Goal: Task Accomplishment & Management: Use online tool/utility

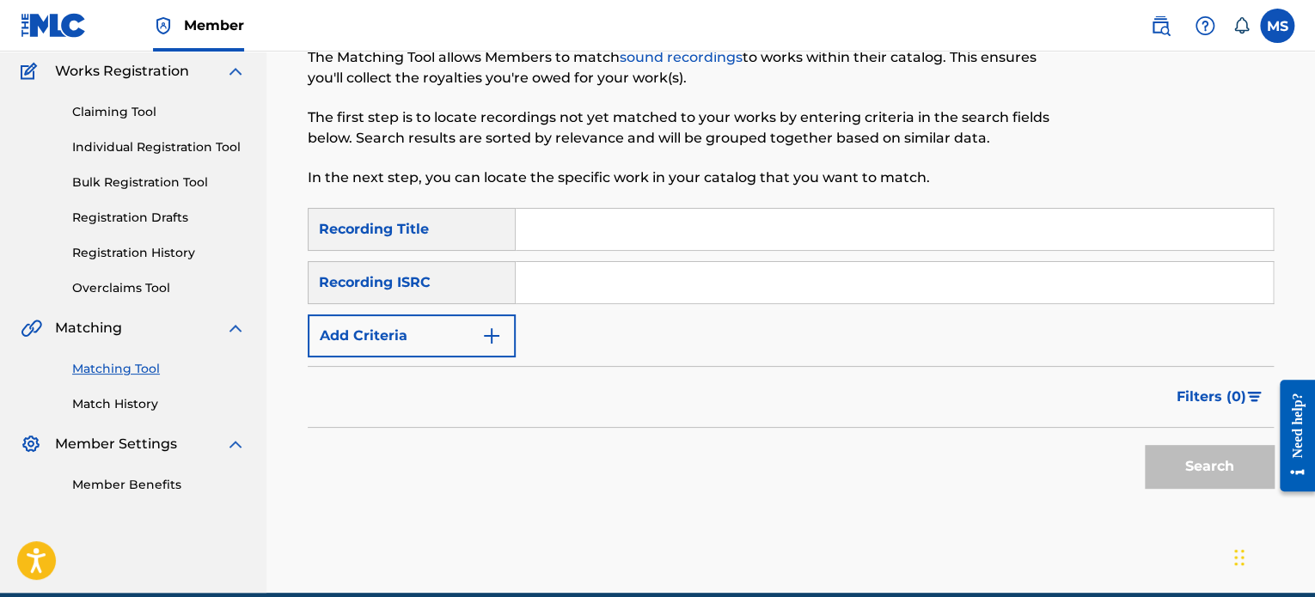
click at [560, 290] on input "Search Form" at bounding box center [894, 282] width 757 height 41
paste input "TCAIE2419677"
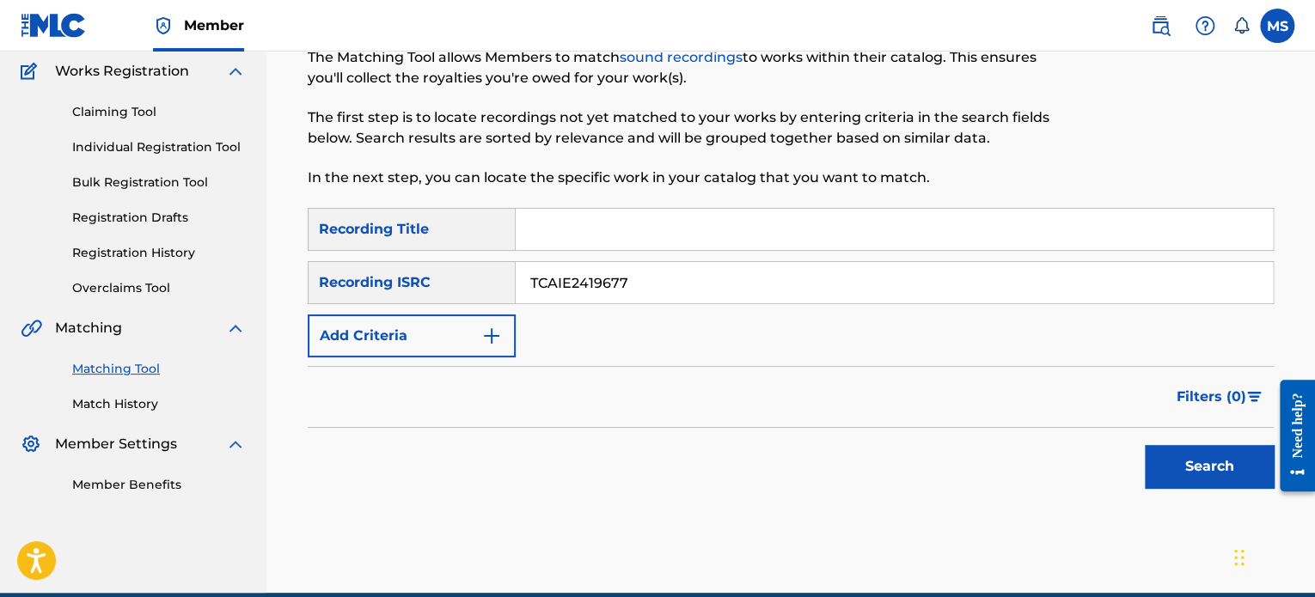
click at [1144, 445] on button "Search" at bounding box center [1208, 466] width 129 height 43
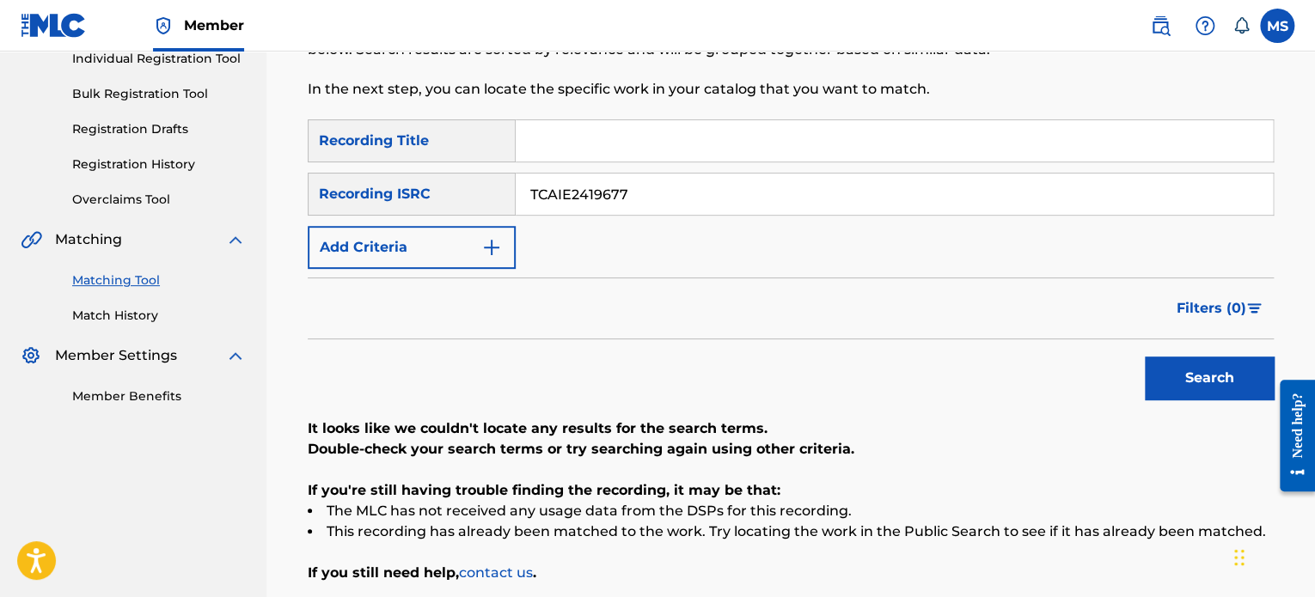
scroll to position [223, 0]
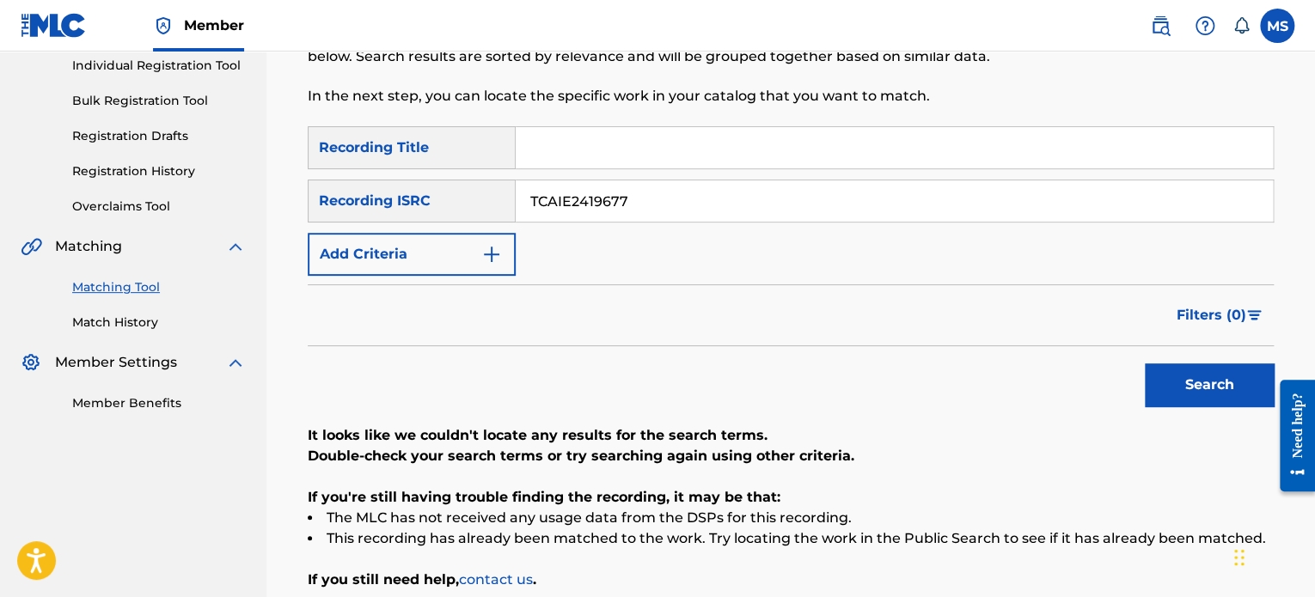
drag, startPoint x: 666, startPoint y: 195, endPoint x: 467, endPoint y: 214, distance: 200.2
click at [467, 214] on div "SearchWithCriteria0dd24955-782c-4ec7-ba54-724dc36c6a5e Recording ISRC TCAIE2419…" at bounding box center [791, 201] width 966 height 43
paste input "QZRD92302993"
type input "QZRD92302993"
click at [1144, 363] on button "Search" at bounding box center [1208, 384] width 129 height 43
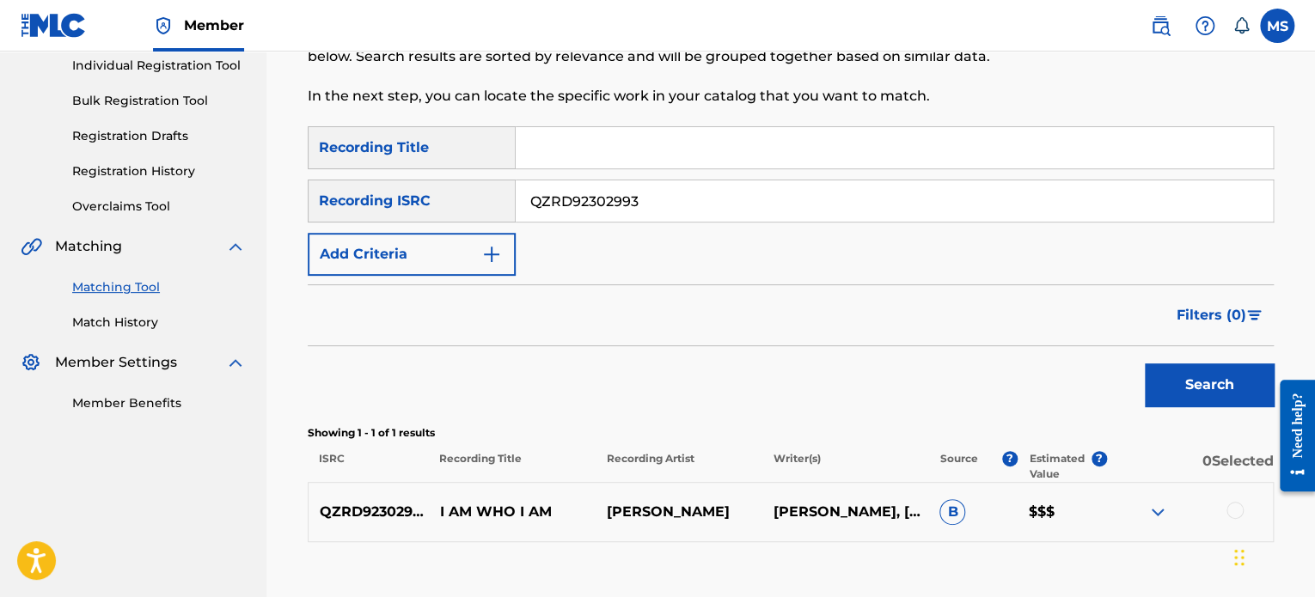
scroll to position [335, 0]
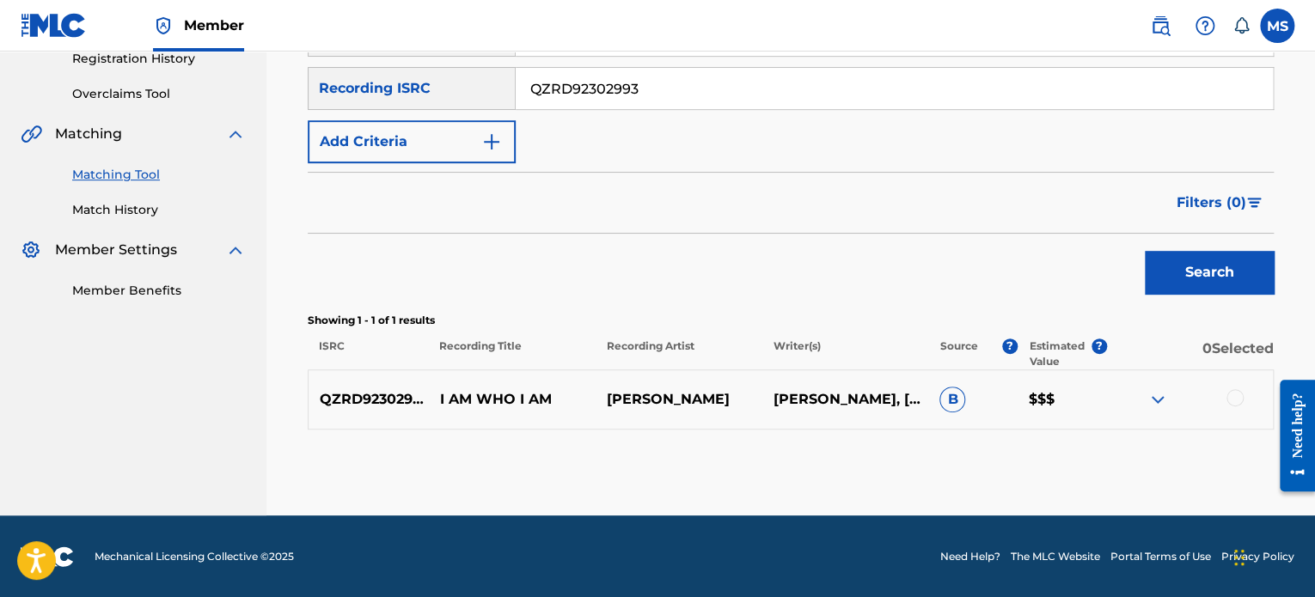
click at [1230, 397] on div at bounding box center [1234, 397] width 17 height 17
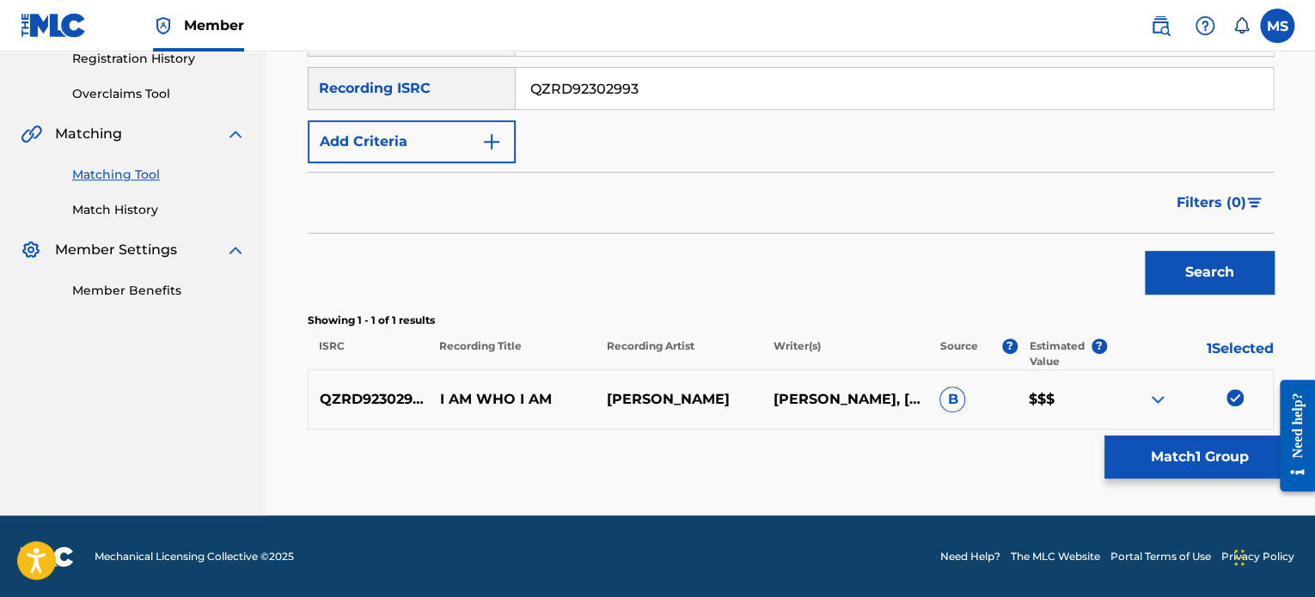
click at [1216, 463] on button "Match 1 Group" at bounding box center [1199, 457] width 190 height 43
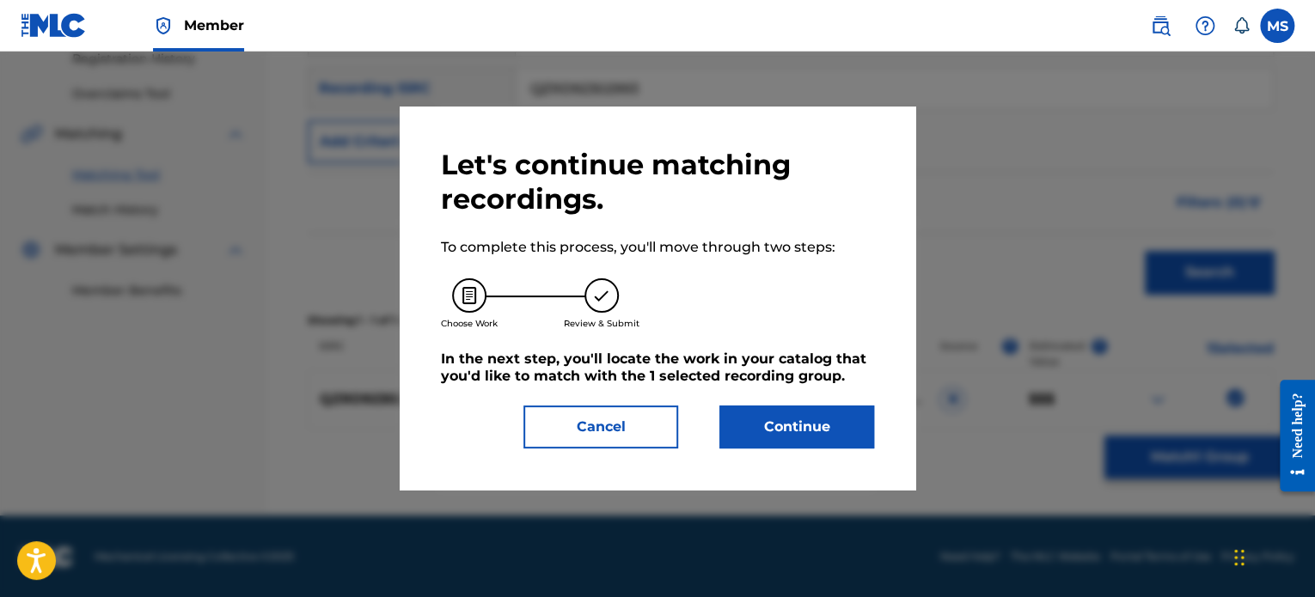
click at [819, 446] on button "Continue" at bounding box center [796, 427] width 155 height 43
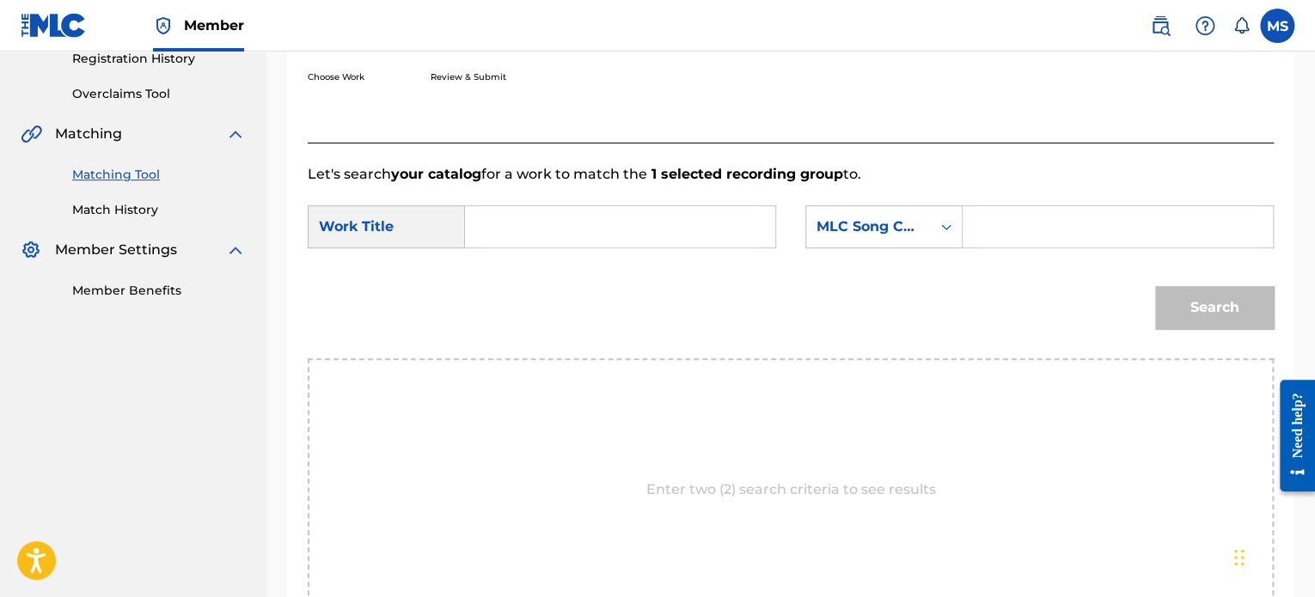
click at [566, 229] on input "Search Form" at bounding box center [619, 226] width 281 height 41
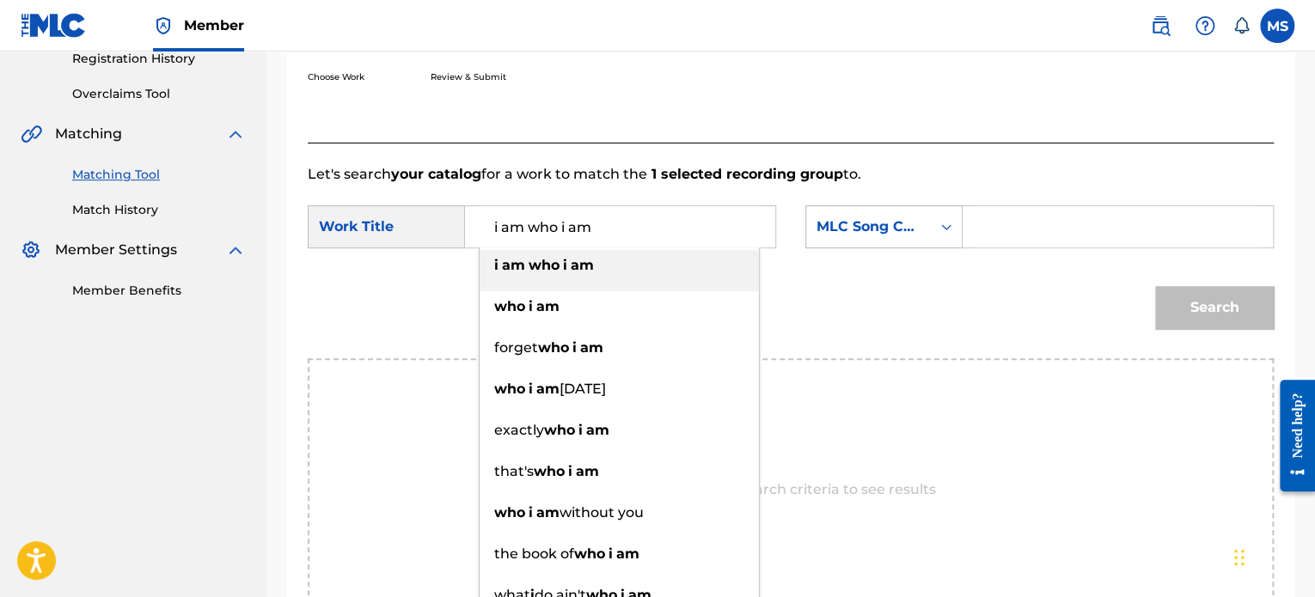
type input "i am who i am"
click at [924, 213] on div "MLC Song Code" at bounding box center [868, 227] width 125 height 33
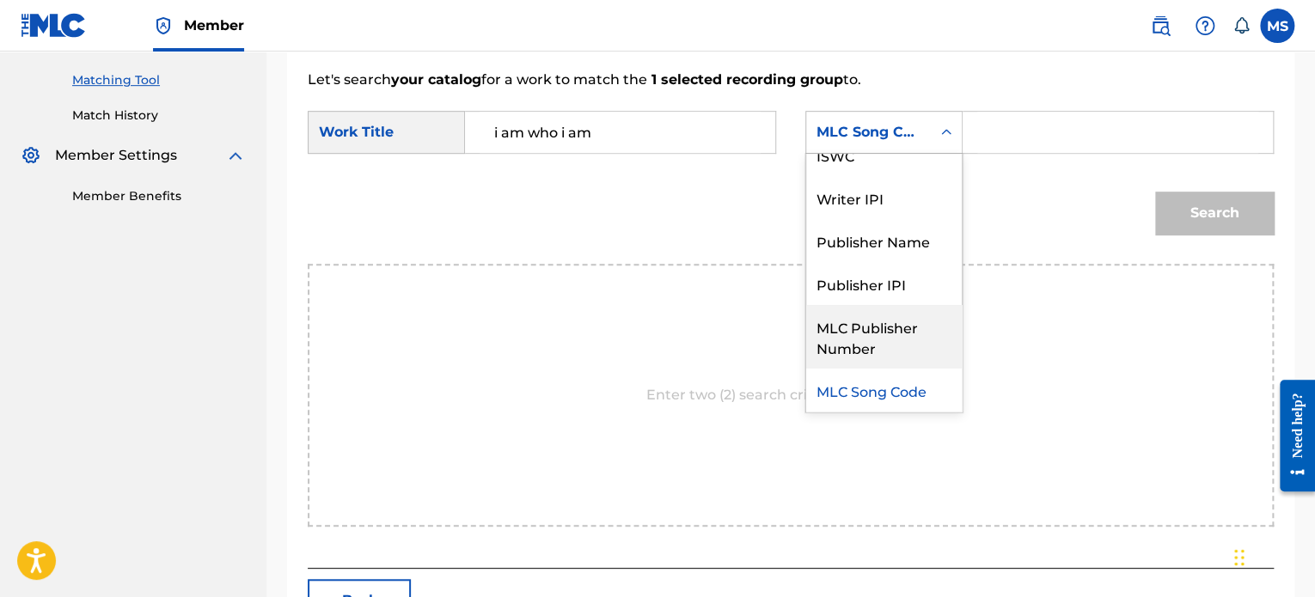
scroll to position [0, 0]
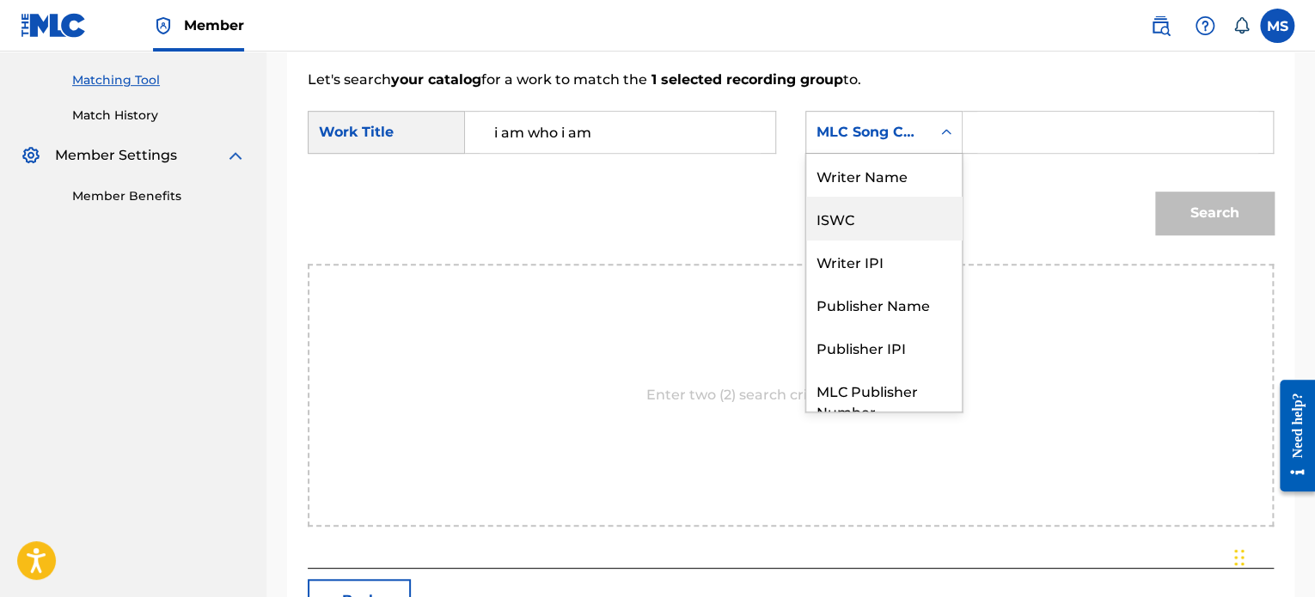
click at [859, 183] on div "Writer Name" at bounding box center [884, 175] width 156 height 43
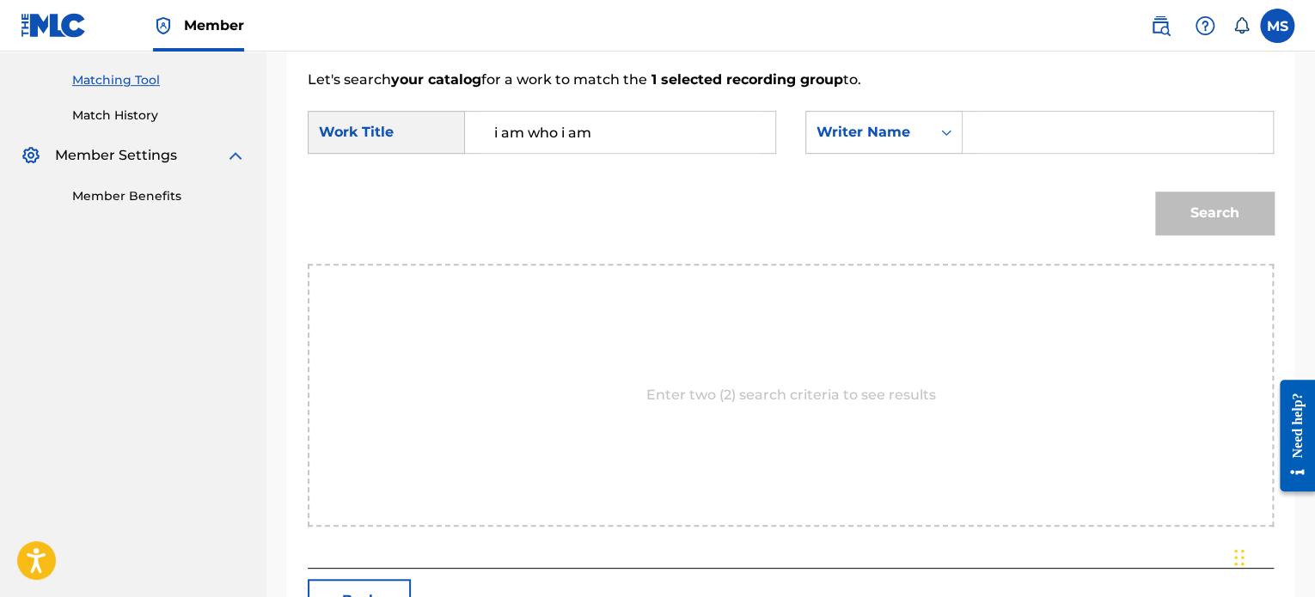
click at [1034, 140] on input "Search Form" at bounding box center [1117, 132] width 281 height 41
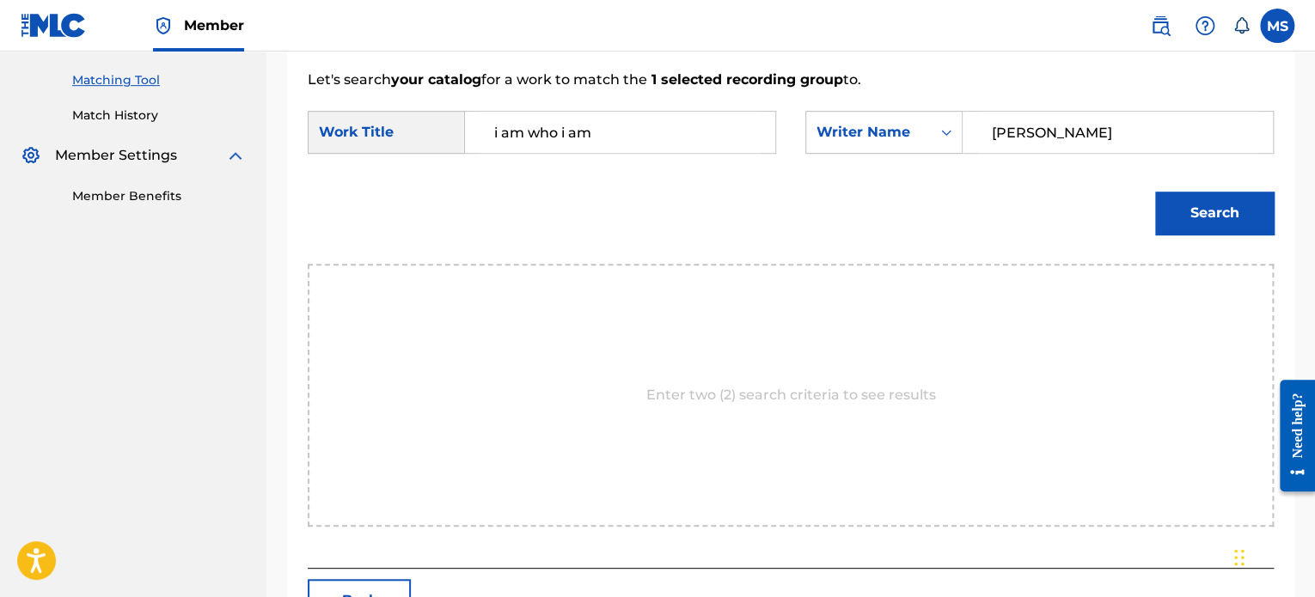
click at [1155, 192] on button "Search" at bounding box center [1214, 213] width 119 height 43
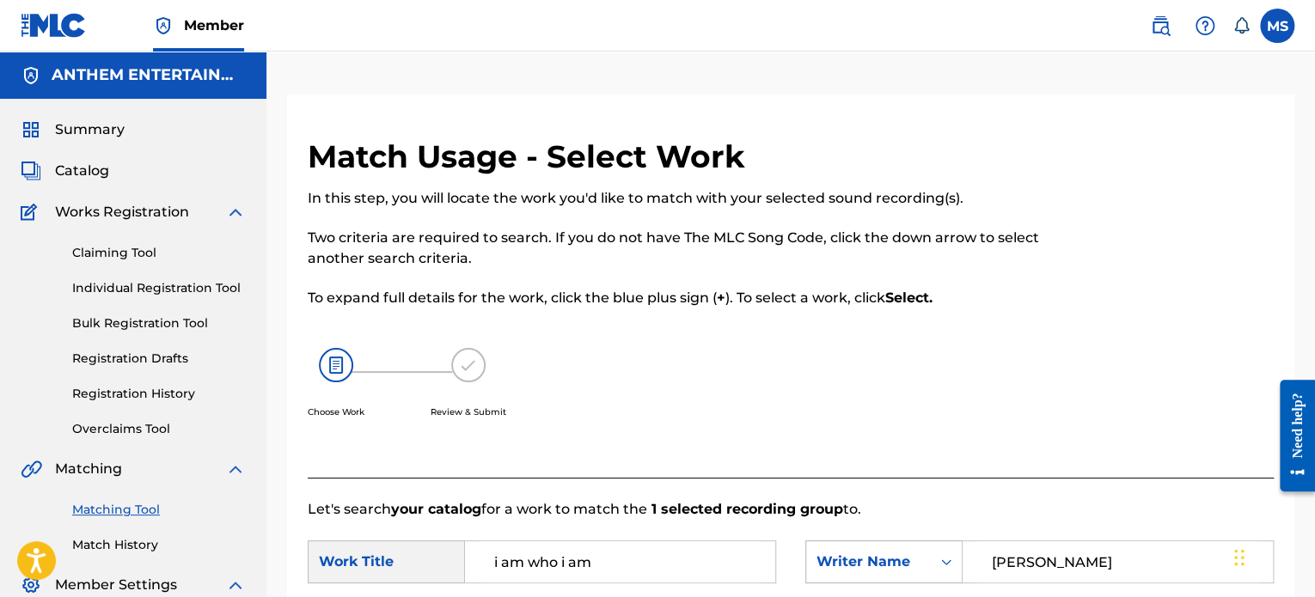
drag, startPoint x: 1144, startPoint y: 558, endPoint x: 906, endPoint y: 569, distance: 237.4
click at [906, 569] on div "SearchWithCriteriaca4b5efb-f0d0-4cf7-be40-601575256bb1 Writer Name SHANE PROFITT" at bounding box center [1039, 561] width 468 height 43
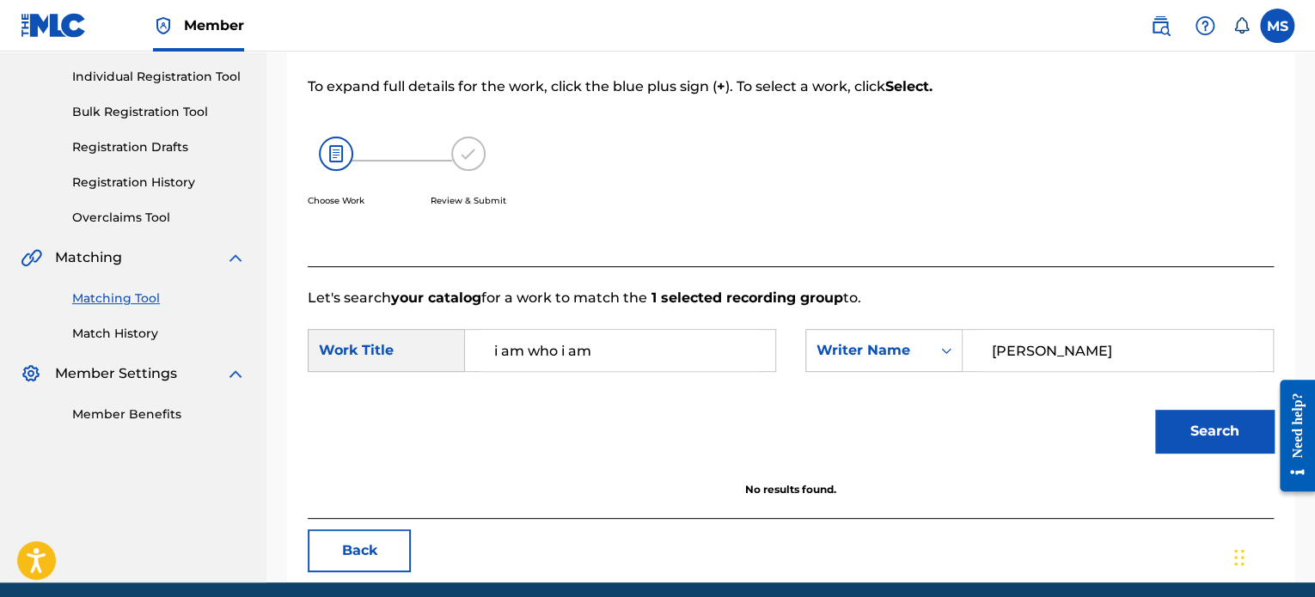
scroll to position [278, 0]
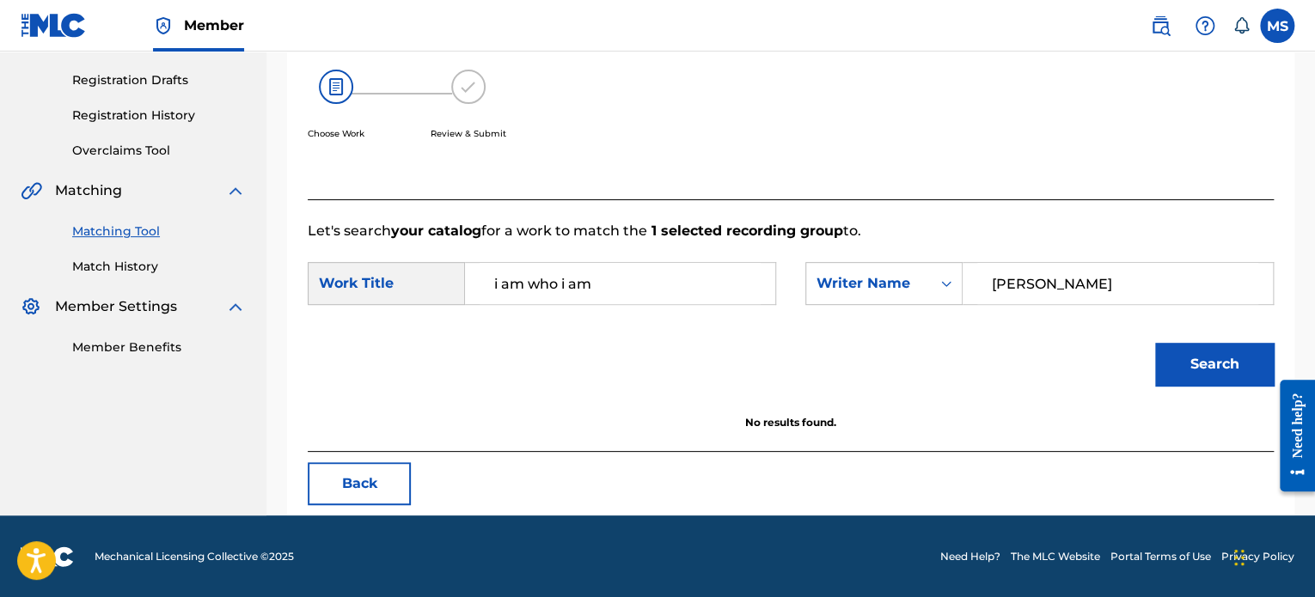
click at [1141, 284] on input "JOHNATHEN CLAYTEN" at bounding box center [1117, 283] width 281 height 41
click at [1155, 343] on button "Search" at bounding box center [1214, 364] width 119 height 43
drag, startPoint x: 1175, startPoint y: 285, endPoint x: 938, endPoint y: 279, distance: 237.2
click at [938, 279] on div "SearchWithCriteriaca4b5efb-f0d0-4cf7-be40-601575256bb1 Writer Name JOHNATHEN CL…" at bounding box center [1039, 283] width 468 height 43
type input "DANIEL MOORE"
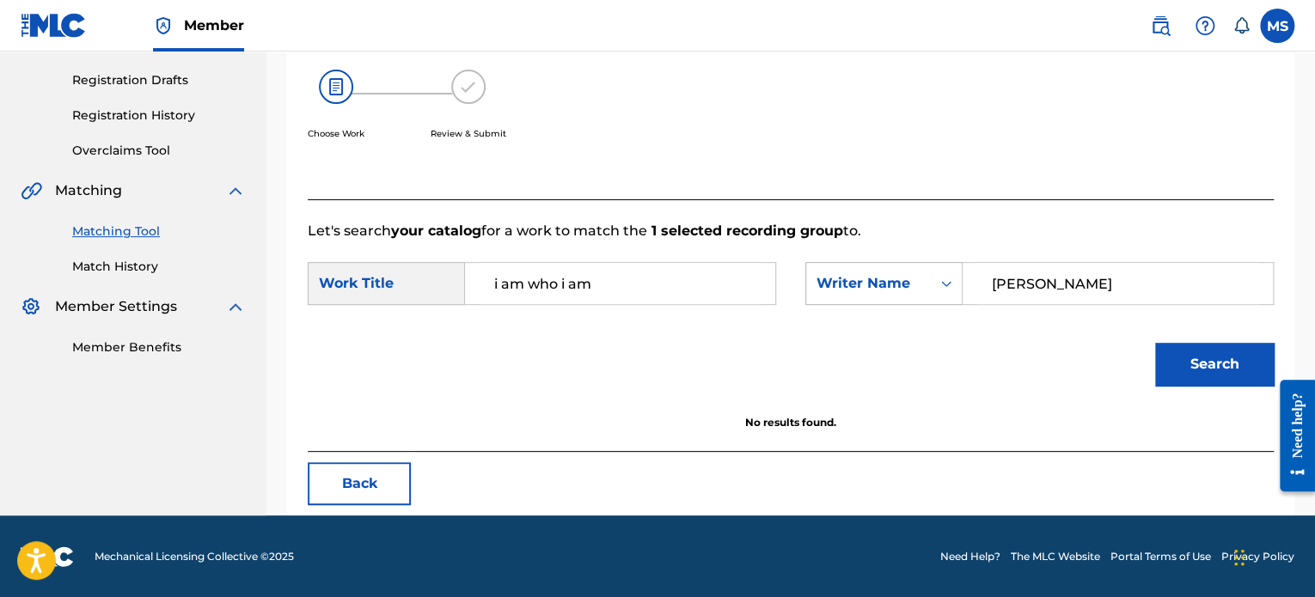
click at [1155, 343] on button "Search" at bounding box center [1214, 364] width 119 height 43
click at [498, 281] on input "i am who i am" at bounding box center [619, 283] width 281 height 41
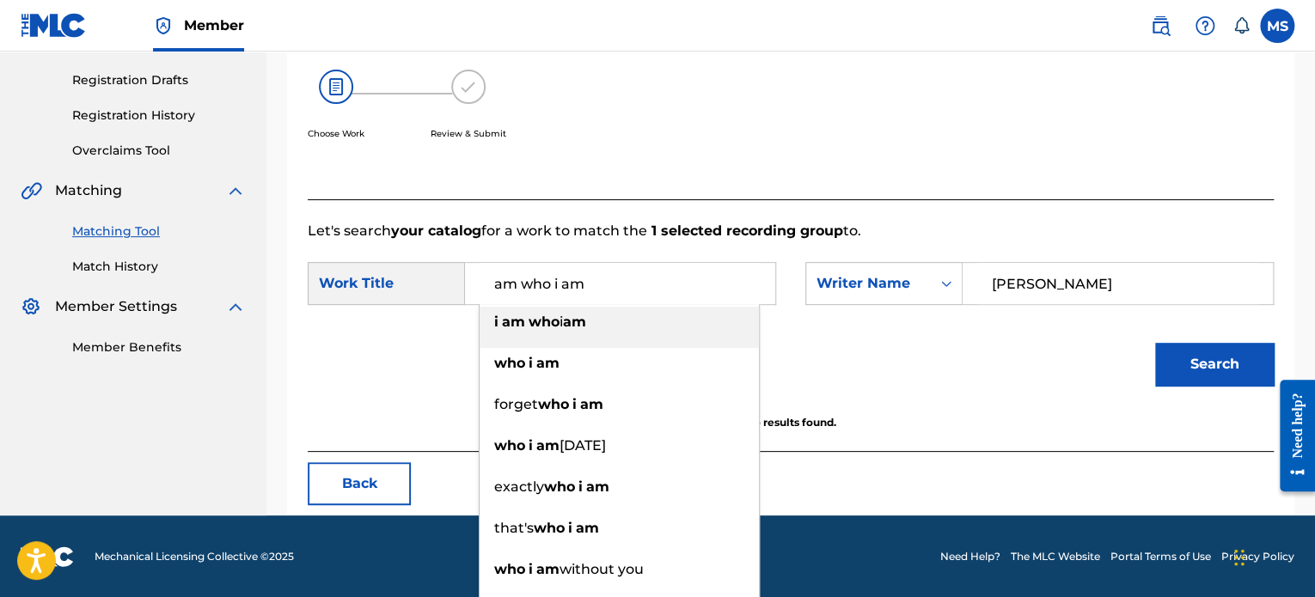
type input "am who i am"
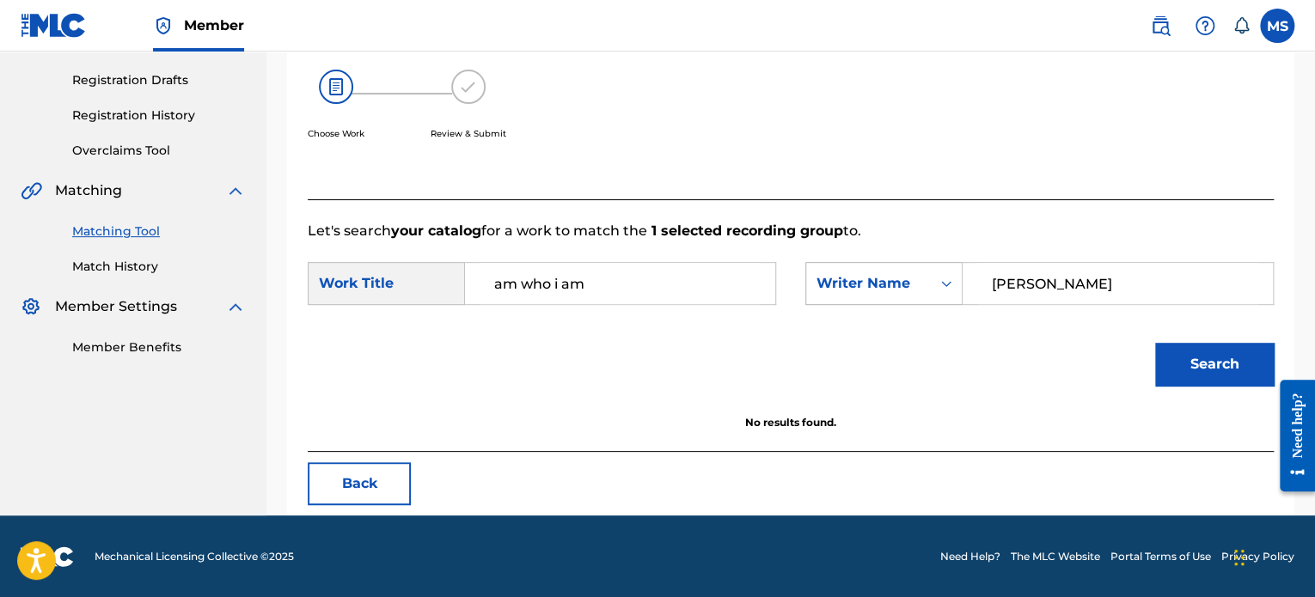
drag, startPoint x: 1105, startPoint y: 286, endPoint x: 935, endPoint y: 288, distance: 170.1
click at [935, 288] on div "SearchWithCriteriaca4b5efb-f0d0-4cf7-be40-601575256bb1 Writer Name DANIEL MOORE" at bounding box center [1039, 283] width 468 height 43
type input "[PERSON_NAME]"
click at [1155, 343] on button "Search" at bounding box center [1214, 364] width 119 height 43
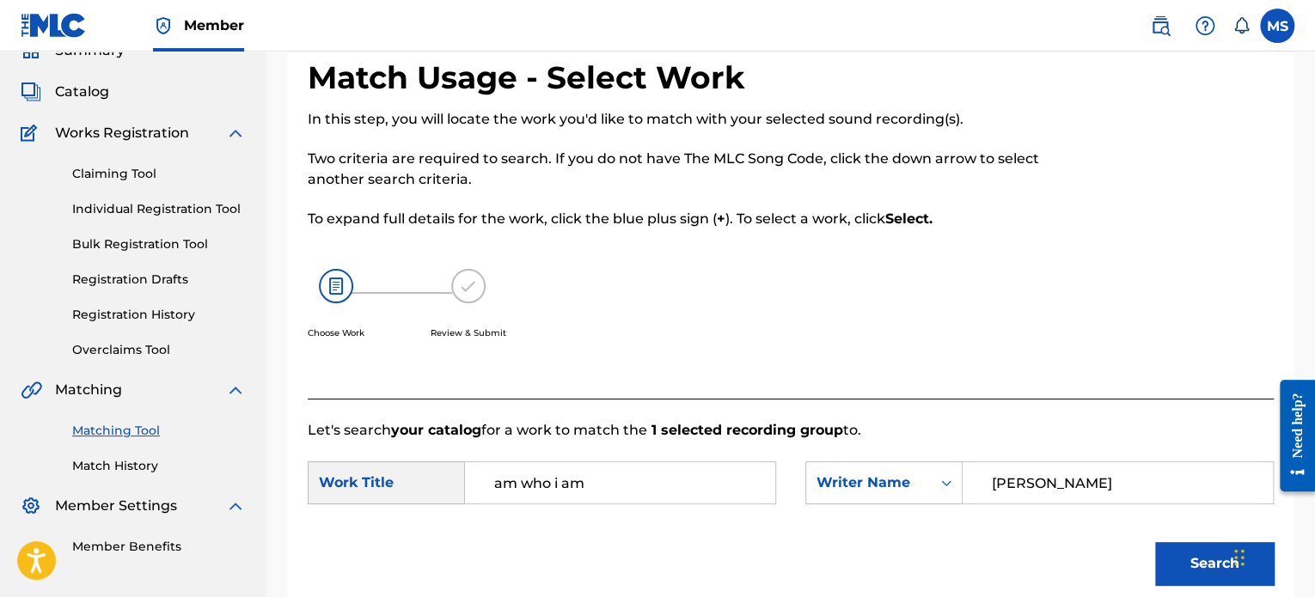
scroll to position [172, 0]
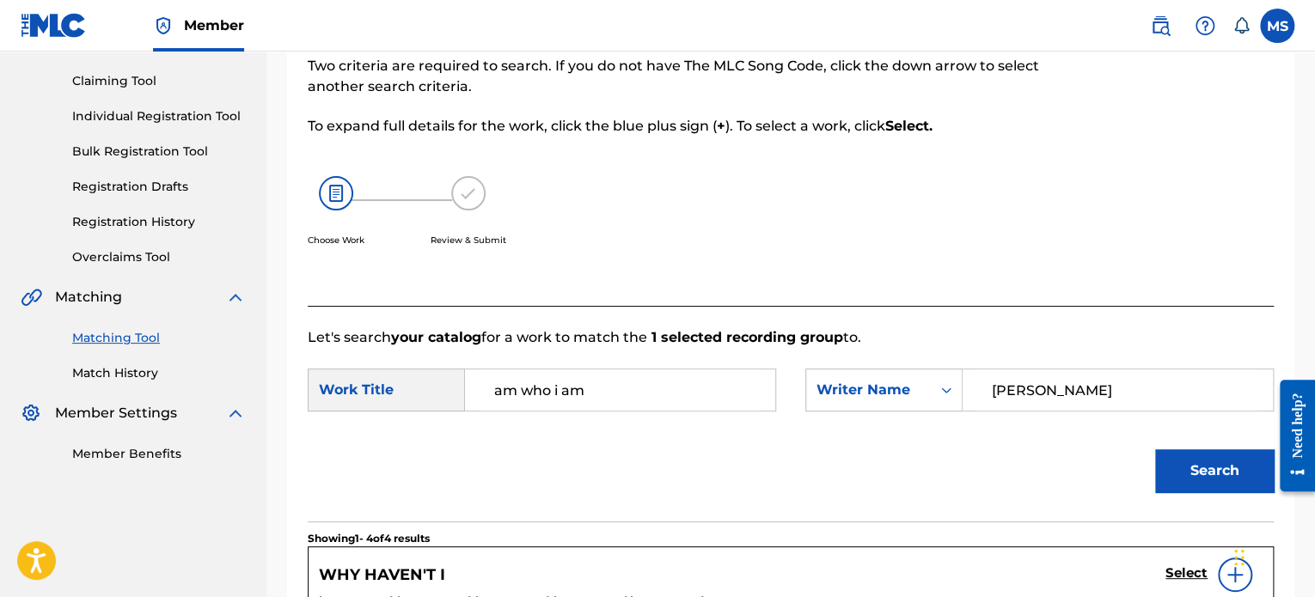
click at [124, 339] on link "Matching Tool" at bounding box center [159, 338] width 174 height 18
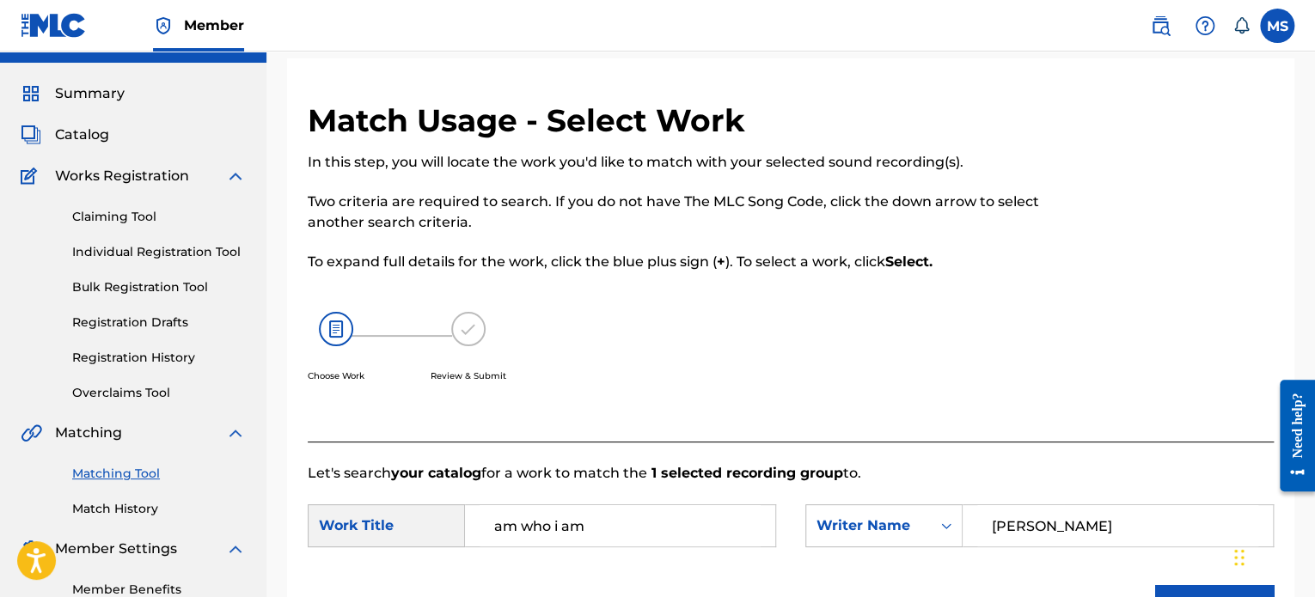
scroll to position [344, 0]
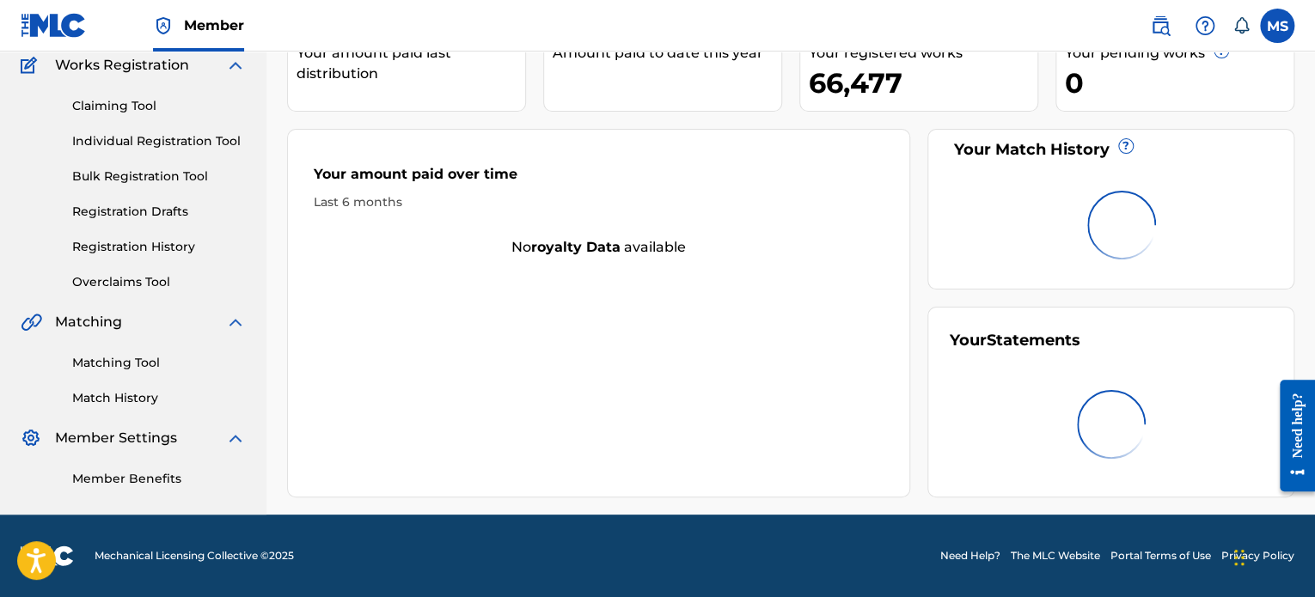
scroll to position [86, 0]
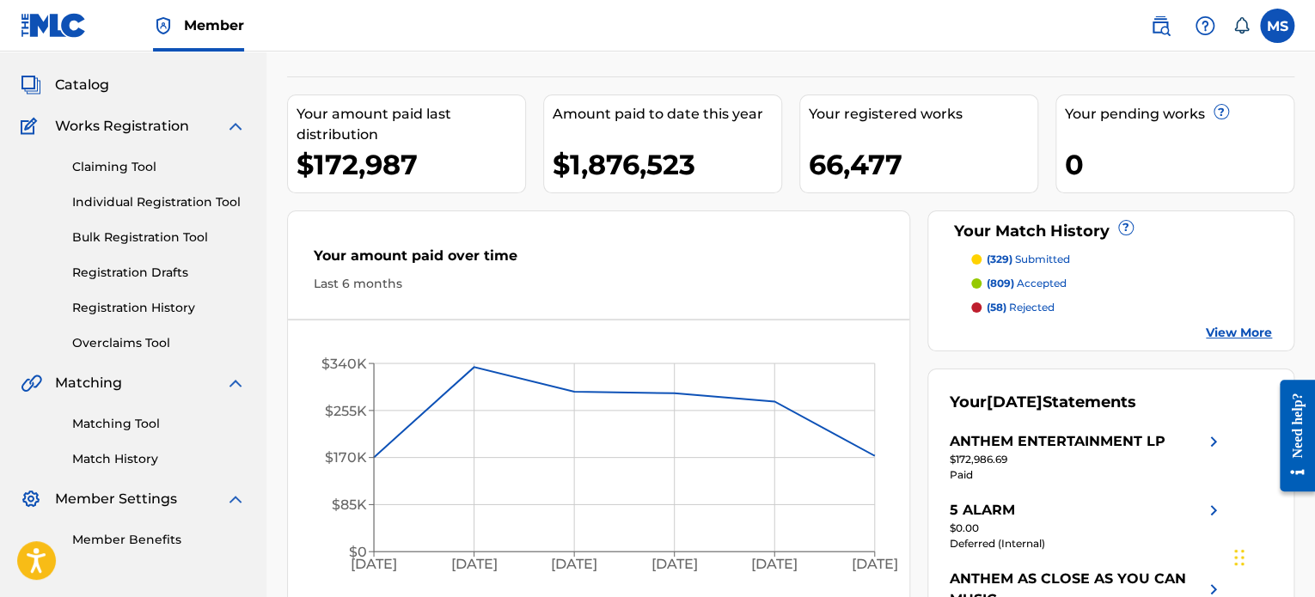
click at [117, 425] on link "Matching Tool" at bounding box center [159, 424] width 174 height 18
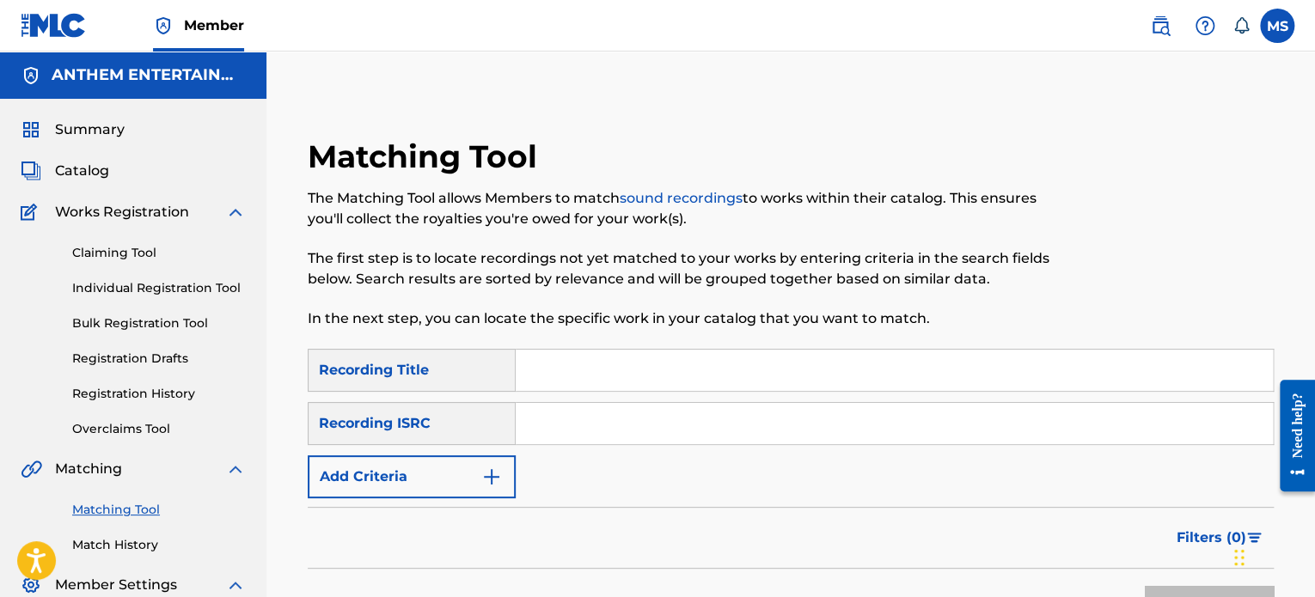
click at [577, 421] on input "Search Form" at bounding box center [894, 423] width 757 height 41
paste input "QZRD92302993"
type input "QZRD92302993"
click at [1144, 586] on button "Search" at bounding box center [1208, 607] width 129 height 43
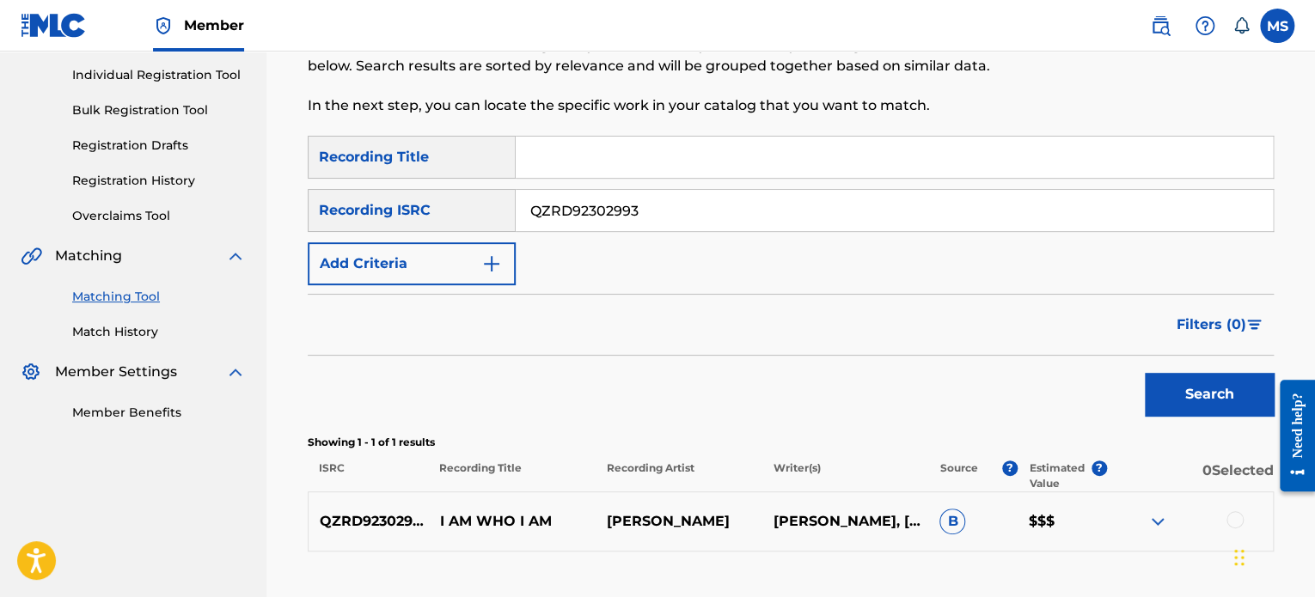
scroll to position [335, 0]
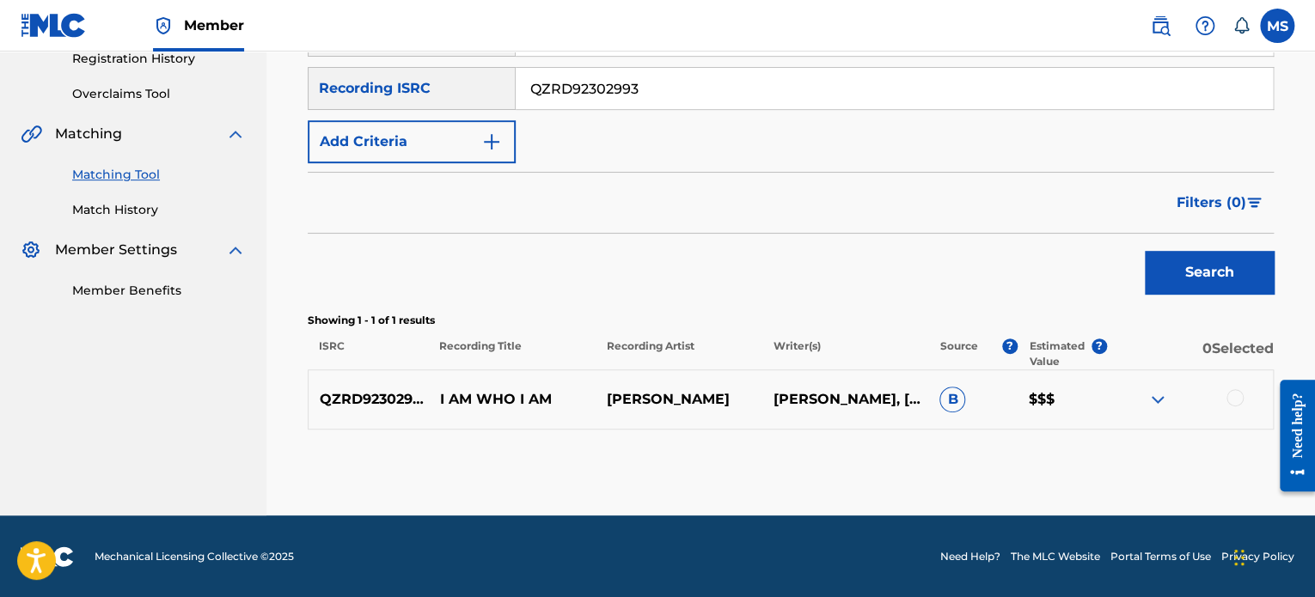
click at [1155, 399] on img at bounding box center [1157, 399] width 21 height 21
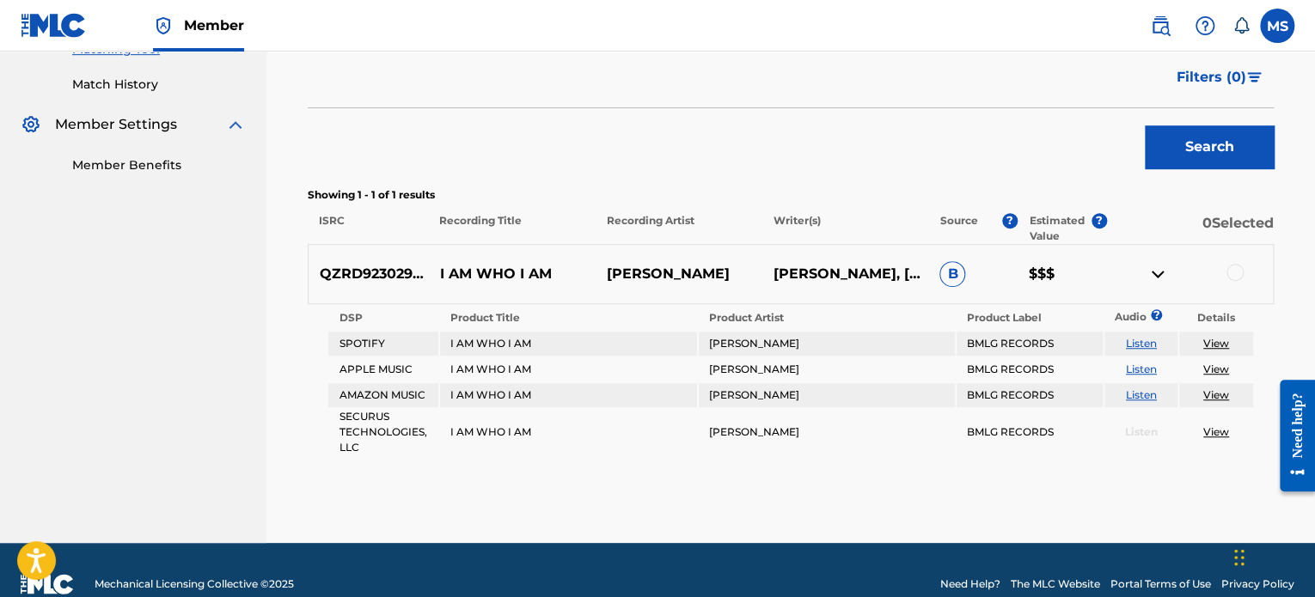
scroll to position [486, 0]
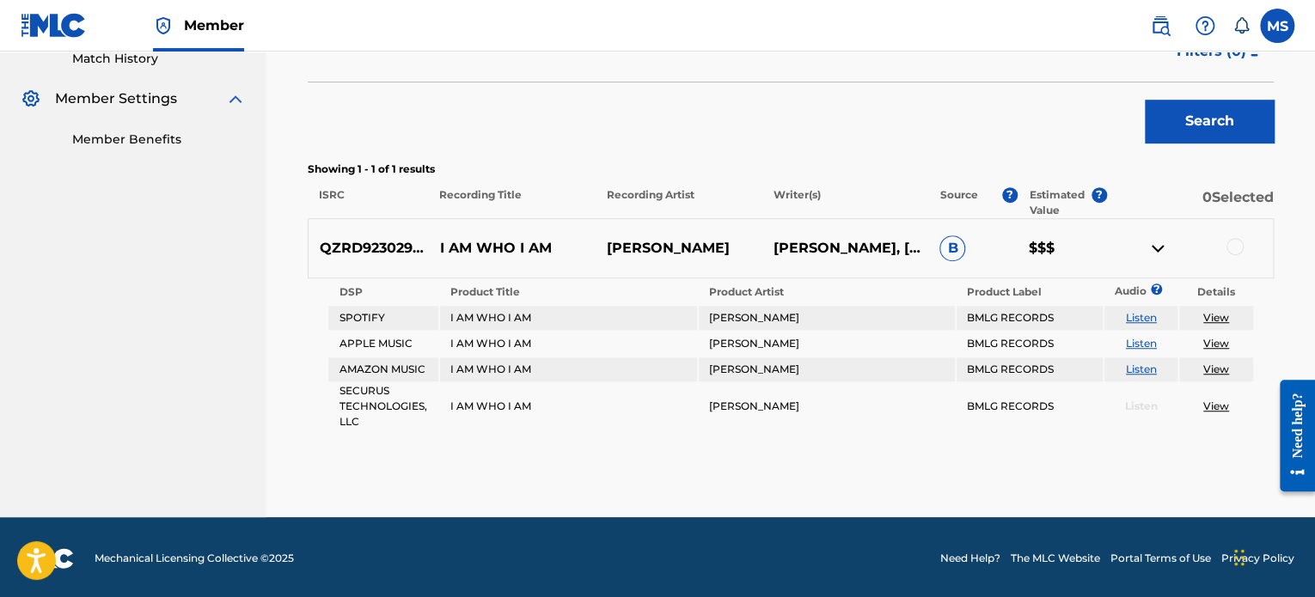
click at [1240, 246] on div at bounding box center [1234, 246] width 17 height 17
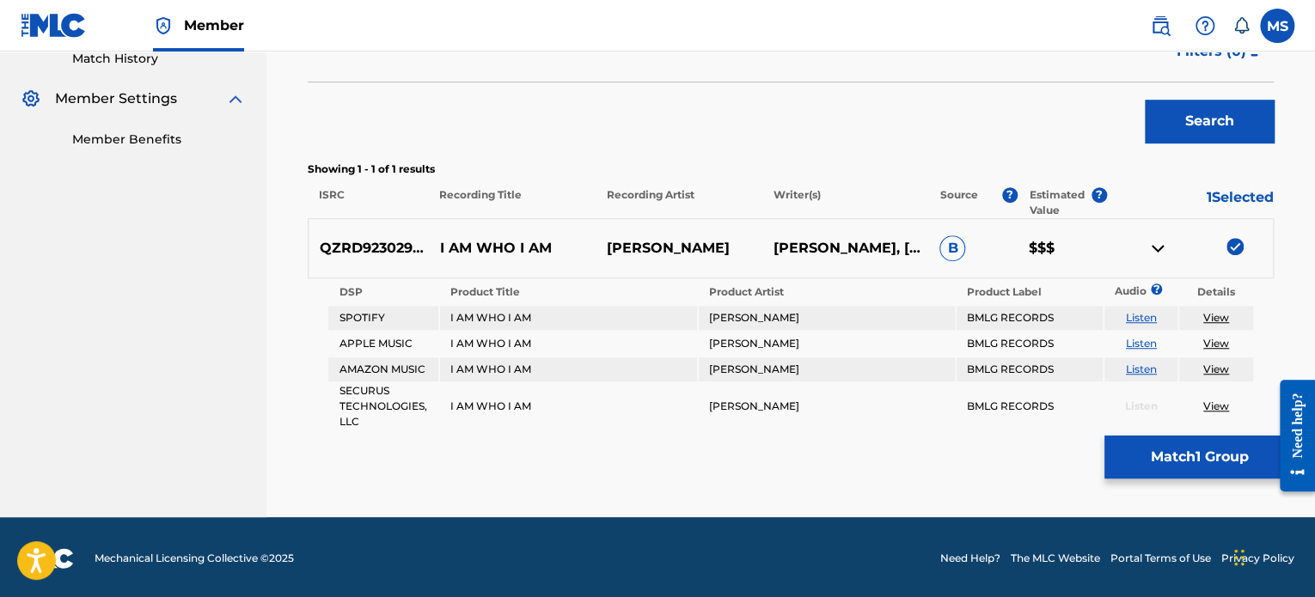
click at [1211, 461] on button "Match 1 Group" at bounding box center [1199, 457] width 190 height 43
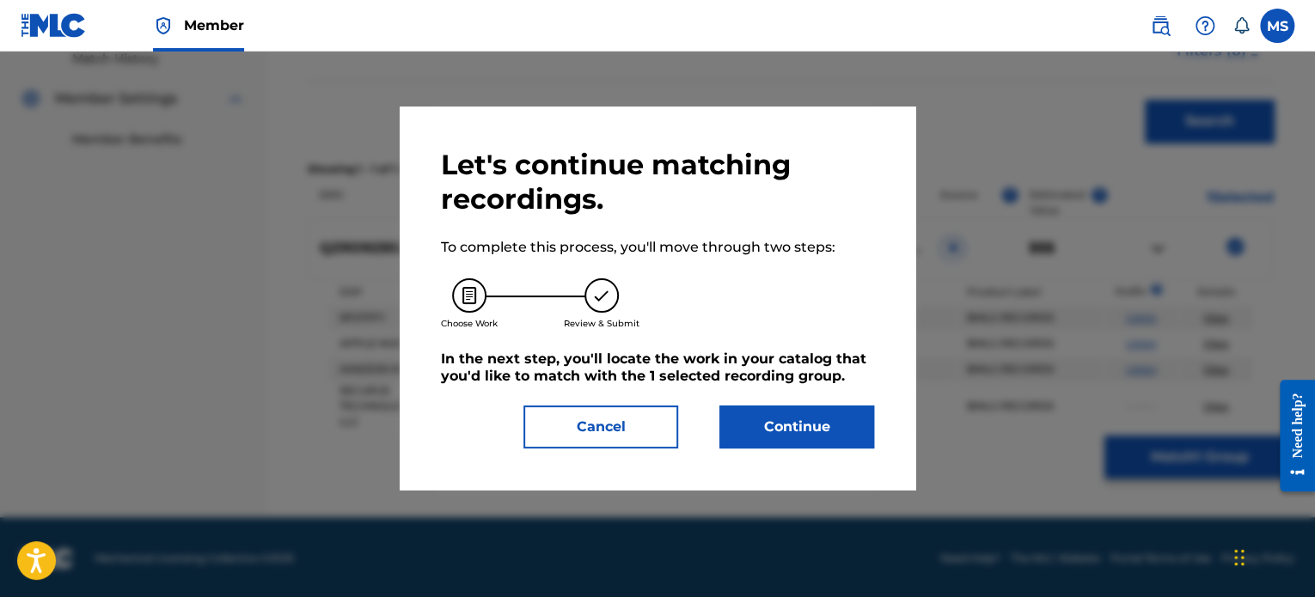
click at [763, 415] on button "Continue" at bounding box center [796, 427] width 155 height 43
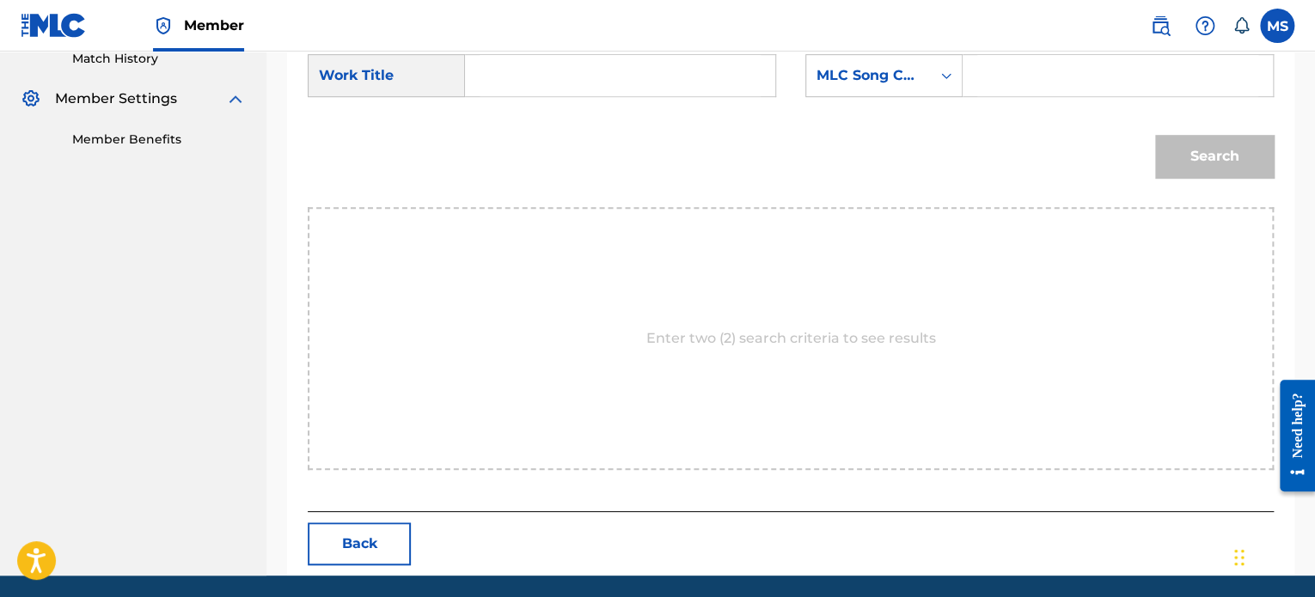
click at [483, 75] on input "Search Form" at bounding box center [619, 75] width 281 height 41
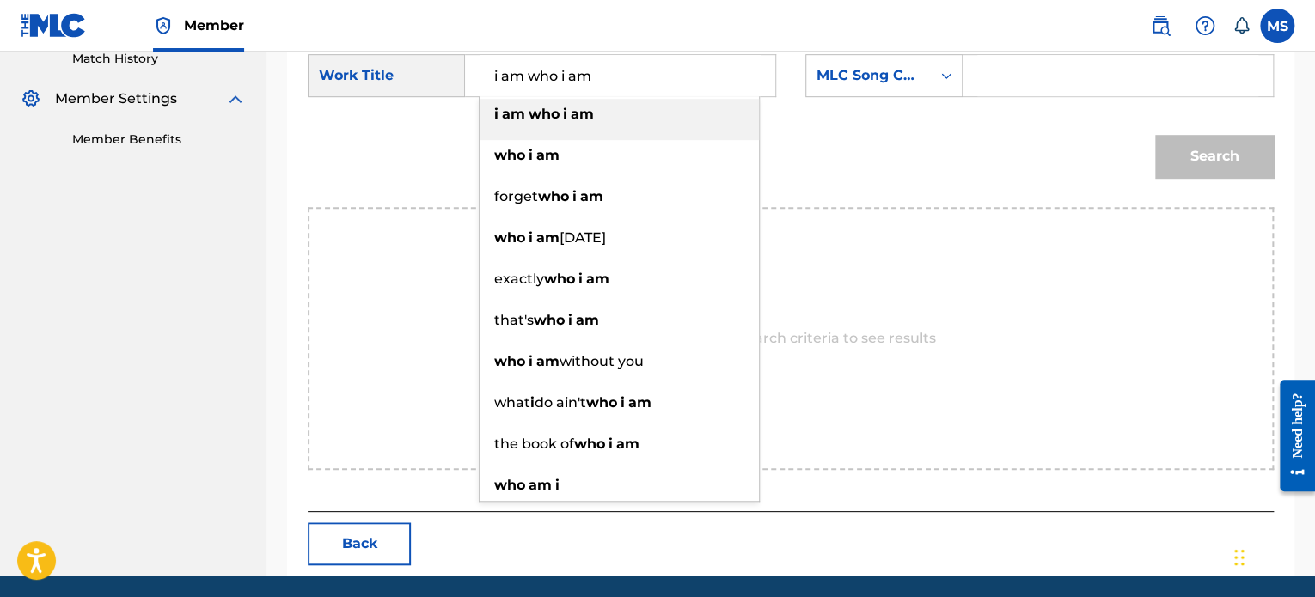
type input "i am who i am"
click at [1021, 66] on input "Search Form" at bounding box center [1117, 75] width 281 height 41
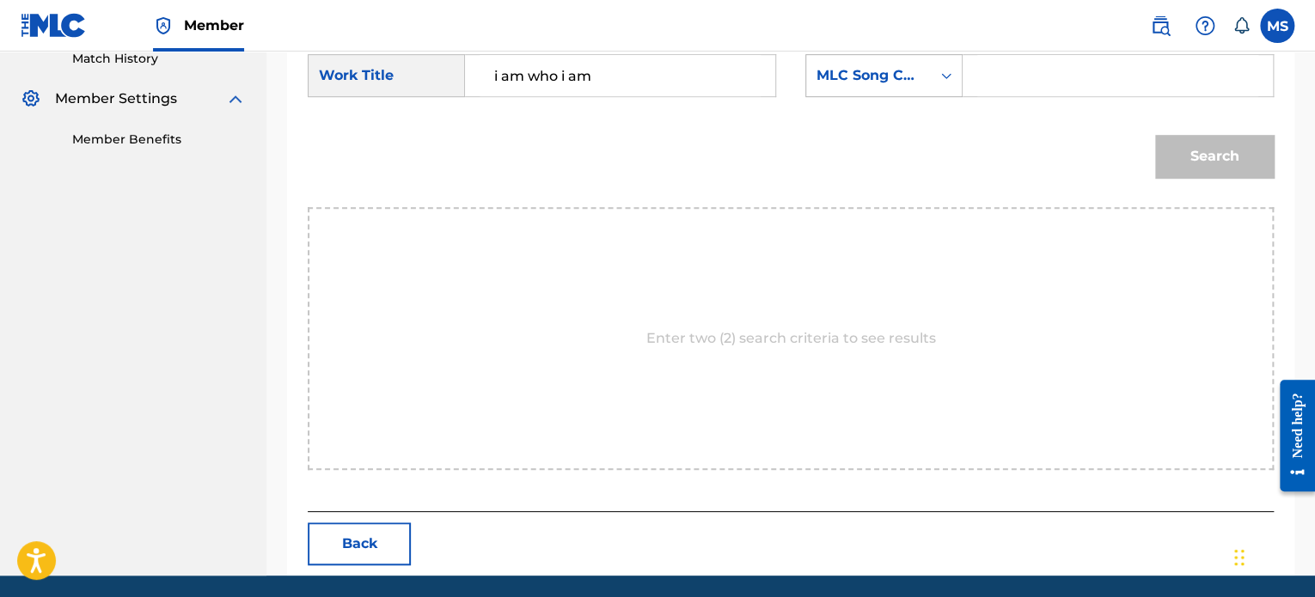
drag, startPoint x: 957, startPoint y: 69, endPoint x: 876, endPoint y: 92, distance: 84.0
click at [957, 69] on div "Search Form" at bounding box center [946, 75] width 31 height 31
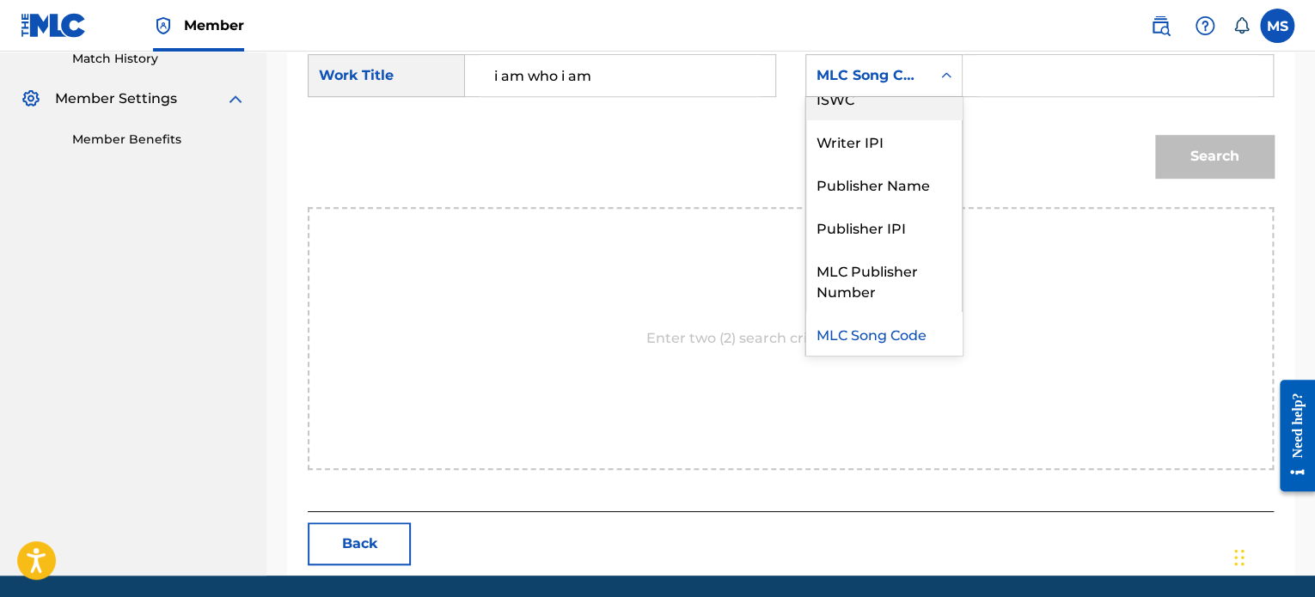
scroll to position [0, 0]
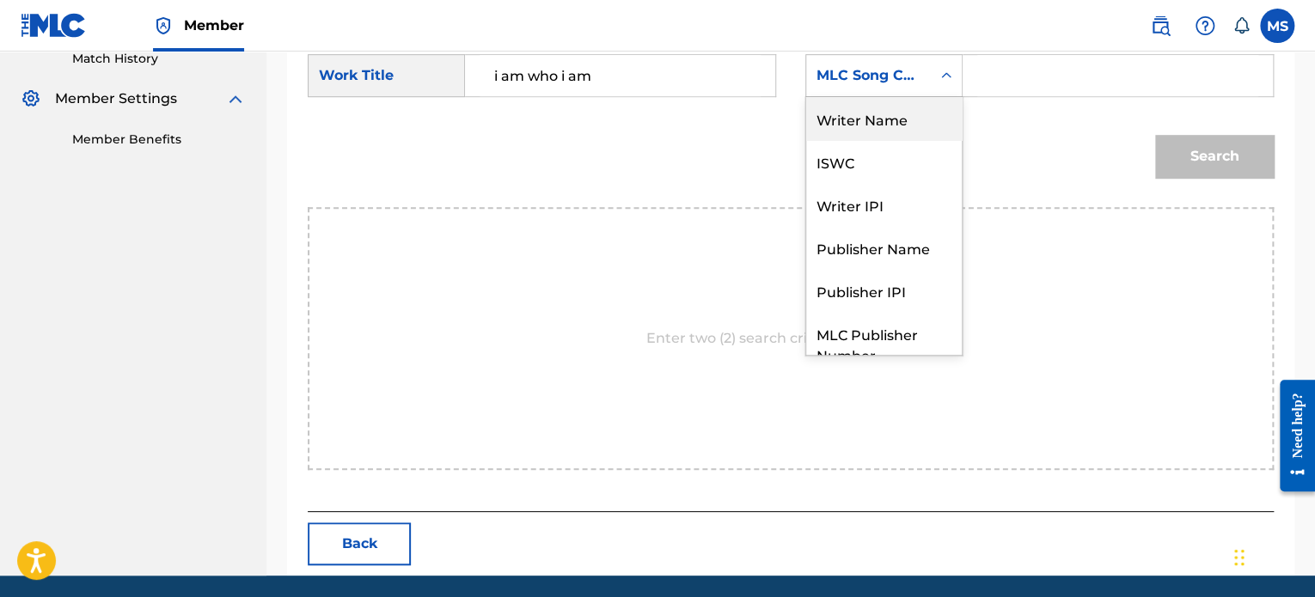
click at [863, 131] on div "Writer Name" at bounding box center [884, 118] width 156 height 43
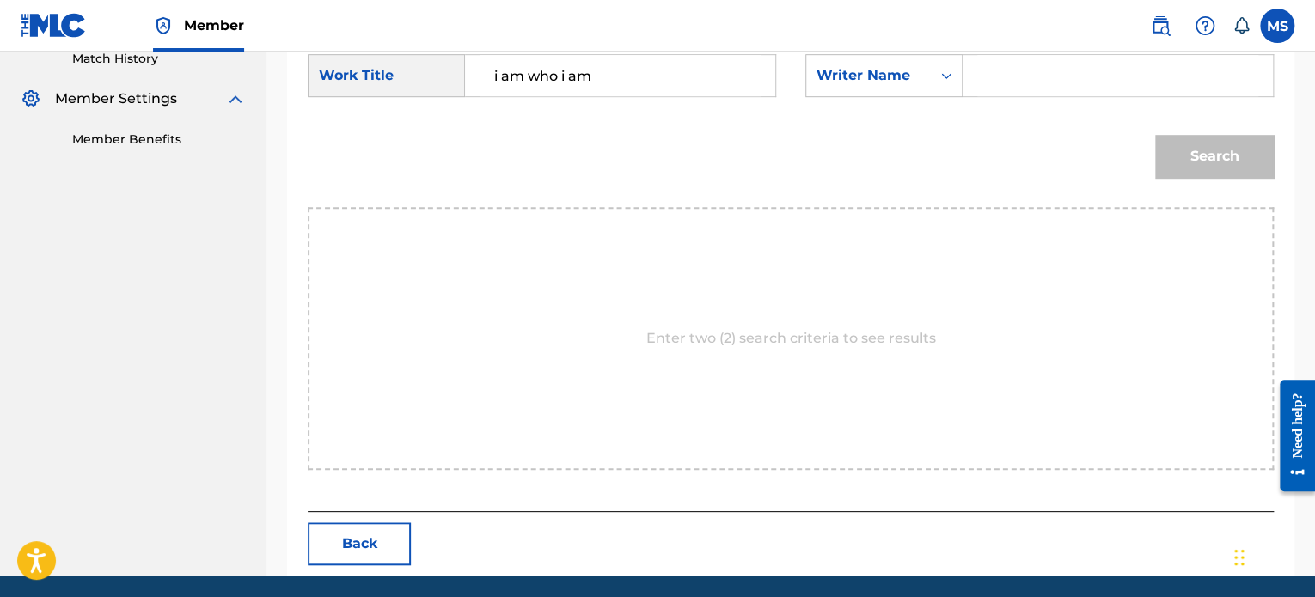
click at [1004, 70] on input "Search Form" at bounding box center [1117, 75] width 281 height 41
type input "[PERSON_NAME]"
click at [1155, 135] on button "Search" at bounding box center [1214, 156] width 119 height 43
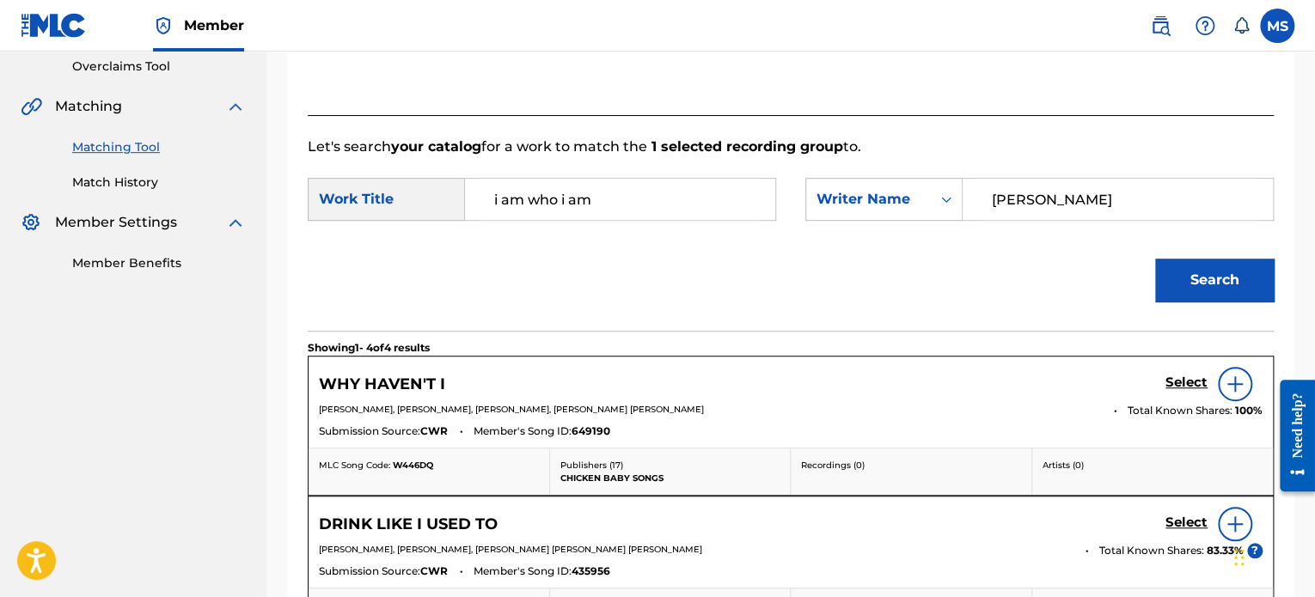
scroll to position [313, 0]
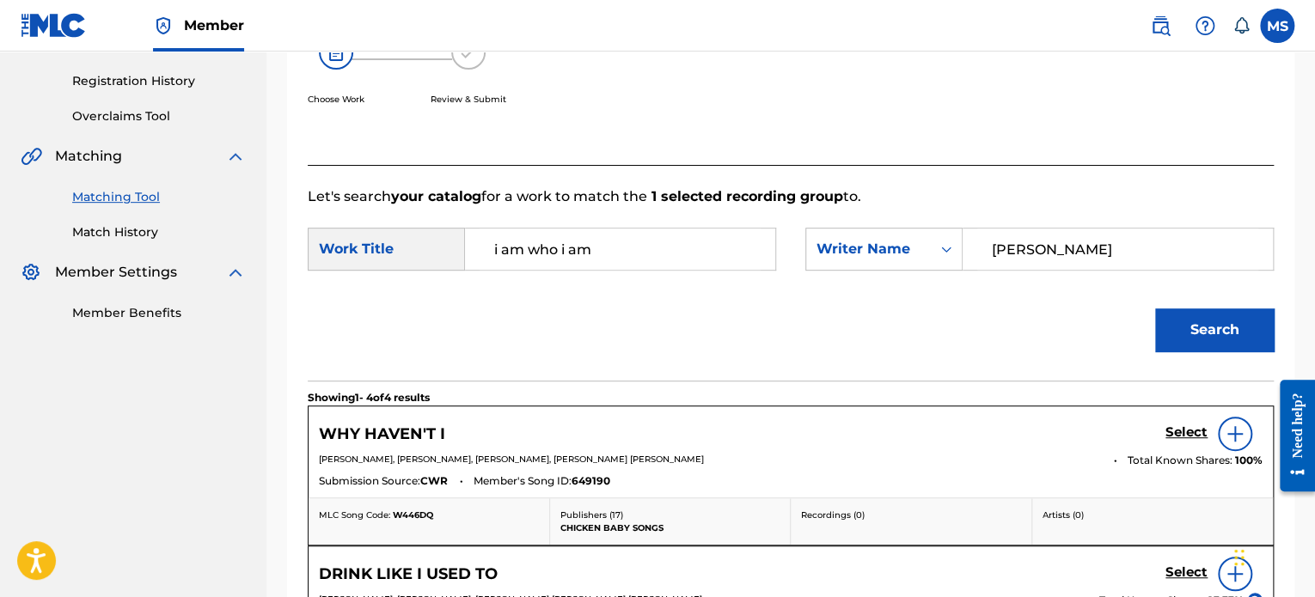
click at [55, 407] on nav "ANTHEM ENTERTAINMENT LP Summary Catalog Works Registration Claiming Tool Indivi…" at bounding box center [133, 429] width 266 height 1380
click at [79, 398] on nav "ANTHEM ENTERTAINMENT LP Summary Catalog Works Registration Claiming Tool Indivi…" at bounding box center [133, 429] width 266 height 1380
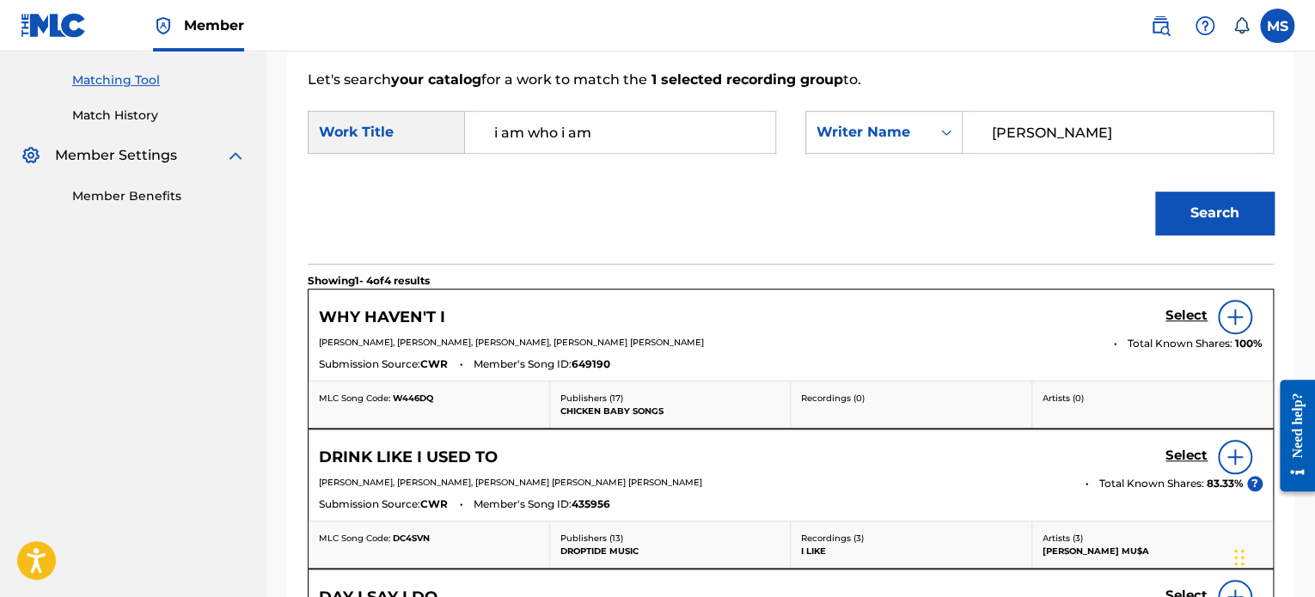
scroll to position [86, 0]
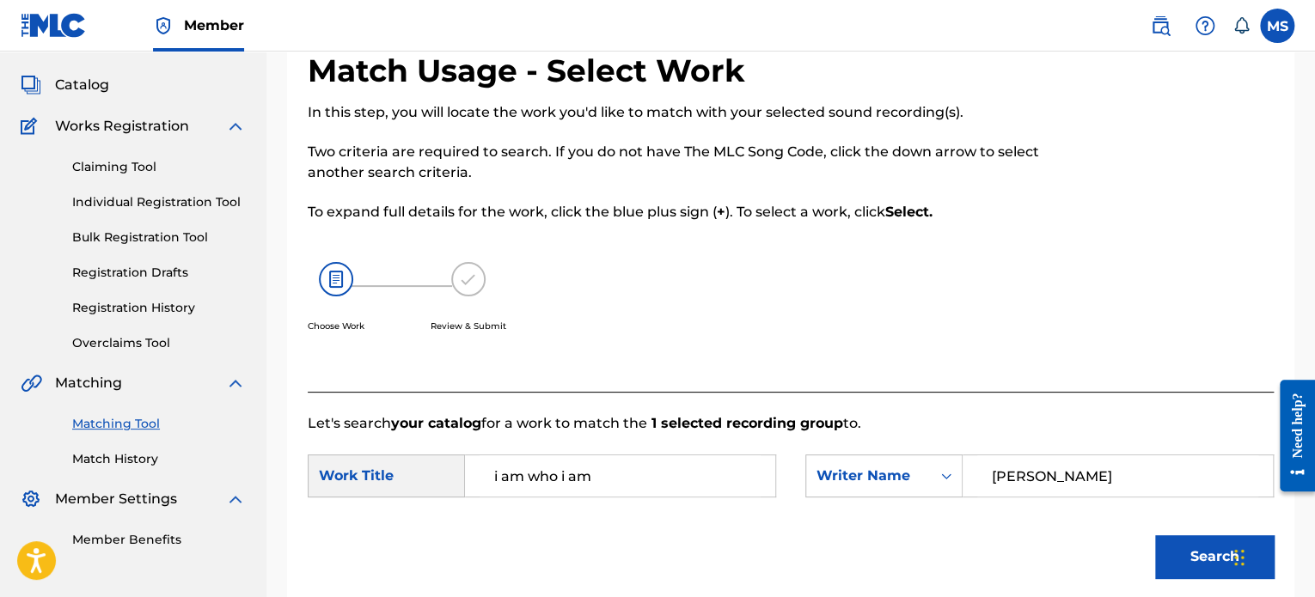
click at [109, 430] on link "Matching Tool" at bounding box center [159, 424] width 174 height 18
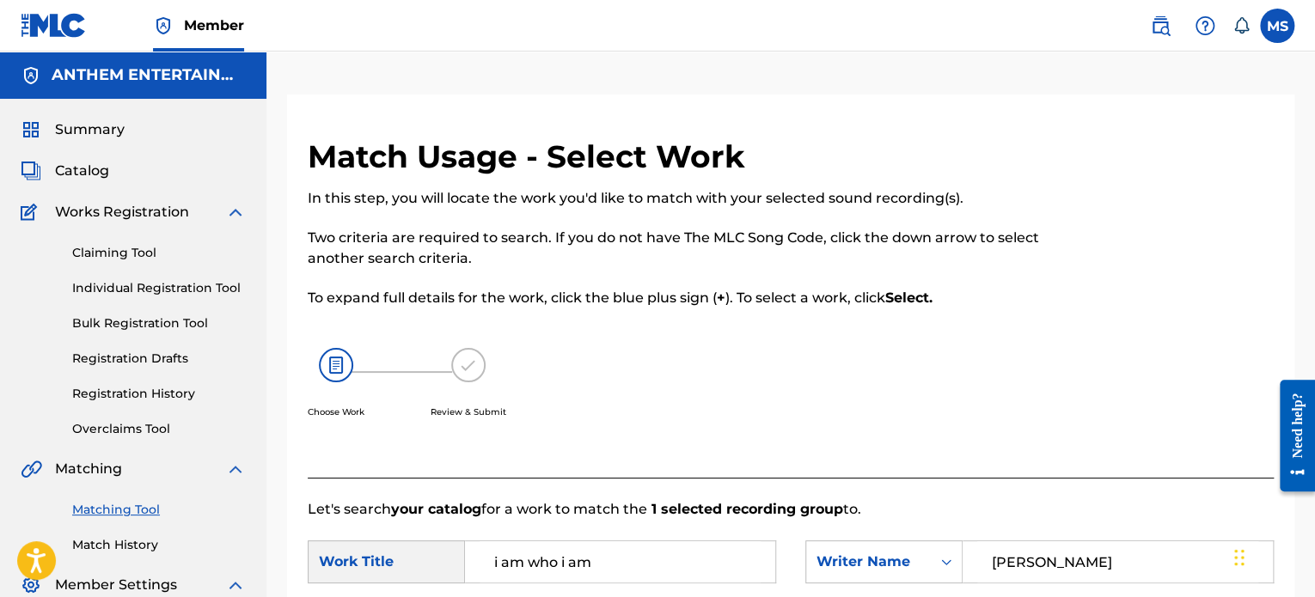
scroll to position [344, 0]
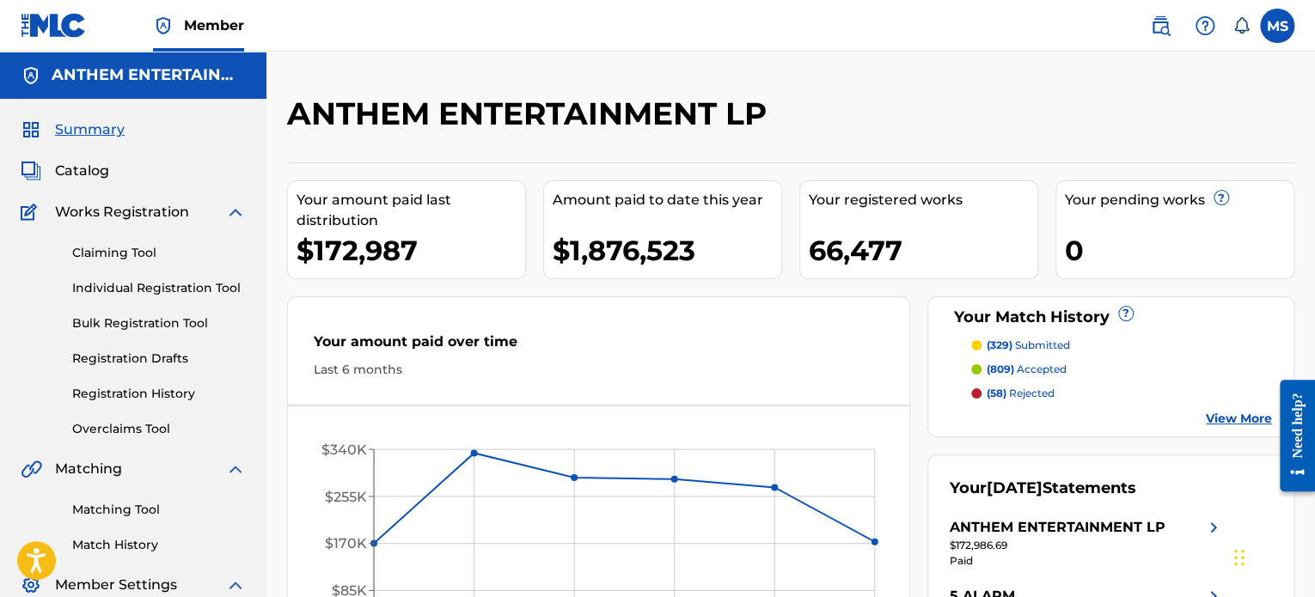
click at [97, 509] on link "Matching Tool" at bounding box center [159, 510] width 174 height 18
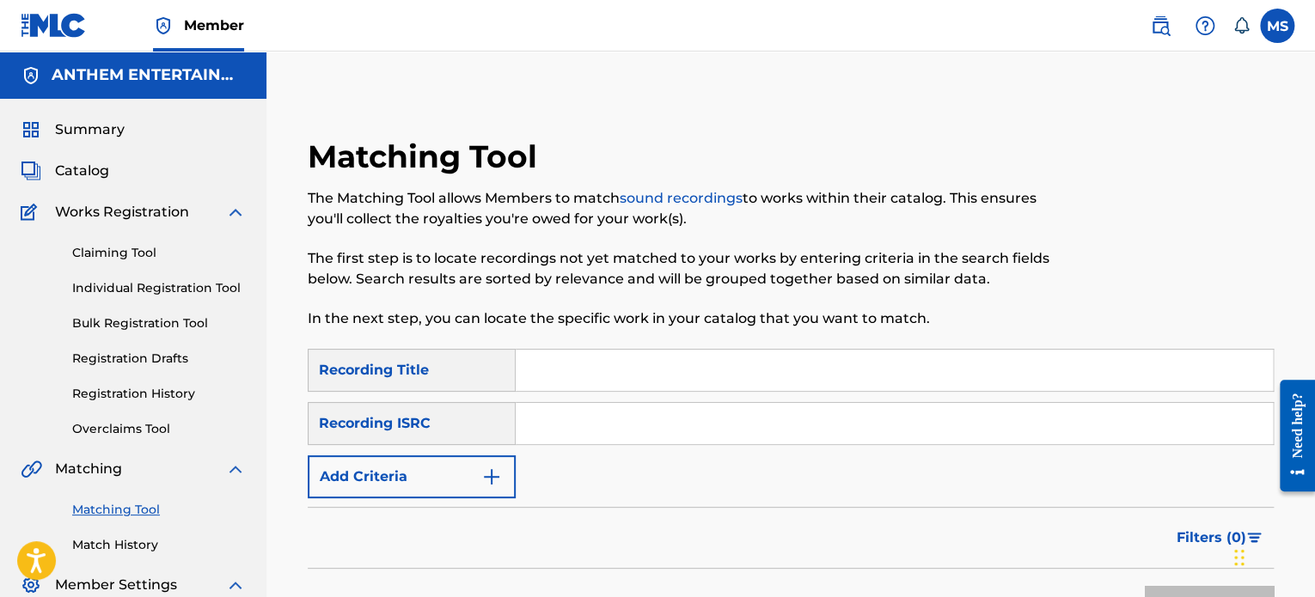
click at [522, 432] on input "Search Form" at bounding box center [894, 423] width 757 height 41
paste input "GB6LT2400924"
type input "GB6LT2400924"
click at [1144, 586] on button "Search" at bounding box center [1208, 607] width 129 height 43
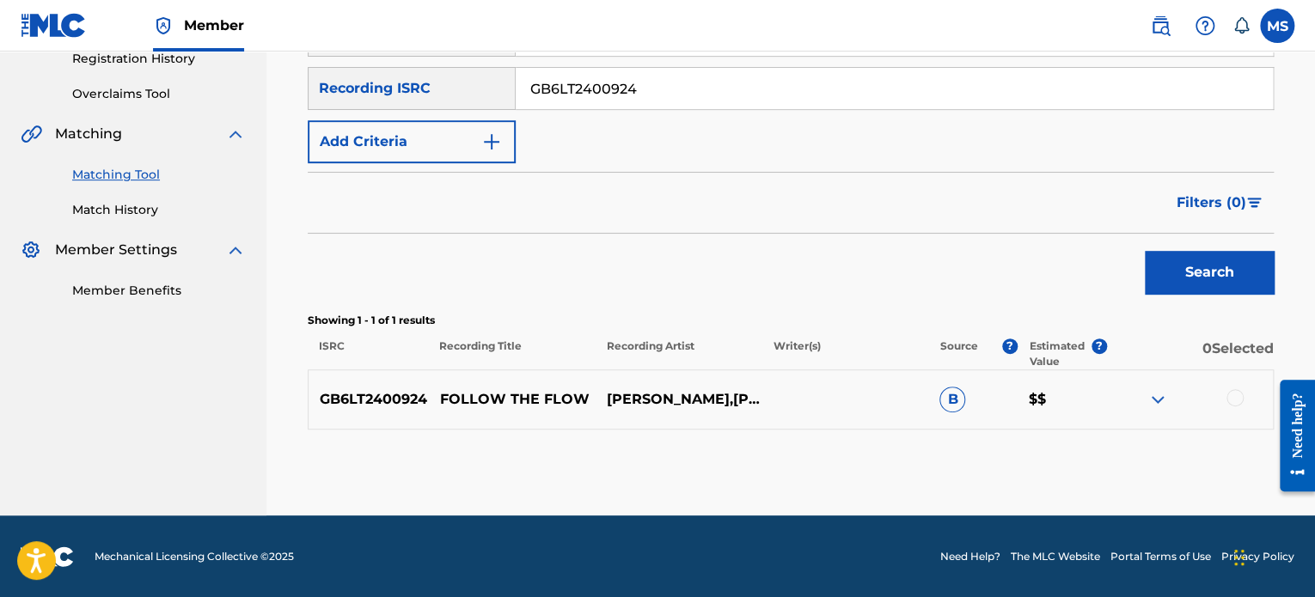
click at [1233, 253] on button "Search" at bounding box center [1208, 272] width 129 height 43
click at [1240, 399] on div at bounding box center [1234, 397] width 17 height 17
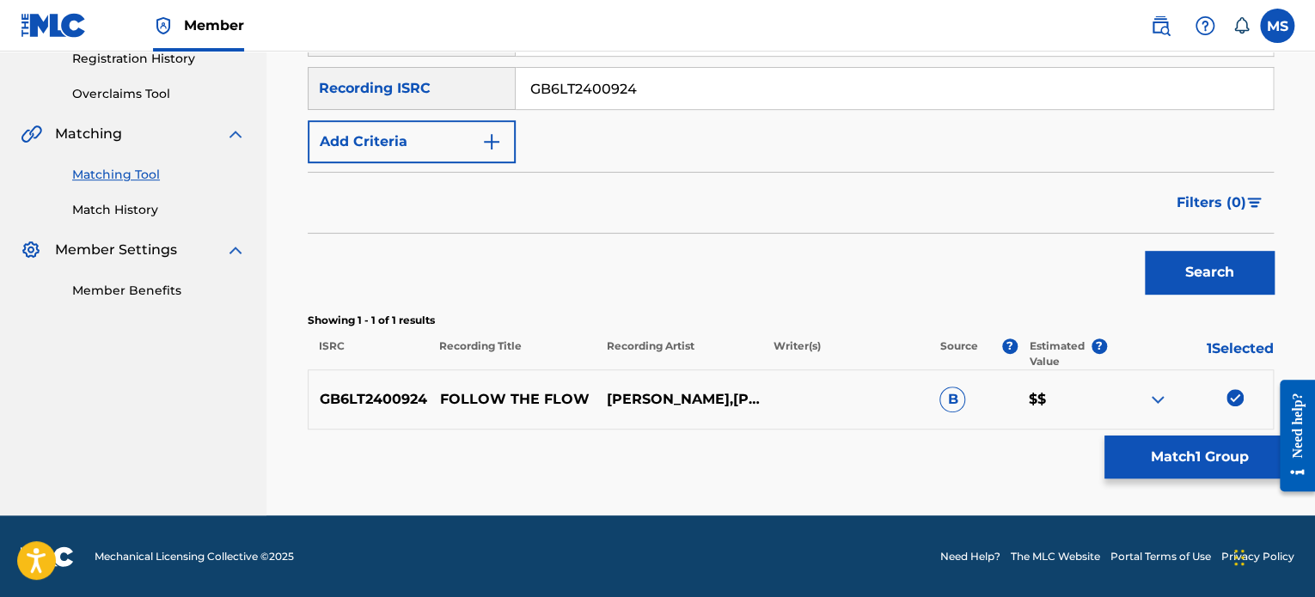
click at [1217, 457] on button "Match 1 Group" at bounding box center [1199, 457] width 190 height 43
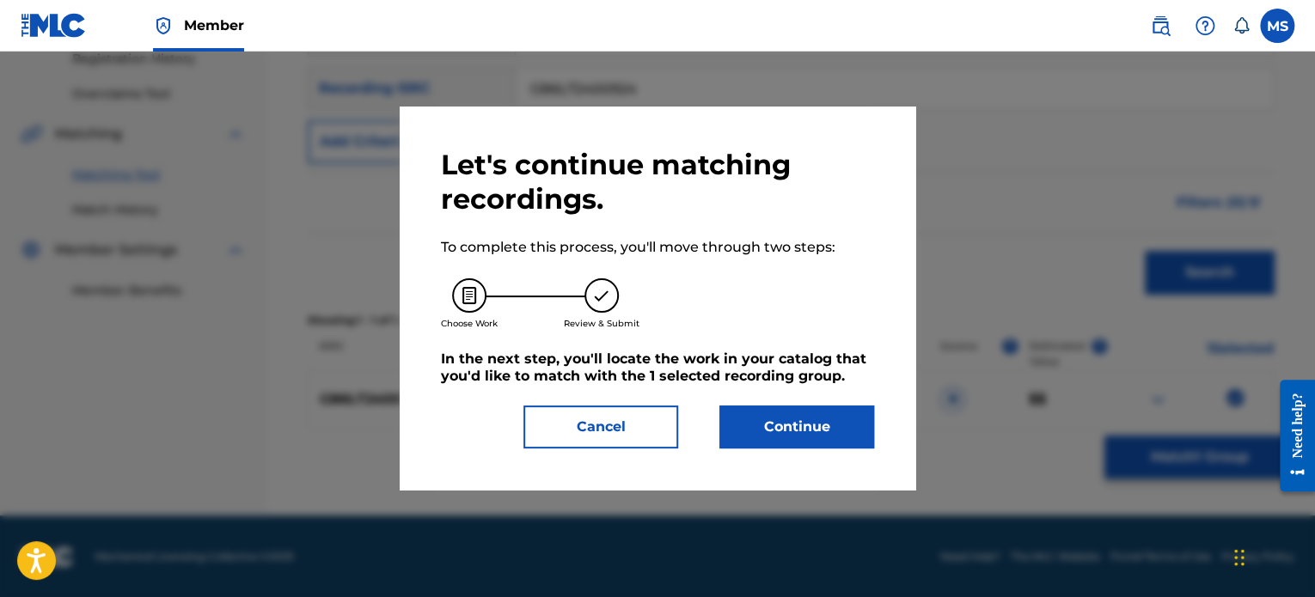
click at [828, 430] on button "Continue" at bounding box center [796, 427] width 155 height 43
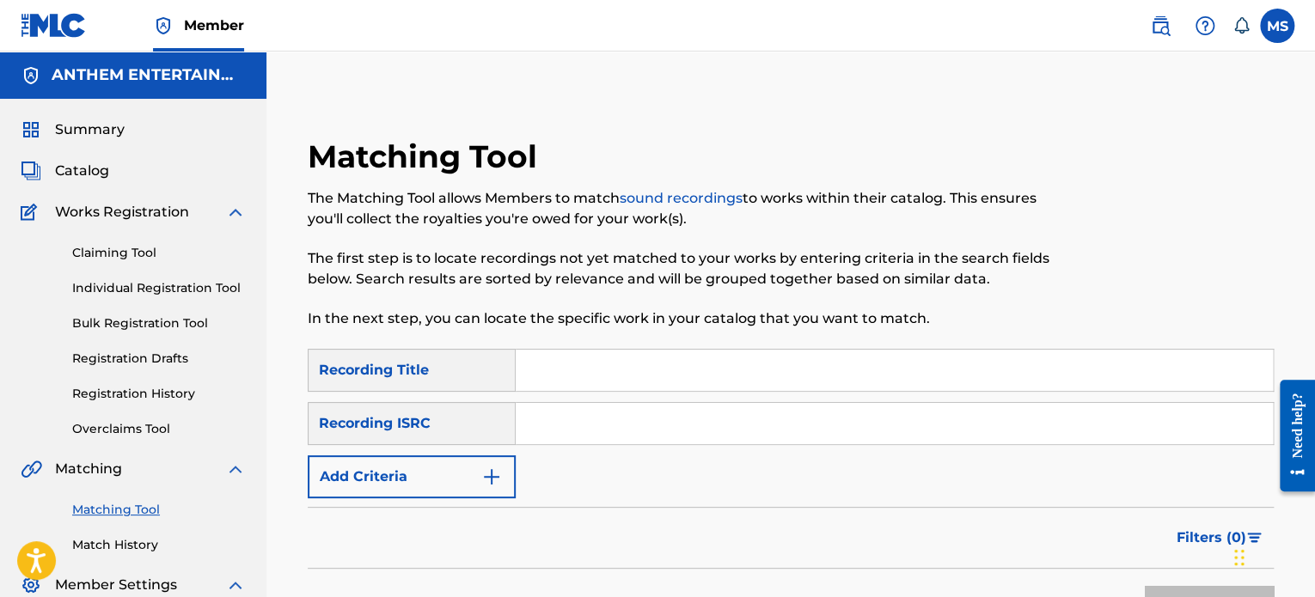
scroll to position [141, 0]
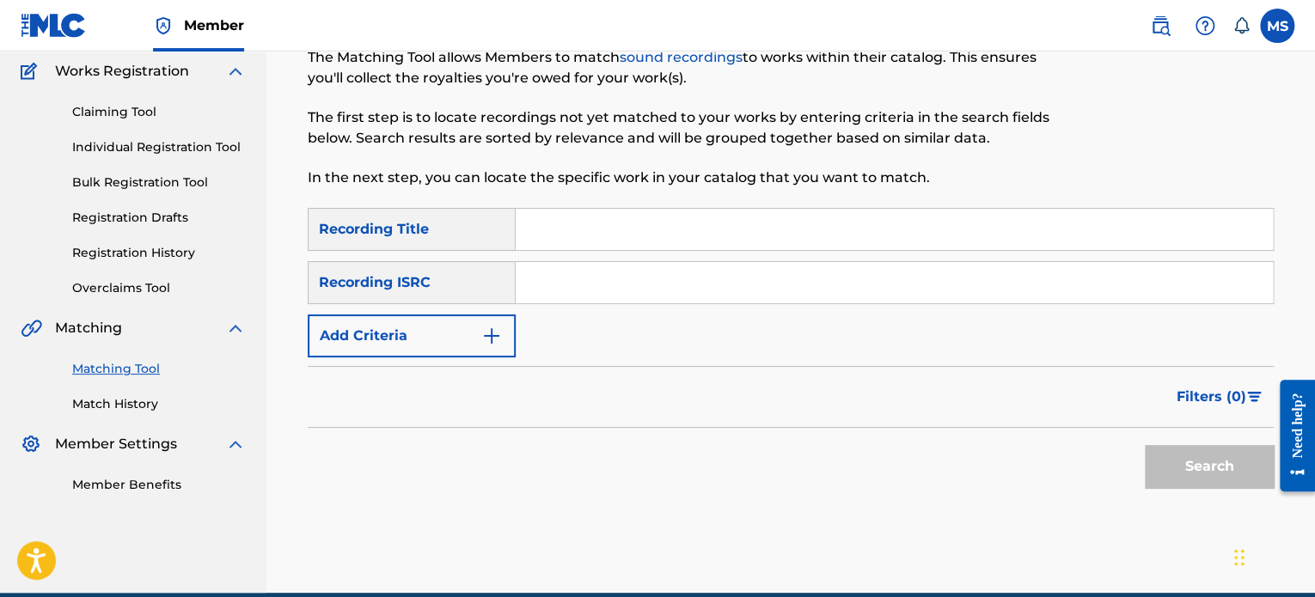
click at [561, 280] on input "Search Form" at bounding box center [894, 282] width 757 height 41
paste input "GB6LT2400924"
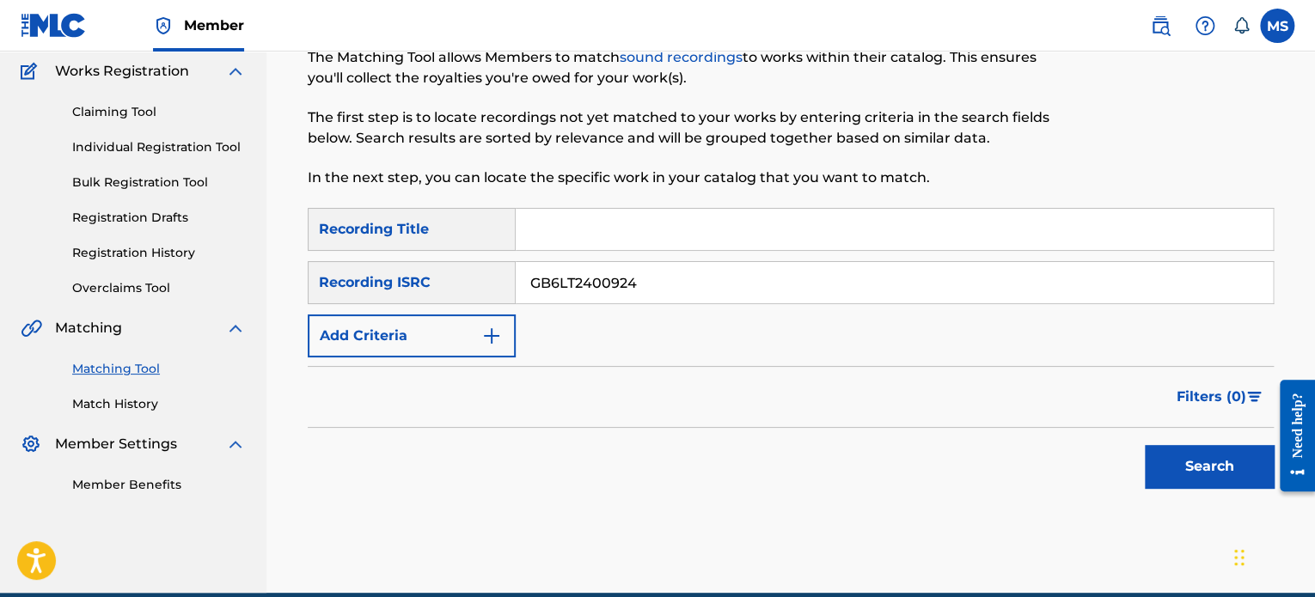
type input "GB6LT2400924"
click at [1144, 445] on button "Search" at bounding box center [1208, 466] width 129 height 43
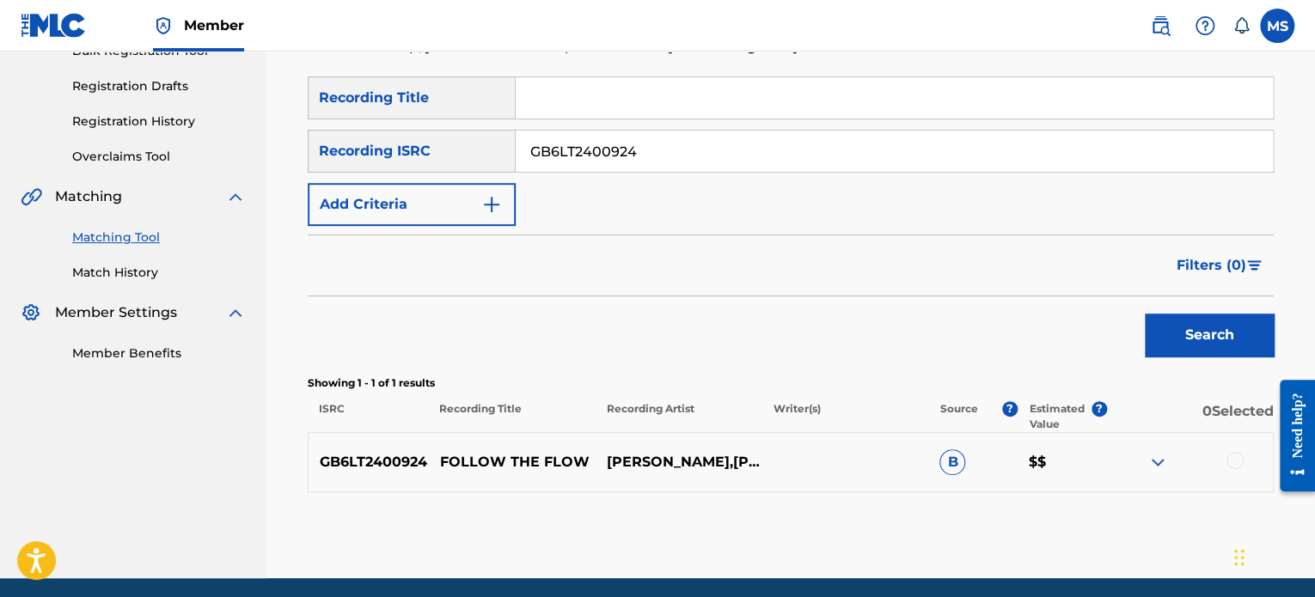
scroll to position [335, 0]
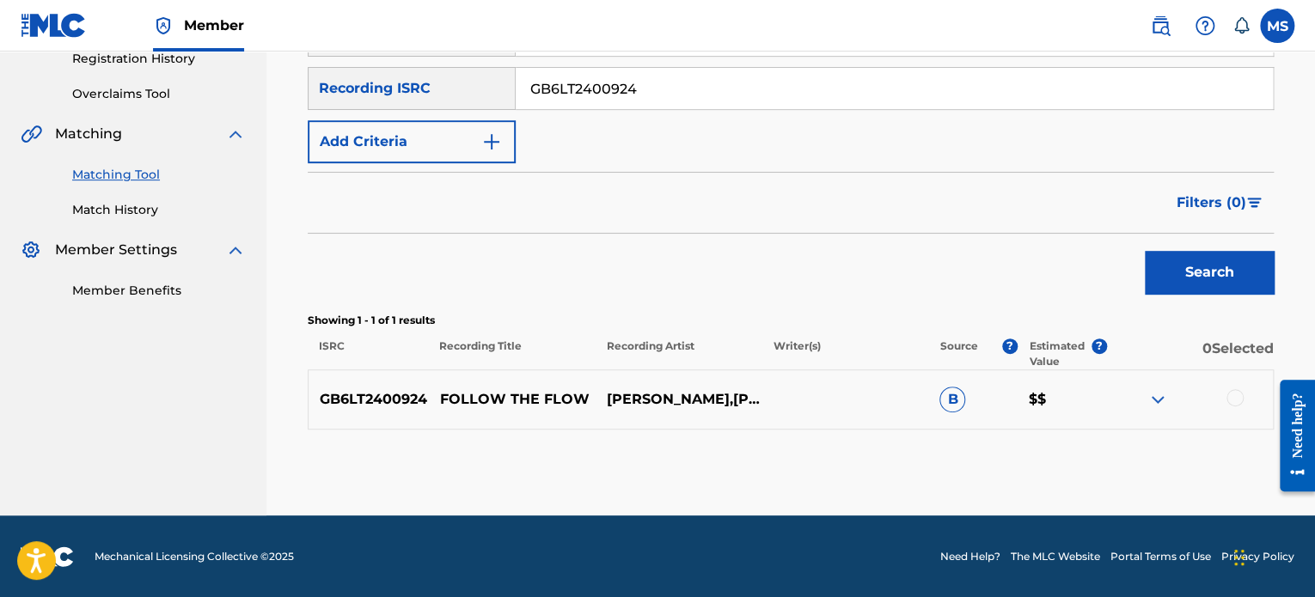
click at [1231, 395] on div at bounding box center [1234, 397] width 17 height 17
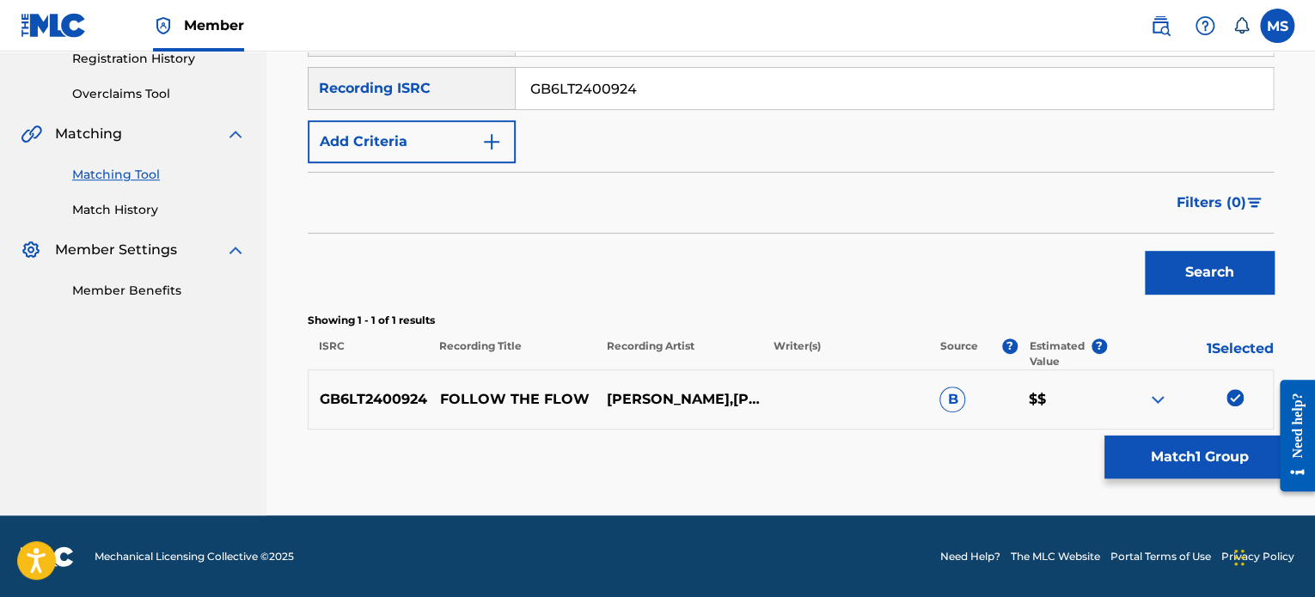
click at [1227, 448] on button "Match 1 Group" at bounding box center [1199, 457] width 190 height 43
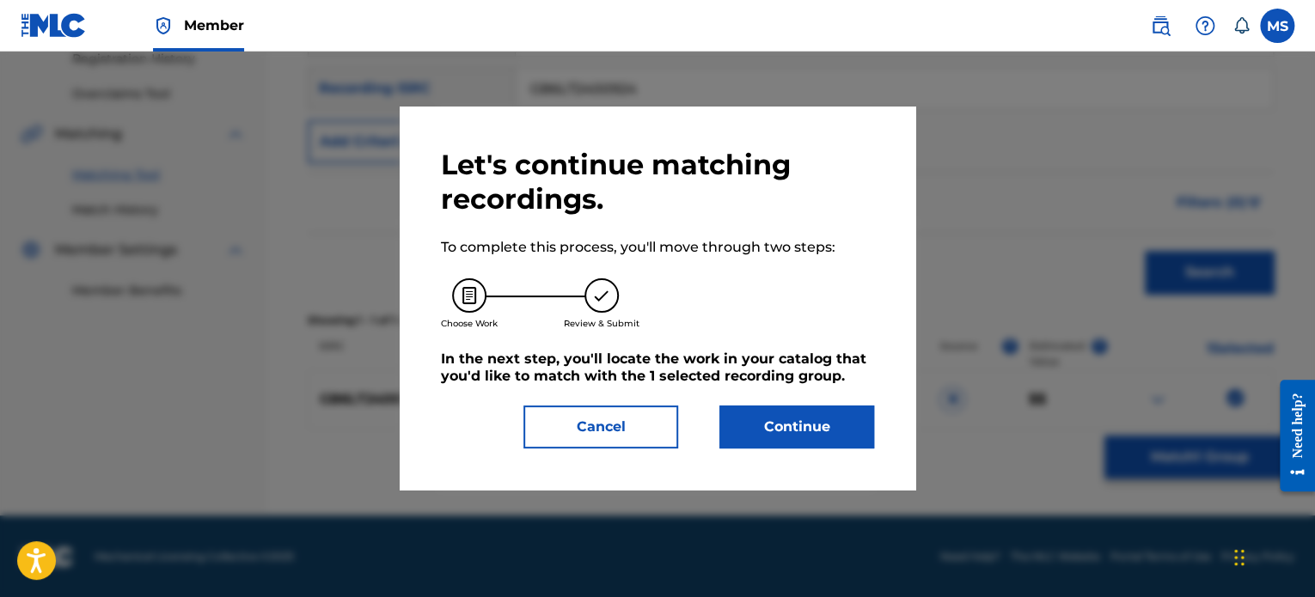
click at [771, 409] on button "Continue" at bounding box center [796, 427] width 155 height 43
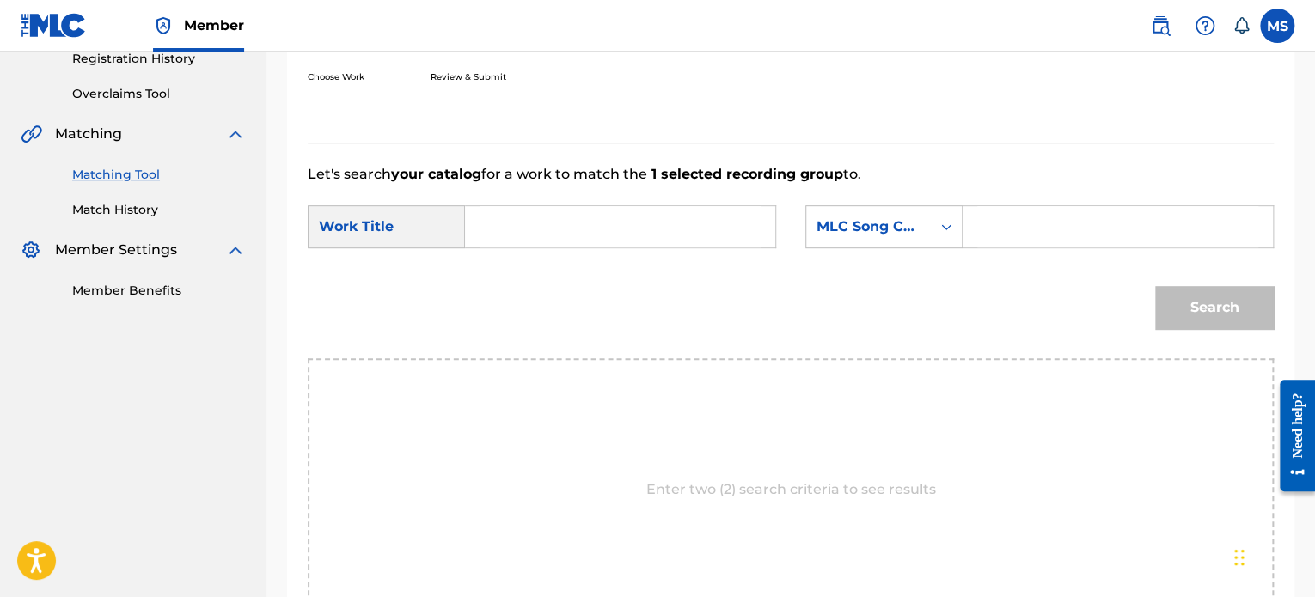
click at [644, 243] on input "Search Form" at bounding box center [619, 226] width 281 height 41
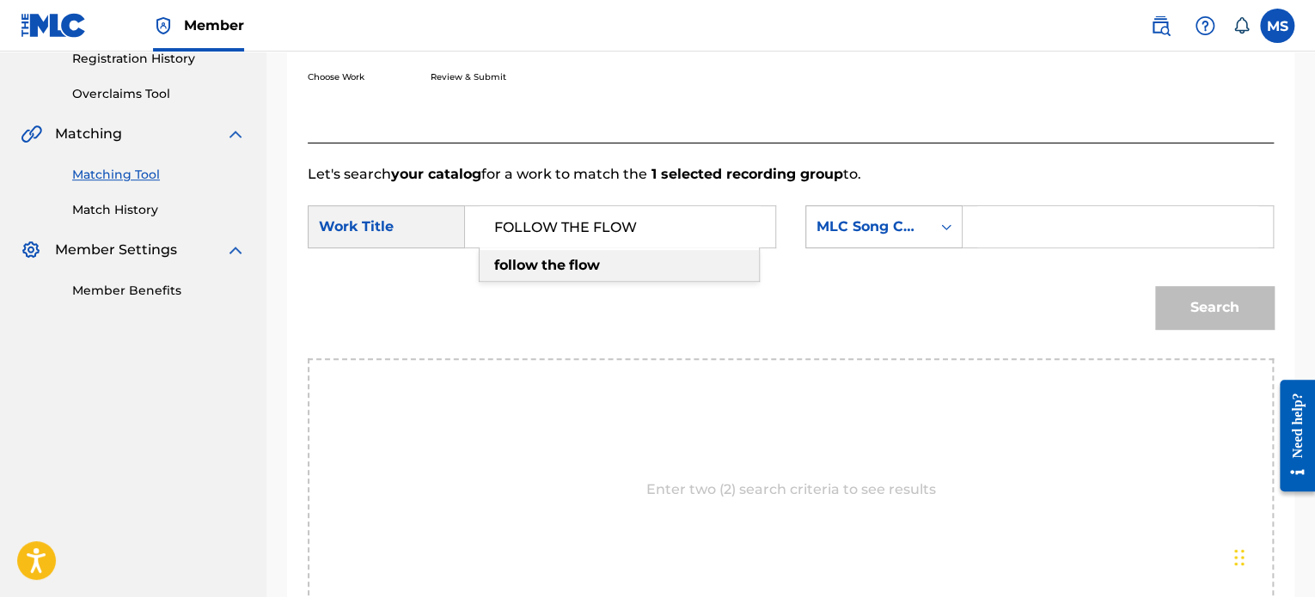
type input "FOLLOW THE FLOW"
click at [897, 219] on div "MLC Song Code" at bounding box center [868, 227] width 104 height 21
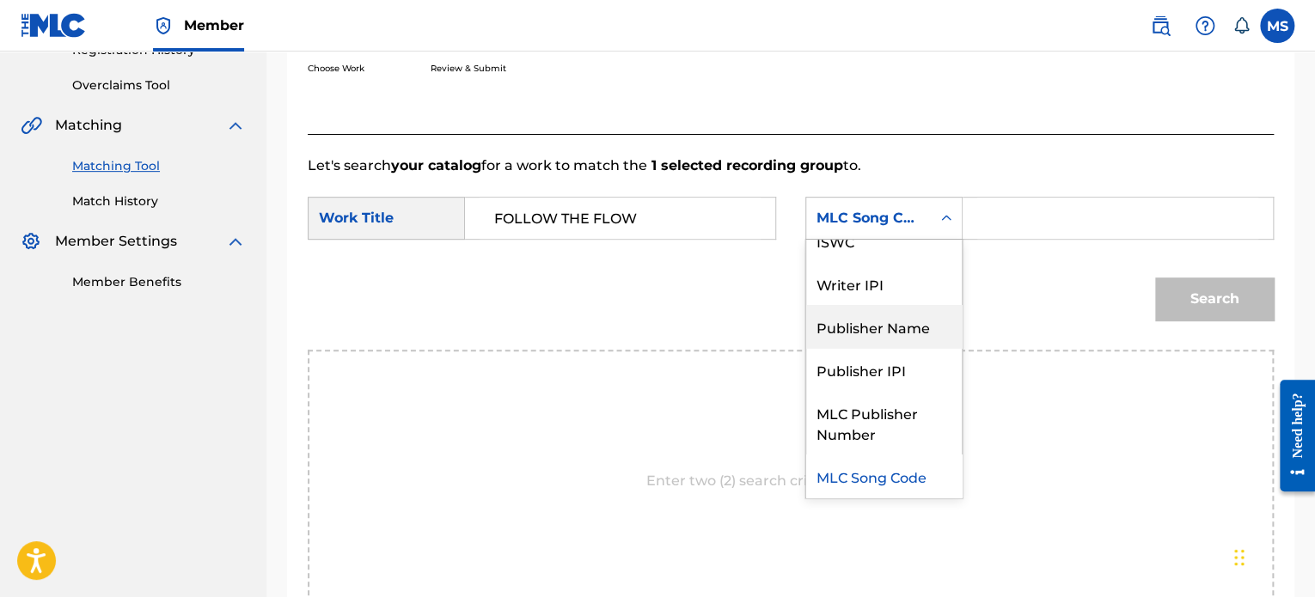
scroll to position [0, 0]
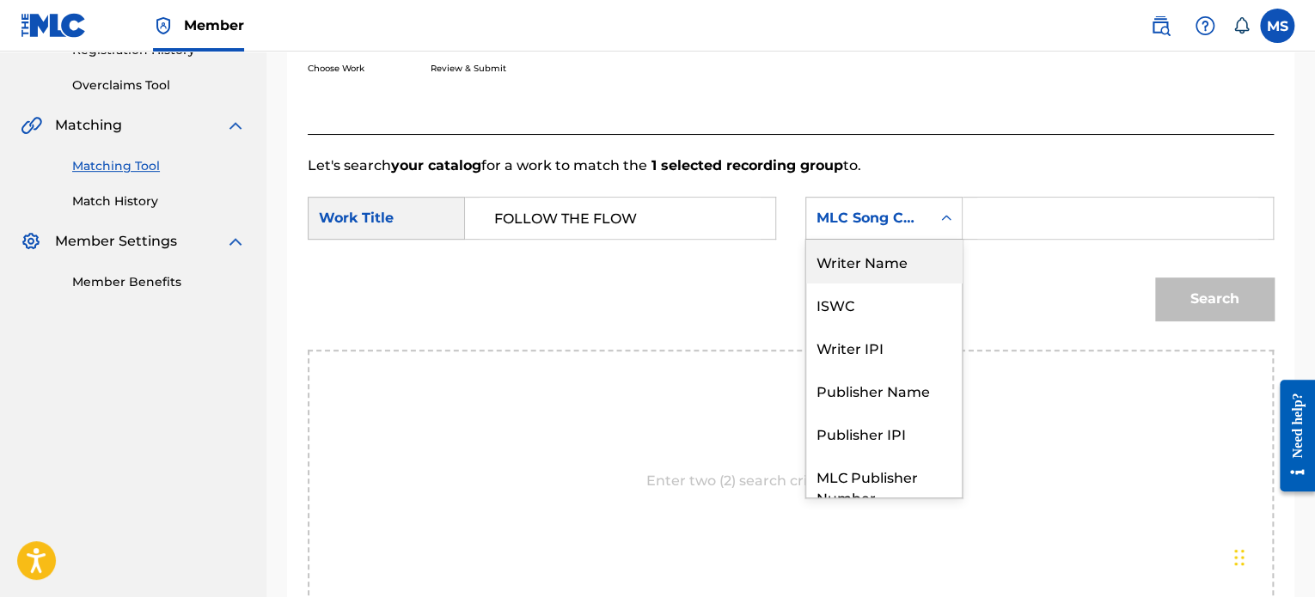
click at [863, 260] on div "Writer Name" at bounding box center [884, 261] width 156 height 43
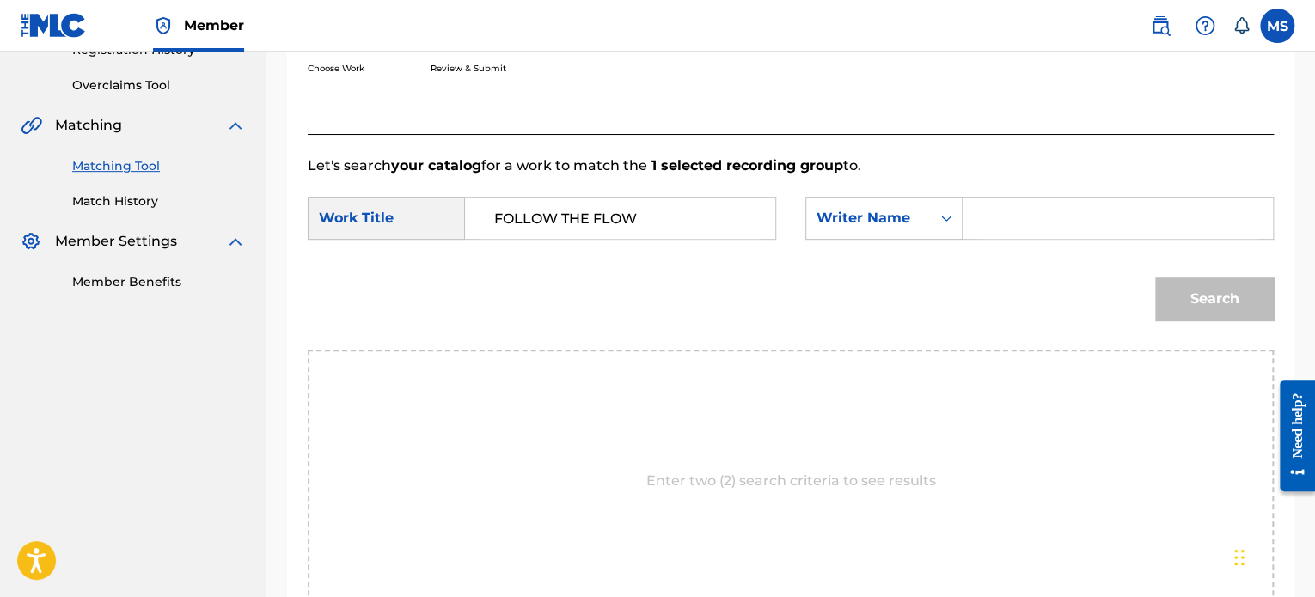
click at [1000, 208] on input "Search Form" at bounding box center [1117, 218] width 281 height 41
type input "MOSLEY"
click at [1155, 278] on button "Search" at bounding box center [1214, 299] width 119 height 43
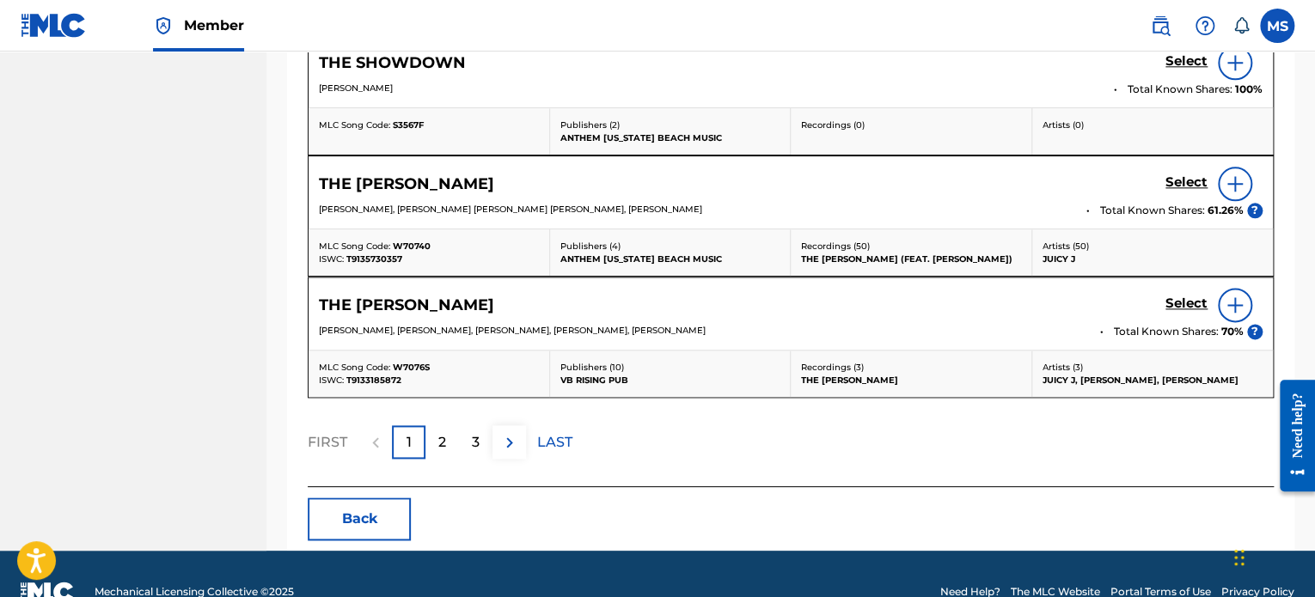
scroll to position [516, 0]
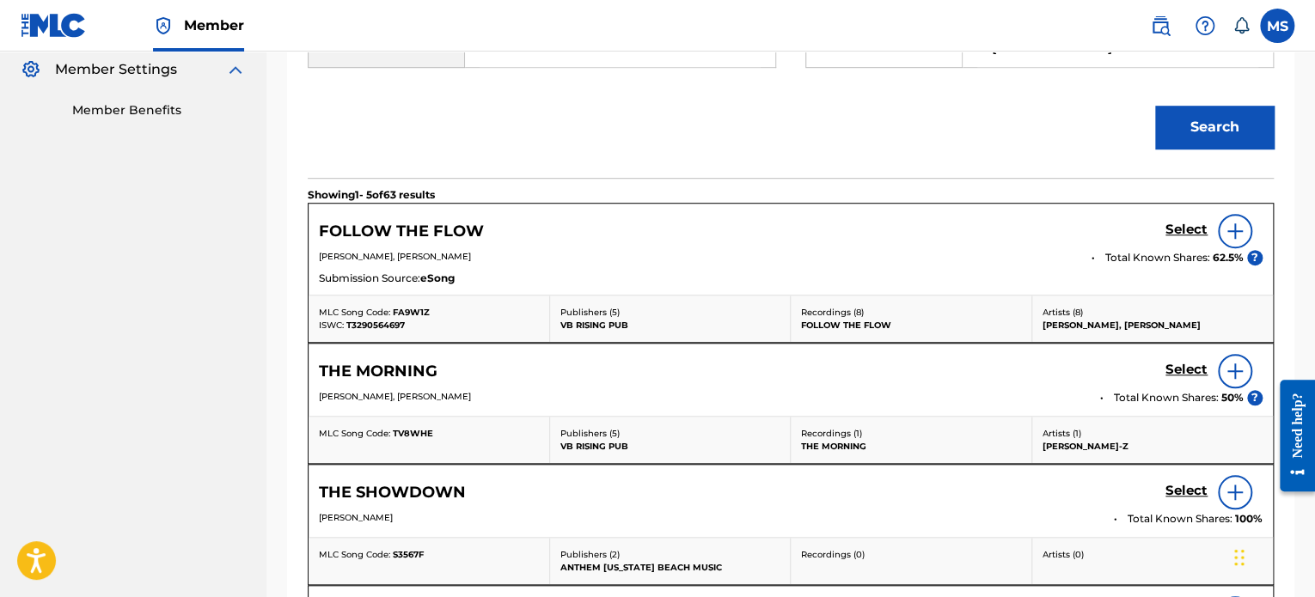
click at [1190, 223] on h5 "Select" at bounding box center [1186, 230] width 42 height 16
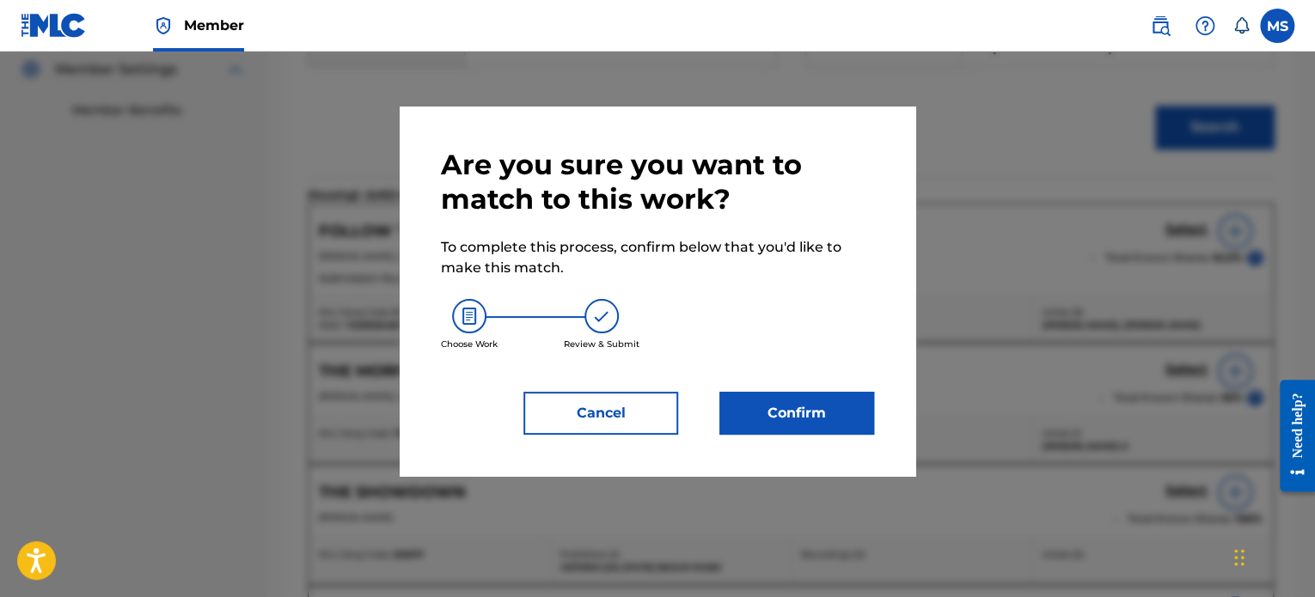
click at [797, 395] on button "Confirm" at bounding box center [796, 413] width 155 height 43
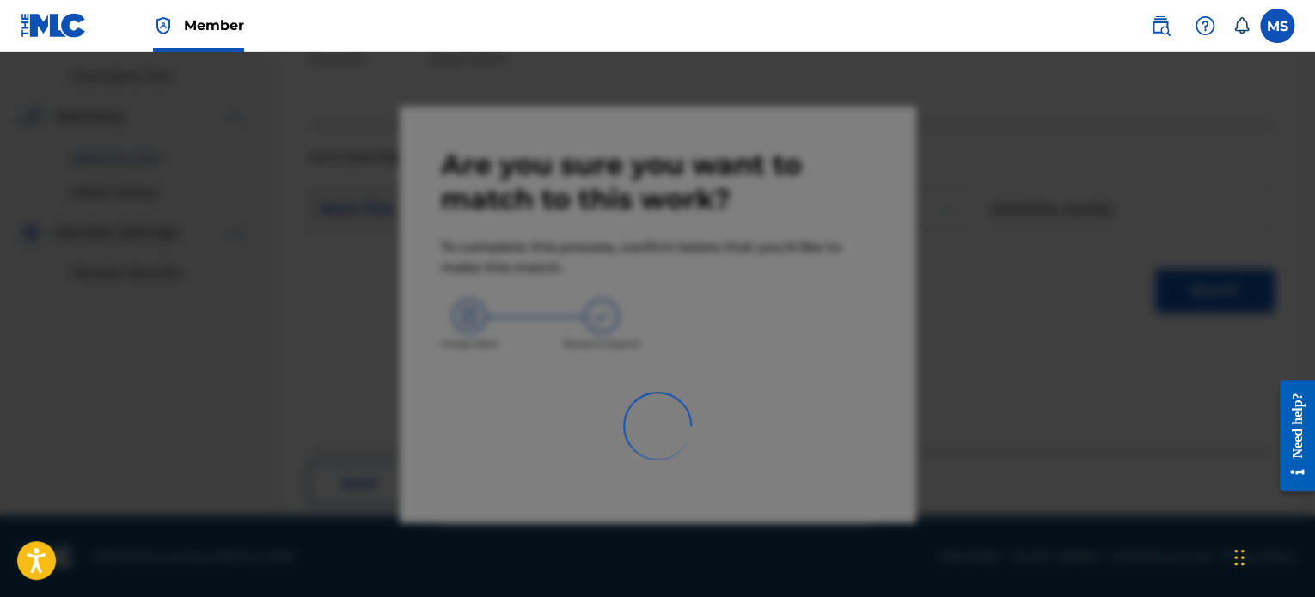
scroll to position [141, 0]
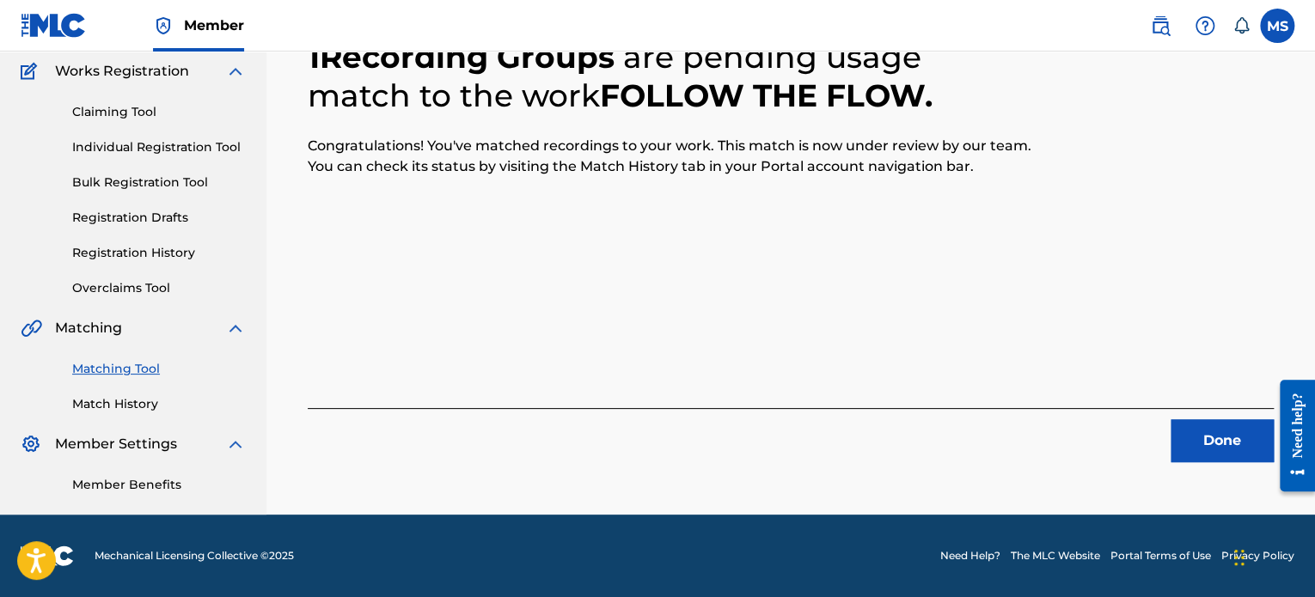
click at [1225, 432] on button "Done" at bounding box center [1221, 440] width 103 height 43
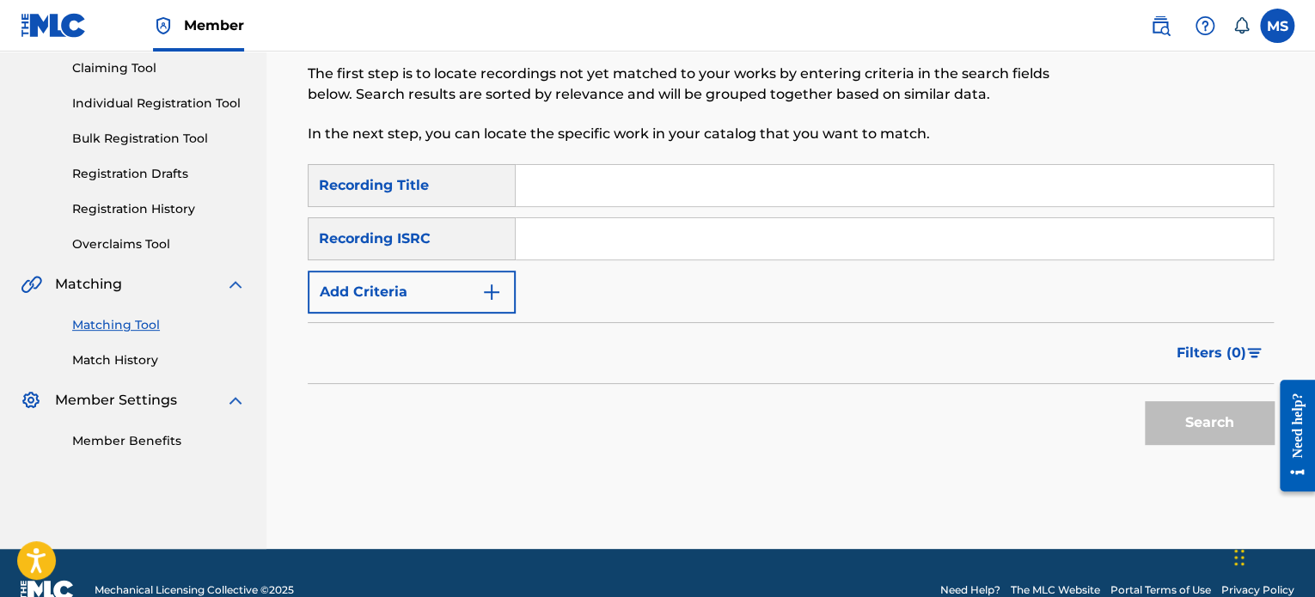
scroll to position [218, 0]
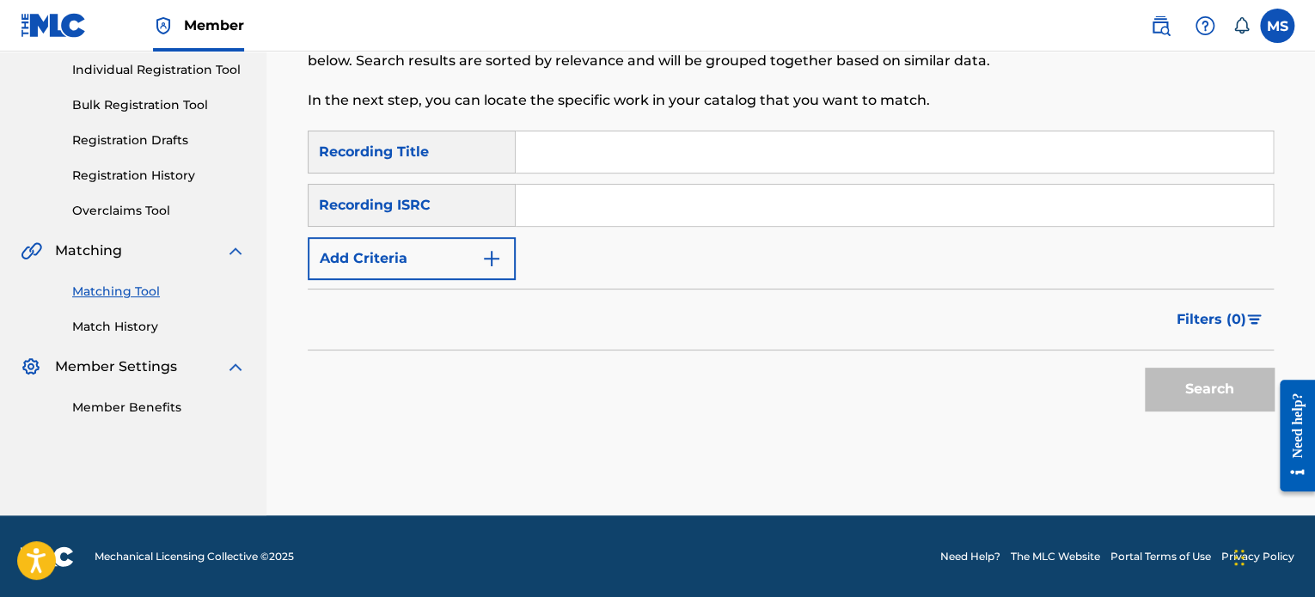
click at [600, 214] on input "Search Form" at bounding box center [894, 205] width 757 height 41
paste input "USUM72400528"
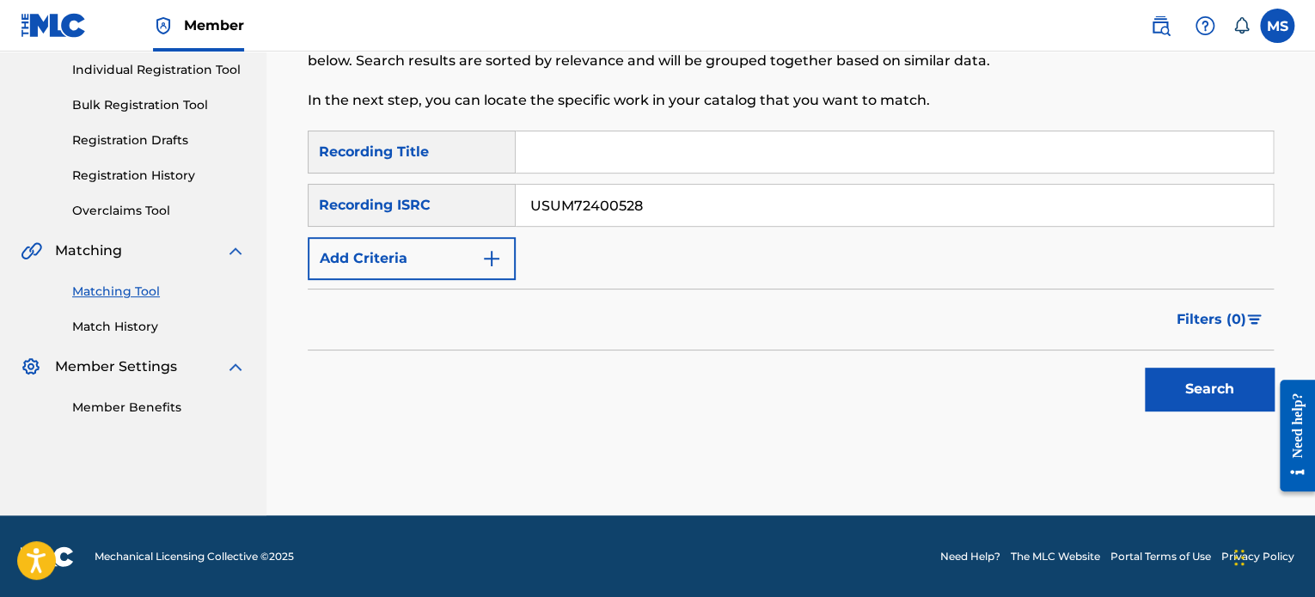
click at [1211, 384] on button "Search" at bounding box center [1208, 389] width 129 height 43
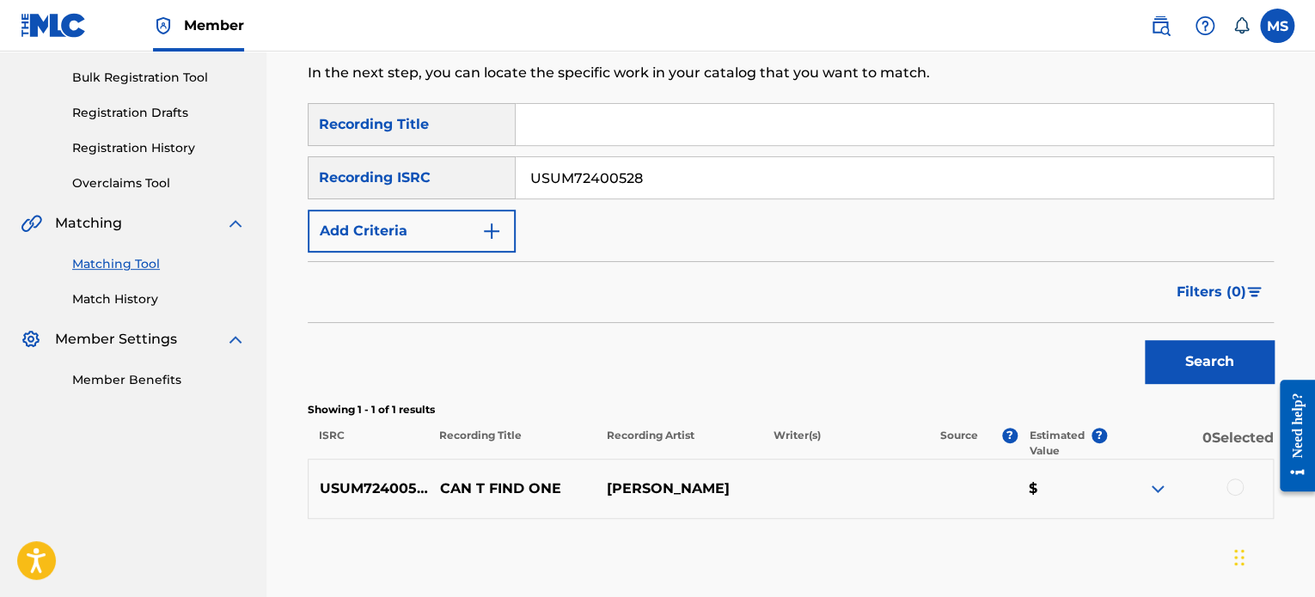
scroll to position [163, 0]
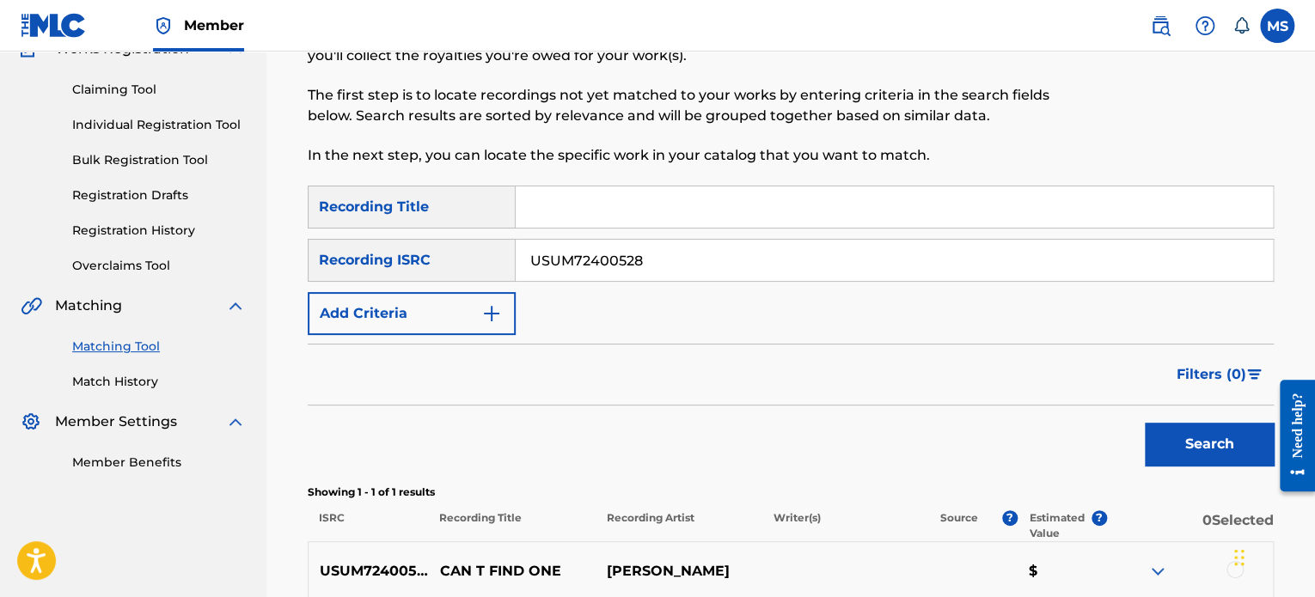
drag, startPoint x: 697, startPoint y: 268, endPoint x: 416, endPoint y: 237, distance: 282.7
click at [416, 237] on div "SearchWithCriteria78fdb0e4-bcef-4dbb-9d9b-a4c839cec920 Recording Title SearchWi…" at bounding box center [791, 261] width 966 height 150
paste input "QM24S240506"
click at [1144, 423] on button "Search" at bounding box center [1208, 444] width 129 height 43
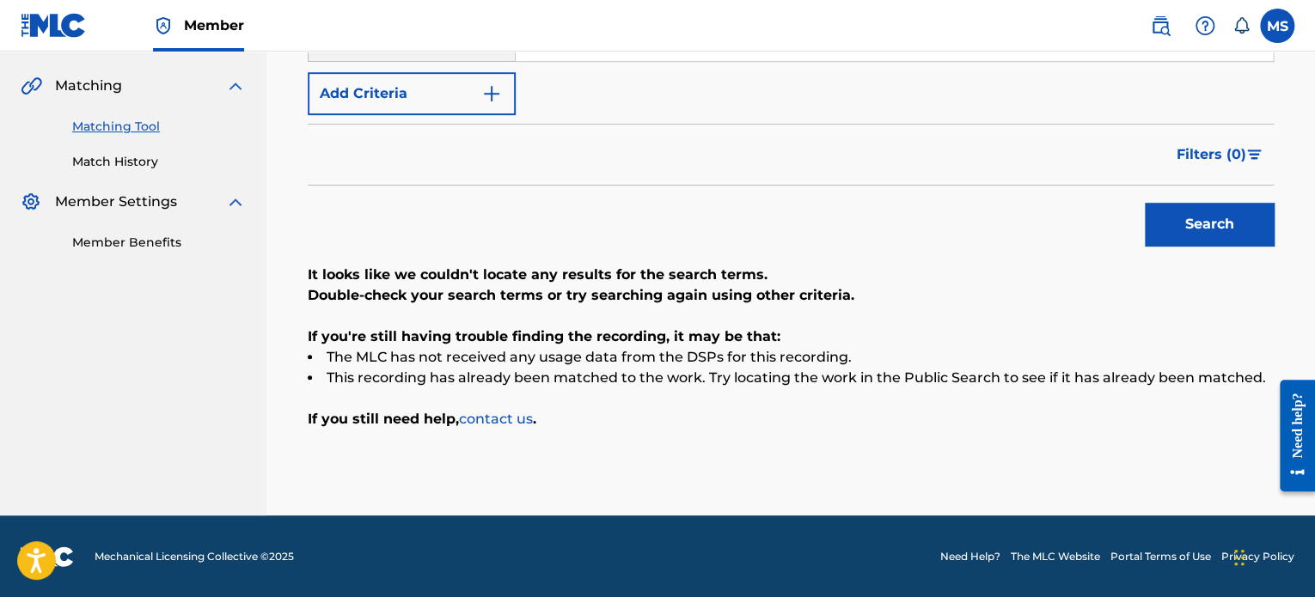
scroll to position [40, 0]
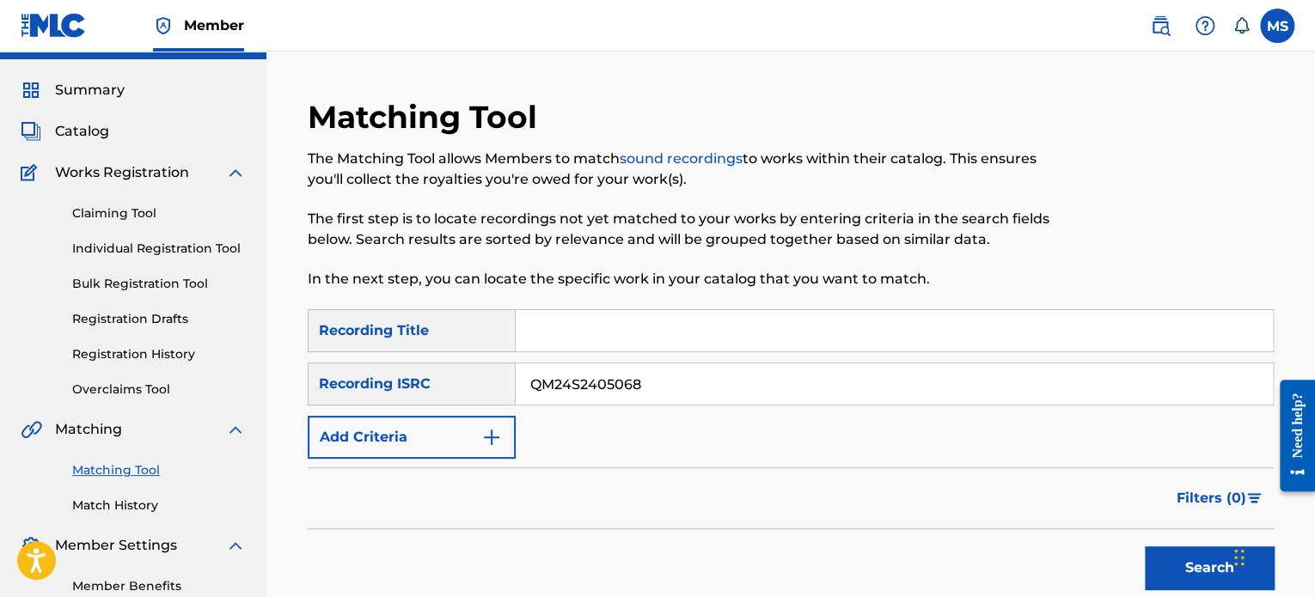
drag, startPoint x: 677, startPoint y: 390, endPoint x: 461, endPoint y: 358, distance: 218.8
click at [461, 358] on div "SearchWithCriteria78fdb0e4-bcef-4dbb-9d9b-a4c839cec920 Recording Title SearchWi…" at bounding box center [791, 384] width 966 height 150
paste input "Z6FK2300001"
click at [1144, 546] on button "Search" at bounding box center [1208, 567] width 129 height 43
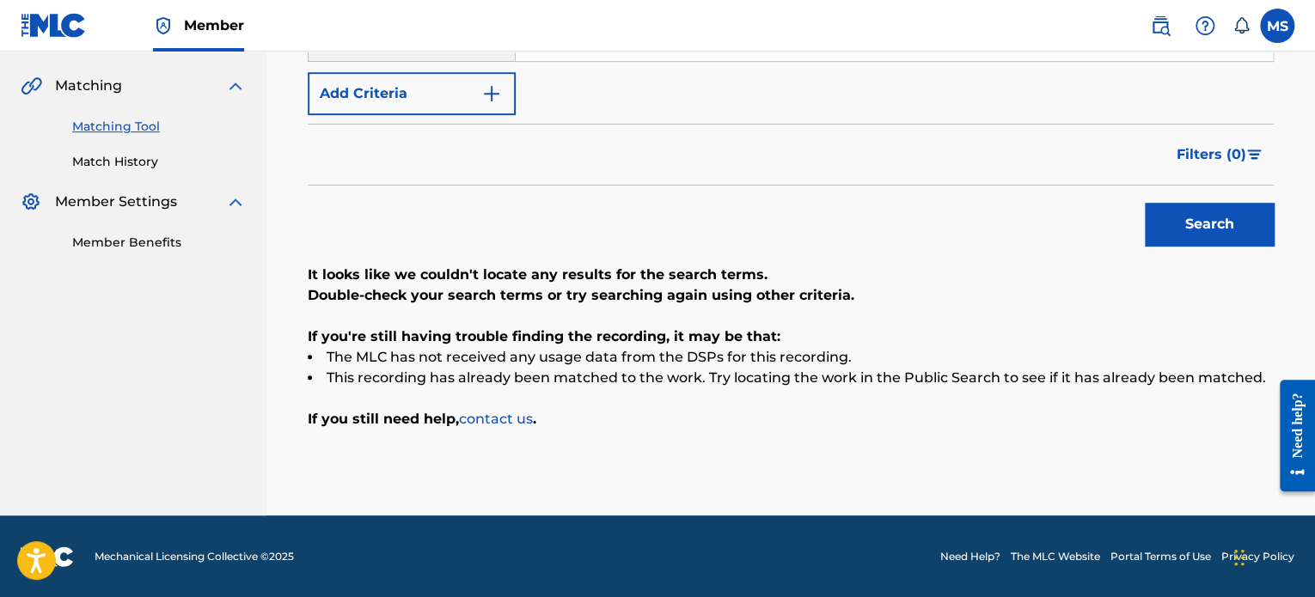
click at [1200, 227] on button "Search" at bounding box center [1208, 224] width 129 height 43
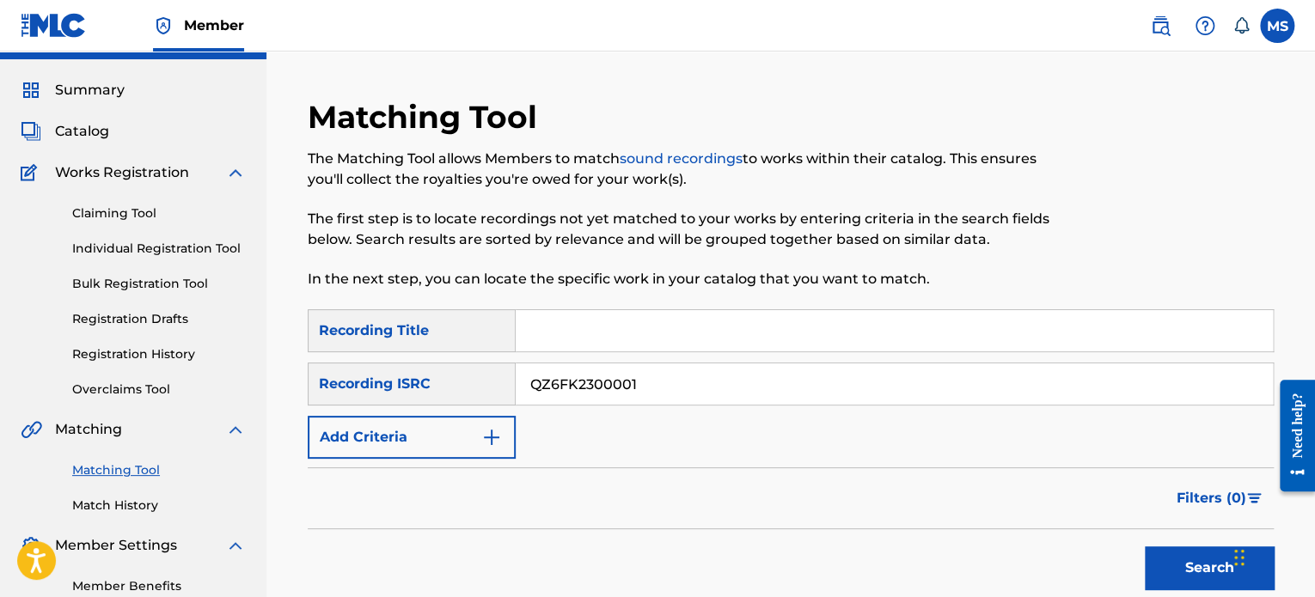
drag, startPoint x: 646, startPoint y: 382, endPoint x: 332, endPoint y: 349, distance: 316.3
click at [332, 349] on div "SearchWithCriteria78fdb0e4-bcef-4dbb-9d9b-a4c839cec920 Recording Title SearchWi…" at bounding box center [791, 384] width 966 height 150
paste input "CAB392102997"
click at [1144, 546] on button "Search" at bounding box center [1208, 567] width 129 height 43
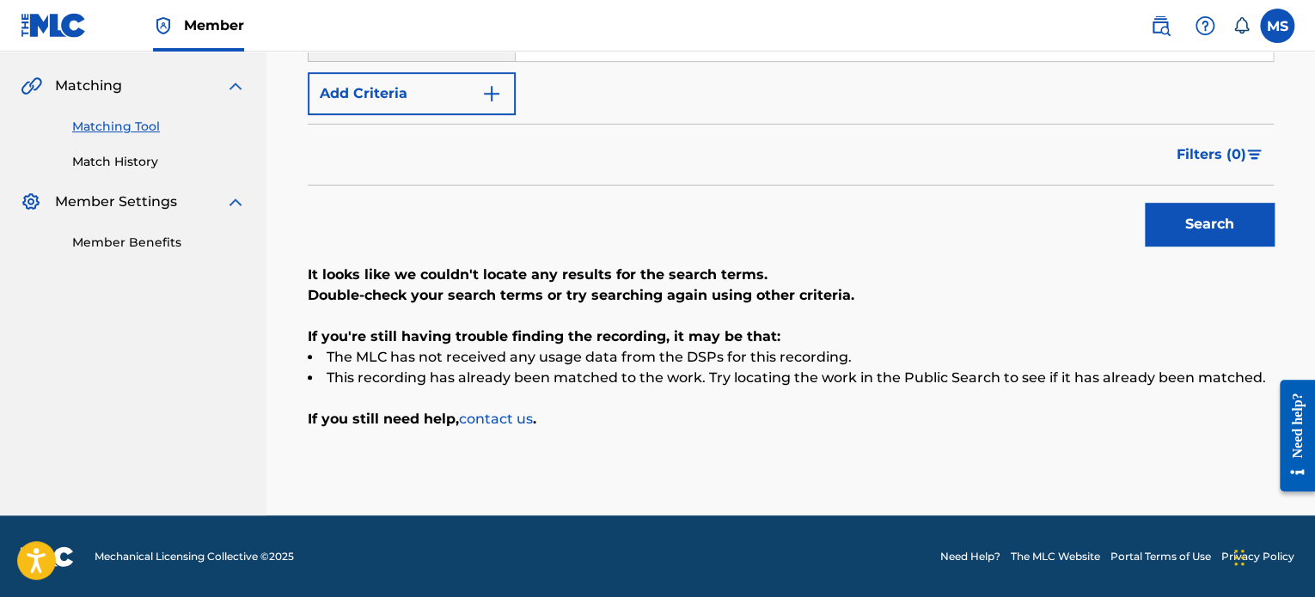
click at [1186, 227] on button "Search" at bounding box center [1208, 224] width 129 height 43
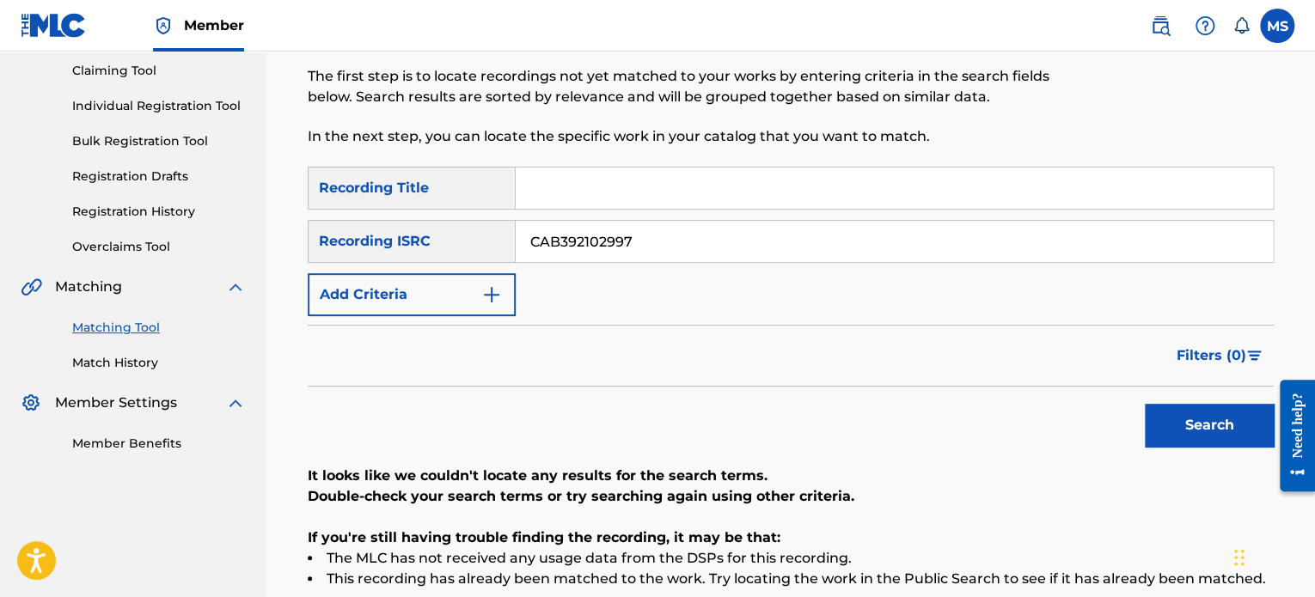
scroll to position [125, 0]
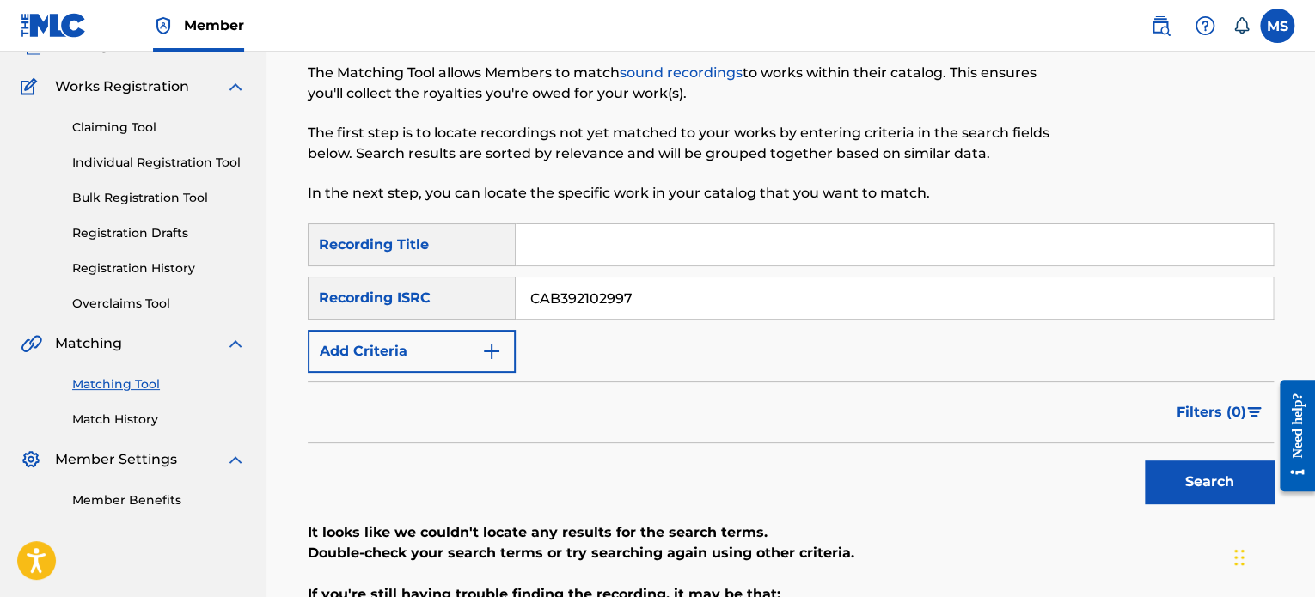
drag, startPoint x: 650, startPoint y: 302, endPoint x: 385, endPoint y: 282, distance: 265.4
click at [385, 282] on div "SearchWithCriteria0dd24955-782c-4ec7-ba54-724dc36c6a5e Recording ISRC CAB392102…" at bounding box center [791, 298] width 966 height 43
paste input "A172300008"
click at [1144, 461] on button "Search" at bounding box center [1208, 482] width 129 height 43
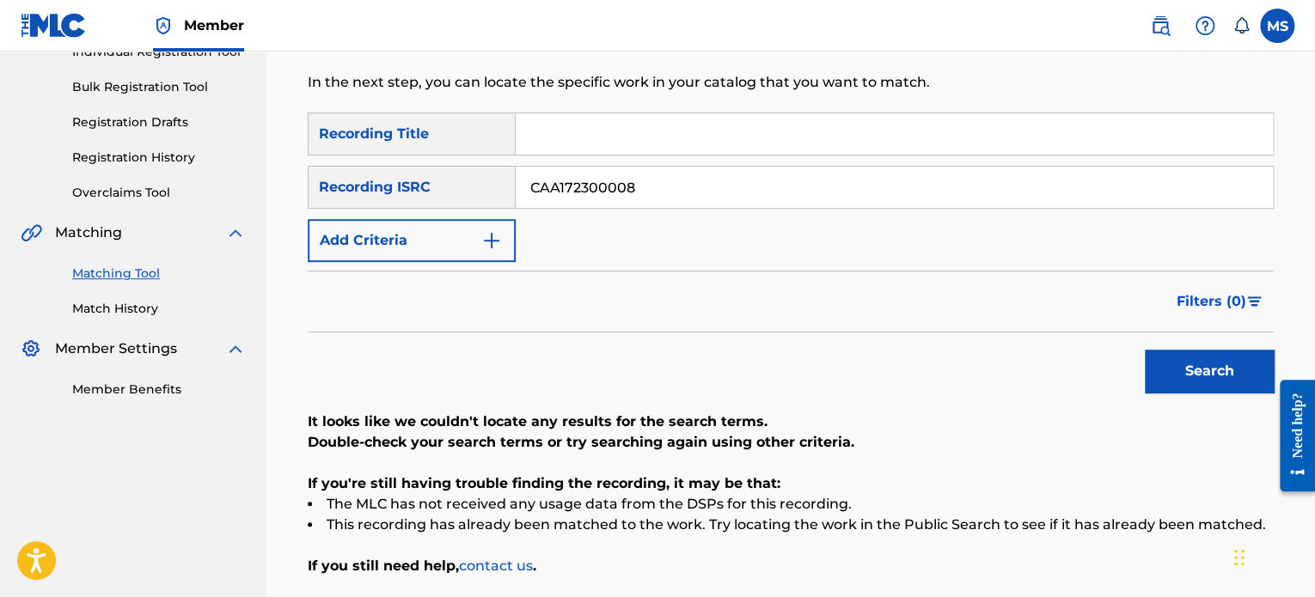
scroll to position [211, 0]
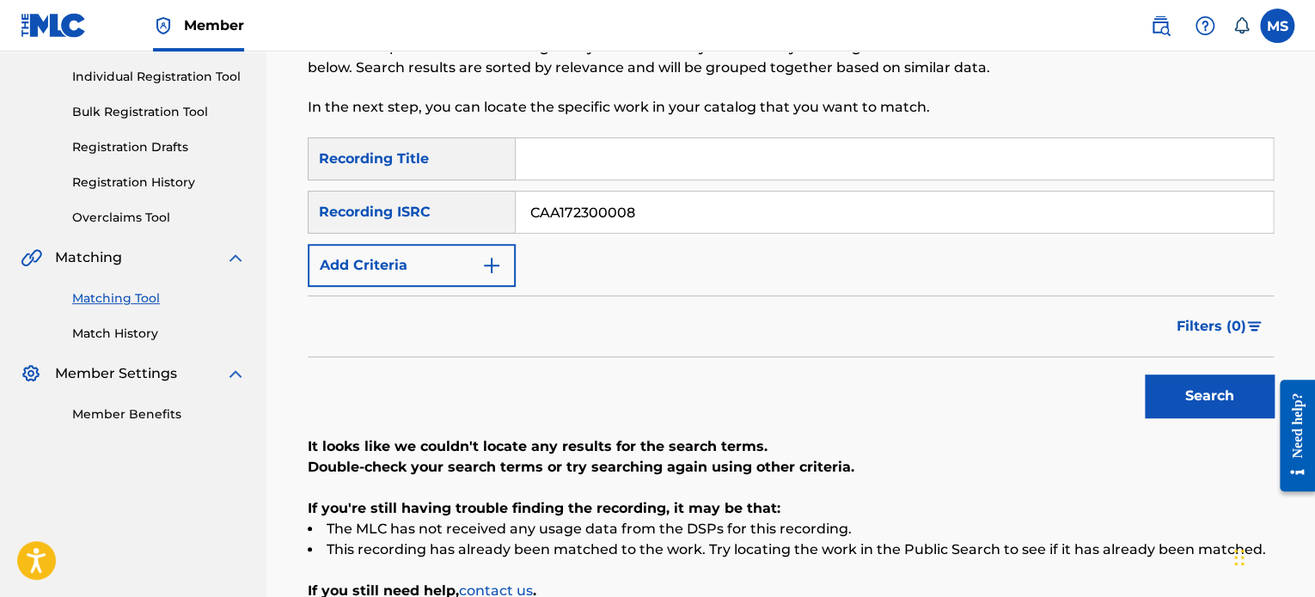
drag, startPoint x: 646, startPoint y: 223, endPoint x: 476, endPoint y: 218, distance: 170.2
click at [476, 218] on div "SearchWithCriteria0dd24955-782c-4ec7-ba54-724dc36c6a5e Recording ISRC CAA172300…" at bounding box center [791, 212] width 966 height 43
paste input "USUM72400529"
click at [1144, 375] on button "Search" at bounding box center [1208, 396] width 129 height 43
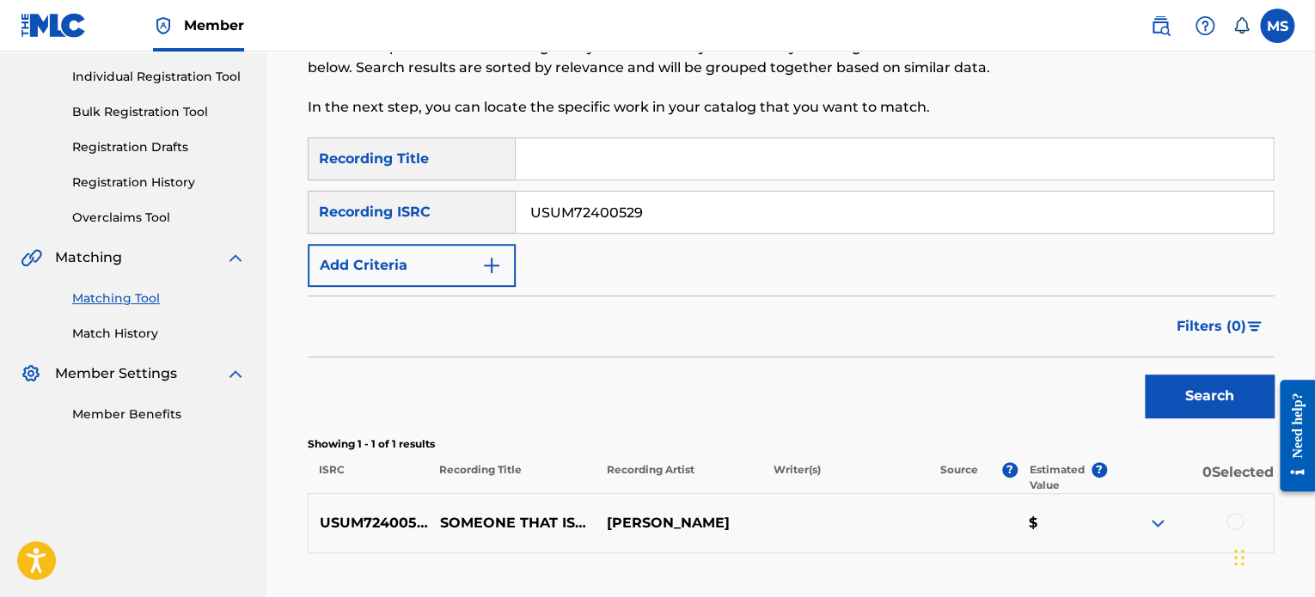
scroll to position [335, 0]
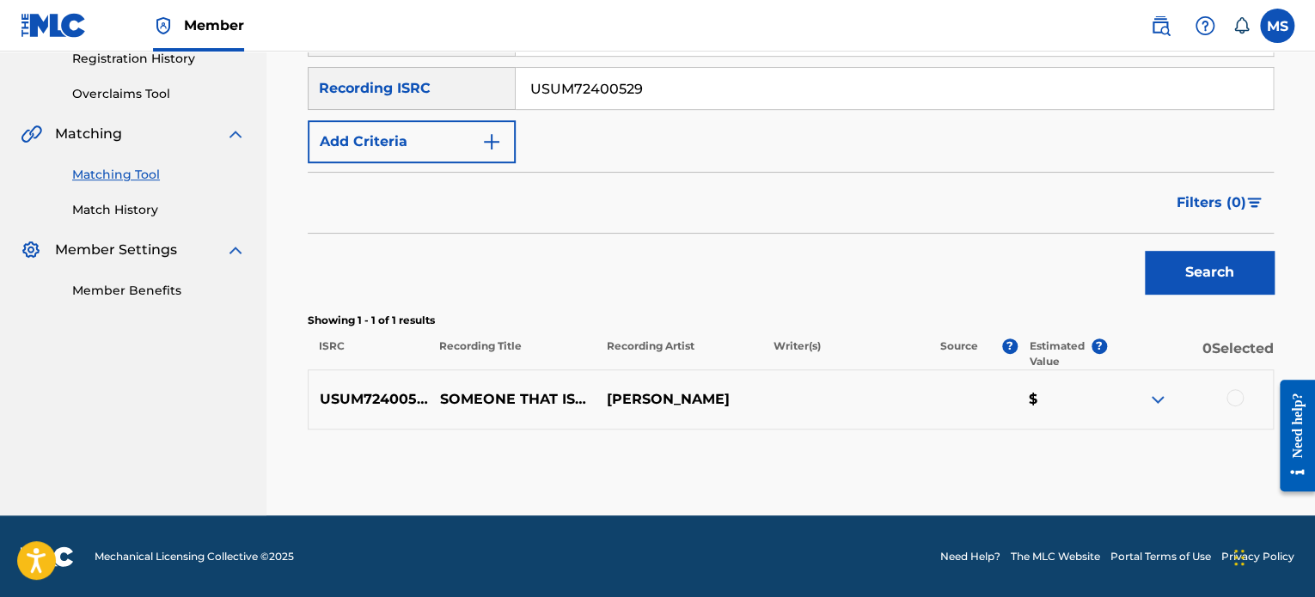
drag, startPoint x: 671, startPoint y: 93, endPoint x: 450, endPoint y: 92, distance: 220.8
click at [450, 92] on div "SearchWithCriteria0dd24955-782c-4ec7-ba54-724dc36c6a5e Recording ISRC USUM72400…" at bounding box center [791, 88] width 966 height 43
paste input "CASA72300093"
click at [1144, 251] on button "Search" at bounding box center [1208, 272] width 129 height 43
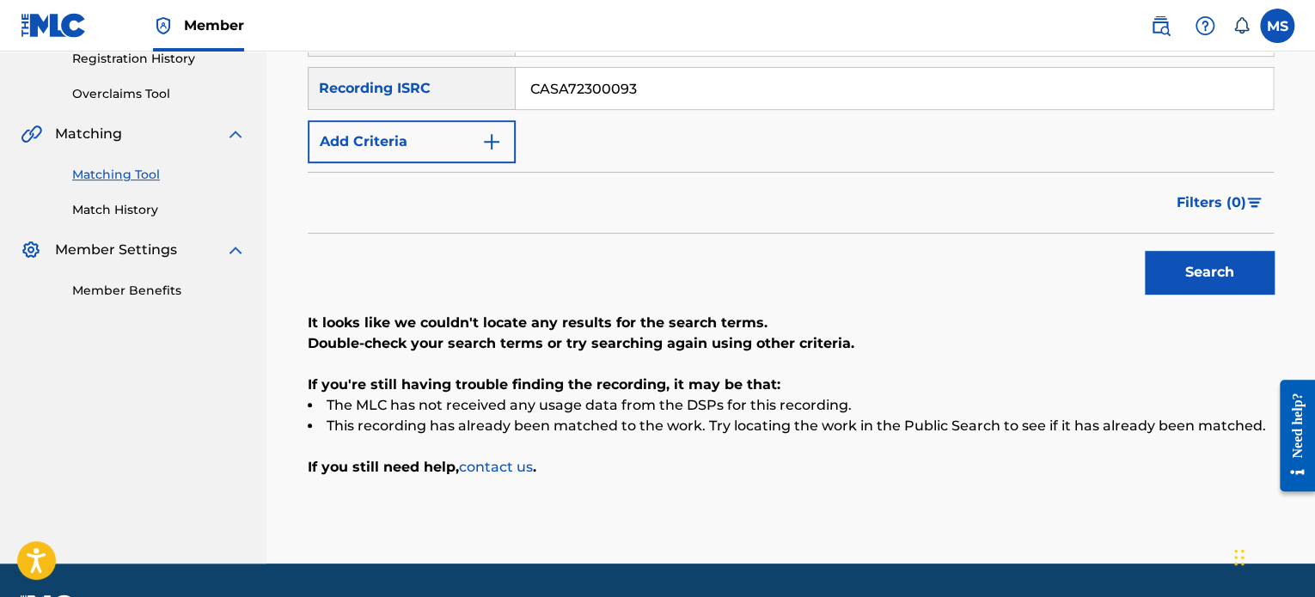
click at [1235, 282] on button "Search" at bounding box center [1208, 272] width 129 height 43
drag, startPoint x: 663, startPoint y: 95, endPoint x: 306, endPoint y: 106, distance: 357.6
click at [306, 106] on div "Matching Tool The Matching Tool allows Members to match sound recordings to wor…" at bounding box center [790, 182] width 1007 height 761
paste input "CASA72300098"
click at [1144, 251] on button "Search" at bounding box center [1208, 272] width 129 height 43
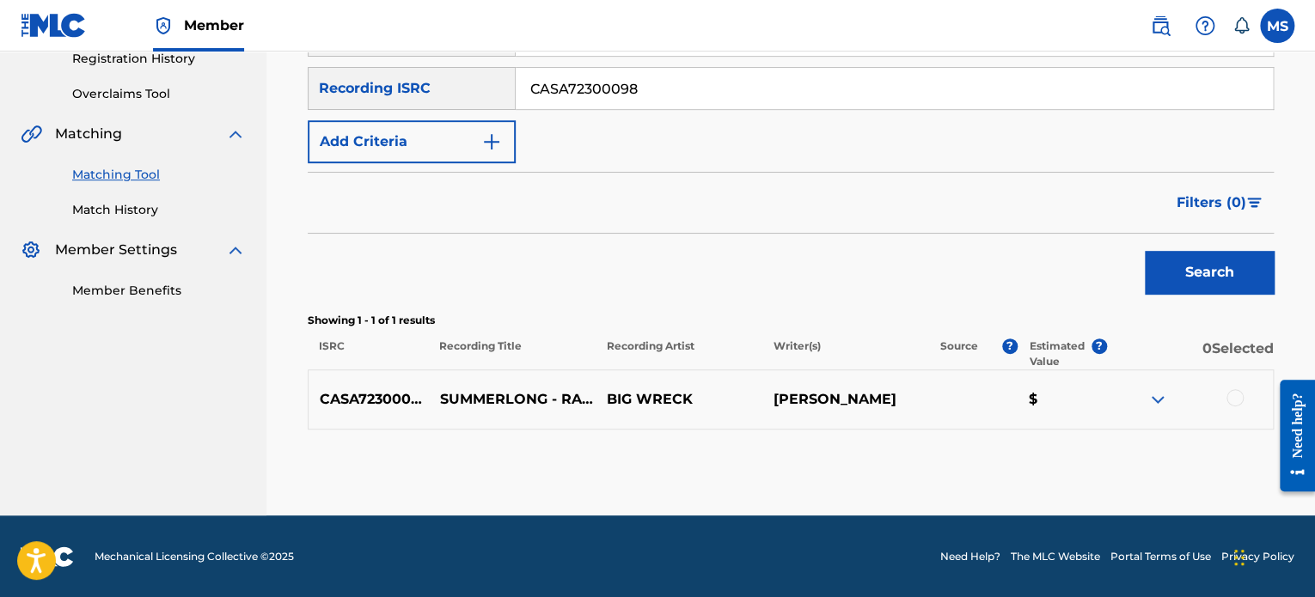
drag, startPoint x: 650, startPoint y: 93, endPoint x: 524, endPoint y: 106, distance: 127.0
click at [524, 106] on input "CASA72300098" at bounding box center [894, 88] width 757 height 41
paste input "USWB12400055"
type input "USWB12400055"
click at [1144, 251] on button "Search" at bounding box center [1208, 272] width 129 height 43
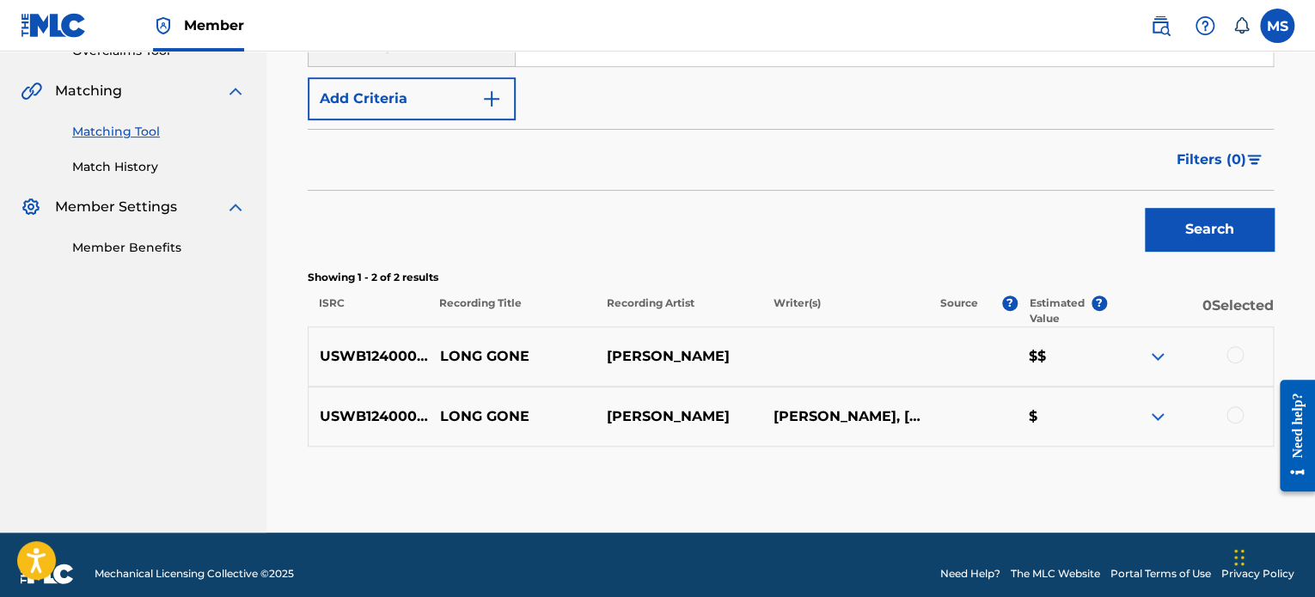
scroll to position [395, 0]
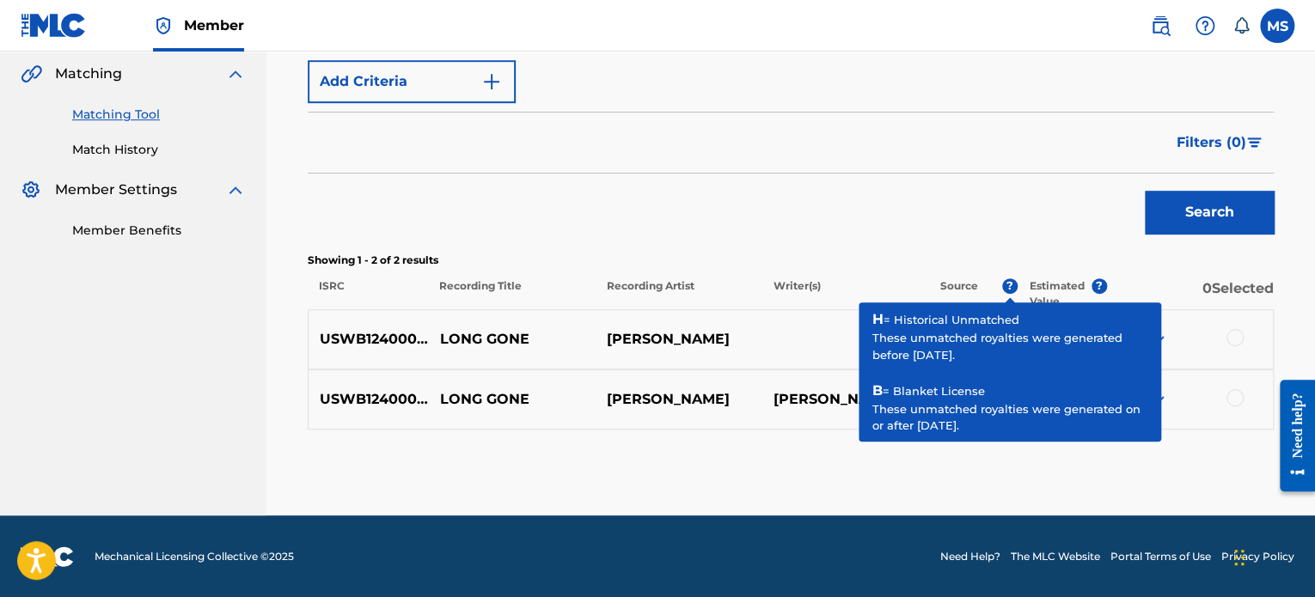
click at [1230, 336] on div at bounding box center [1234, 337] width 17 height 17
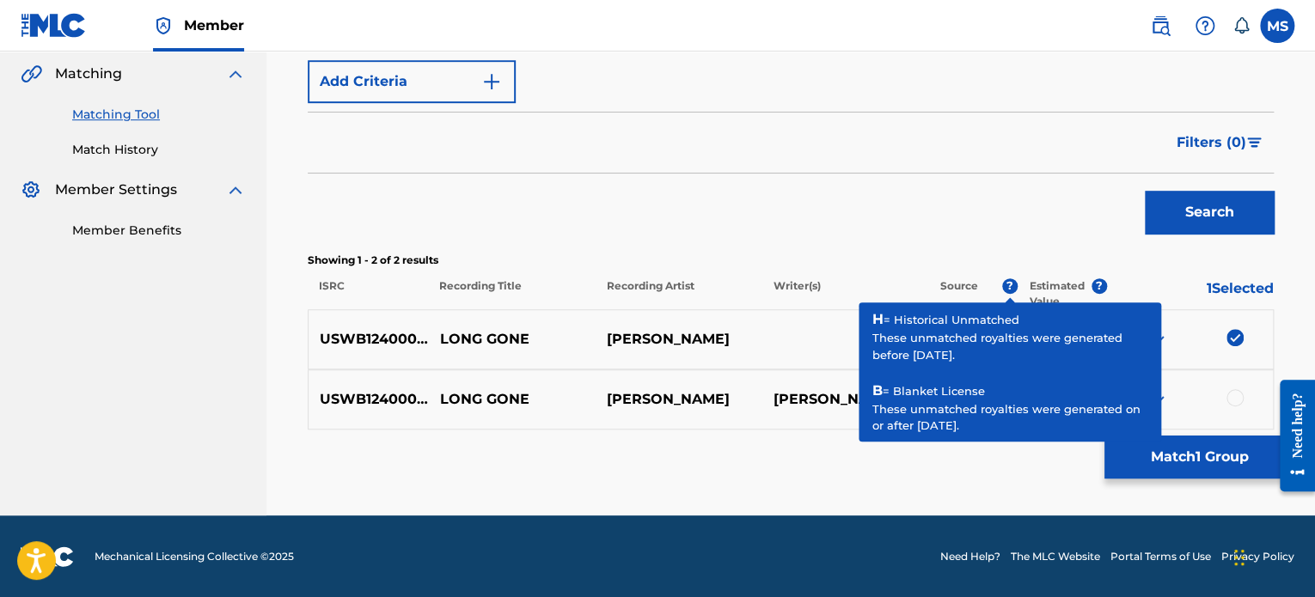
click at [877, 182] on div "Search" at bounding box center [791, 208] width 966 height 69
click at [1012, 284] on span "?" at bounding box center [1009, 285] width 15 height 15
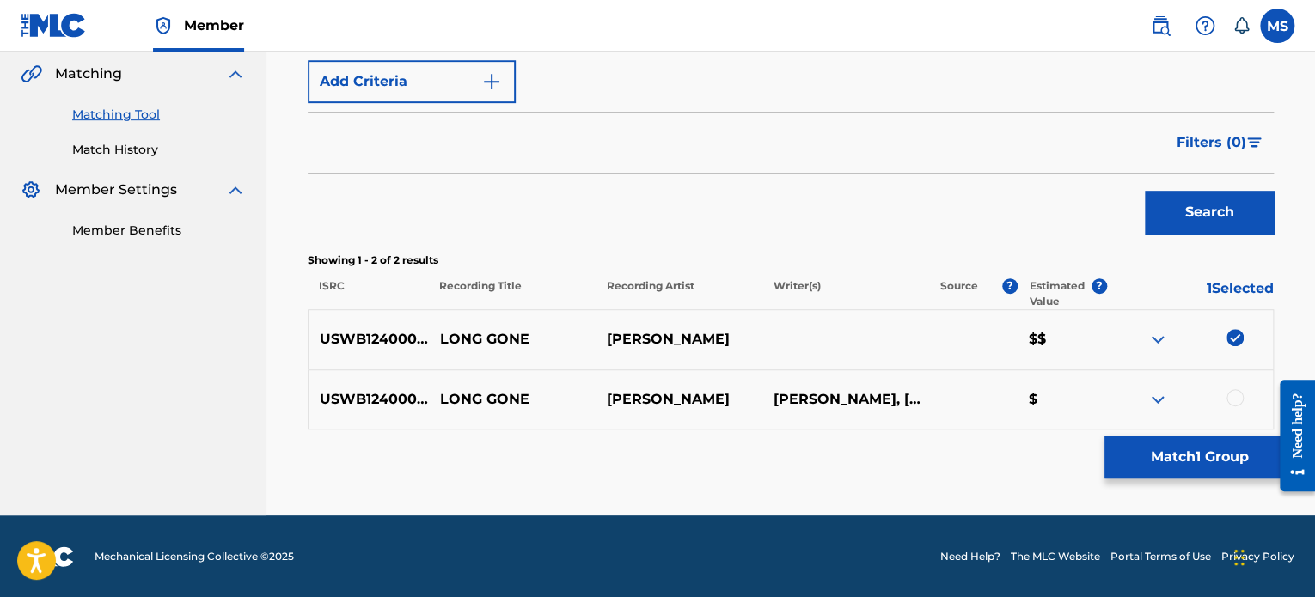
click at [1196, 444] on button "Match 1 Group" at bounding box center [1199, 457] width 190 height 43
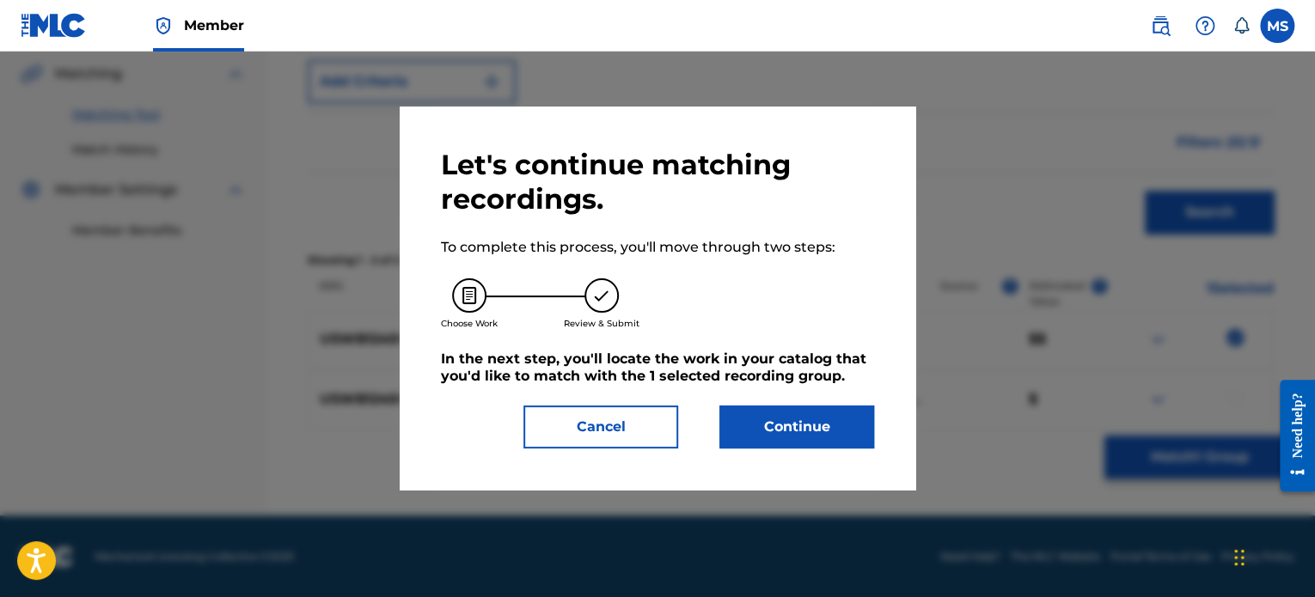
click at [870, 412] on button "Continue" at bounding box center [796, 427] width 155 height 43
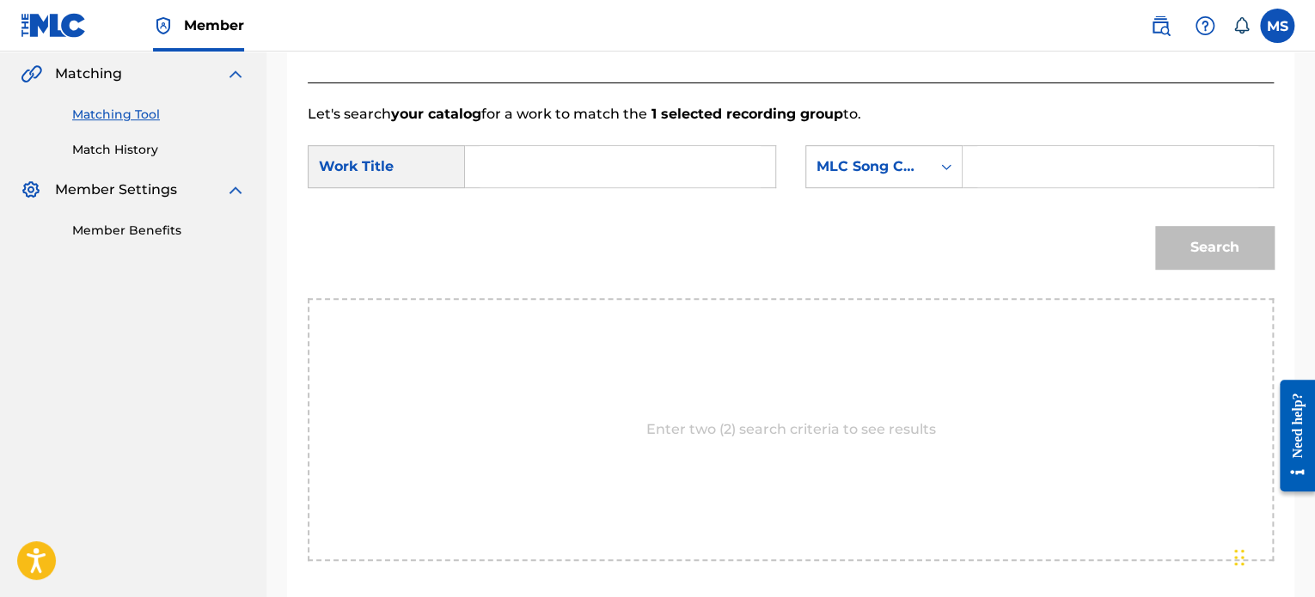
click at [605, 173] on input "Search Form" at bounding box center [619, 166] width 281 height 41
type input "LONG GONE & STILL GOING"
click at [883, 168] on div "MLC Song Code" at bounding box center [868, 166] width 104 height 21
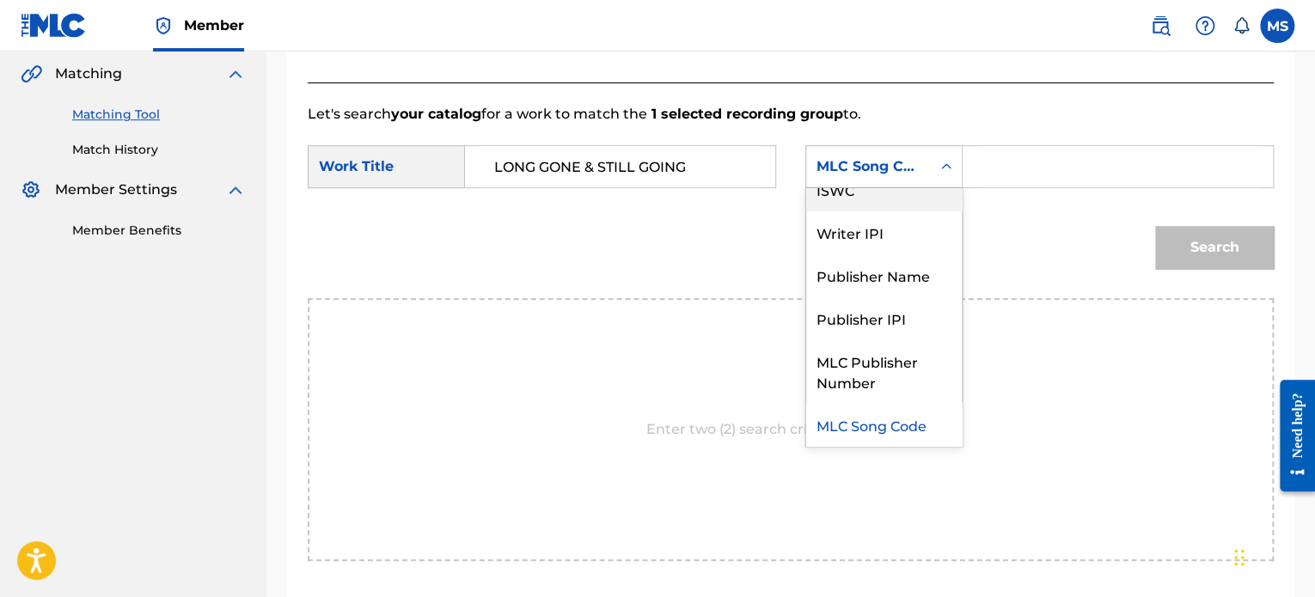
scroll to position [0, 0]
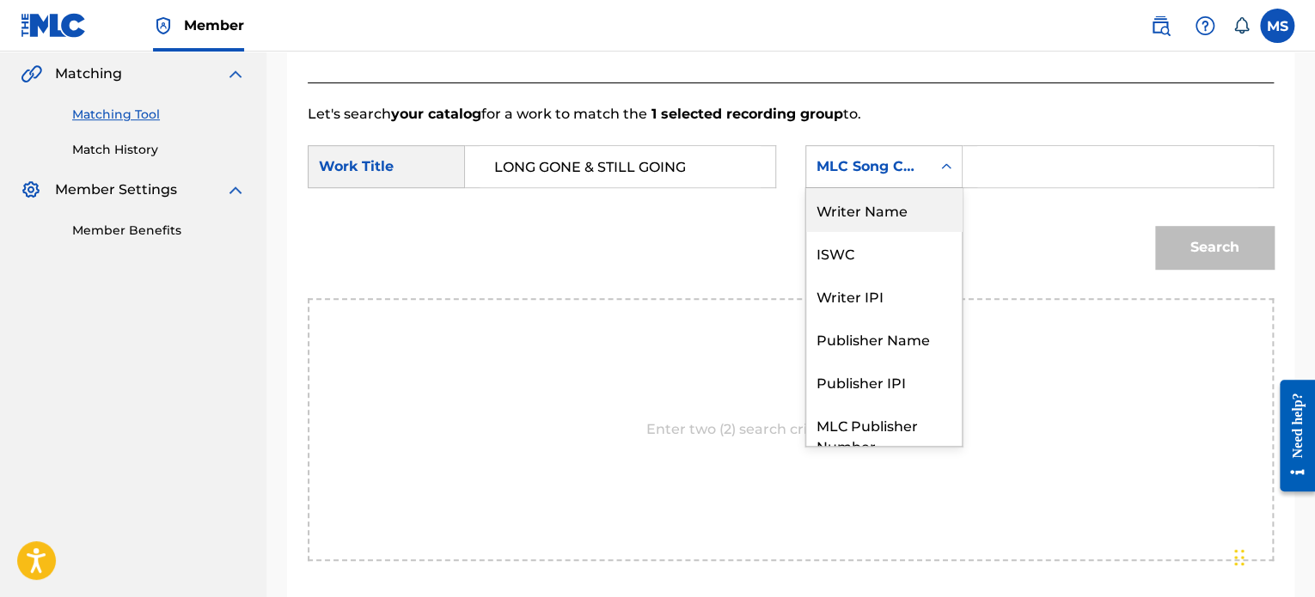
click at [856, 217] on div "Writer Name" at bounding box center [884, 209] width 156 height 43
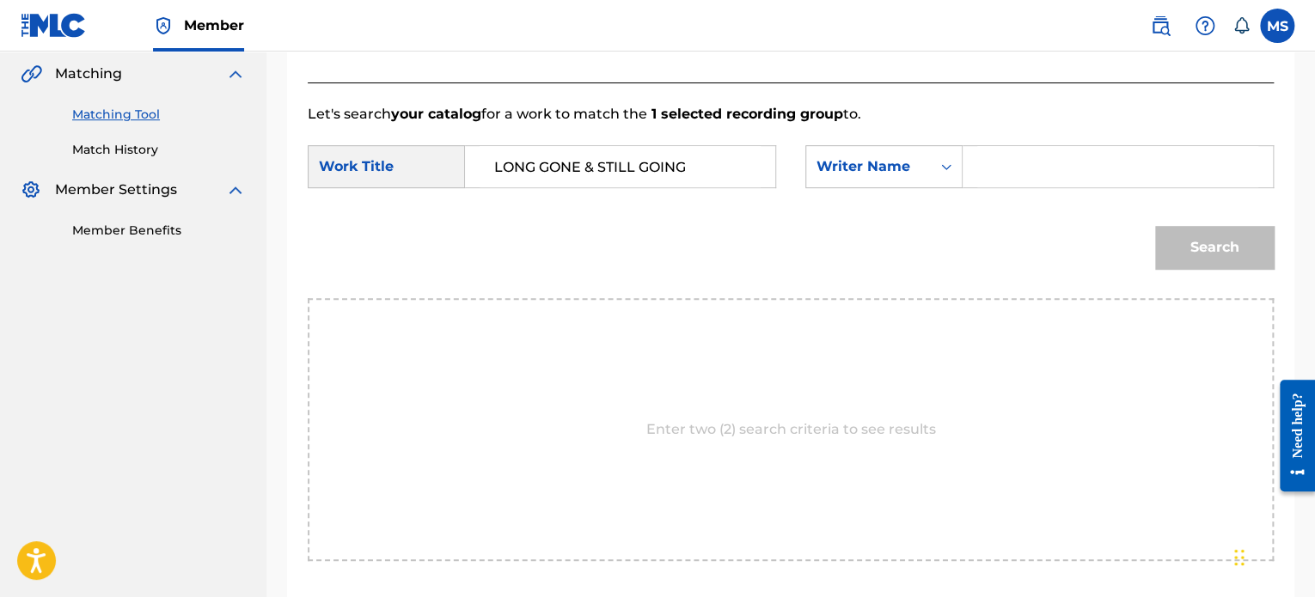
drag, startPoint x: 997, startPoint y: 186, endPoint x: 1004, endPoint y: 177, distance: 11.0
click at [997, 186] on input "Search Form" at bounding box center [1117, 166] width 281 height 41
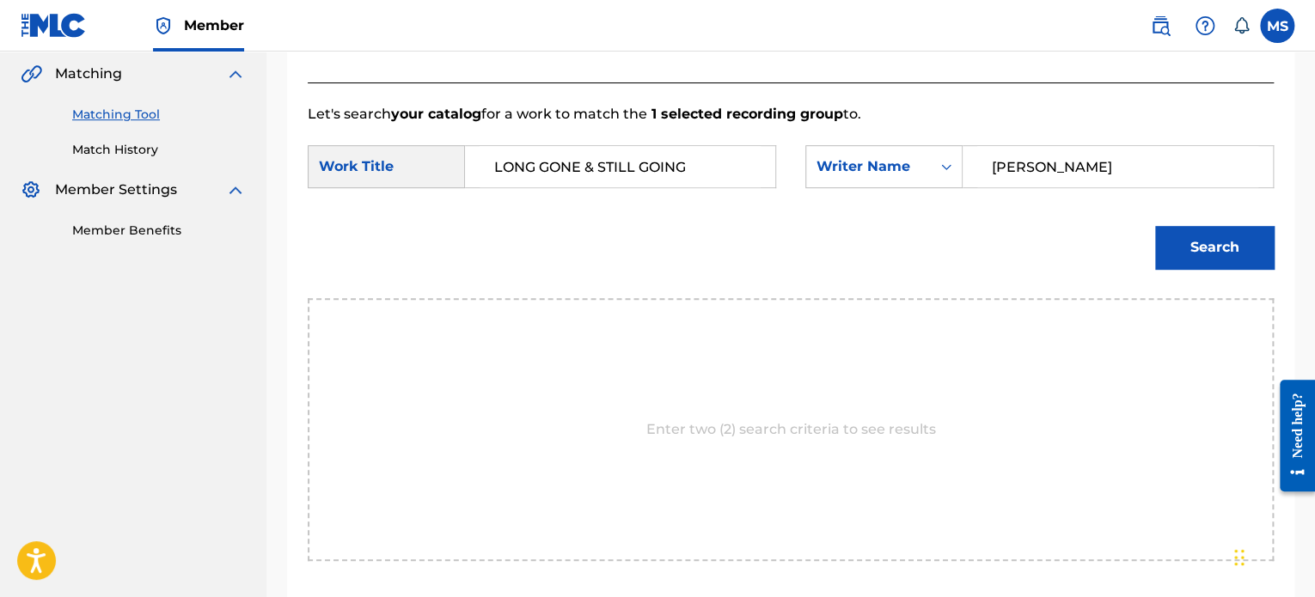
click at [1155, 226] on button "Search" at bounding box center [1214, 247] width 119 height 43
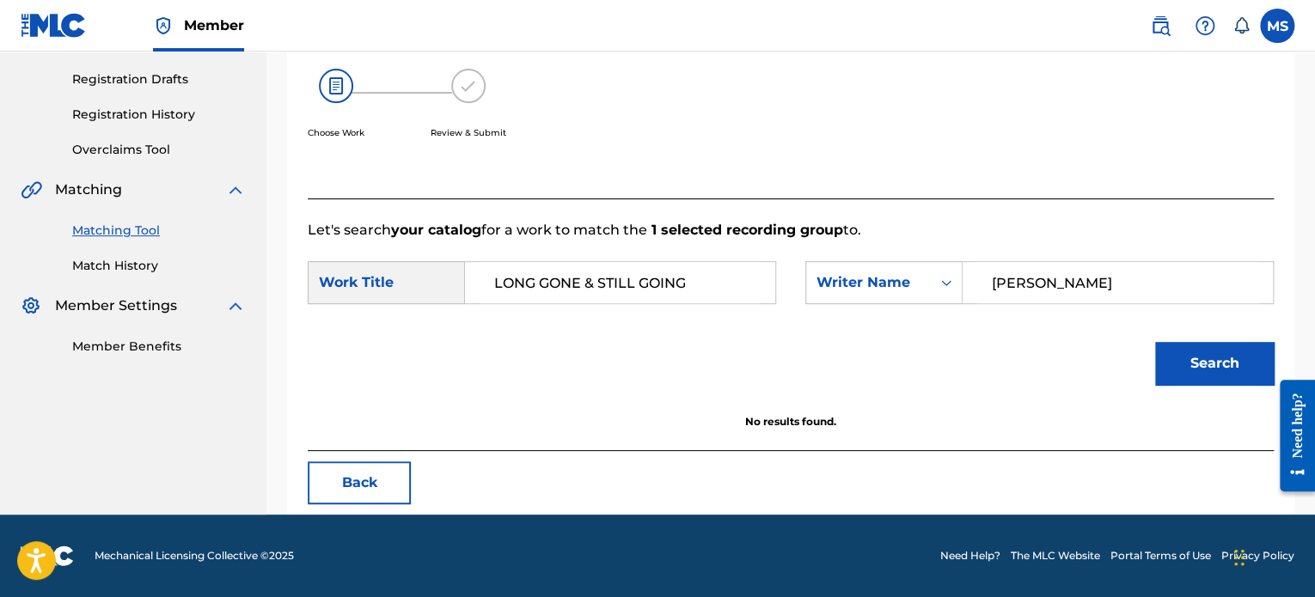
scroll to position [278, 0]
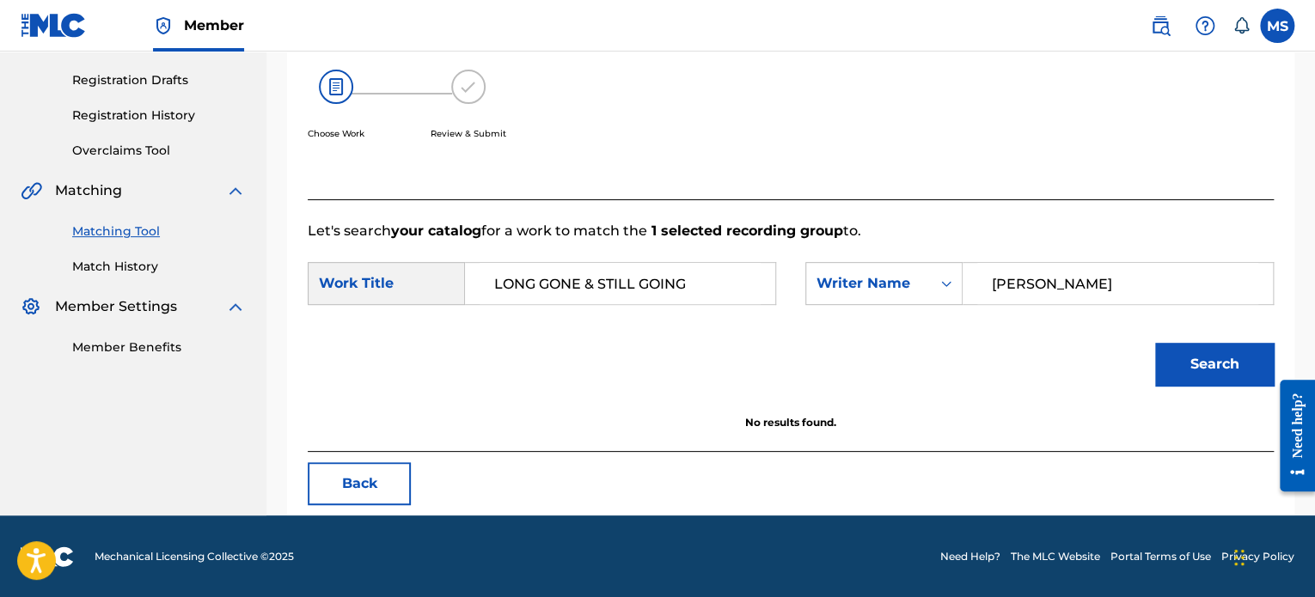
click at [1065, 289] on input "ANTHONY MARTIN" at bounding box center [1117, 283] width 281 height 41
click at [1155, 343] on button "Search" at bounding box center [1214, 364] width 119 height 43
drag, startPoint x: 1186, startPoint y: 286, endPoint x: 918, endPoint y: 282, distance: 267.2
click at [918, 282] on div "SearchWithCriteriaaa58df86-7d92-471e-baf9-2d9ffdeb9ecd Writer Name ANTHONY JERO…" at bounding box center [1039, 283] width 468 height 43
type input "WENDELL LEE MOBLEY"
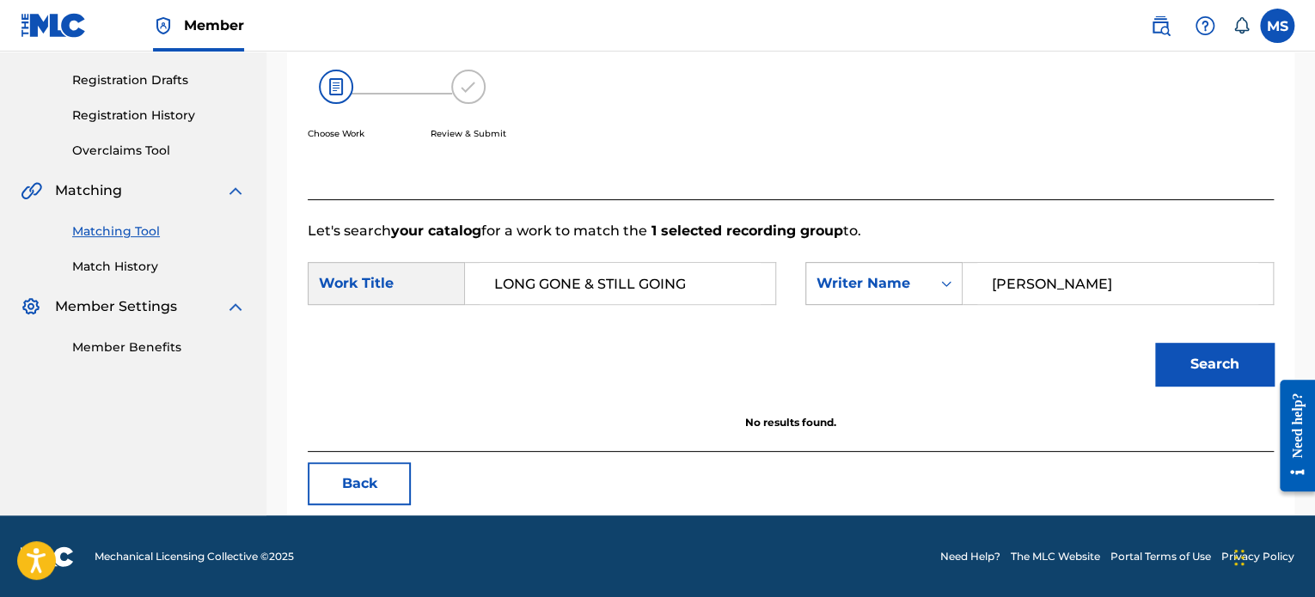
click at [1155, 343] on button "Search" at bounding box center [1214, 364] width 119 height 43
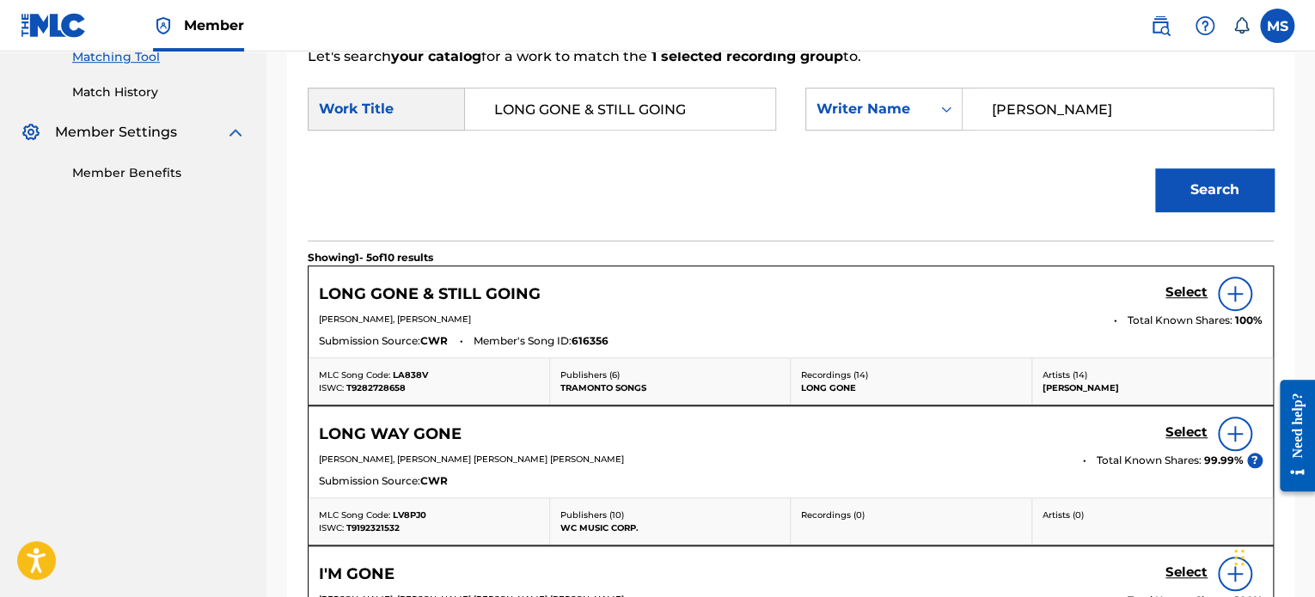
scroll to position [481, 0]
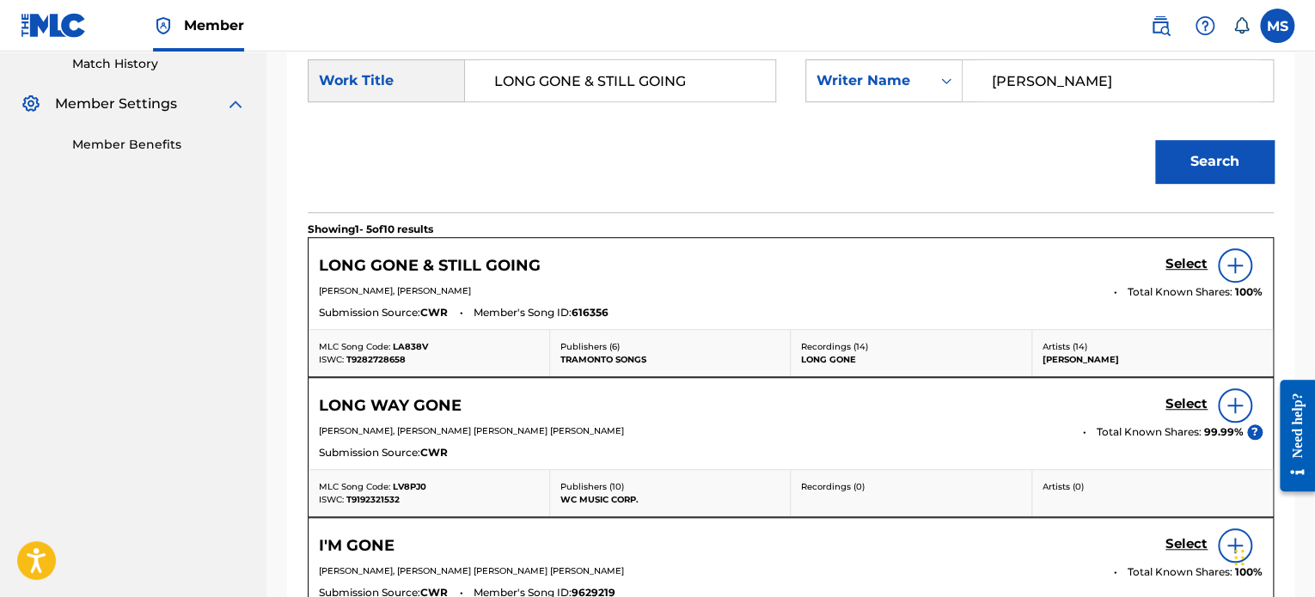
click at [1177, 258] on h5 "Select" at bounding box center [1186, 264] width 42 height 16
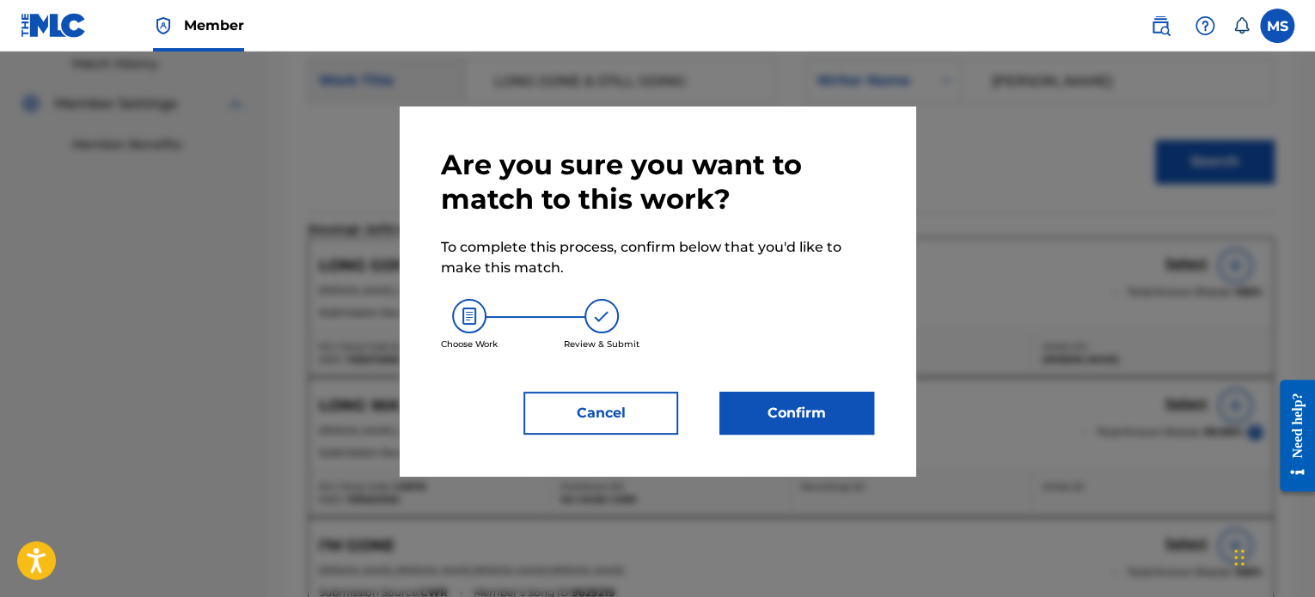
click at [768, 408] on button "Confirm" at bounding box center [796, 413] width 155 height 43
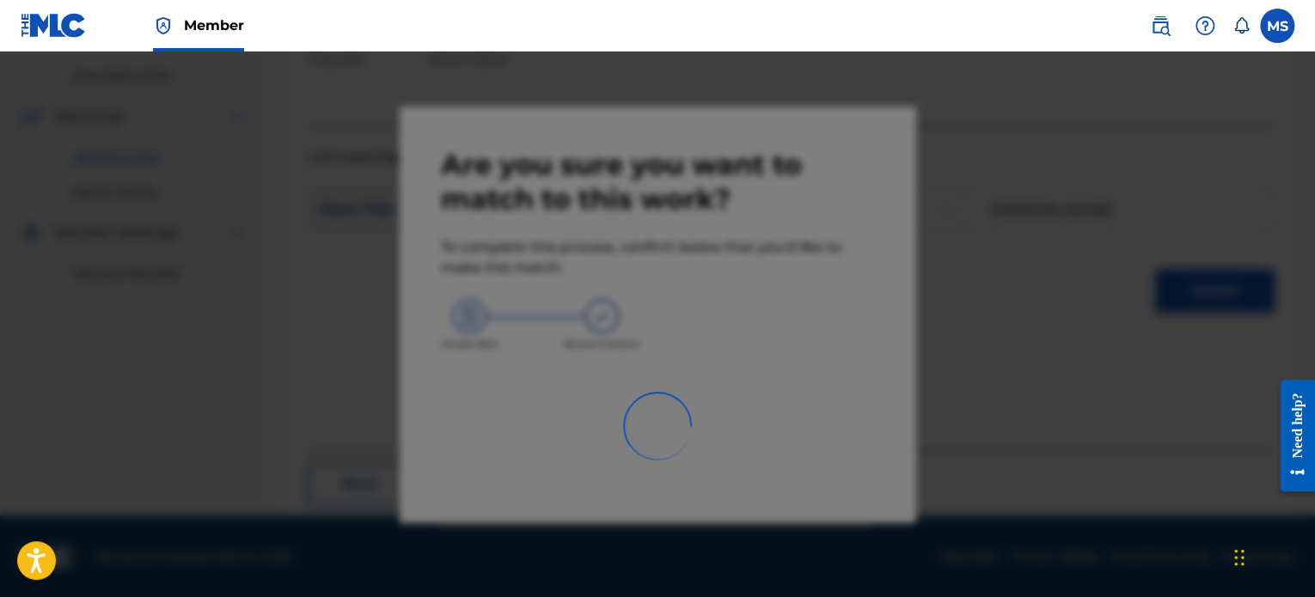
scroll to position [141, 0]
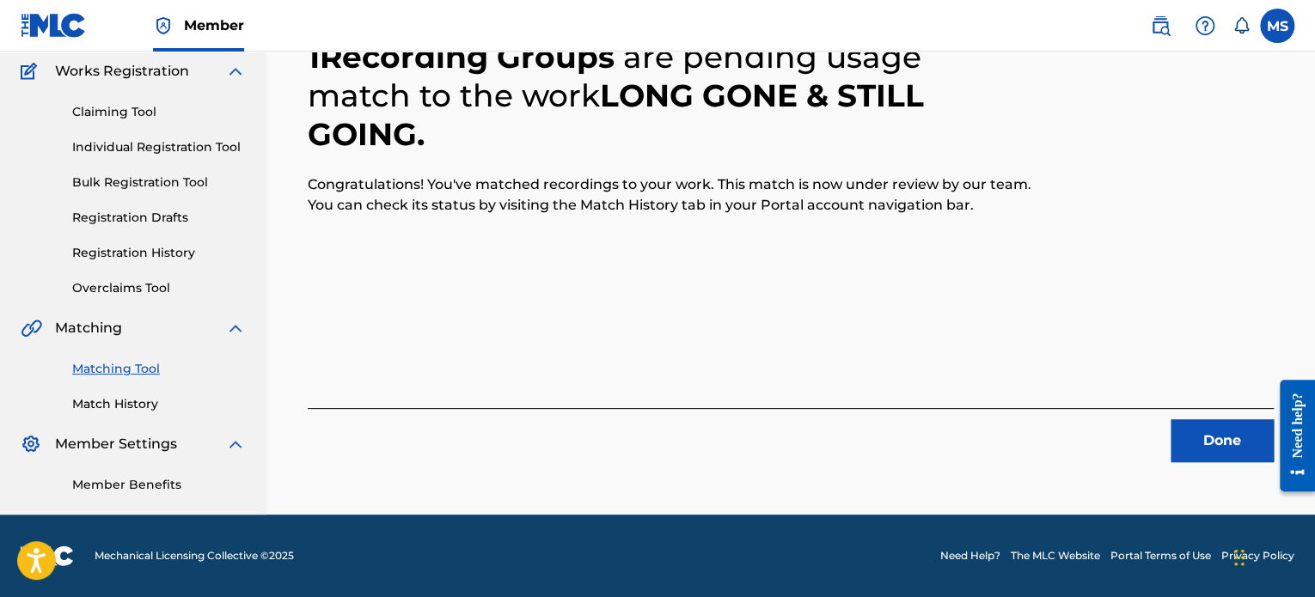
click at [1224, 422] on button "Done" at bounding box center [1221, 440] width 103 height 43
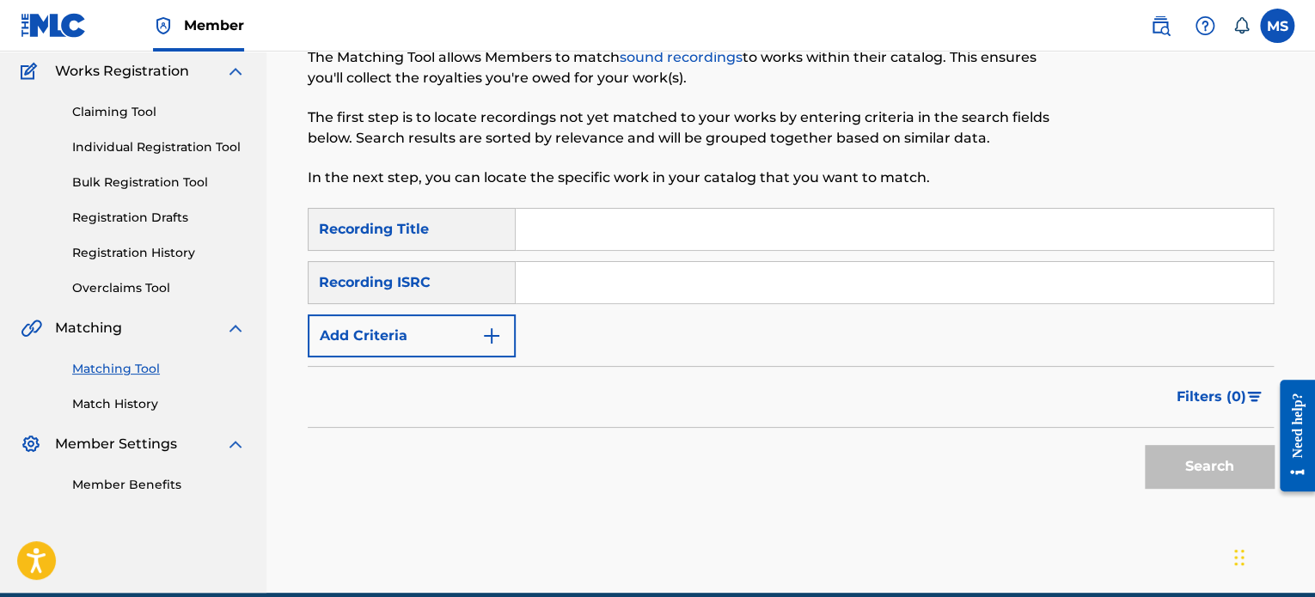
scroll to position [0, 0]
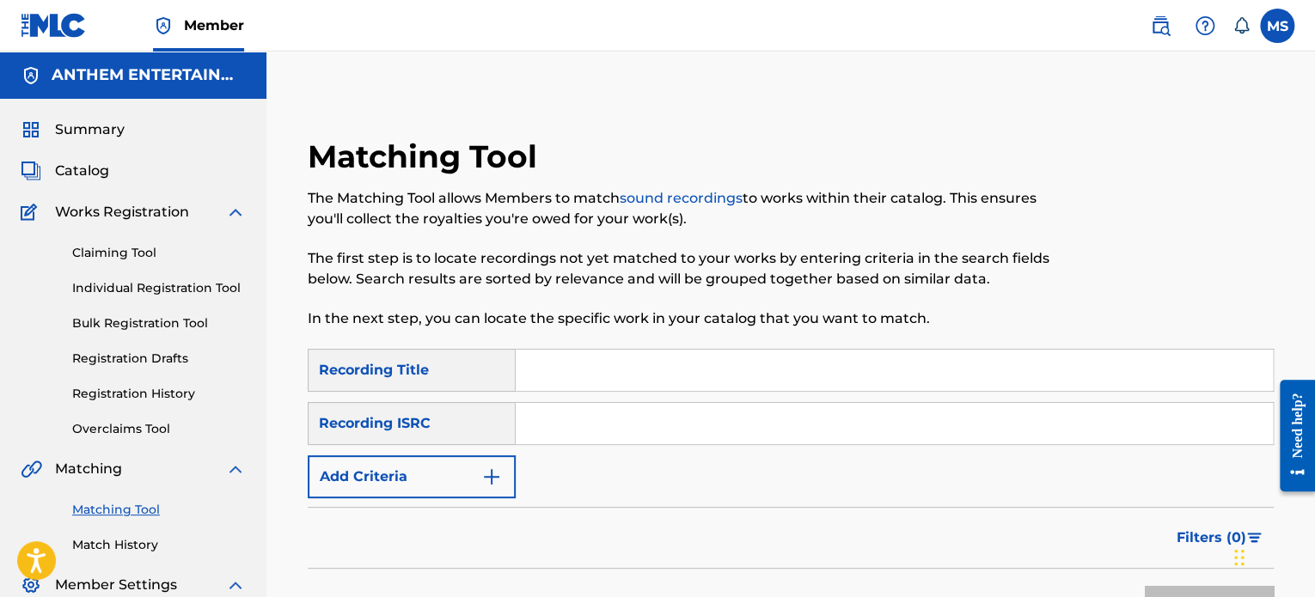
click at [534, 427] on input "Search Form" at bounding box center [894, 423] width 757 height 41
paste input "CBA7F2400017"
click at [1144, 586] on button "Search" at bounding box center [1208, 607] width 129 height 43
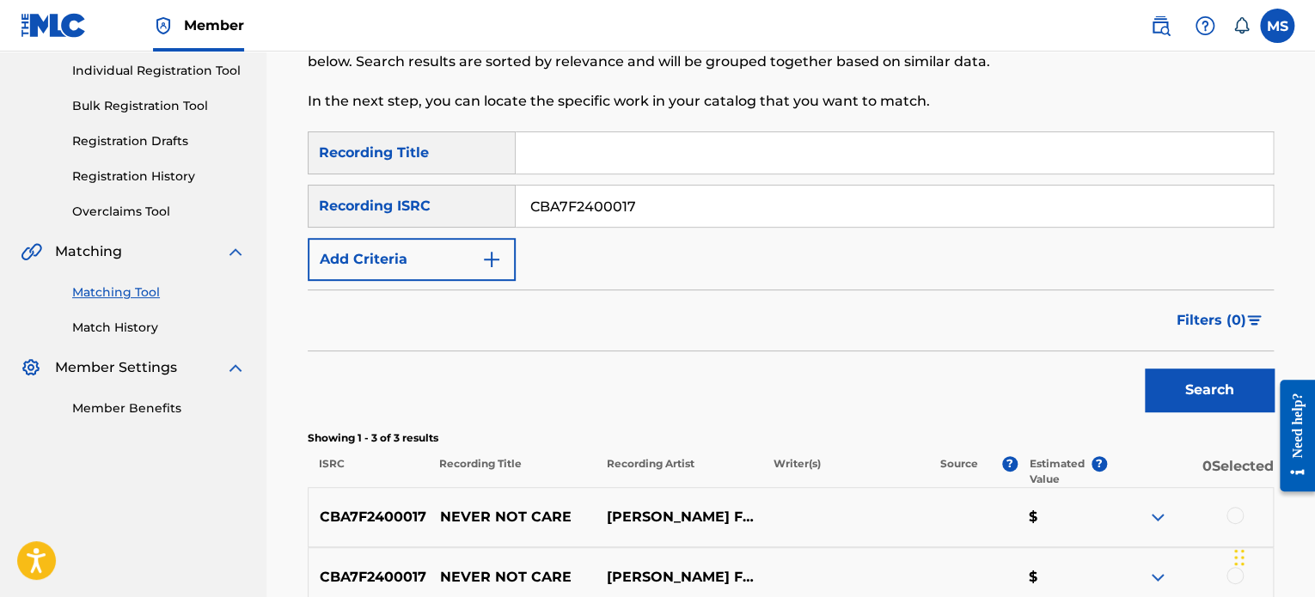
scroll to position [344, 0]
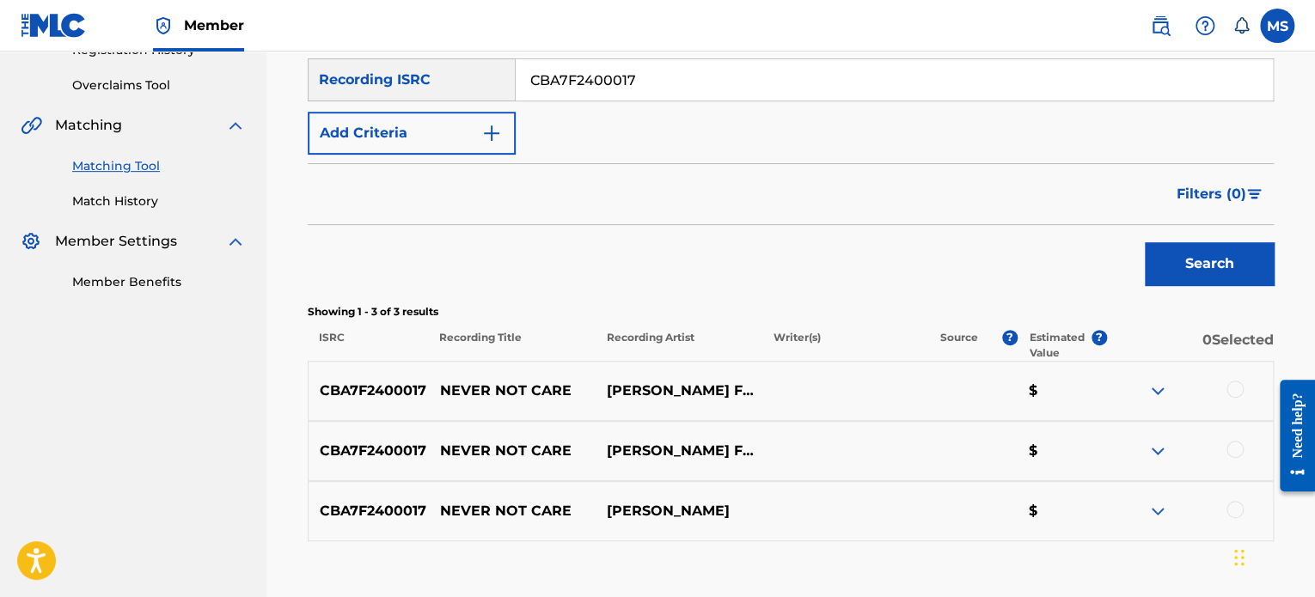
click at [1183, 272] on button "Search" at bounding box center [1208, 263] width 129 height 43
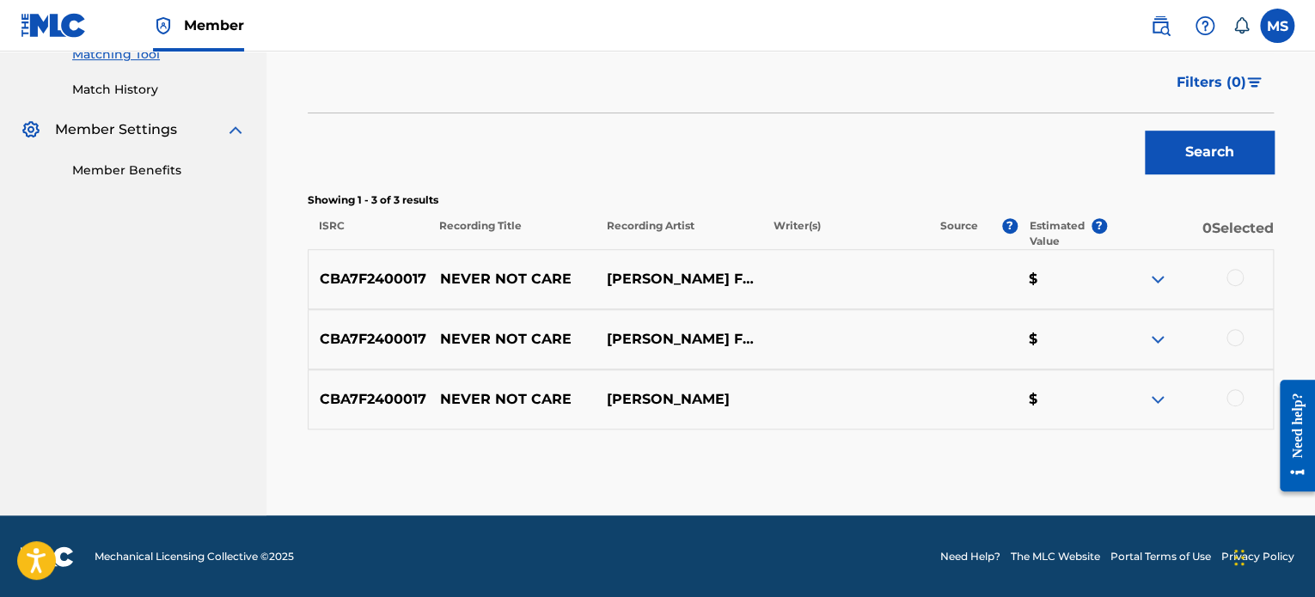
scroll to position [112, 0]
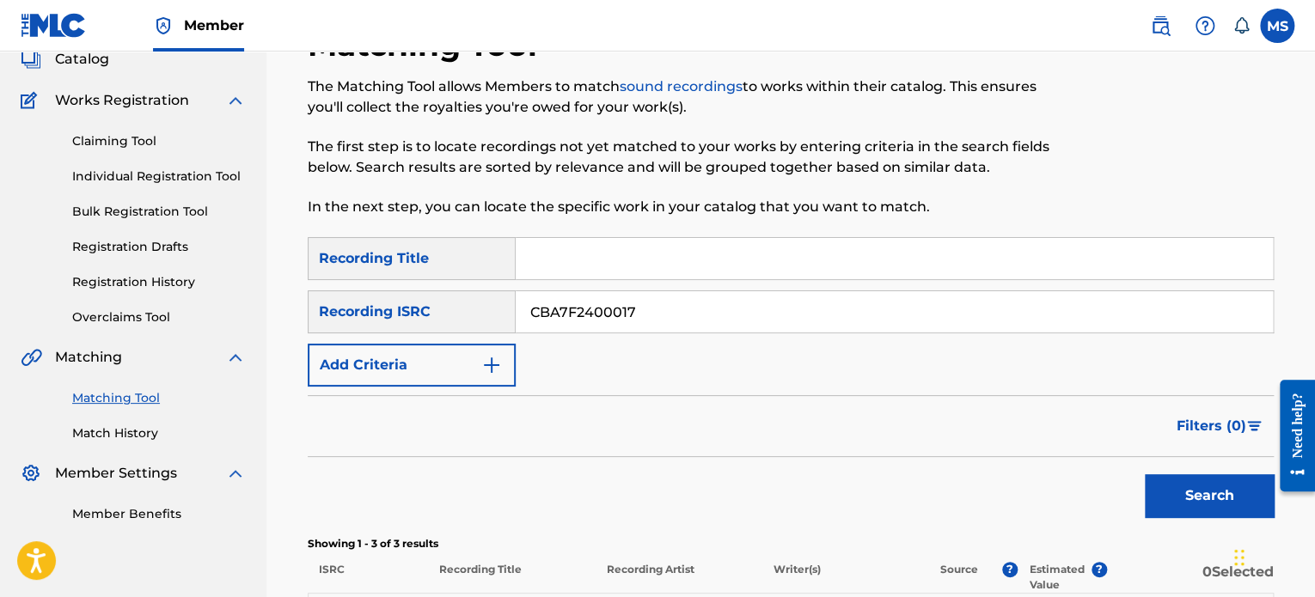
drag, startPoint x: 419, startPoint y: 316, endPoint x: 398, endPoint y: 314, distance: 21.6
click at [398, 314] on div "SearchWithCriteria0dd24955-782c-4ec7-ba54-724dc36c6a5e Recording ISRC CBA7F2400…" at bounding box center [791, 311] width 966 height 43
paste input "QZS7J2462343"
click at [1144, 474] on button "Search" at bounding box center [1208, 495] width 129 height 43
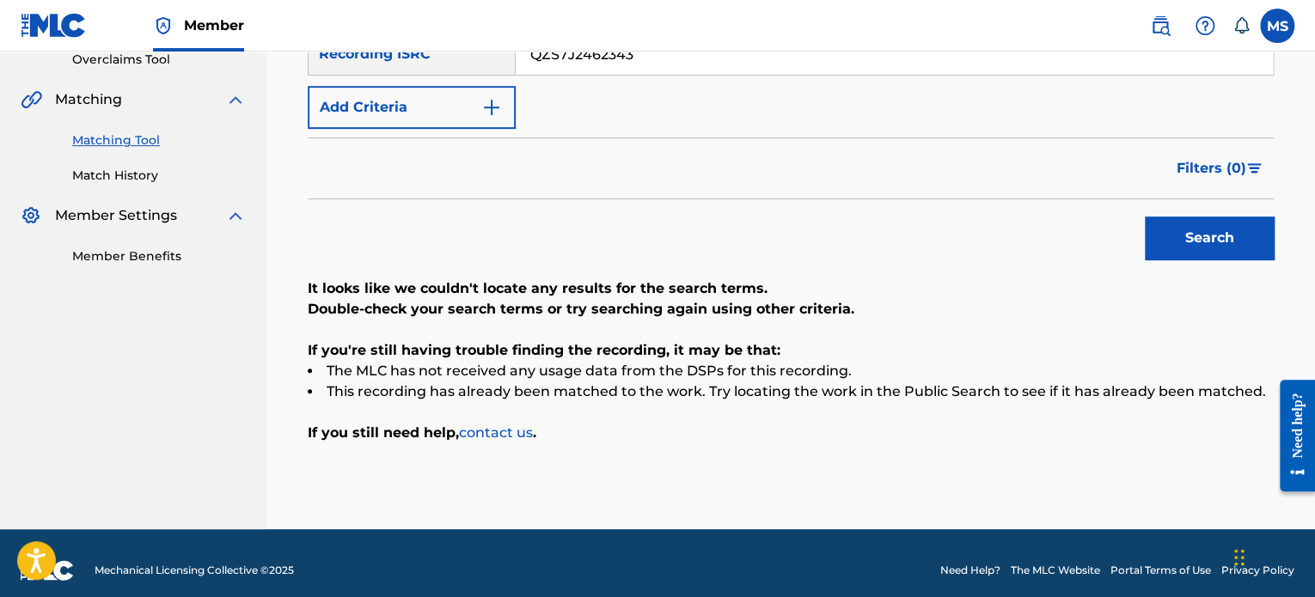
click at [1213, 245] on button "Search" at bounding box center [1208, 238] width 129 height 43
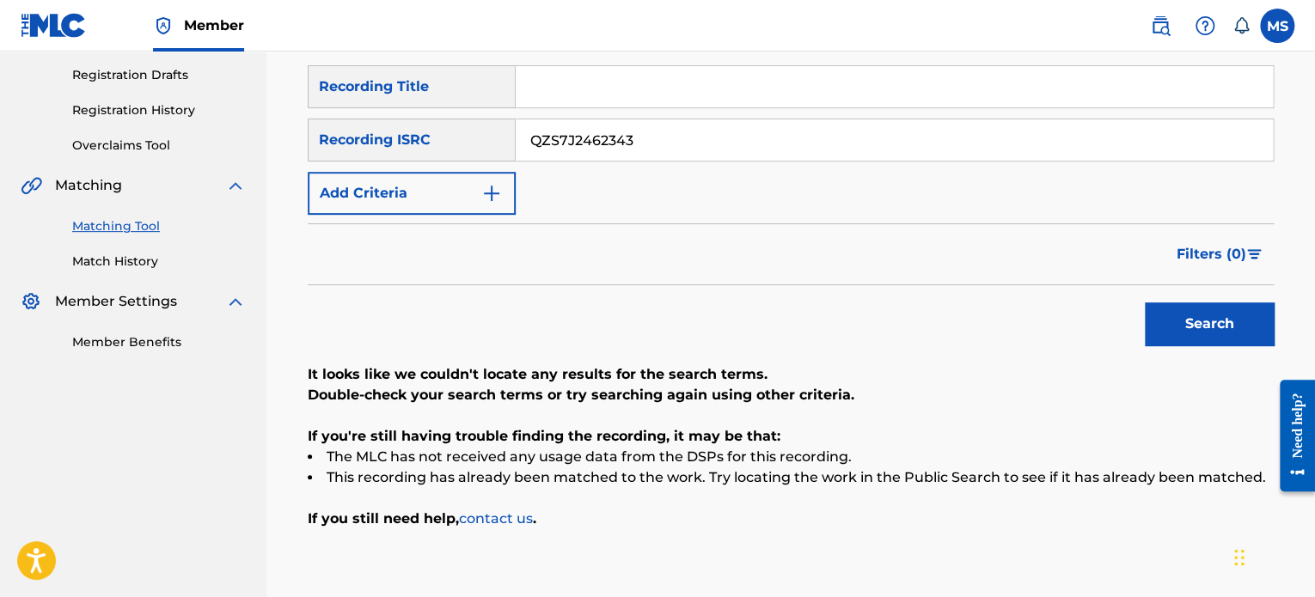
drag, startPoint x: 650, startPoint y: 138, endPoint x: 510, endPoint y: 138, distance: 140.9
click at [510, 138] on div "SearchWithCriteria0dd24955-782c-4ec7-ba54-724dc36c6a5e Recording ISRC QZS7J2462…" at bounding box center [791, 140] width 966 height 43
paste input "CAA172300017"
click at [1144, 302] on button "Search" at bounding box center [1208, 323] width 129 height 43
click at [1196, 311] on button "Search" at bounding box center [1208, 323] width 129 height 43
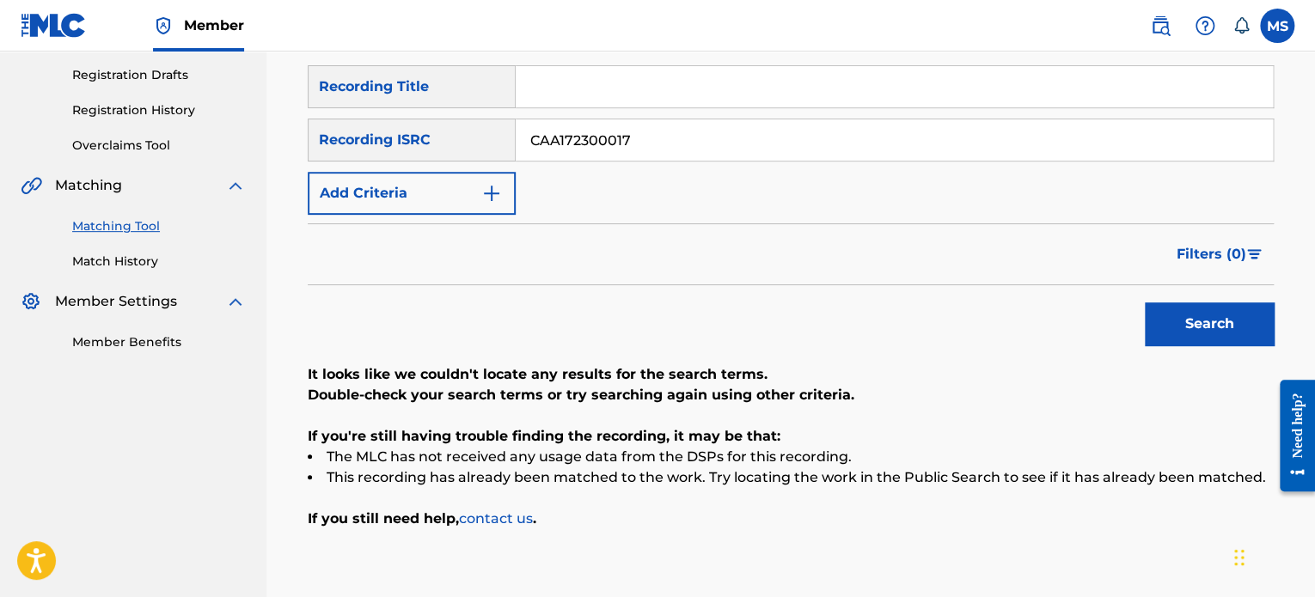
drag, startPoint x: 652, startPoint y: 150, endPoint x: 516, endPoint y: 145, distance: 136.7
click at [516, 145] on input "CAA172300017" at bounding box center [894, 139] width 757 height 41
paste input "BB1J2400011"
click at [1144, 302] on button "Search" at bounding box center [1208, 323] width 129 height 43
click at [1169, 322] on button "Search" at bounding box center [1208, 323] width 129 height 43
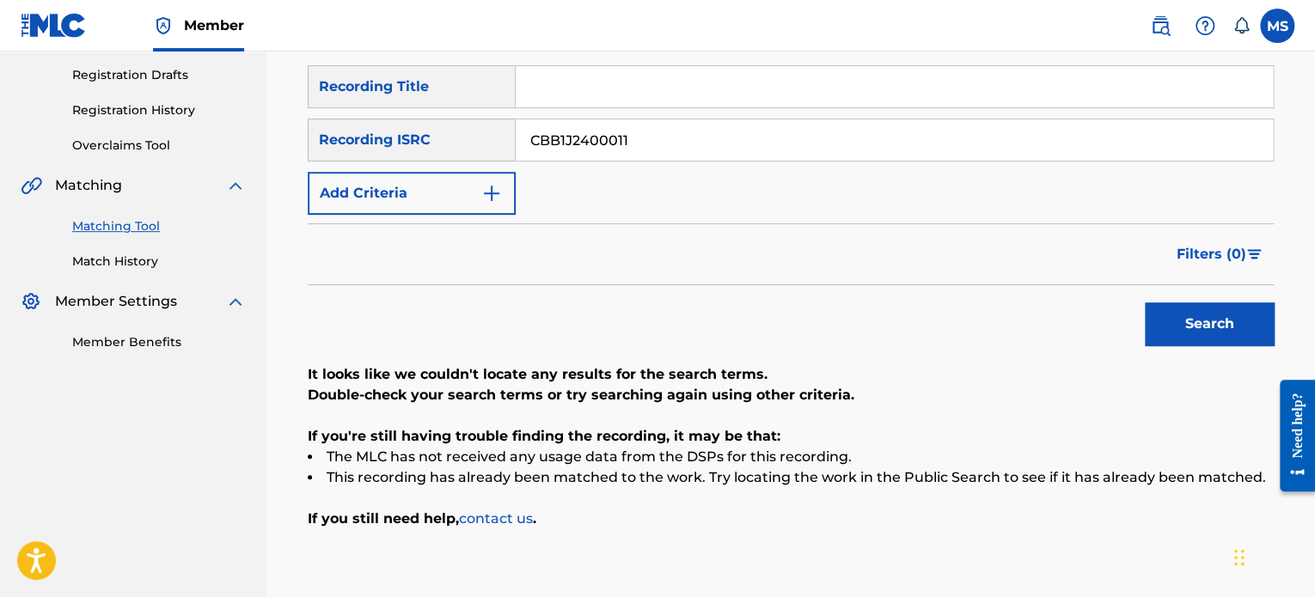
click at [1169, 322] on button "Search" at bounding box center [1208, 323] width 129 height 43
drag, startPoint x: 651, startPoint y: 147, endPoint x: 374, endPoint y: 154, distance: 277.6
click at [374, 154] on div "SearchWithCriteria0dd24955-782c-4ec7-ba54-724dc36c6a5e Recording ISRC CBB1J2400…" at bounding box center [791, 140] width 966 height 43
paste input "ALZP2300089"
click at [1144, 302] on button "Search" at bounding box center [1208, 323] width 129 height 43
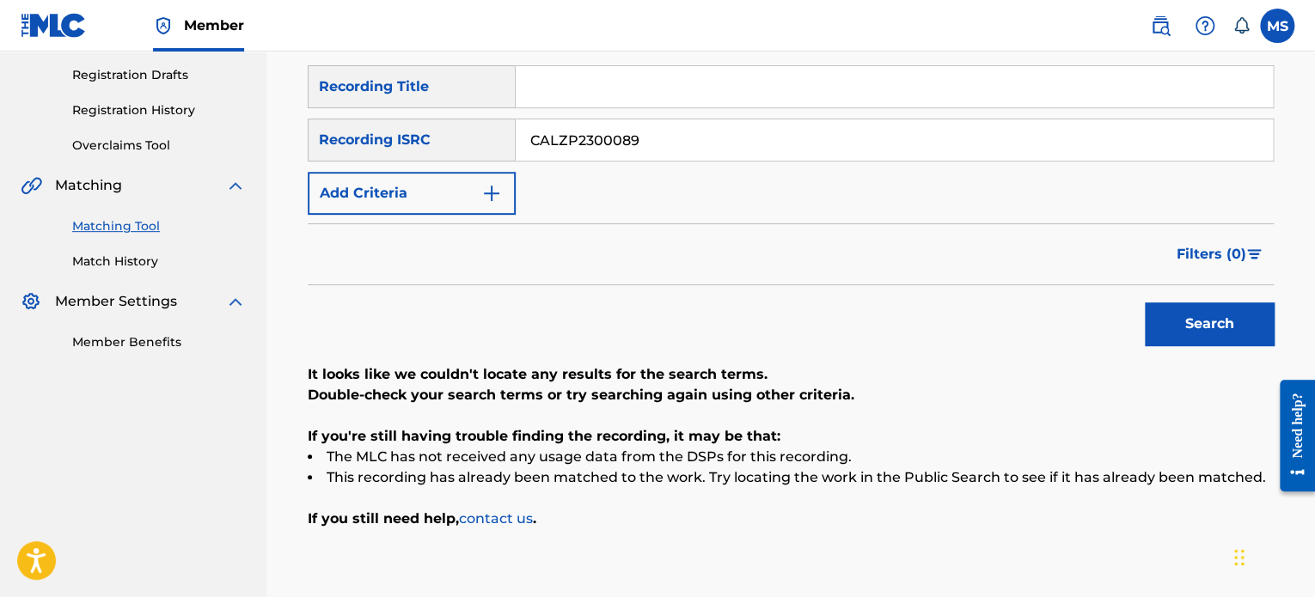
click at [1192, 303] on button "Search" at bounding box center [1208, 323] width 129 height 43
drag, startPoint x: 648, startPoint y: 144, endPoint x: 436, endPoint y: 137, distance: 211.5
click at [436, 137] on div "SearchWithCriteria0dd24955-782c-4ec7-ba54-724dc36c6a5e Recording ISRC CALZP2300…" at bounding box center [791, 140] width 966 height 43
paste input "SA72300092"
type input "CASA72300092"
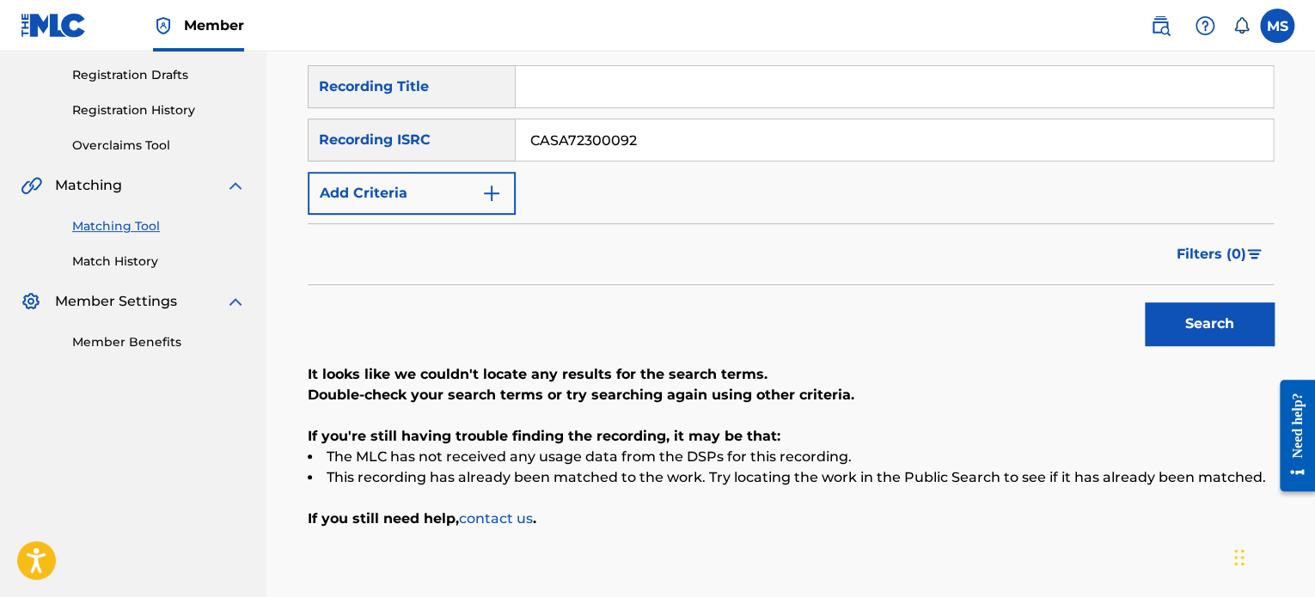
click at [1144, 302] on button "Search" at bounding box center [1208, 323] width 129 height 43
click at [1190, 327] on button "Search" at bounding box center [1208, 323] width 129 height 43
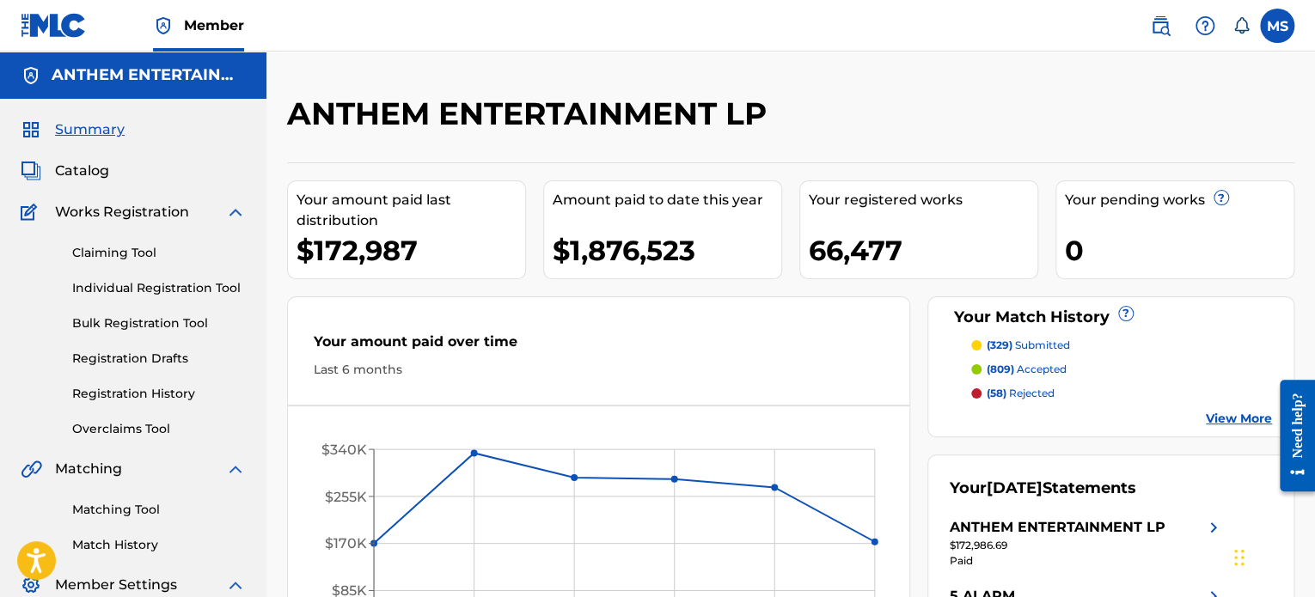
click at [137, 504] on link "Matching Tool" at bounding box center [159, 510] width 174 height 18
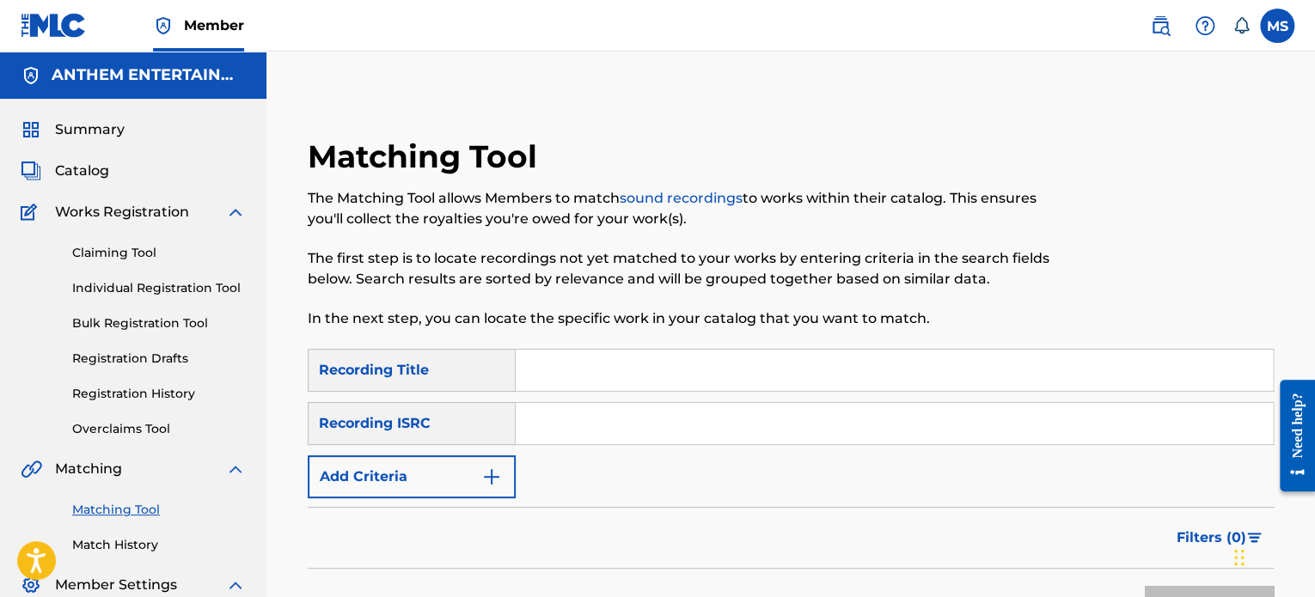
click at [586, 441] on input "Search Form" at bounding box center [894, 423] width 757 height 41
paste input "CASA72300091"
click at [1144, 586] on button "Search" at bounding box center [1208, 607] width 129 height 43
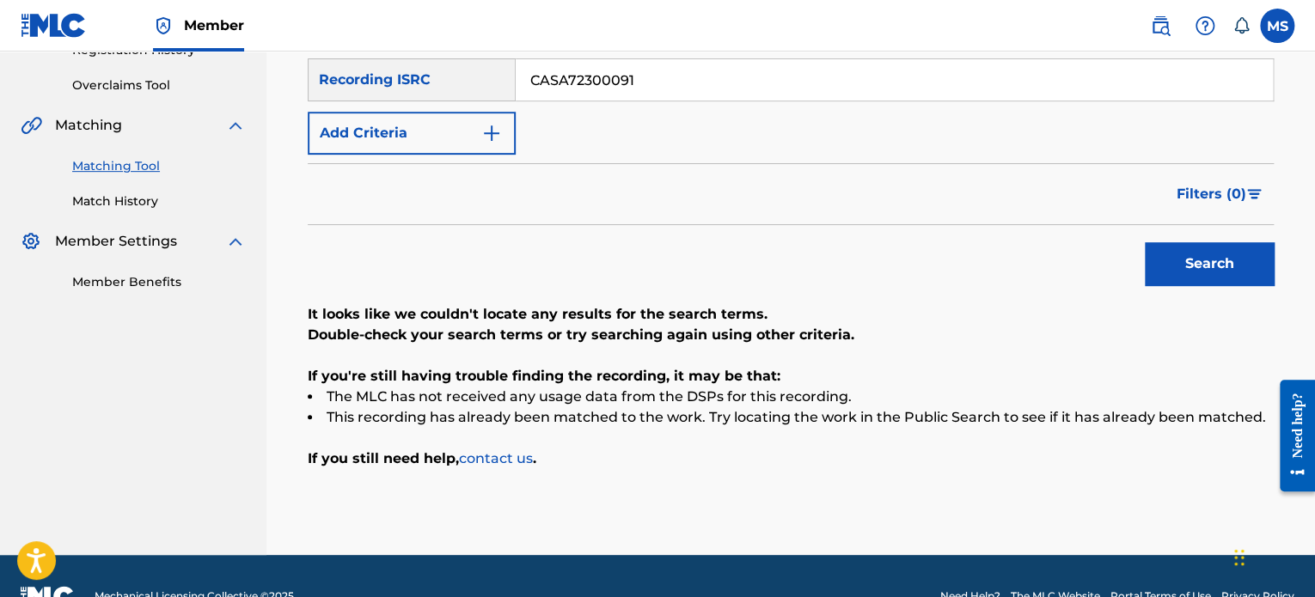
click at [1208, 272] on button "Search" at bounding box center [1208, 263] width 129 height 43
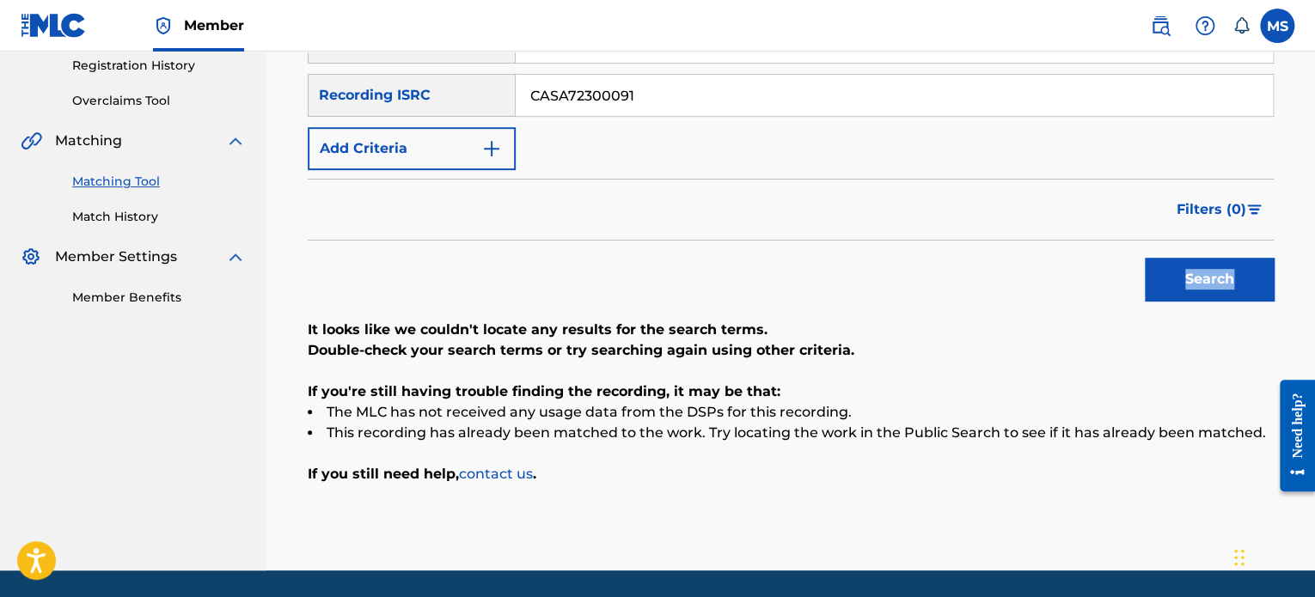
click at [1212, 273] on div "Search" at bounding box center [1204, 275] width 137 height 69
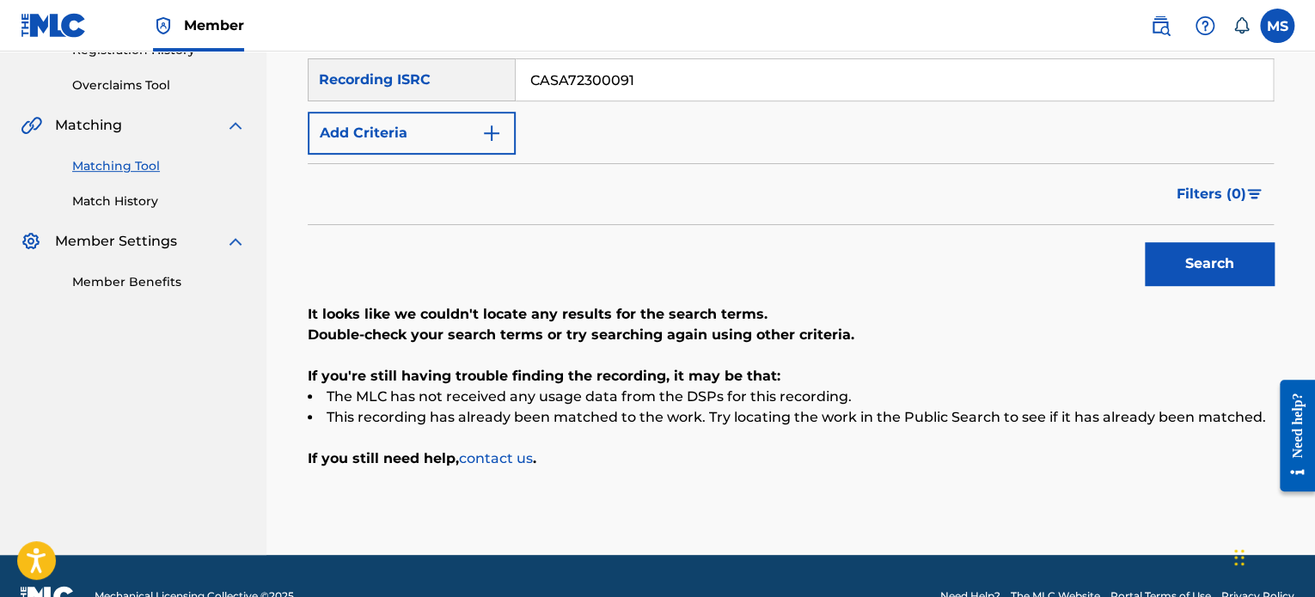
drag, startPoint x: 606, startPoint y: 88, endPoint x: 483, endPoint y: 86, distance: 122.9
click at [483, 86] on div "SearchWithCriteria9b3defe7-abd5-4ef0-b608-ad5c7cddaa25 Recording ISRC CASA72300…" at bounding box center [791, 79] width 966 height 43
paste input "USSM12305292"
type input "USSM12305292"
click at [1144, 242] on button "Search" at bounding box center [1208, 263] width 129 height 43
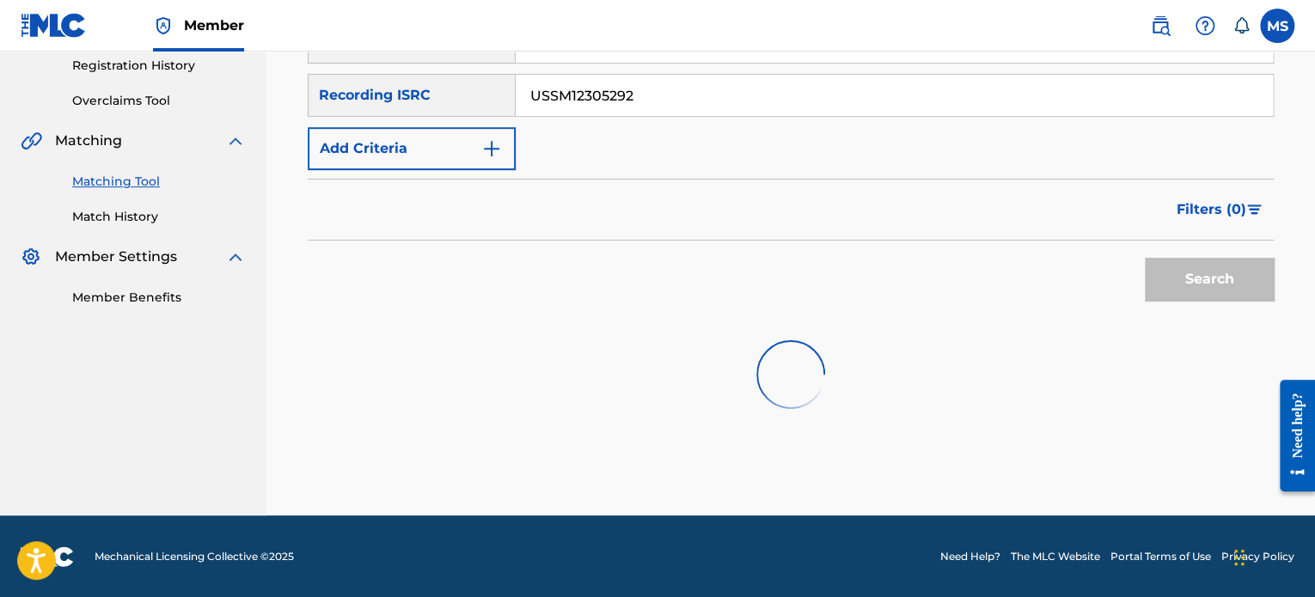
scroll to position [335, 0]
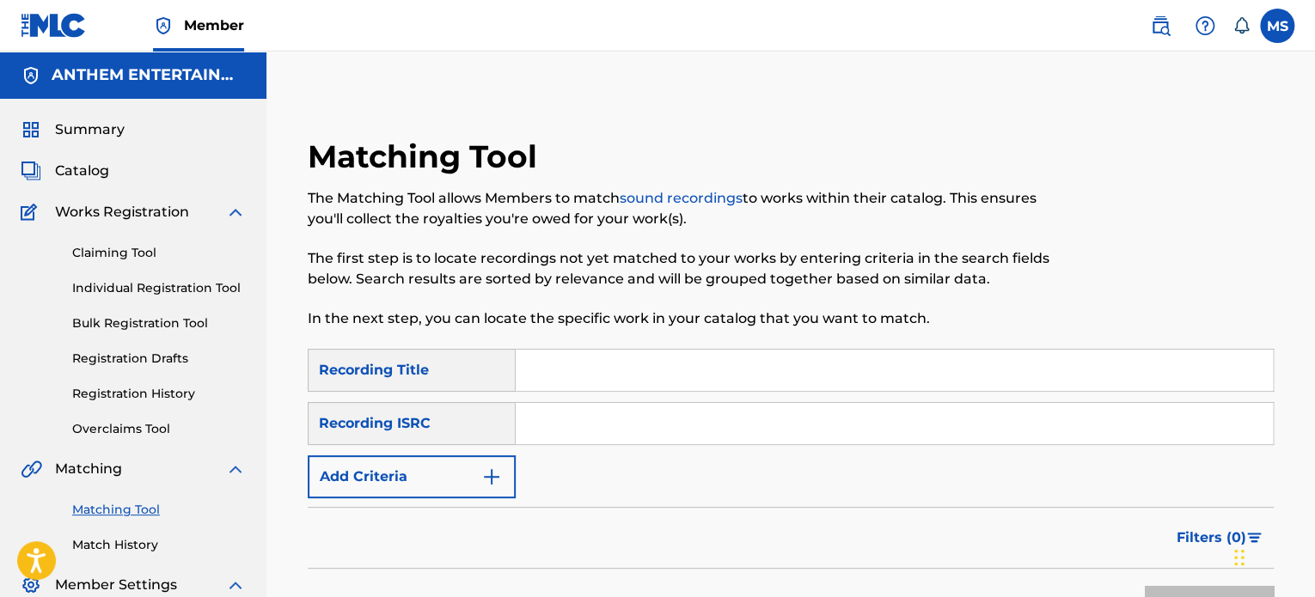
click at [584, 420] on input "Search Form" at bounding box center [894, 423] width 757 height 41
paste input "CASA72300092"
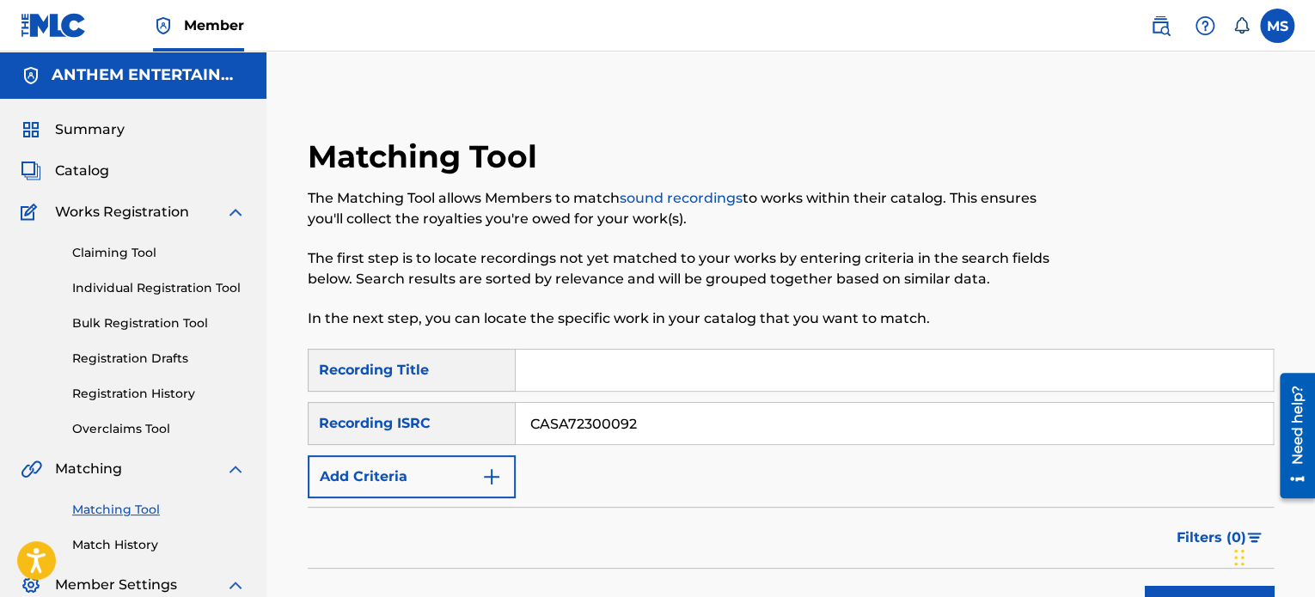
click at [1144, 586] on button "Search" at bounding box center [1208, 607] width 129 height 43
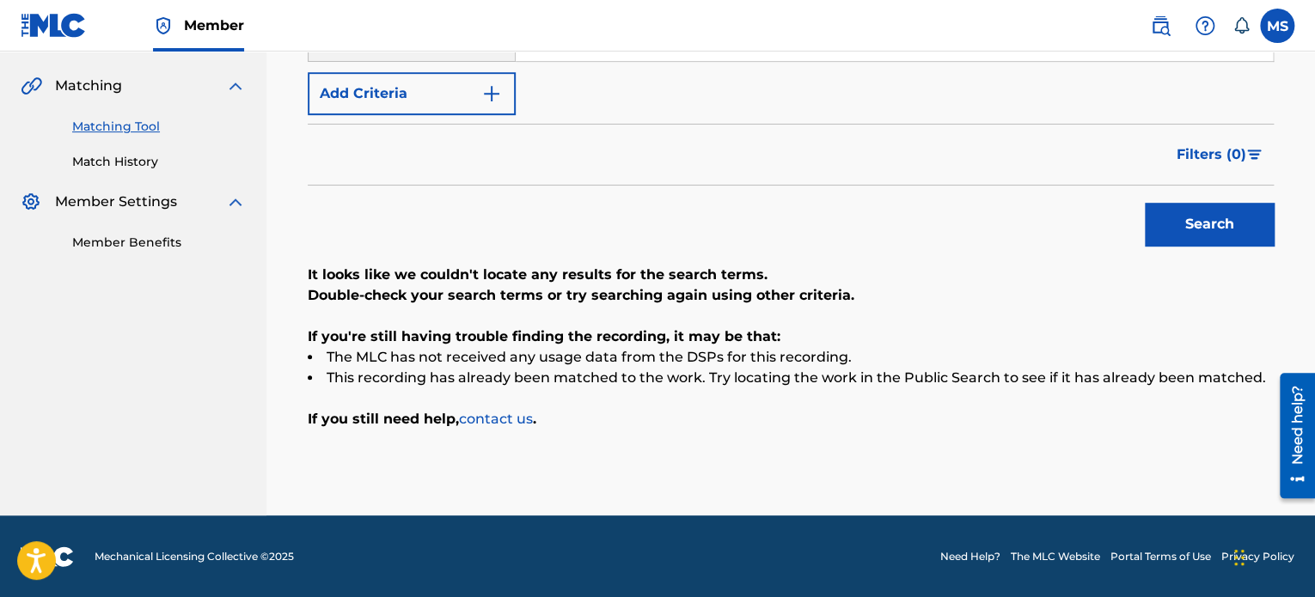
click at [1218, 235] on button "Search" at bounding box center [1208, 224] width 129 height 43
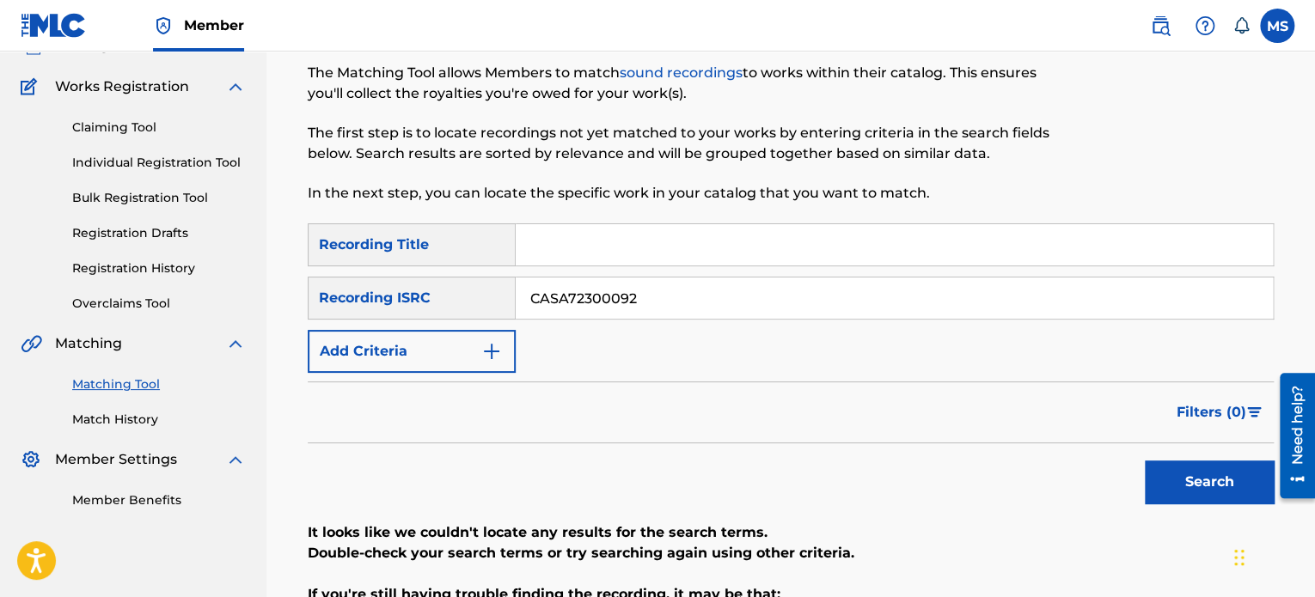
drag, startPoint x: 656, startPoint y: 303, endPoint x: 492, endPoint y: 302, distance: 164.1
click at [492, 302] on div "SearchWithCriteriabdcfb218-bbe0-4d95-99c4-0f56523d94b2 Recording ISRC CASA72300…" at bounding box center [791, 298] width 966 height 43
paste input "BA7F2400001"
type input "CBA7F2400001"
click at [1144, 461] on button "Search" at bounding box center [1208, 482] width 129 height 43
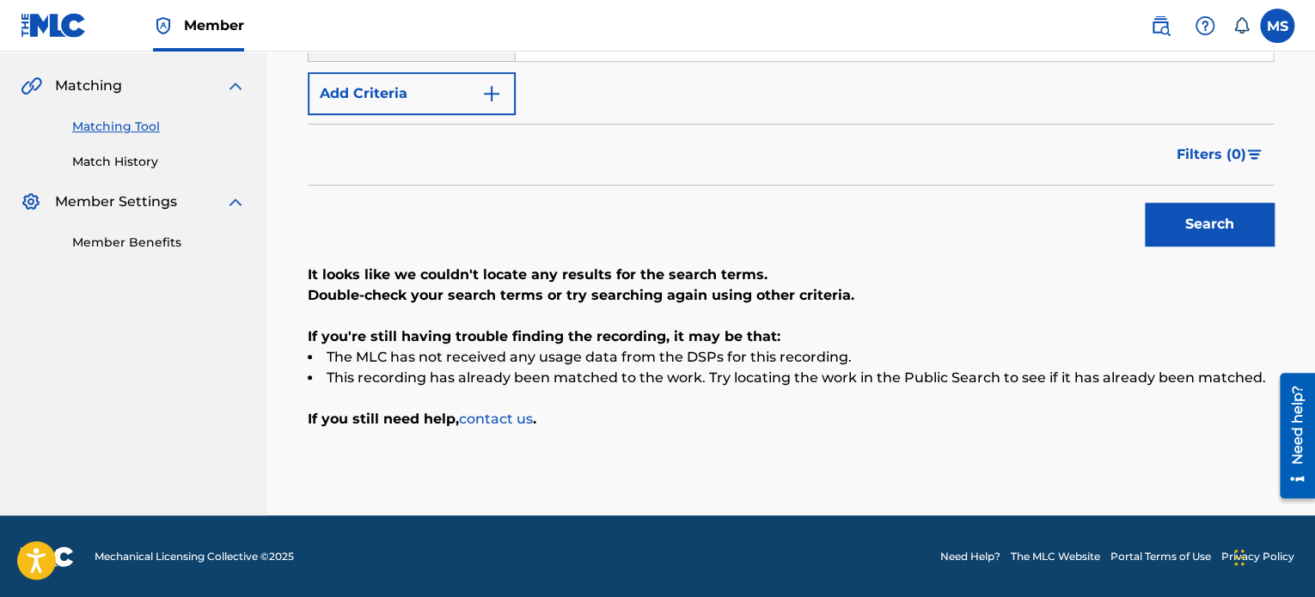
click at [1144, 203] on button "Search" at bounding box center [1208, 224] width 129 height 43
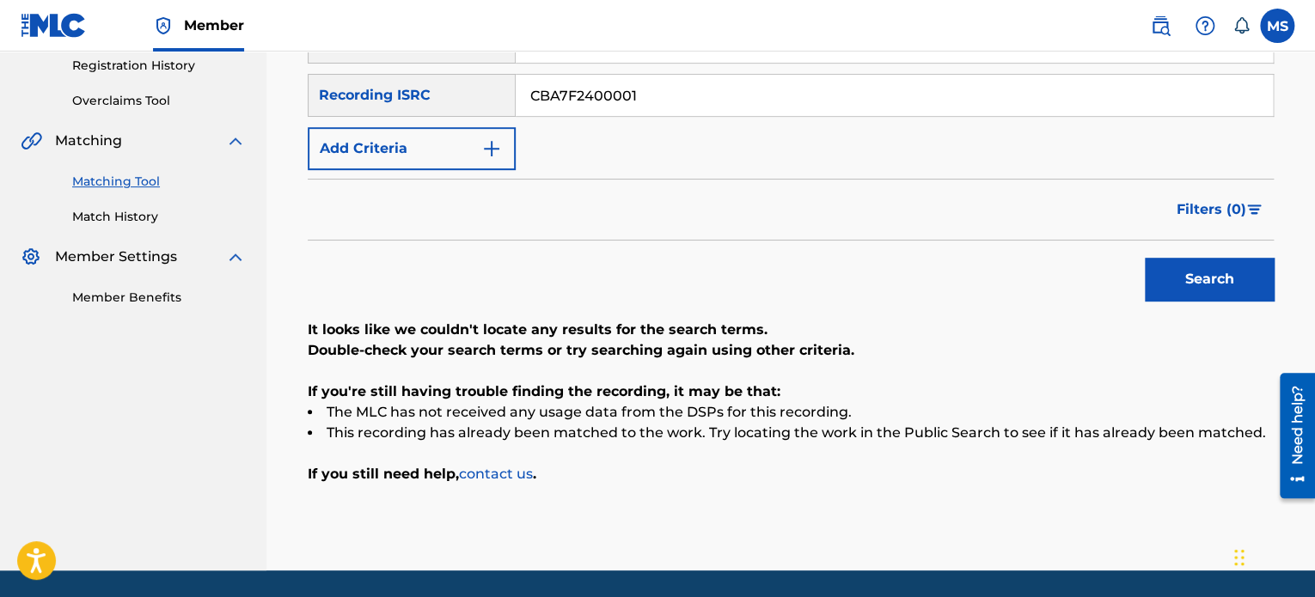
scroll to position [383, 0]
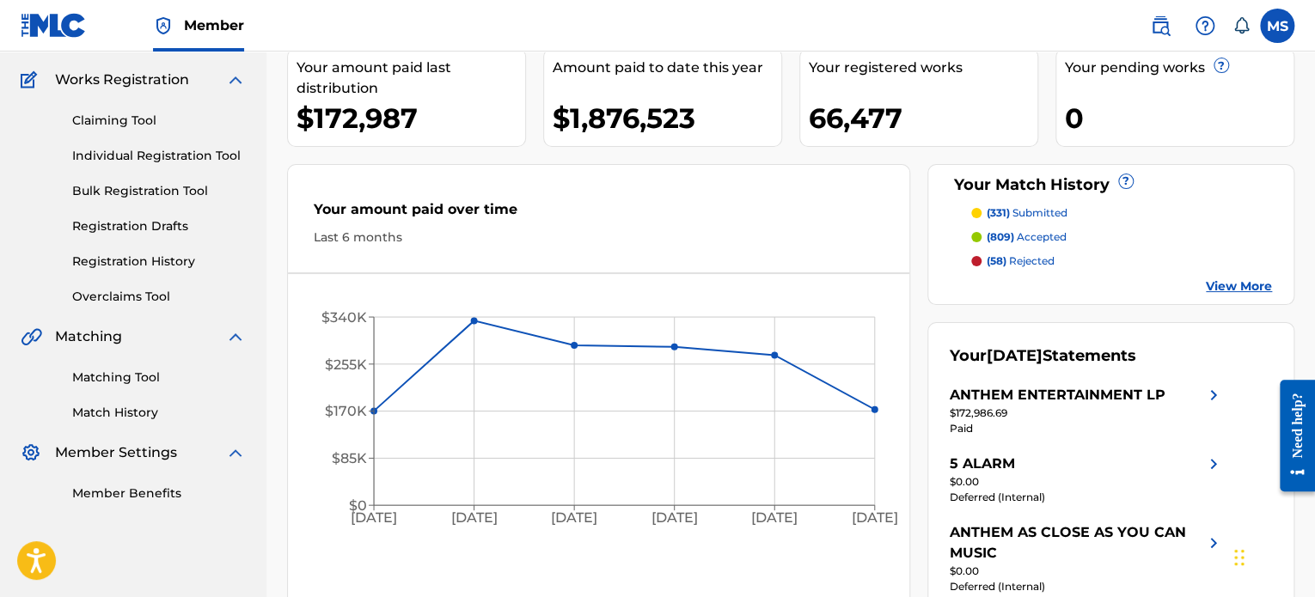
scroll to position [172, 0]
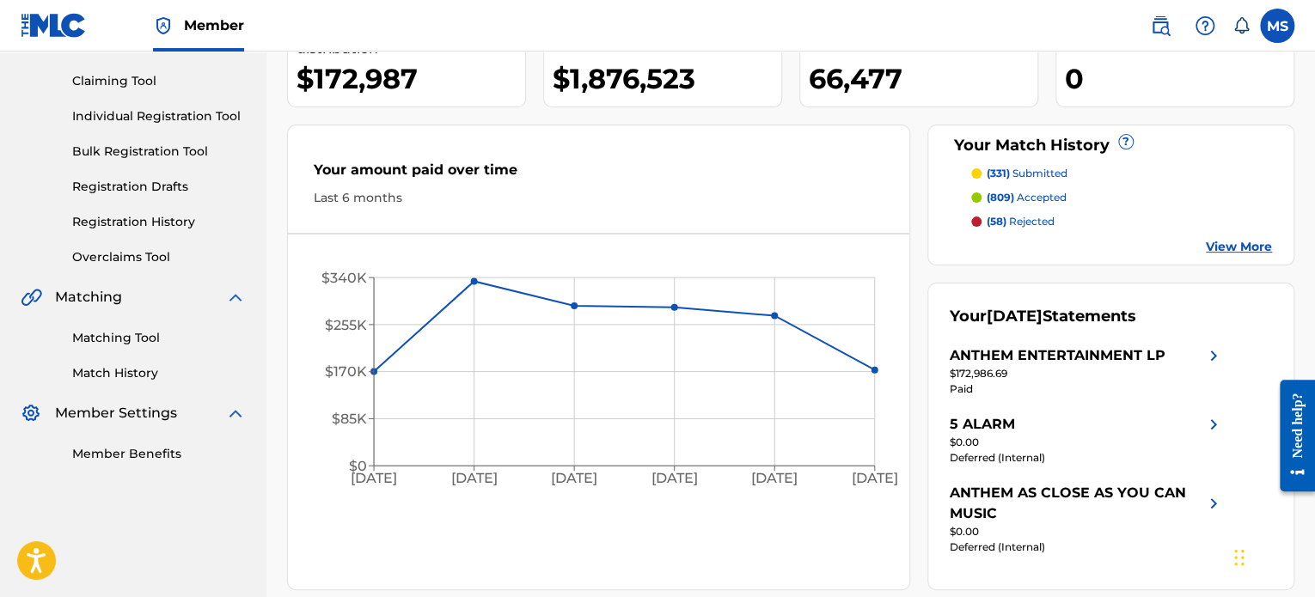
click at [118, 340] on link "Matching Tool" at bounding box center [159, 338] width 174 height 18
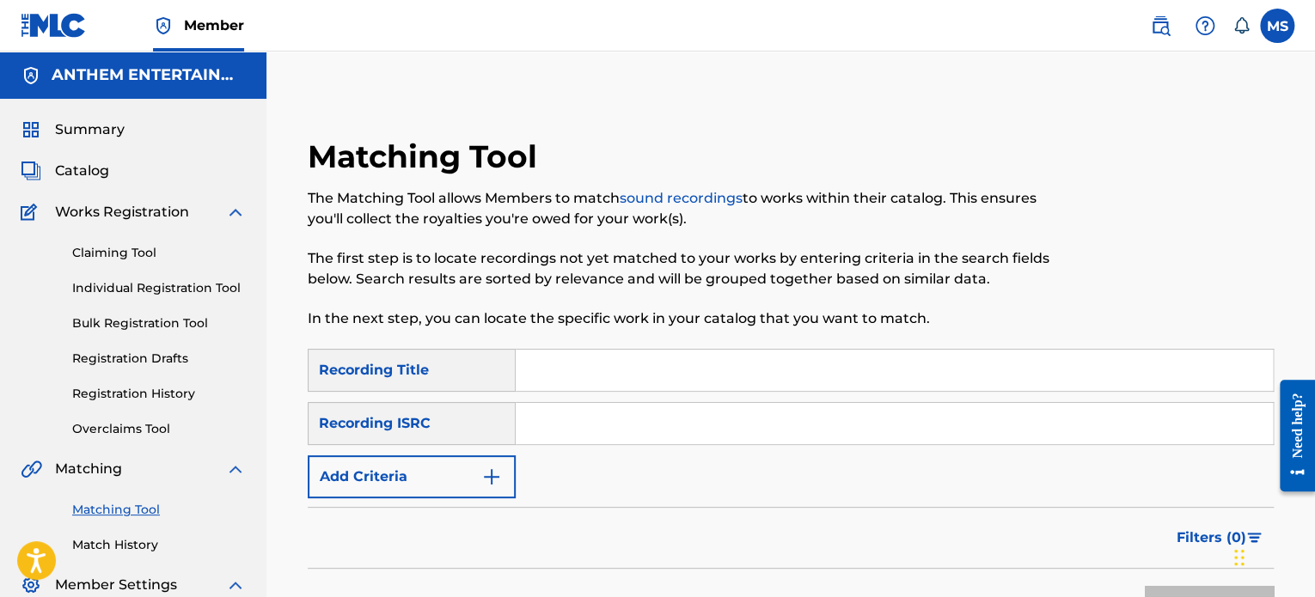
click at [561, 429] on input "Search Form" at bounding box center [894, 423] width 757 height 41
paste input "CBA7F2400001"
click at [1144, 586] on button "Search" at bounding box center [1208, 607] width 129 height 43
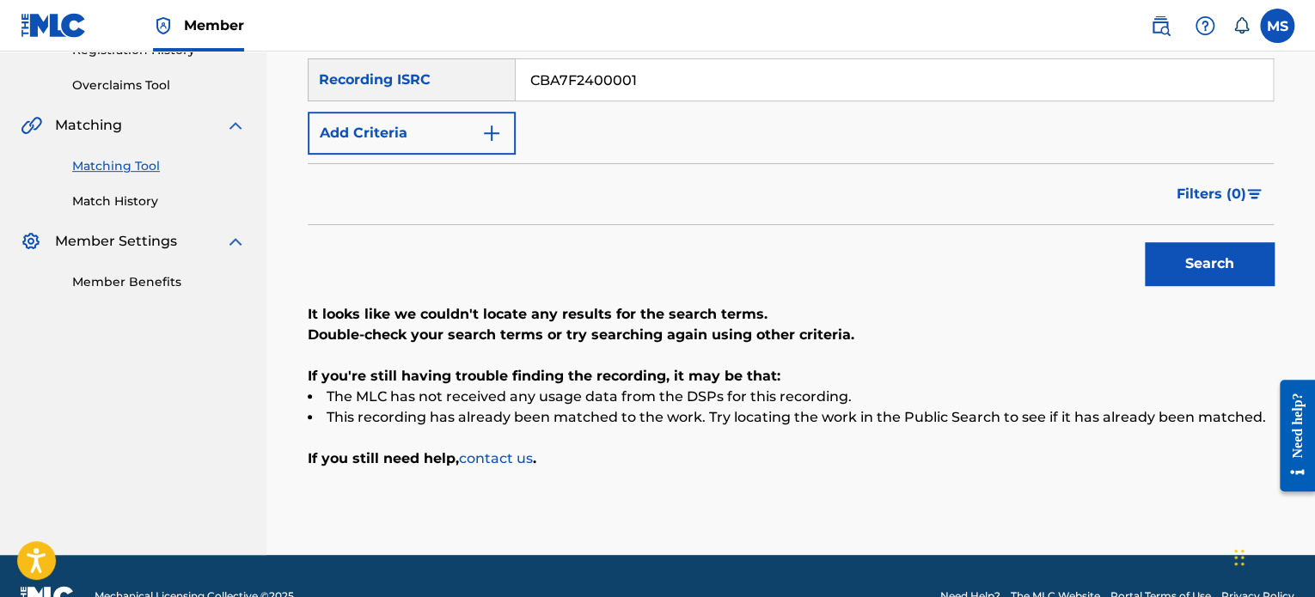
click at [1205, 273] on button "Search" at bounding box center [1208, 263] width 129 height 43
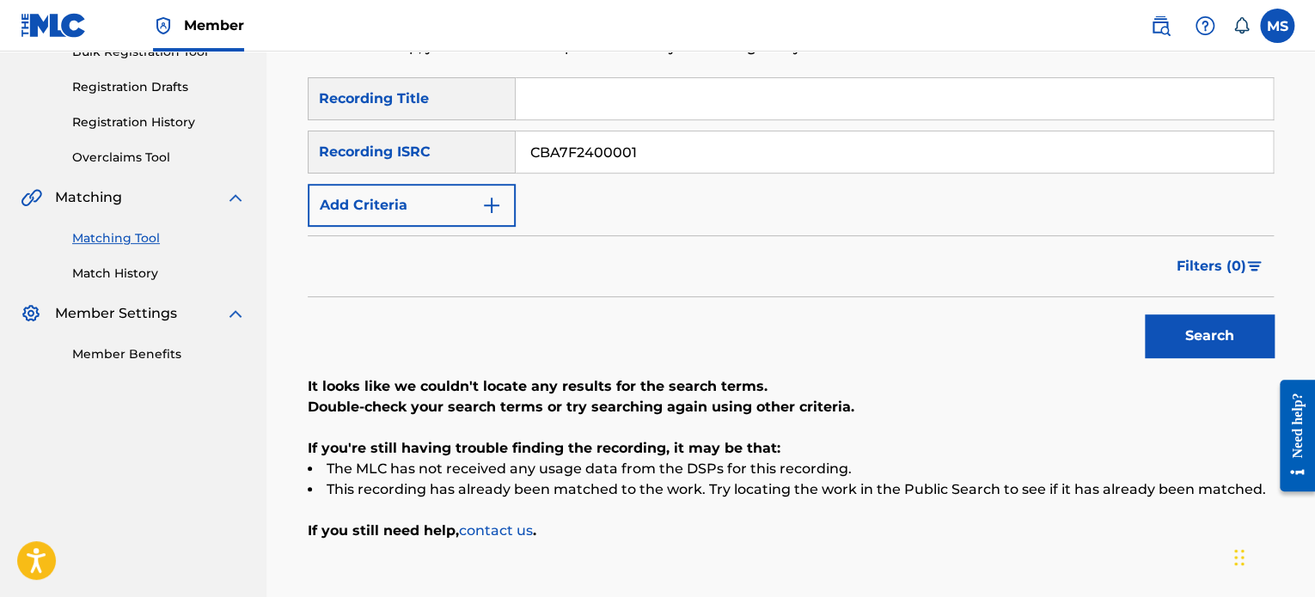
scroll to position [172, 0]
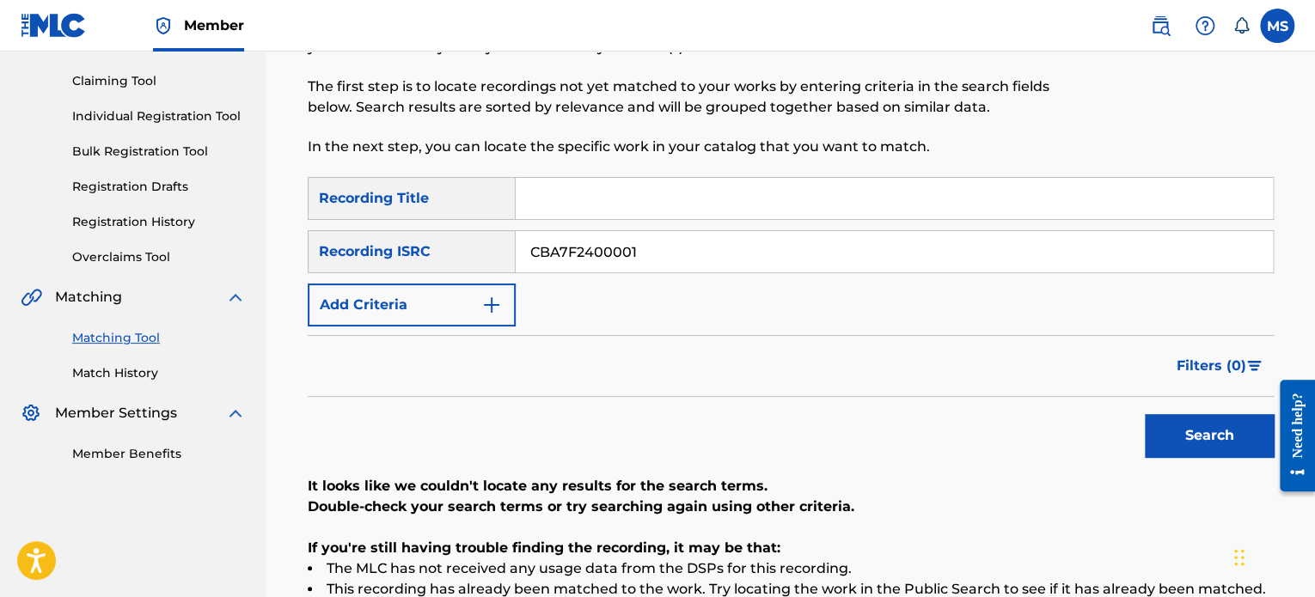
drag, startPoint x: 649, startPoint y: 243, endPoint x: 294, endPoint y: 249, distance: 354.9
click at [294, 249] on div "Matching Tool The Matching Tool allows Members to match sound recordings to wor…" at bounding box center [790, 346] width 1007 height 761
paste input "QZS7J2416622"
click at [1144, 414] on button "Search" at bounding box center [1208, 435] width 129 height 43
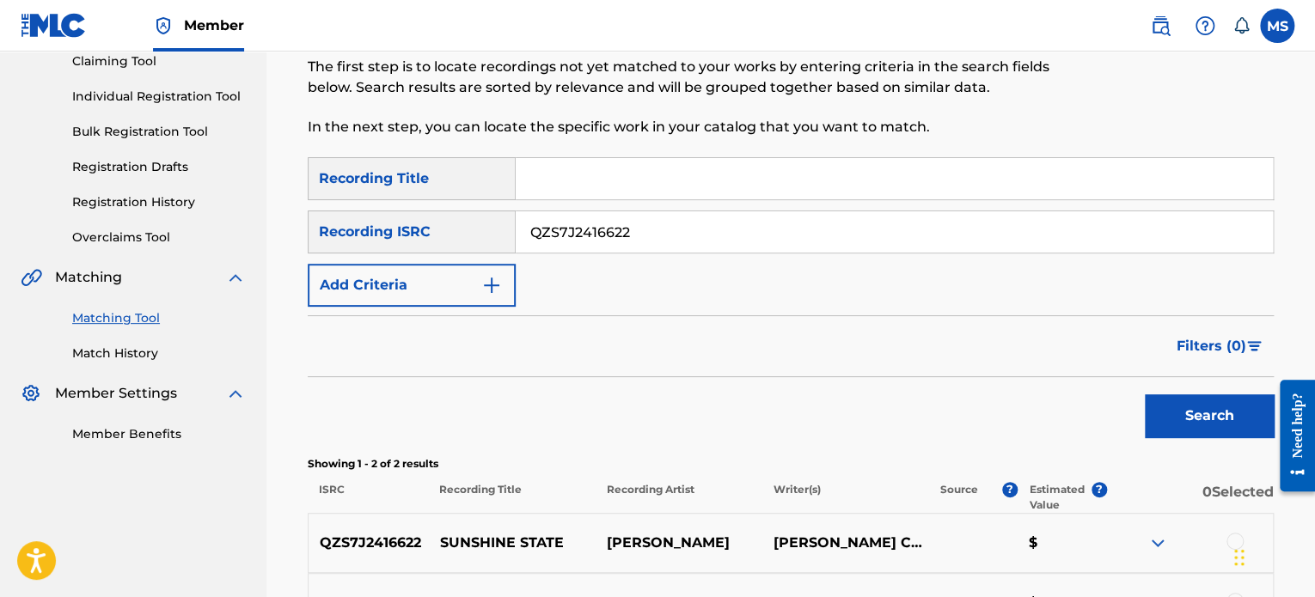
scroll to position [0, 0]
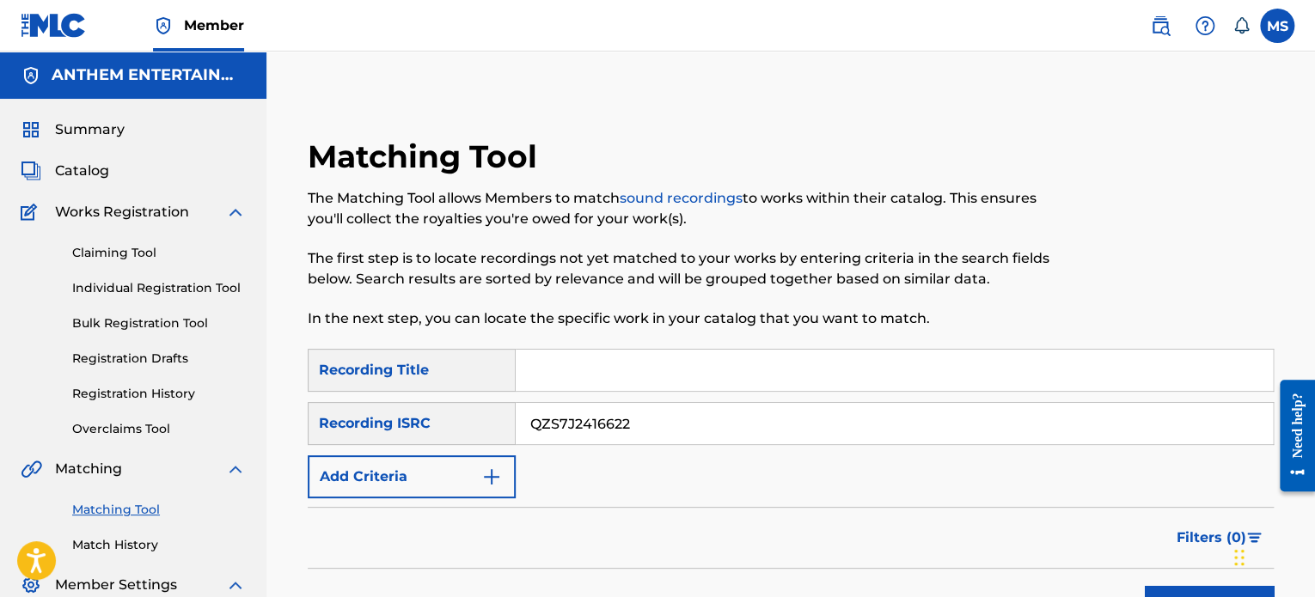
drag, startPoint x: 660, startPoint y: 422, endPoint x: 479, endPoint y: 433, distance: 180.8
click at [479, 433] on div "SearchWithCriteria9c8fc707-3c7c-4fbe-a42f-52d4ac034e78 Recording ISRC QZS7J2416…" at bounding box center [791, 423] width 966 height 43
paste input "CALZP200000"
type input "CALZP2000002"
click at [1144, 586] on button "Search" at bounding box center [1208, 607] width 129 height 43
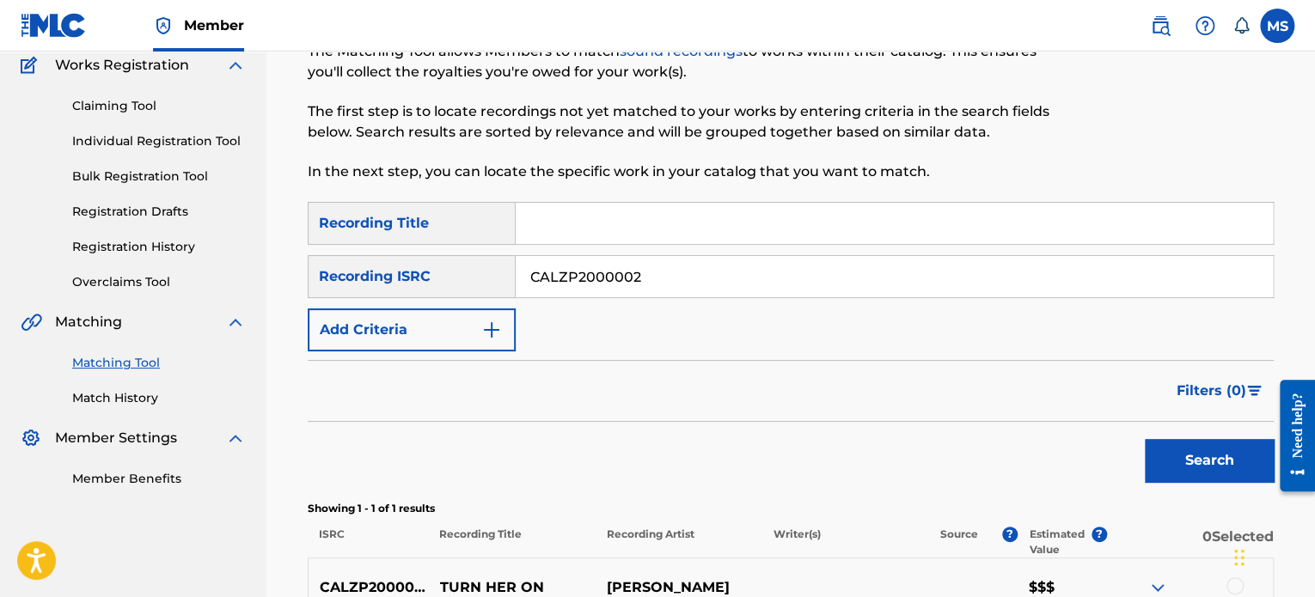
scroll to position [335, 0]
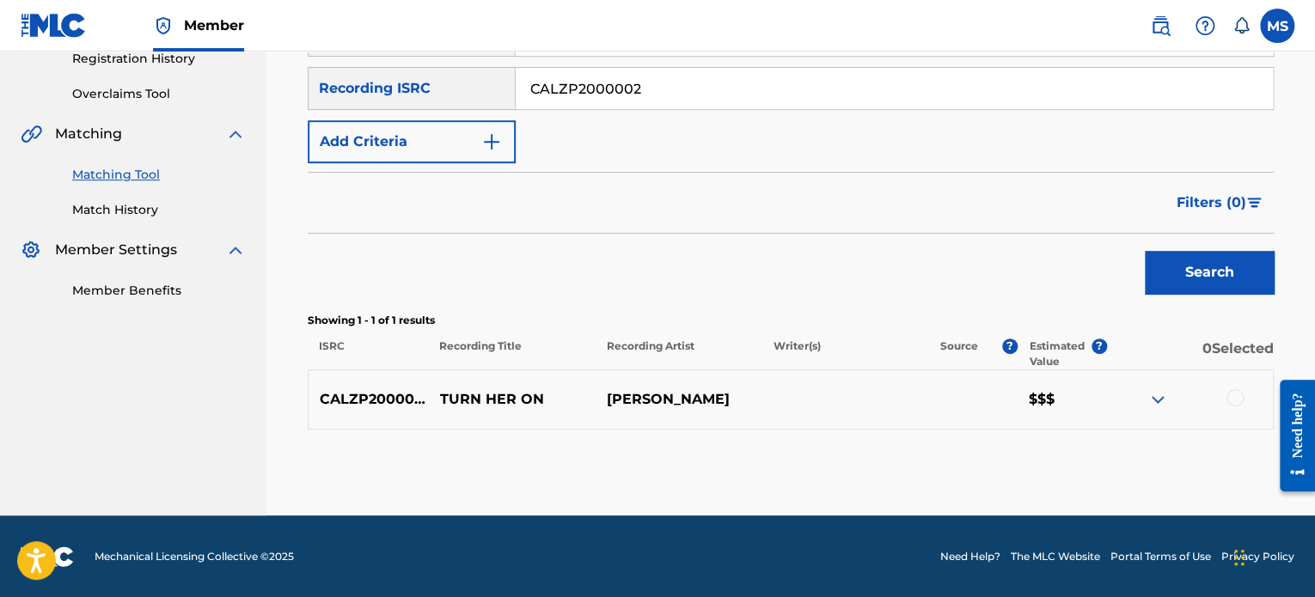
click at [1231, 400] on div at bounding box center [1234, 397] width 17 height 17
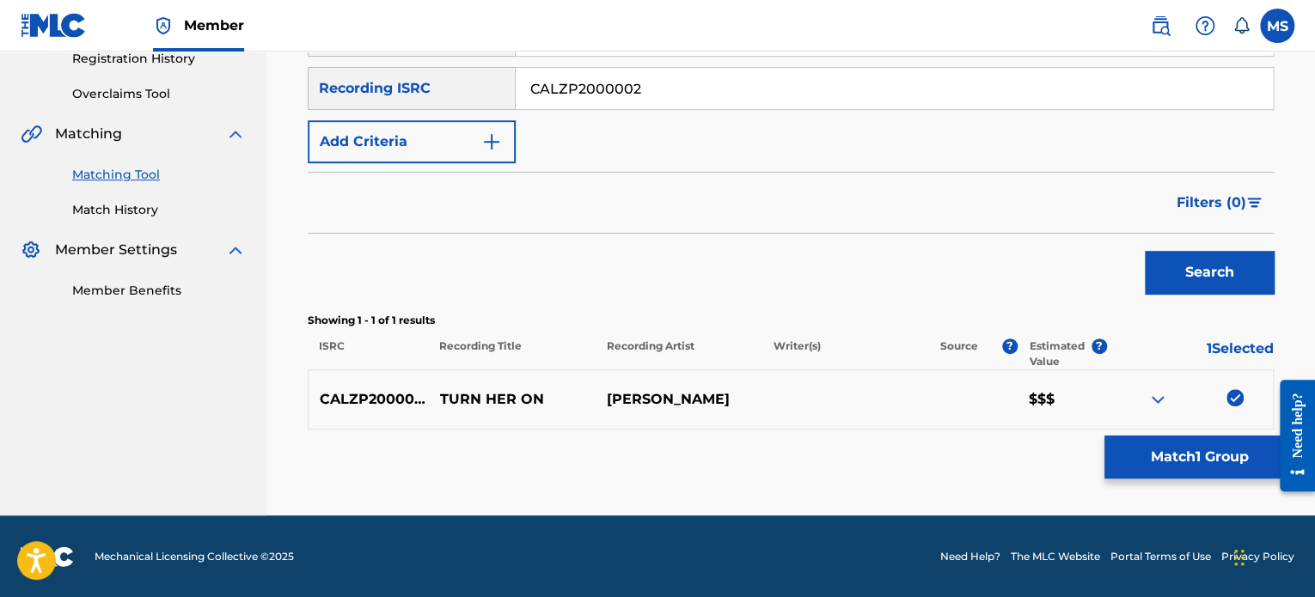
click at [1215, 451] on button "Match 1 Group" at bounding box center [1199, 457] width 190 height 43
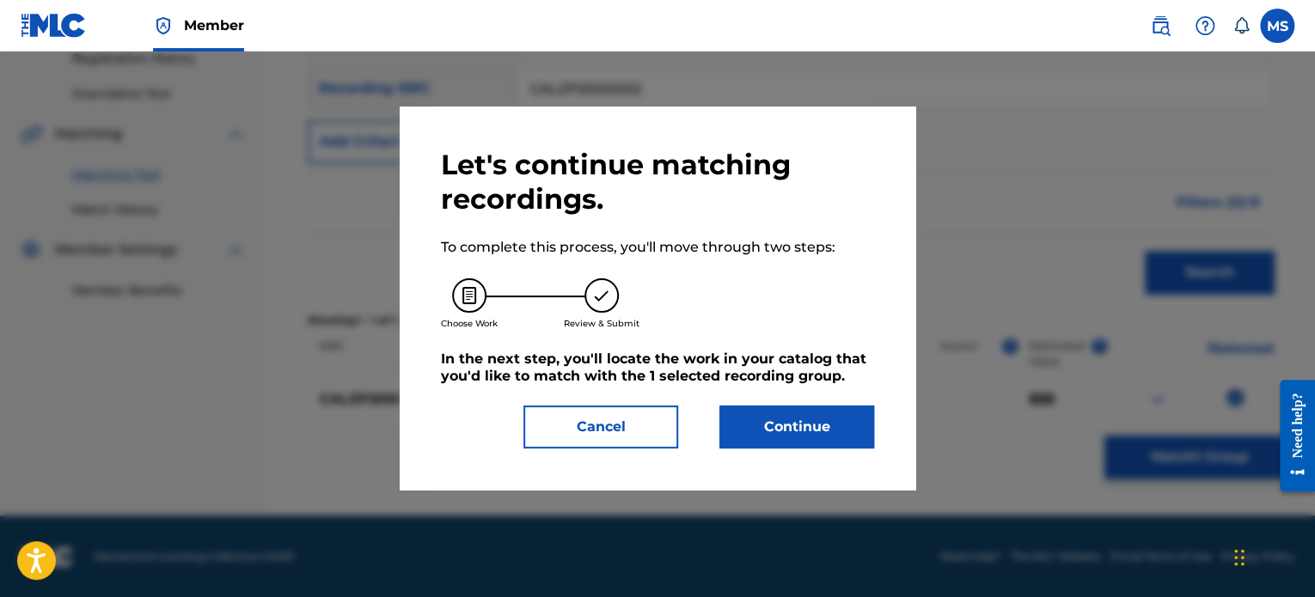
click at [766, 419] on button "Continue" at bounding box center [796, 427] width 155 height 43
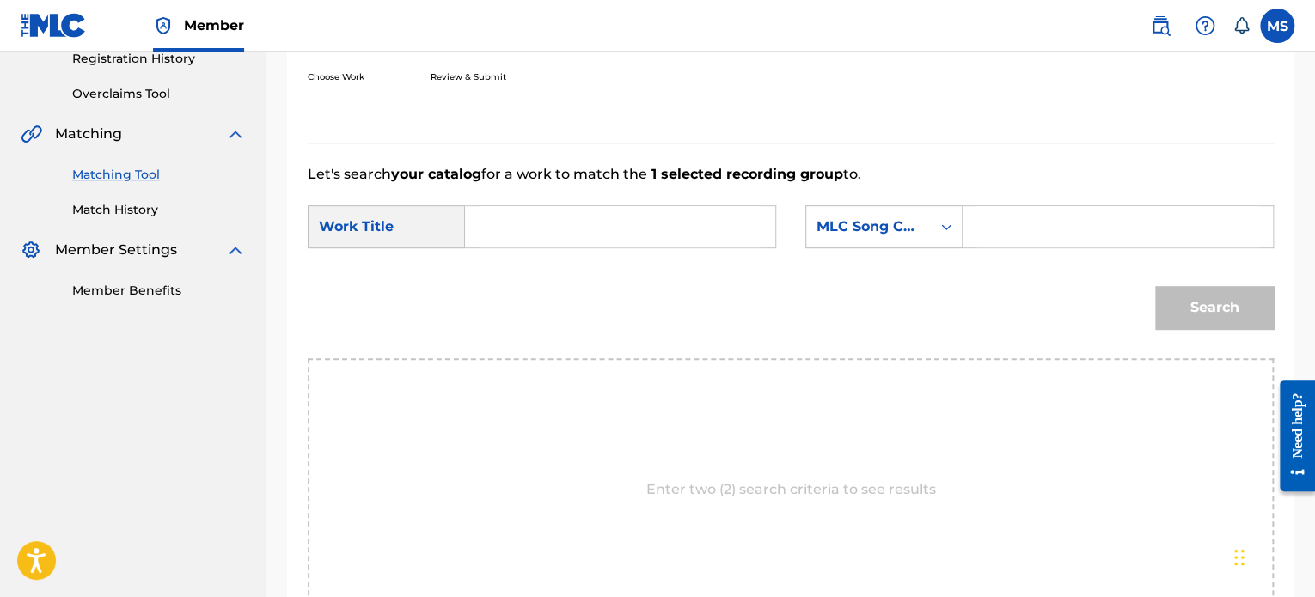
click at [580, 217] on input "Search Form" at bounding box center [619, 226] width 281 height 41
type input "TURN HER ON"
click at [852, 226] on div "MLC Song Code" at bounding box center [868, 227] width 104 height 21
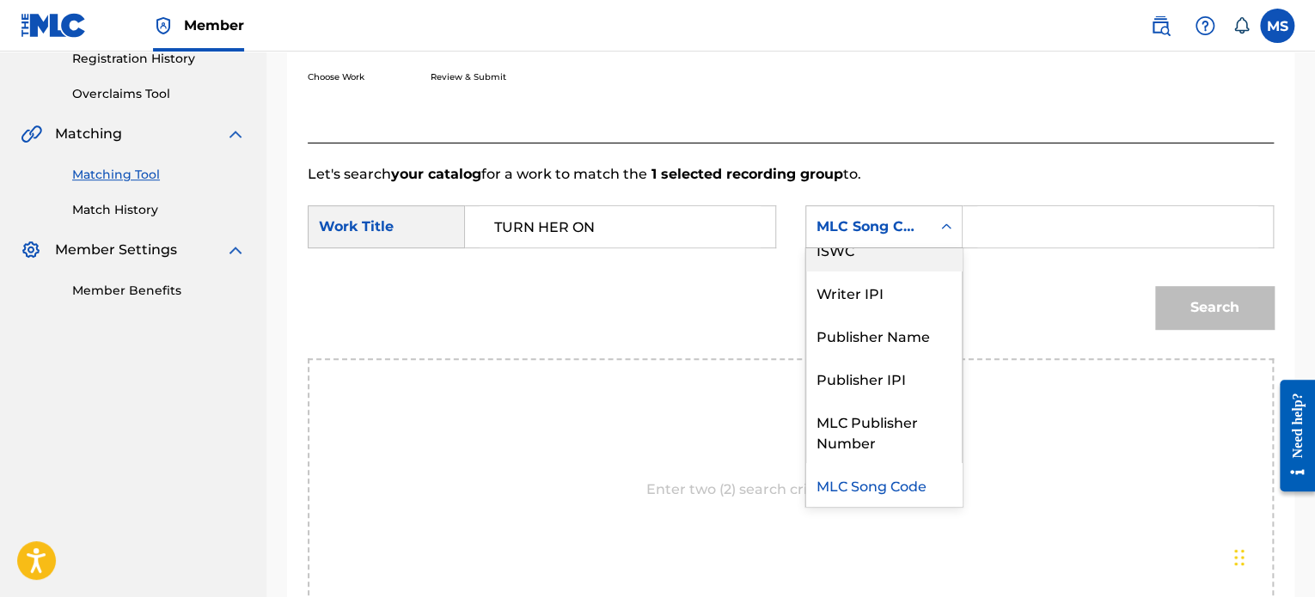
scroll to position [0, 0]
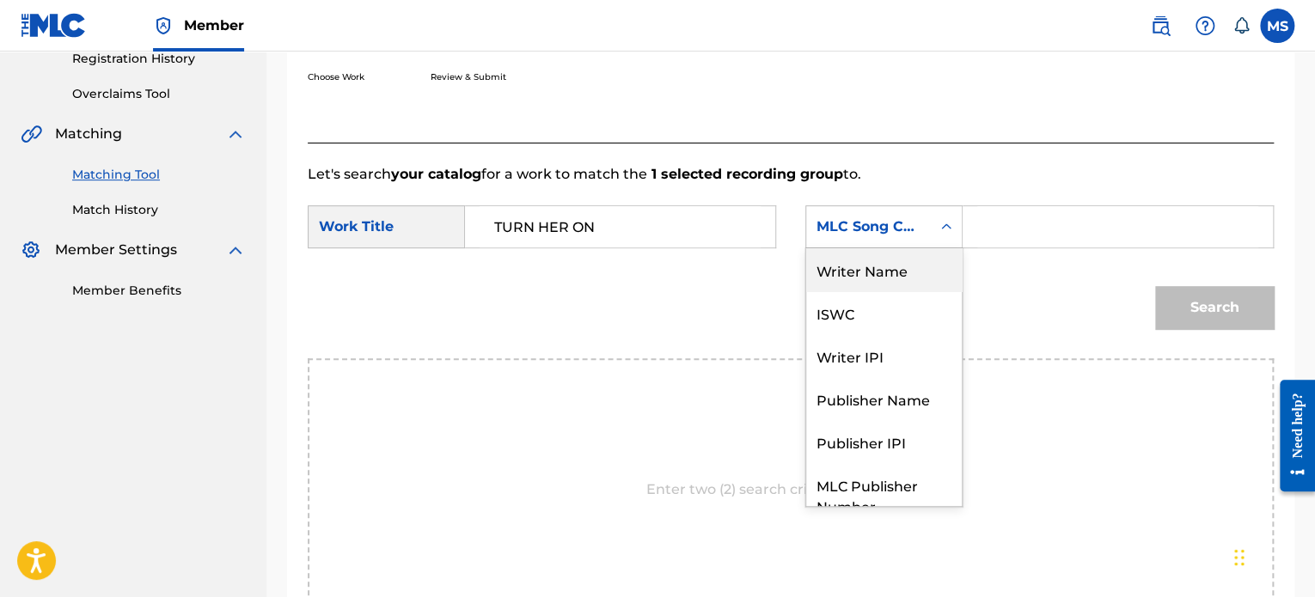
click at [853, 273] on div "Writer Name" at bounding box center [884, 269] width 156 height 43
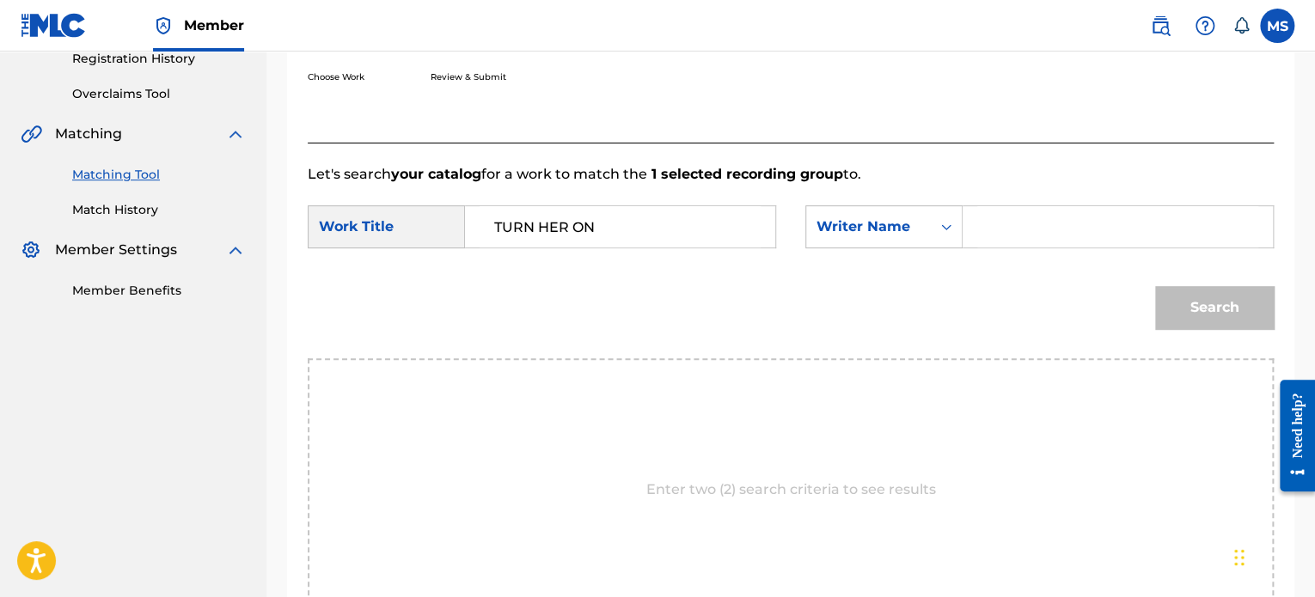
click at [1008, 223] on input "Search Form" at bounding box center [1117, 226] width 281 height 41
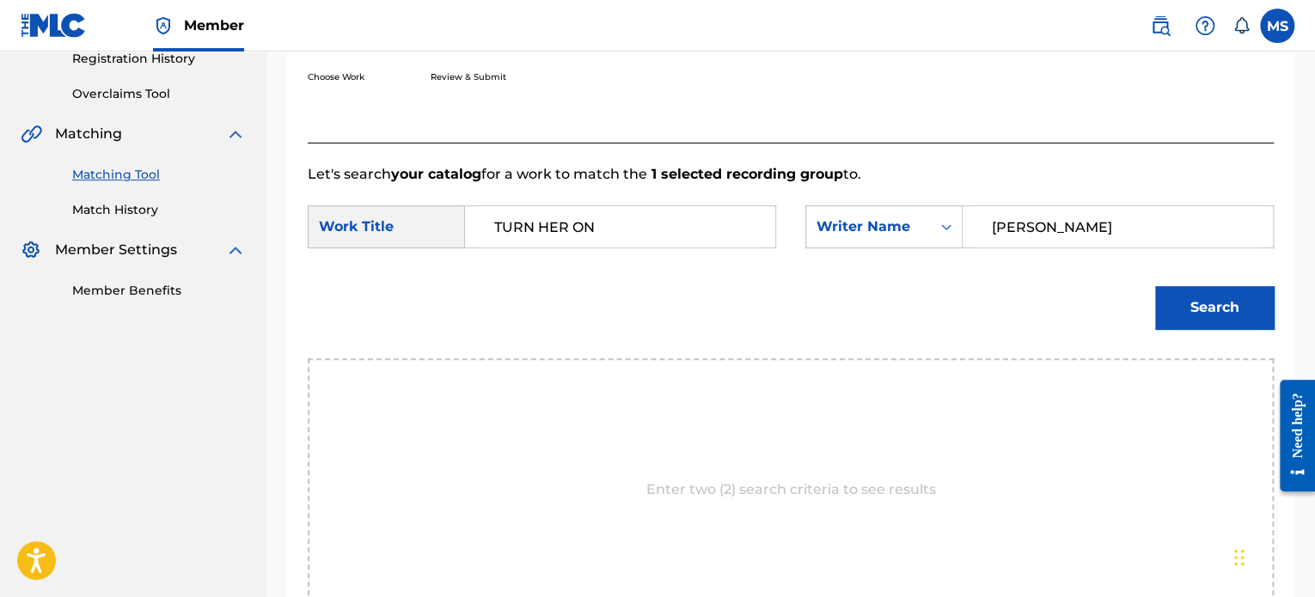
type input "[PERSON_NAME]"
click at [1155, 286] on button "Search" at bounding box center [1214, 307] width 119 height 43
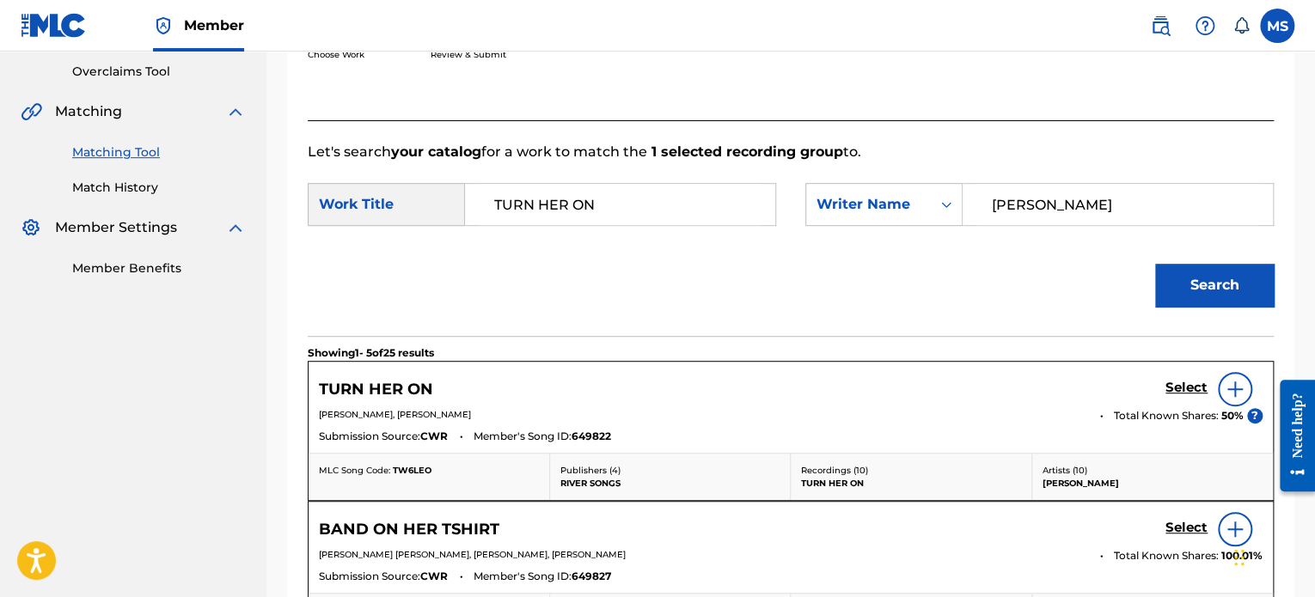
scroll to position [421, 0]
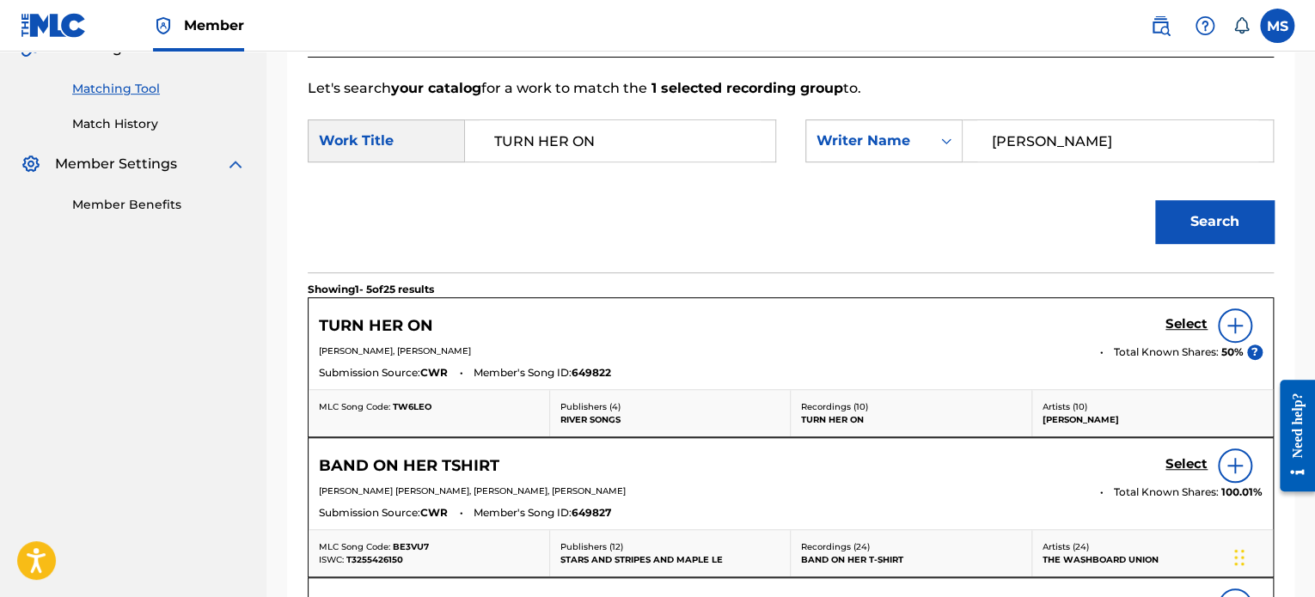
click at [1182, 319] on h5 "Select" at bounding box center [1186, 324] width 42 height 16
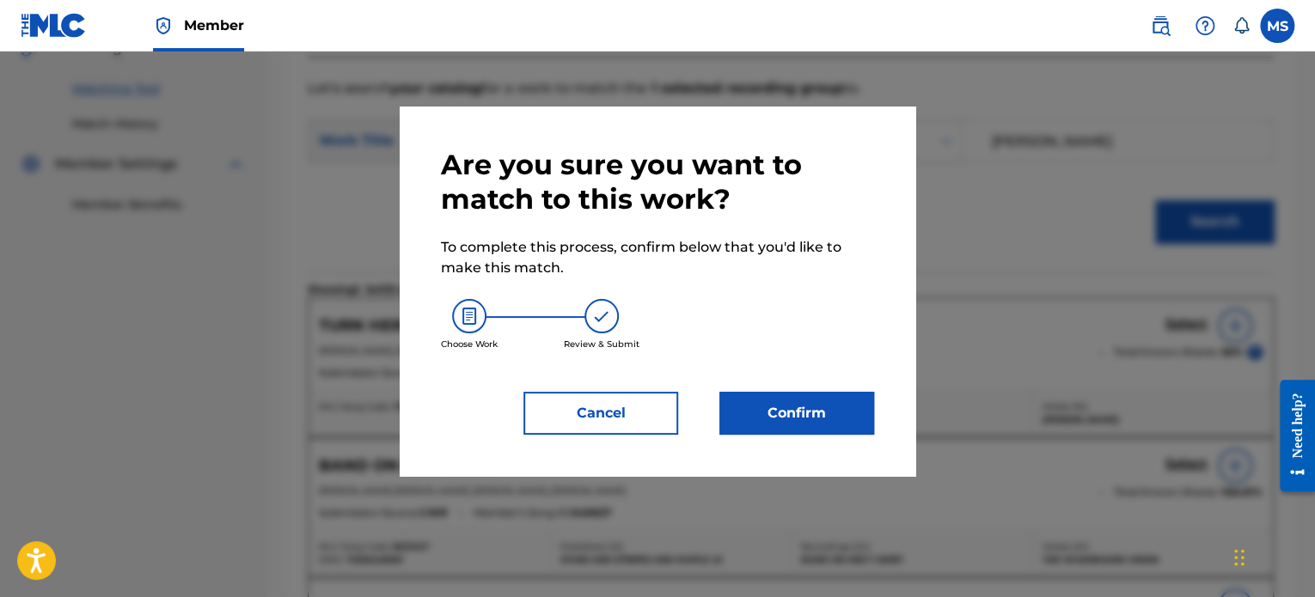
click at [817, 411] on button "Confirm" at bounding box center [796, 413] width 155 height 43
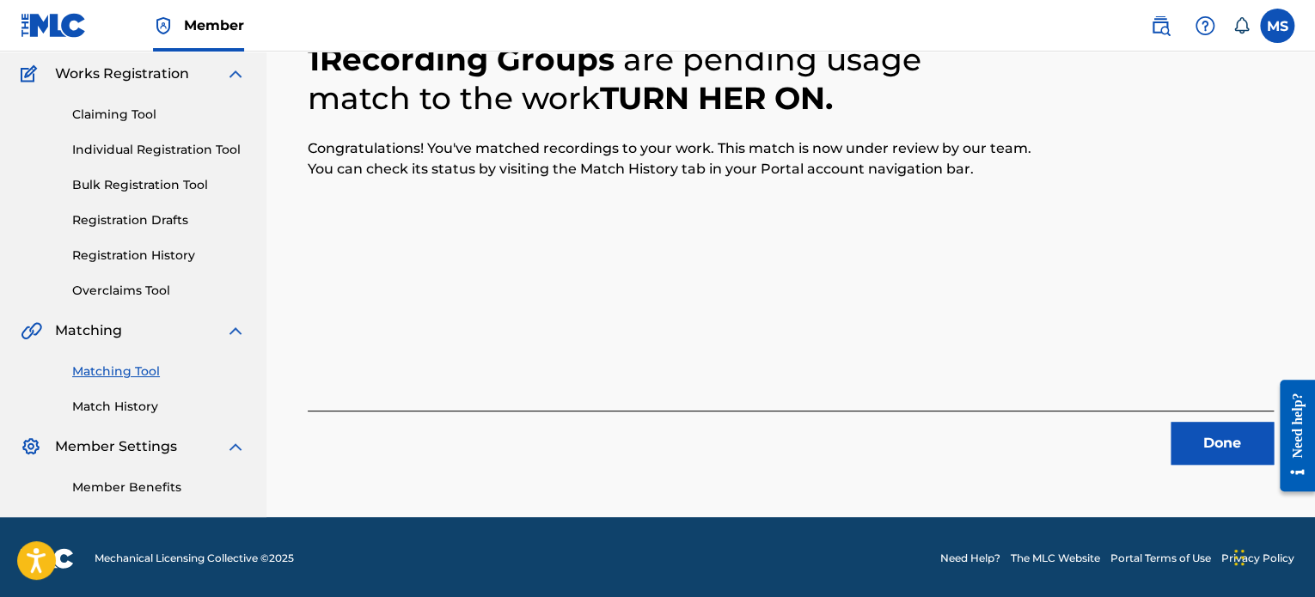
scroll to position [141, 0]
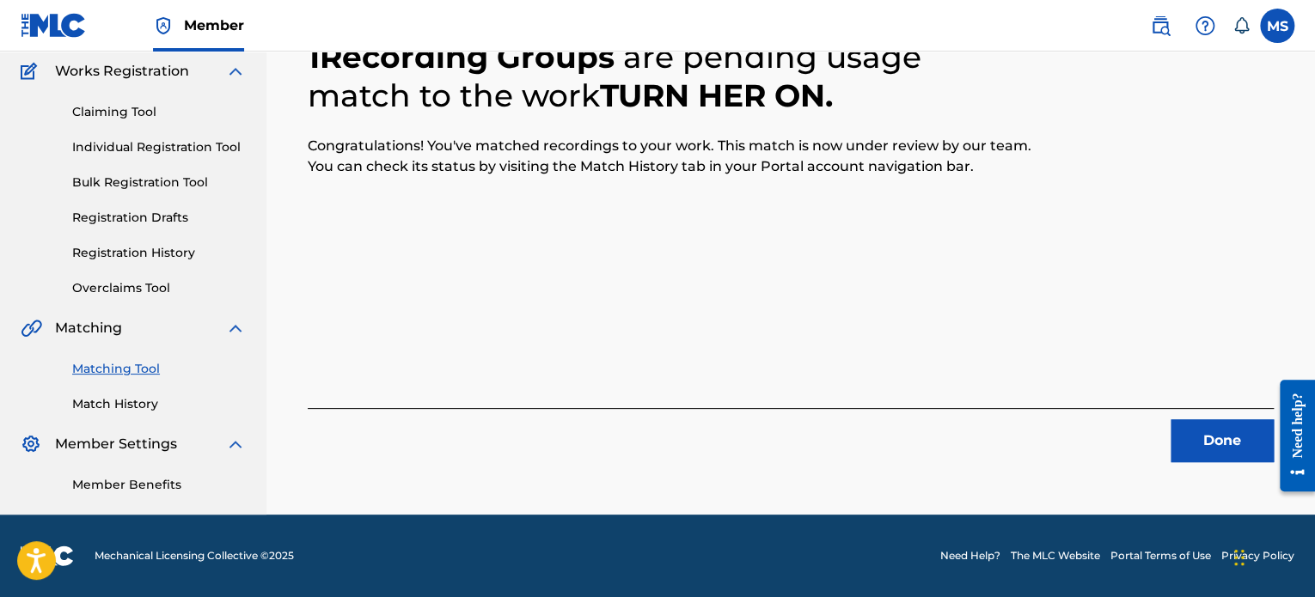
click at [1202, 438] on button "Done" at bounding box center [1221, 440] width 103 height 43
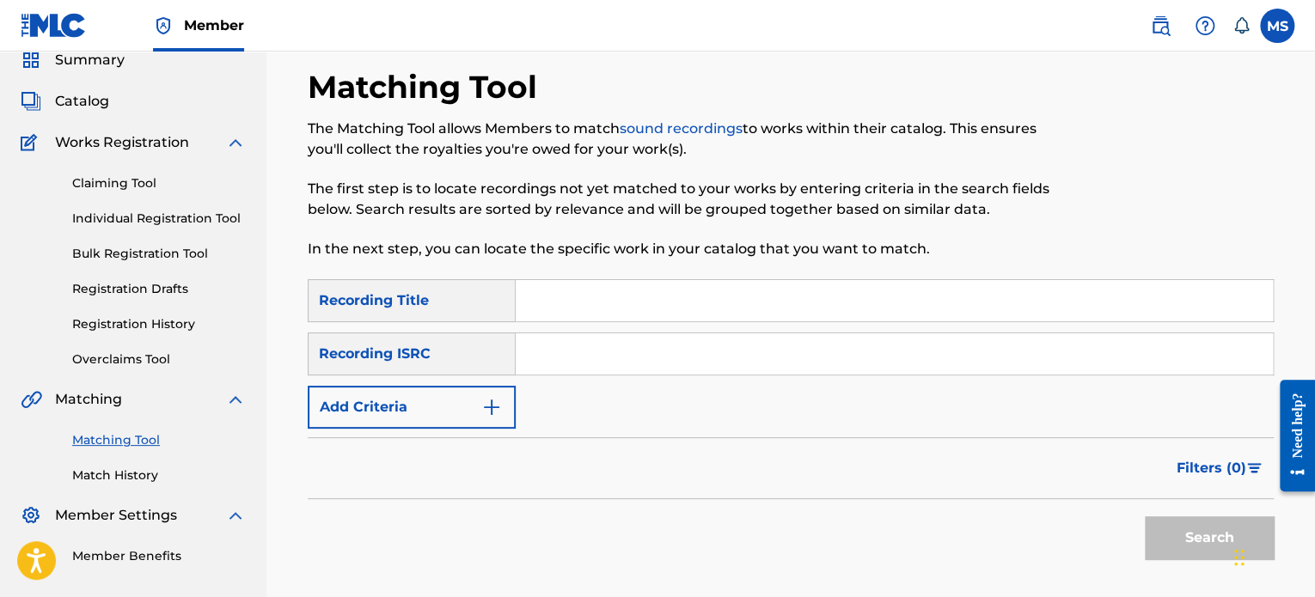
scroll to position [0, 0]
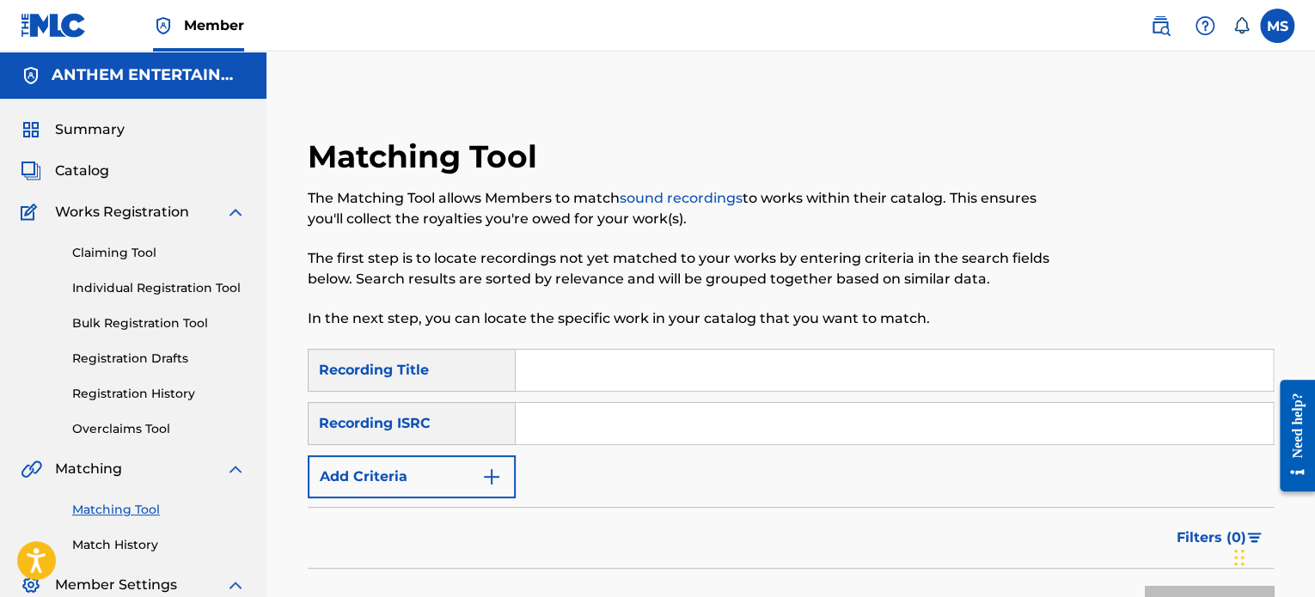
click at [564, 432] on input "Search Form" at bounding box center [894, 423] width 757 height 41
paste input "USWB12403218"
click at [1144, 586] on button "Search" at bounding box center [1208, 607] width 129 height 43
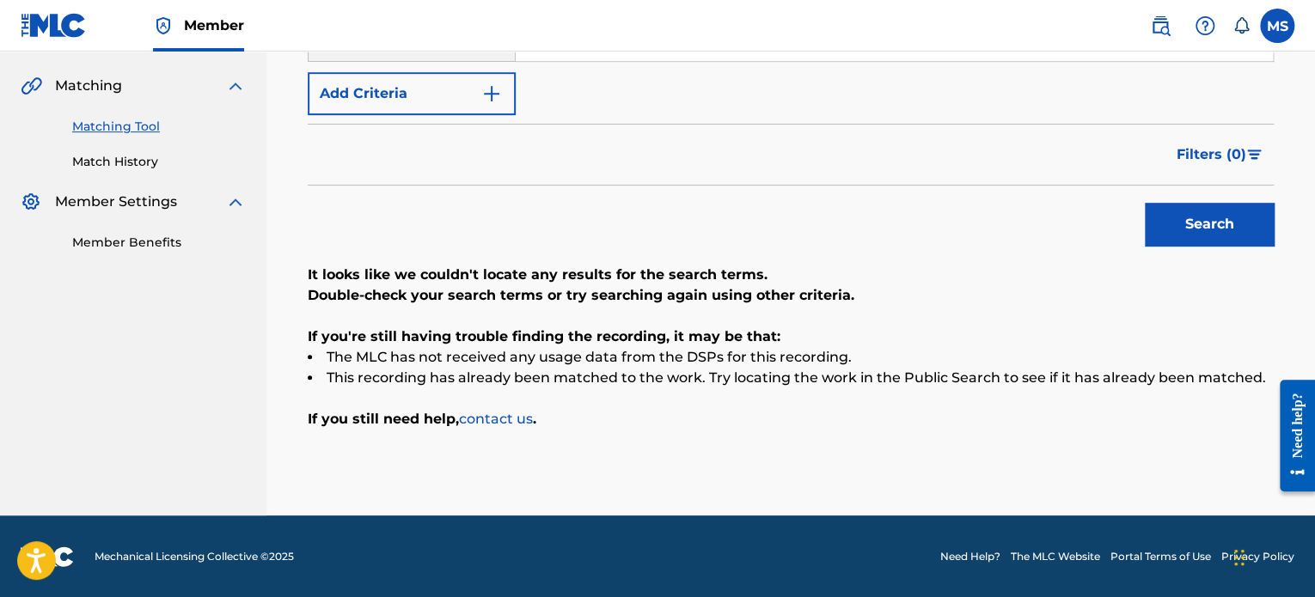
click at [1183, 221] on button "Search" at bounding box center [1208, 224] width 129 height 43
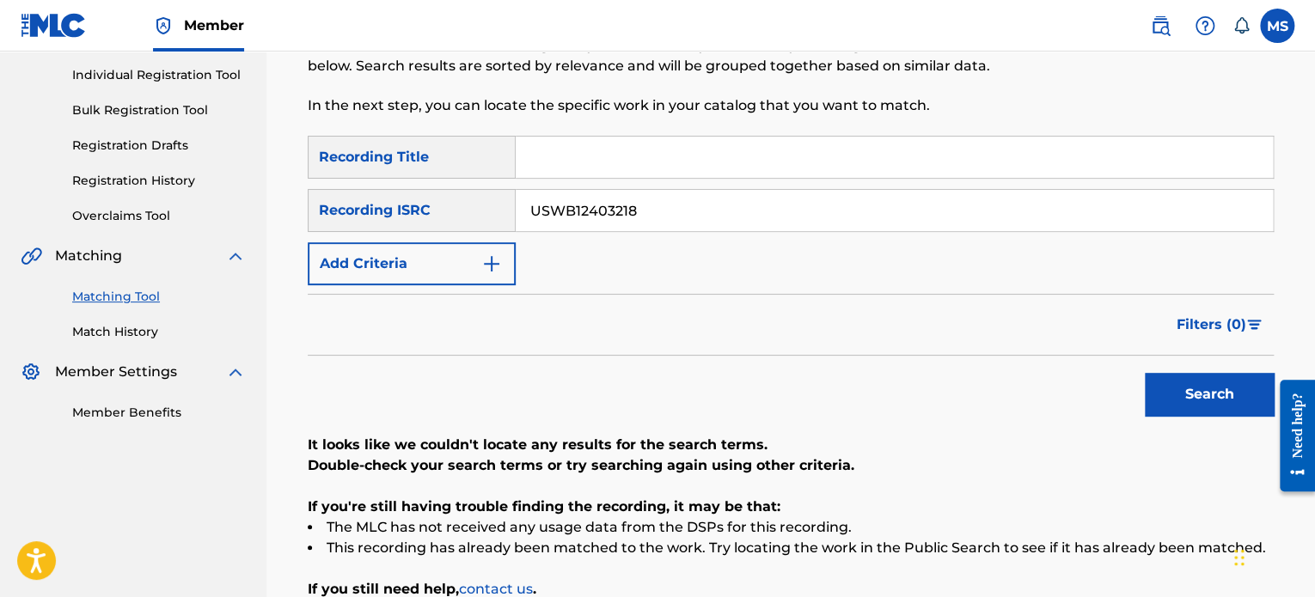
scroll to position [211, 0]
drag, startPoint x: 643, startPoint y: 215, endPoint x: 499, endPoint y: 209, distance: 143.6
click at [499, 209] on div "SearchWithCriteria9c8fc707-3c7c-4fbe-a42f-52d4ac034e78 Recording ISRC USWB12403…" at bounding box center [791, 212] width 966 height 43
paste input "CALZP2400026"
type input "CALZP2400026"
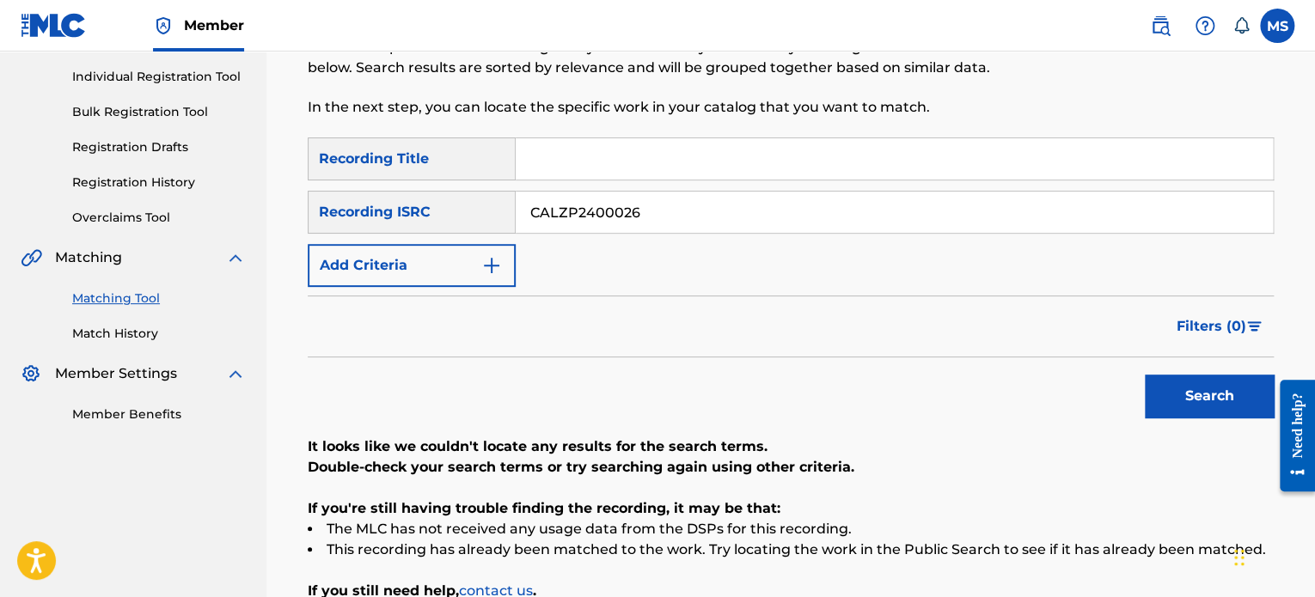
click at [1144, 375] on button "Search" at bounding box center [1208, 396] width 129 height 43
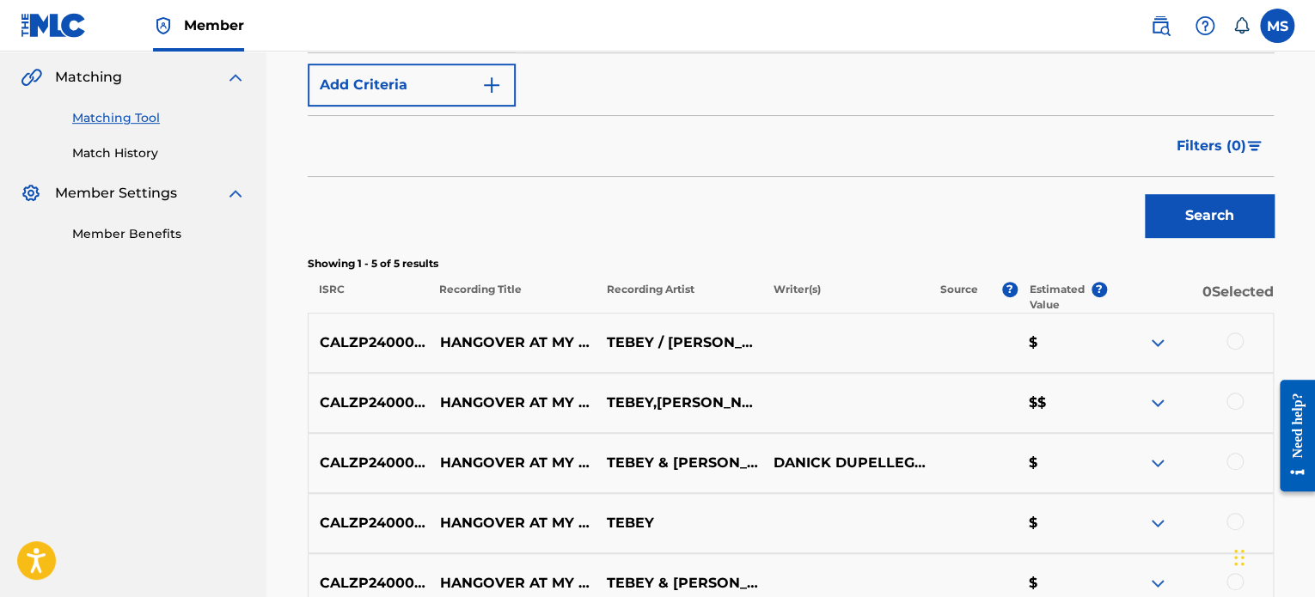
scroll to position [555, 0]
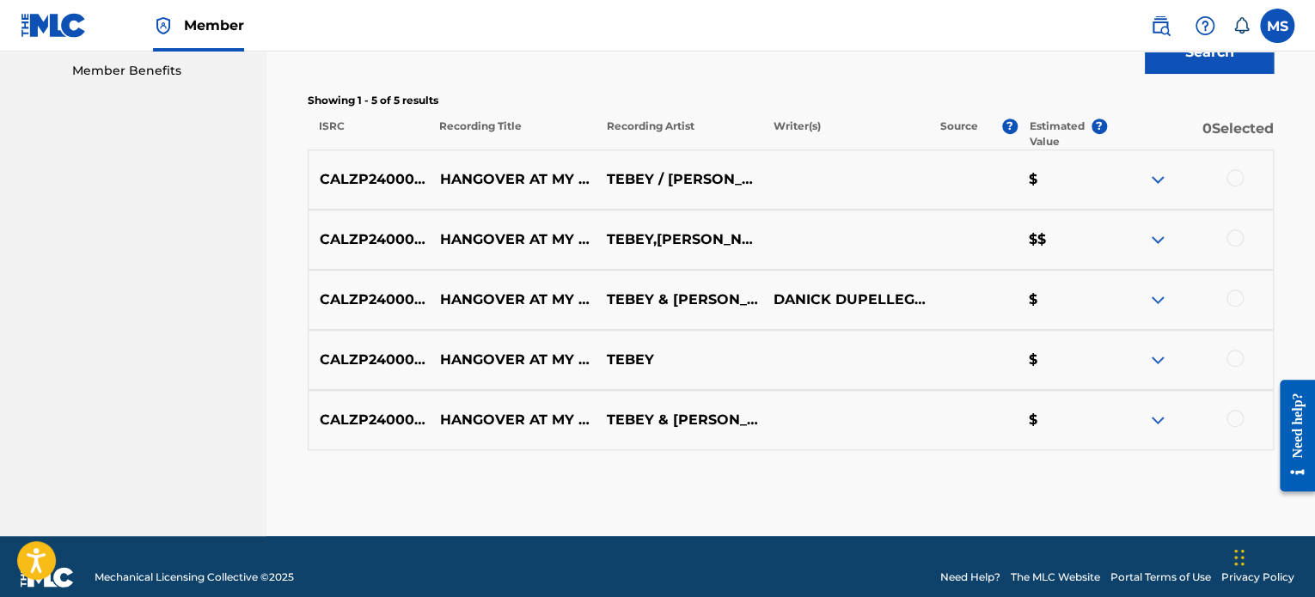
click at [1235, 235] on div at bounding box center [1234, 237] width 17 height 17
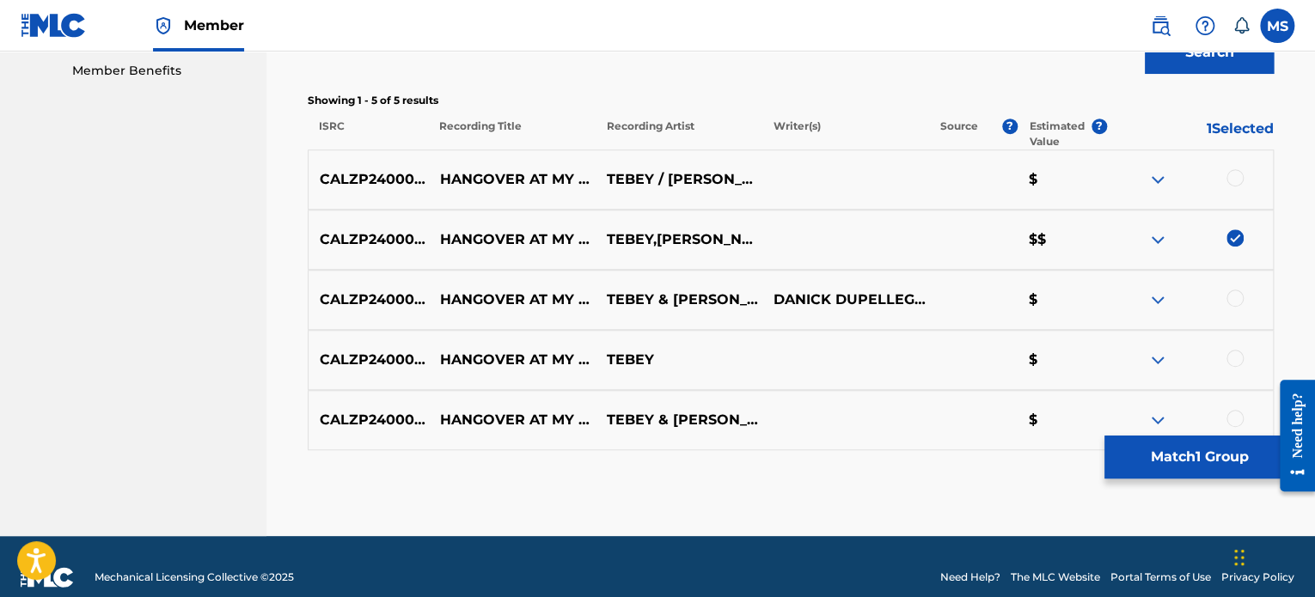
click at [1194, 462] on button "Match 1 Group" at bounding box center [1199, 457] width 190 height 43
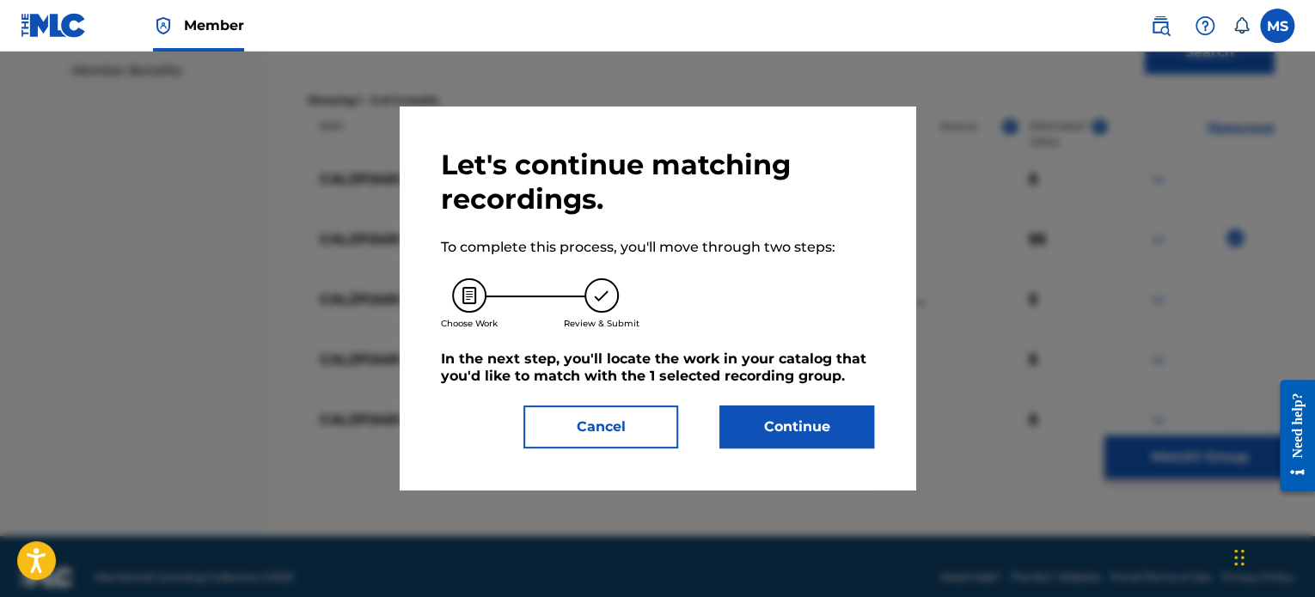
click at [849, 436] on button "Continue" at bounding box center [796, 427] width 155 height 43
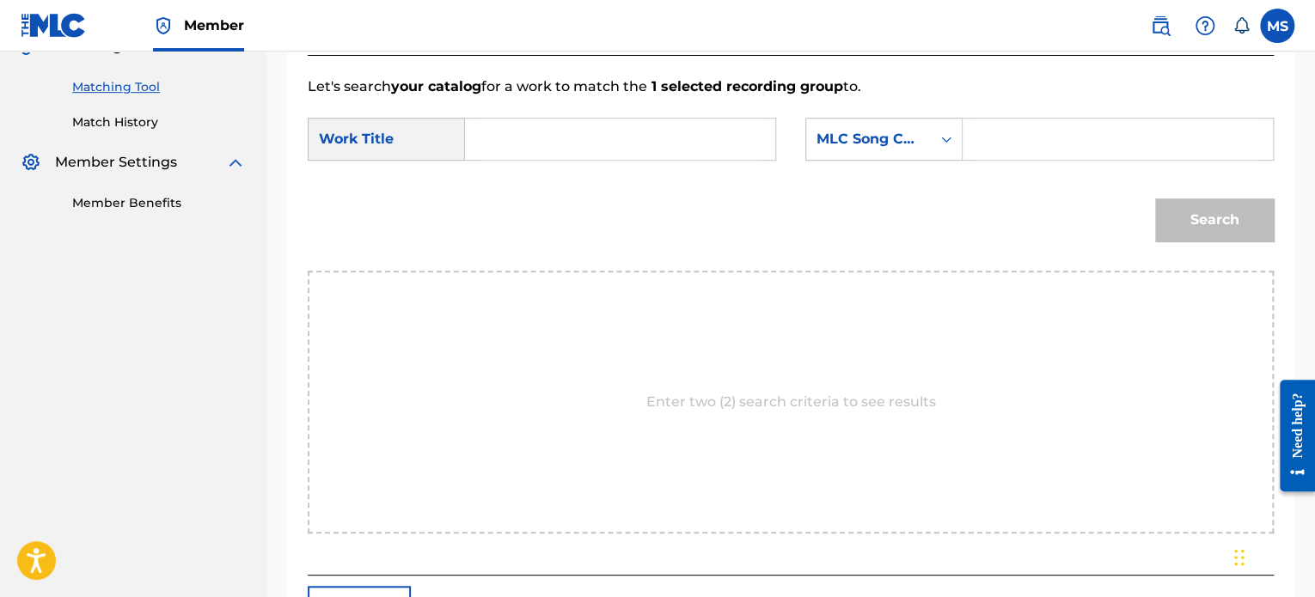
scroll to position [289, 0]
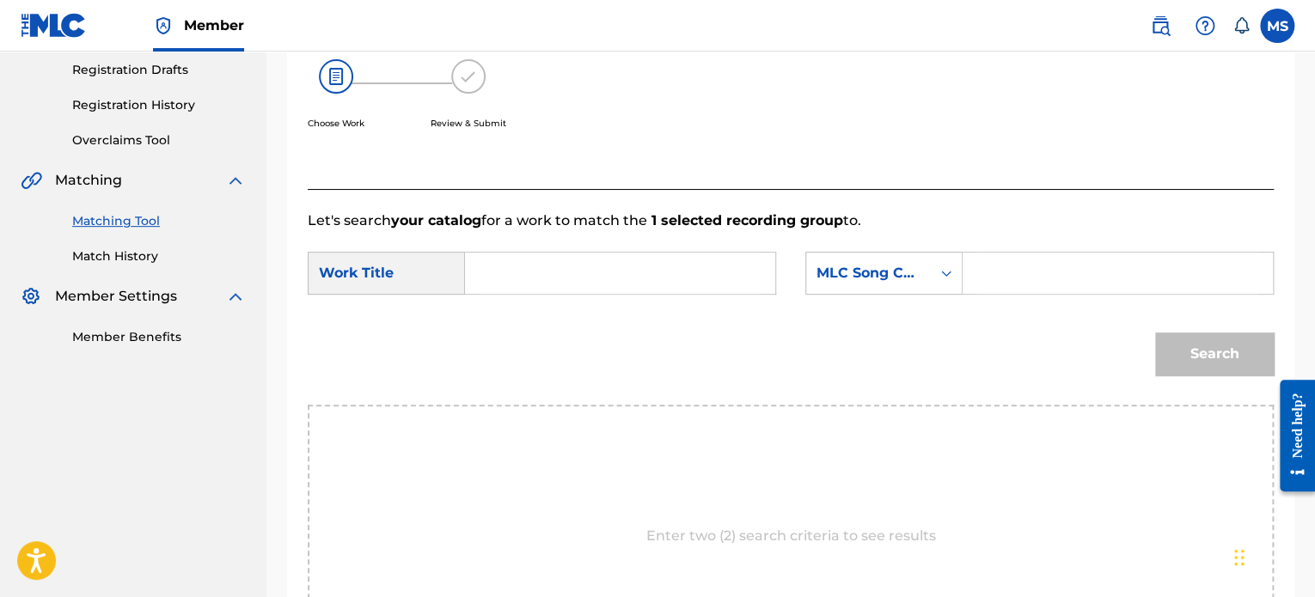
click at [627, 267] on input "Search Form" at bounding box center [619, 273] width 281 height 41
type input "hangover at my place"
click at [856, 265] on div "MLC Song Code" at bounding box center [868, 273] width 104 height 21
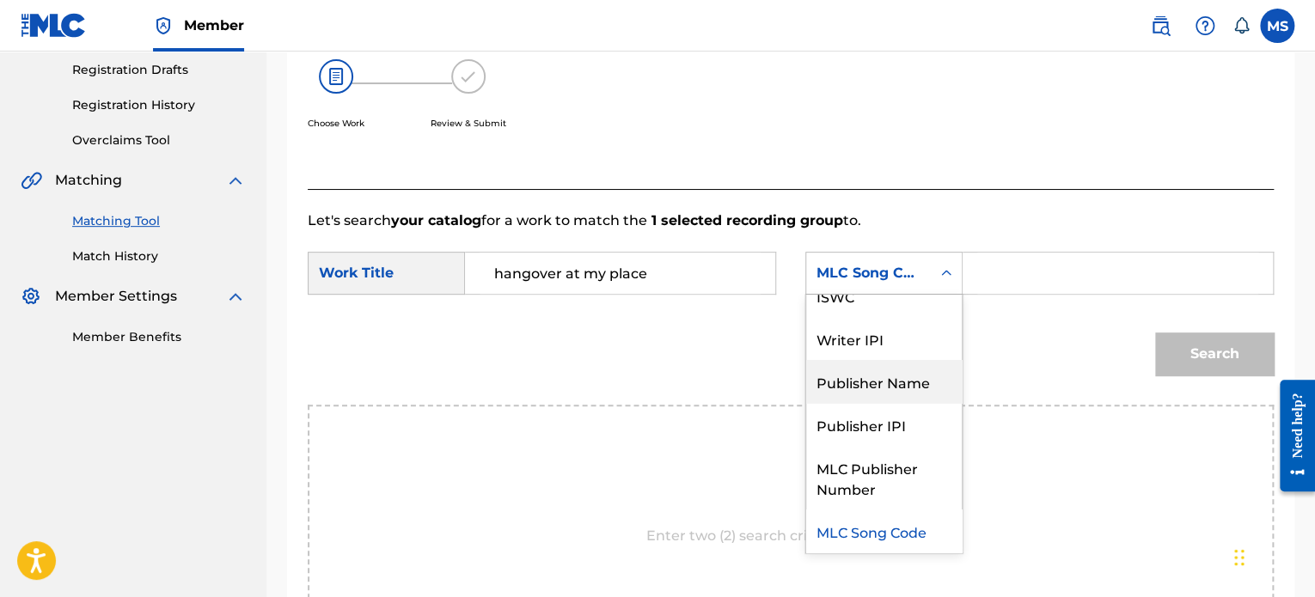
scroll to position [0, 0]
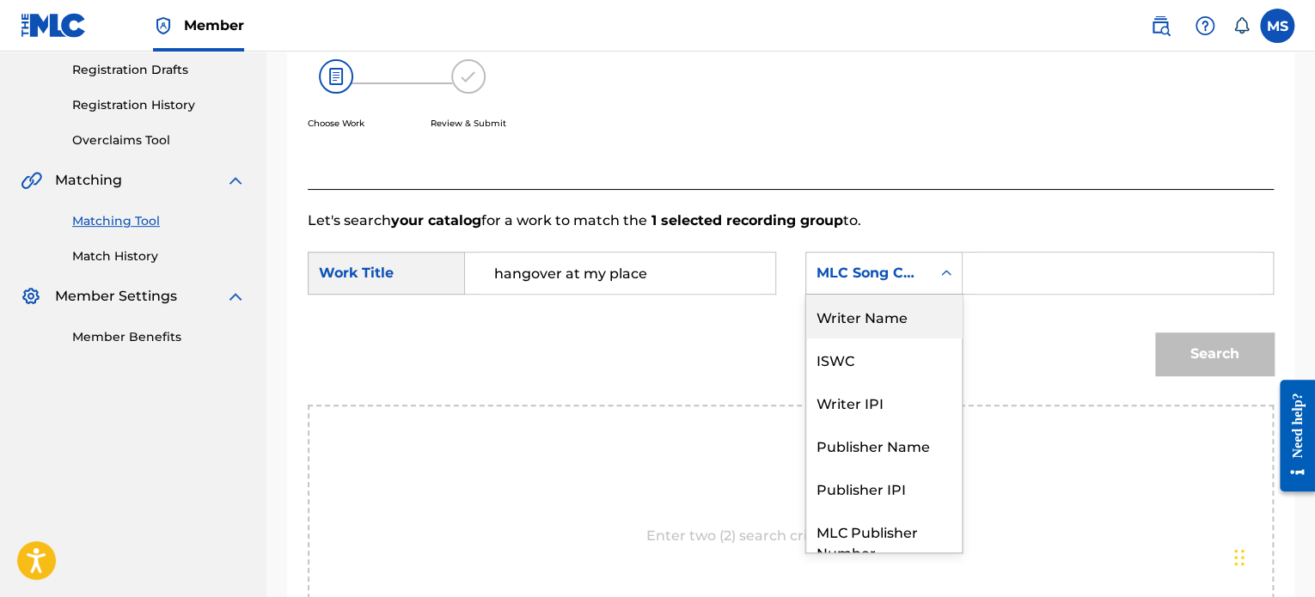
click at [881, 333] on div "Writer Name" at bounding box center [884, 316] width 156 height 43
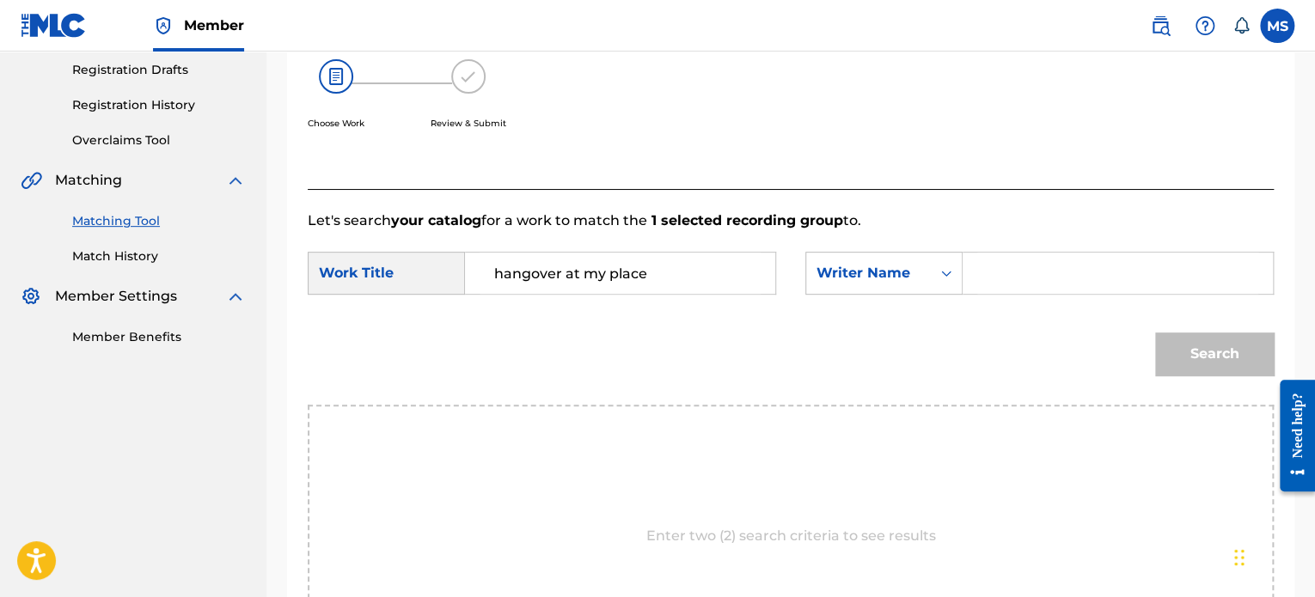
click at [1007, 264] on input "Search Form" at bounding box center [1117, 273] width 281 height 41
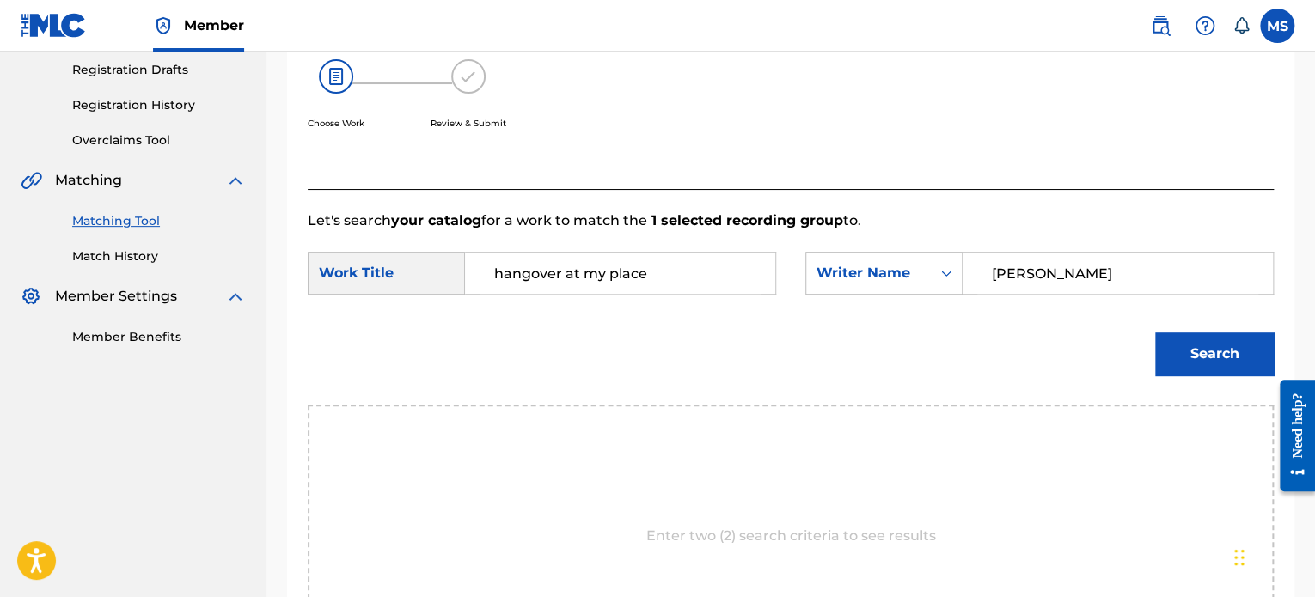
type input "[PERSON_NAME]"
click at [1155, 333] on button "Search" at bounding box center [1214, 354] width 119 height 43
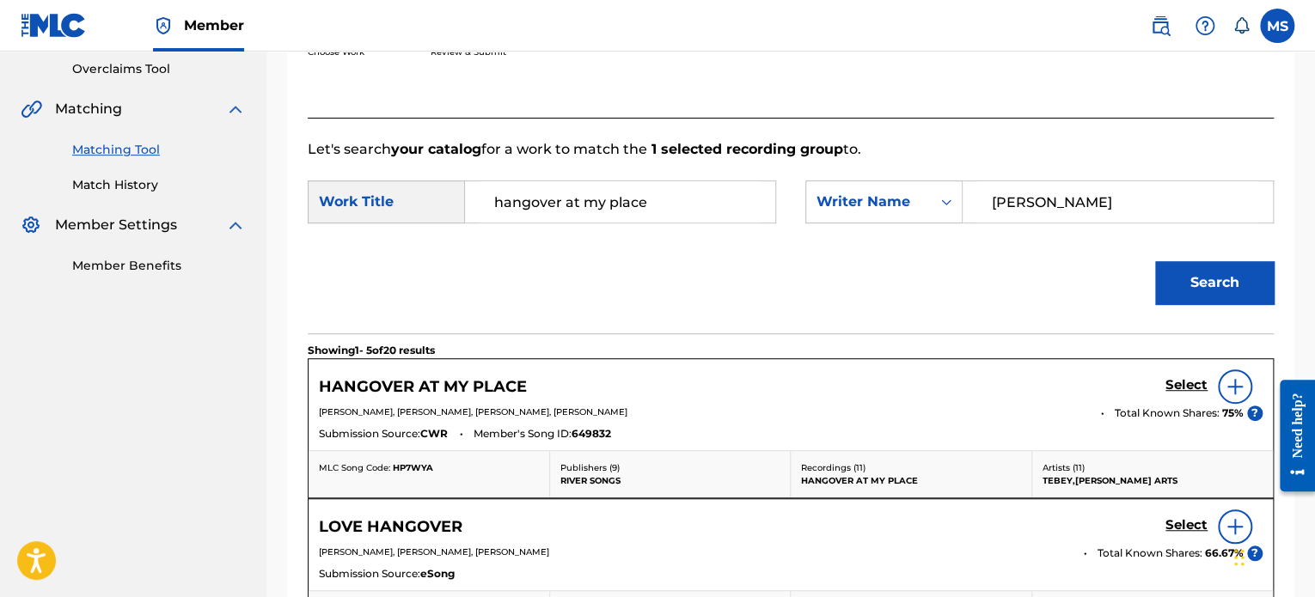
scroll to position [461, 0]
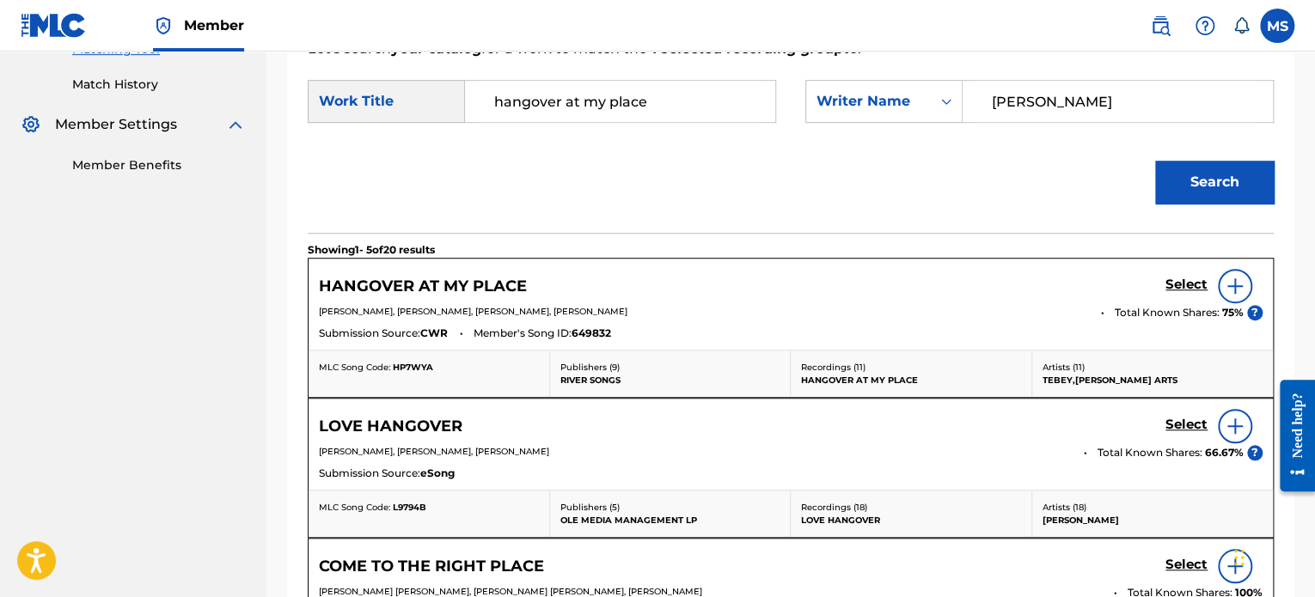
click at [1172, 279] on h5 "Select" at bounding box center [1186, 285] width 42 height 16
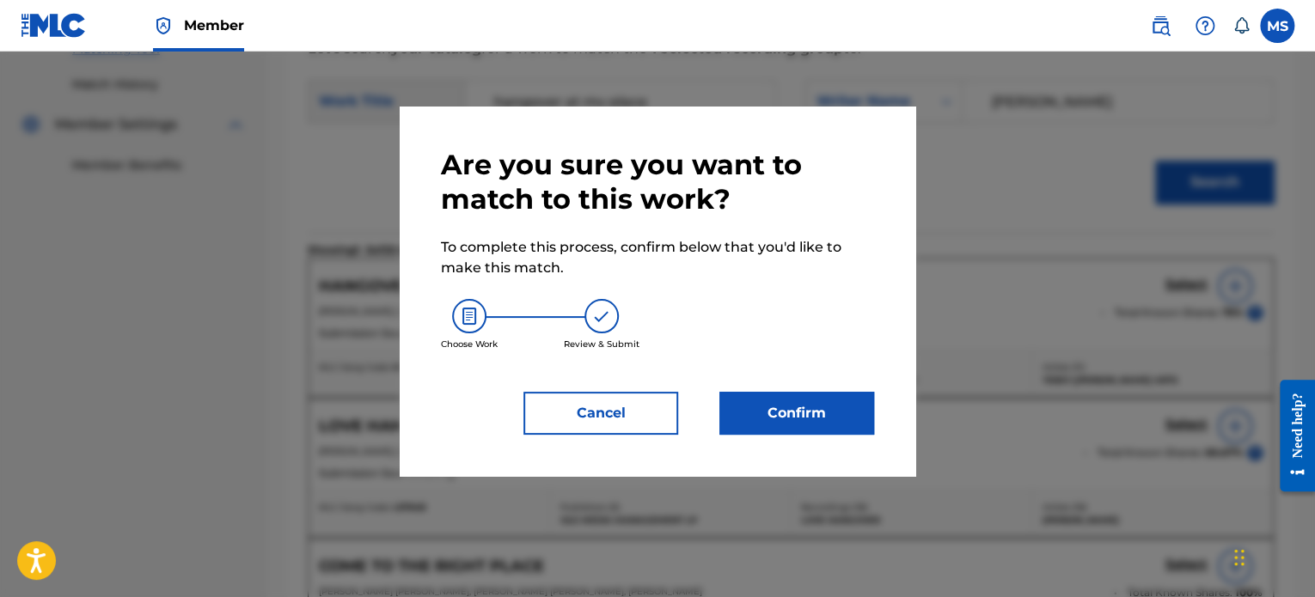
click at [814, 408] on button "Confirm" at bounding box center [796, 413] width 155 height 43
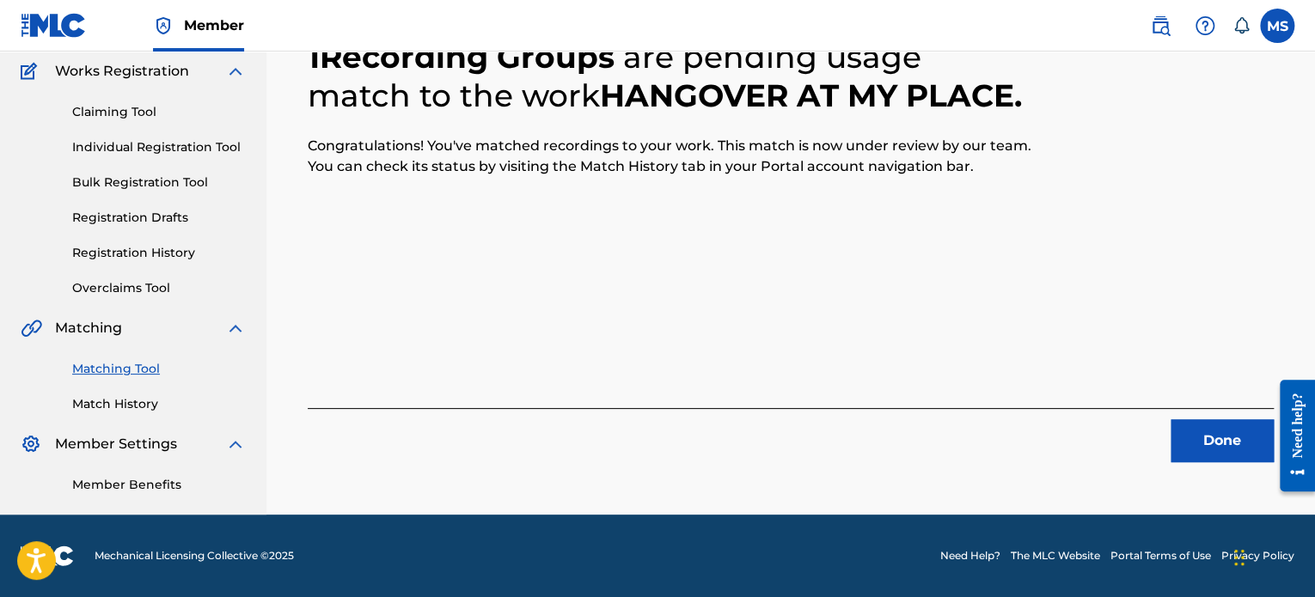
scroll to position [141, 0]
click at [1223, 449] on button "Done" at bounding box center [1221, 440] width 103 height 43
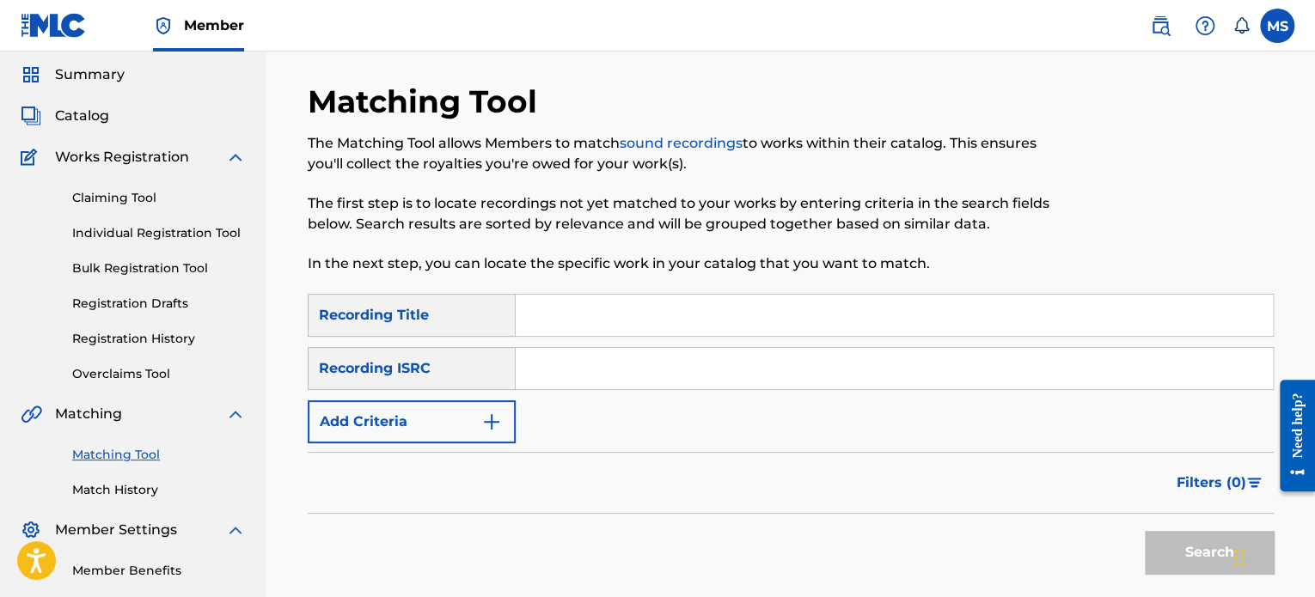
scroll to position [0, 0]
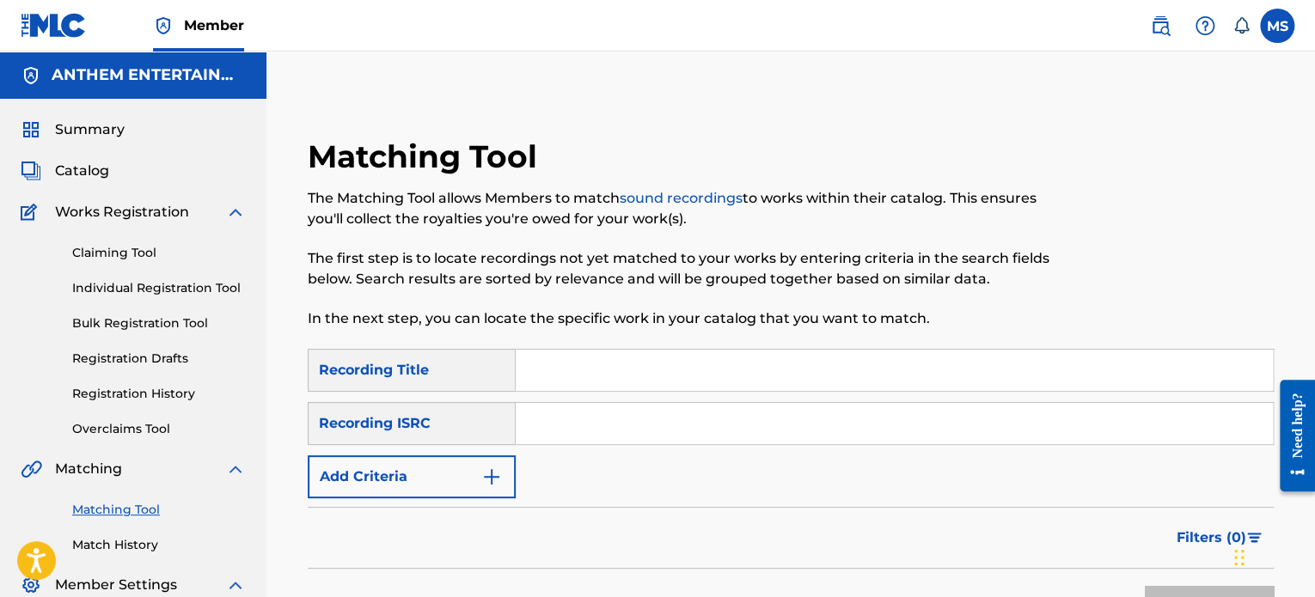
click at [599, 419] on input "Search Form" at bounding box center [894, 423] width 757 height 41
paste input "QMRSZ2400518"
click at [1144, 586] on button "Search" at bounding box center [1208, 607] width 129 height 43
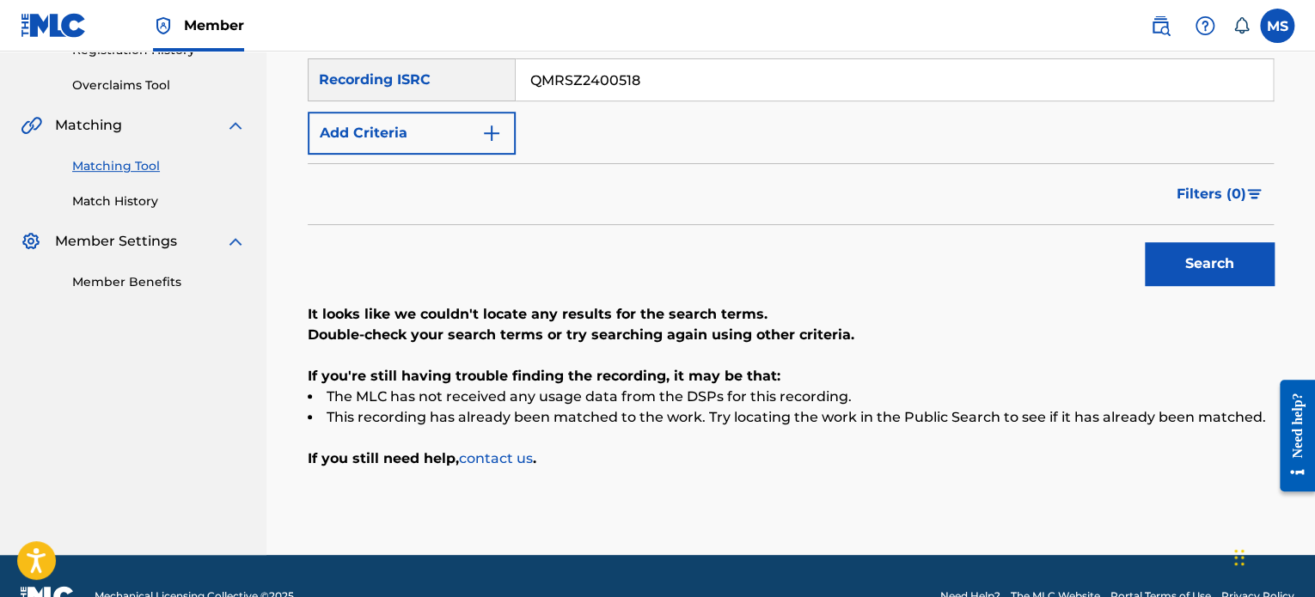
click at [1156, 269] on button "Search" at bounding box center [1208, 263] width 129 height 43
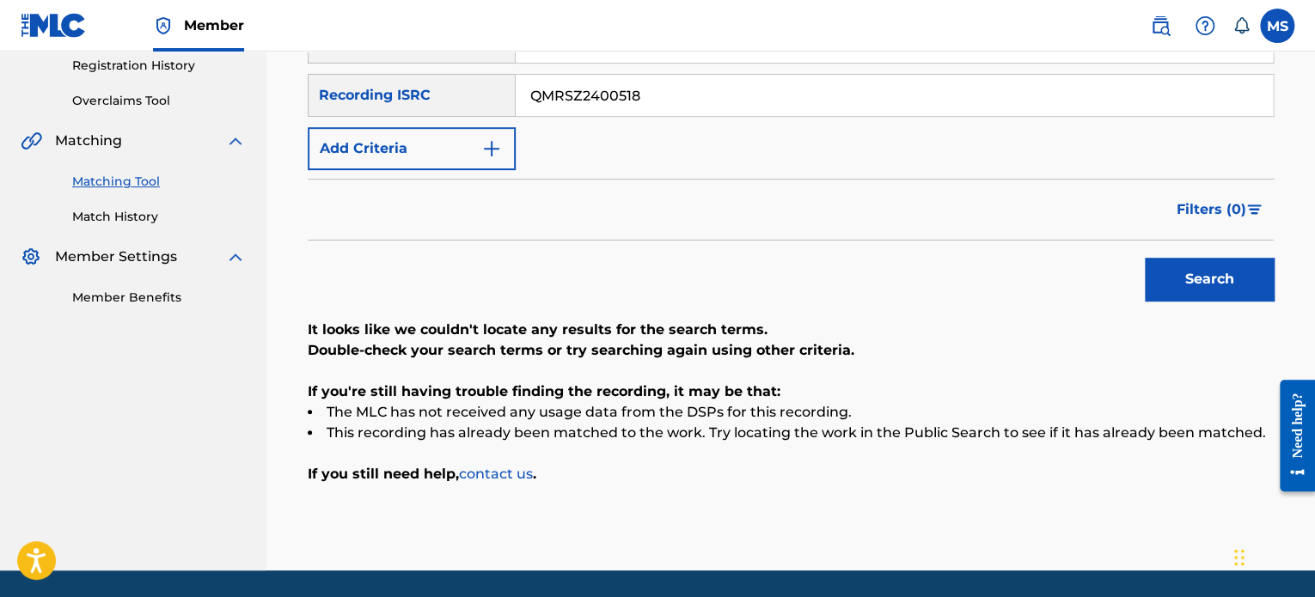
scroll to position [344, 0]
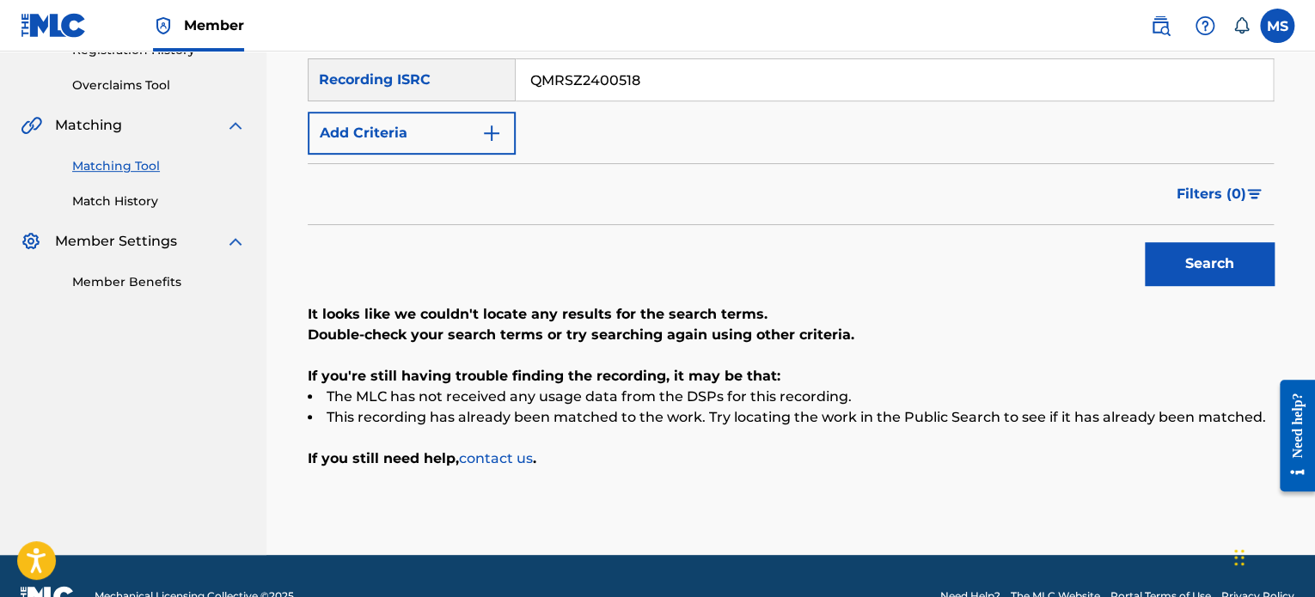
drag, startPoint x: 643, startPoint y: 88, endPoint x: 487, endPoint y: 88, distance: 155.5
click at [487, 88] on div "SearchWithCriteria9c8fc707-3c7c-4fbe-a42f-52d4ac034e78 Recording ISRC QMRSZ2400…" at bounding box center [791, 79] width 966 height 43
paste input "ZEWA2400109"
click at [1144, 242] on button "Search" at bounding box center [1208, 263] width 129 height 43
click at [1151, 265] on button "Search" at bounding box center [1208, 263] width 129 height 43
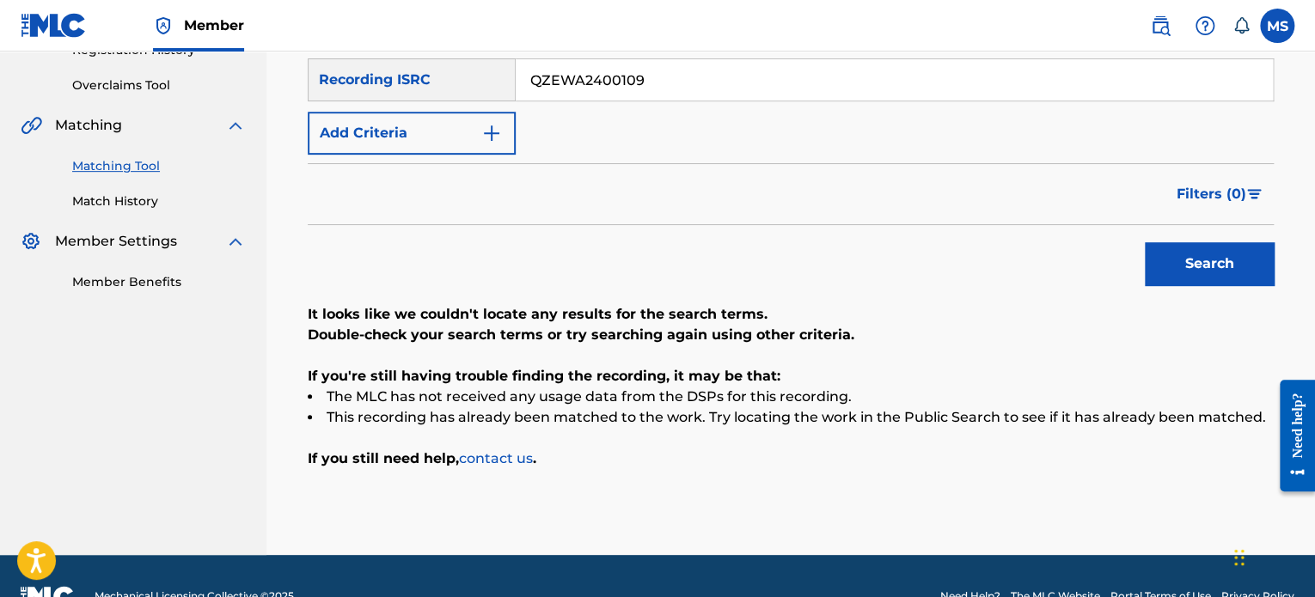
drag, startPoint x: 680, startPoint y: 84, endPoint x: 392, endPoint y: 82, distance: 288.7
click at [392, 82] on div "SearchWithCriteria9c8fc707-3c7c-4fbe-a42f-52d4ac034e78 Recording ISRC QZEWA2400…" at bounding box center [791, 79] width 966 height 43
paste input "K6H2415033"
click at [1144, 242] on button "Search" at bounding box center [1208, 263] width 129 height 43
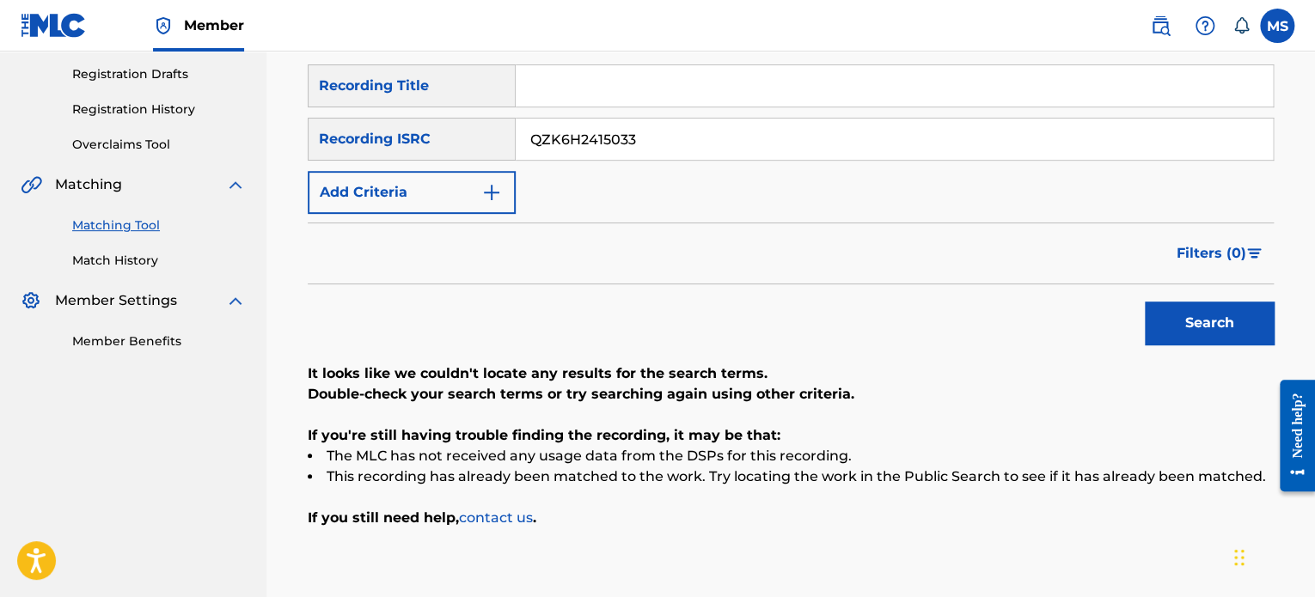
scroll to position [258, 0]
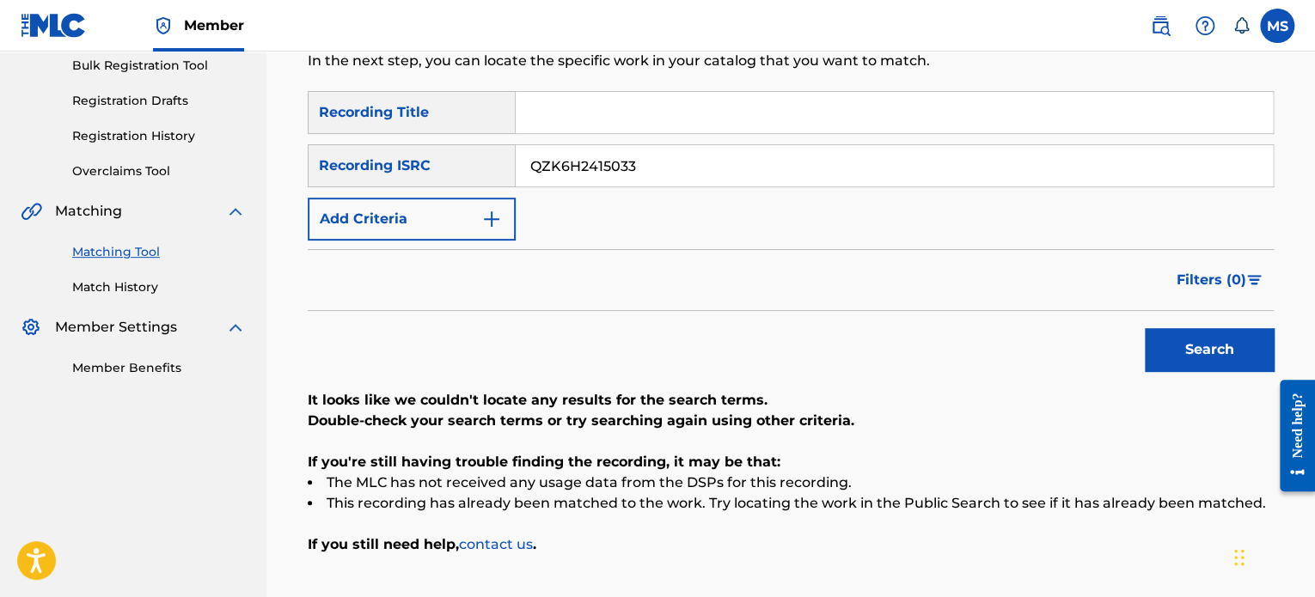
drag, startPoint x: 655, startPoint y: 160, endPoint x: 261, endPoint y: 161, distance: 393.5
click at [261, 161] on main "ANTHEM ENTERTAINMENT LP Summary Catalog Works Registration Claiming Tool Indivi…" at bounding box center [657, 217] width 1315 height 847
paste input "WFF2489661"
click at [1144, 328] on button "Search" at bounding box center [1208, 349] width 129 height 43
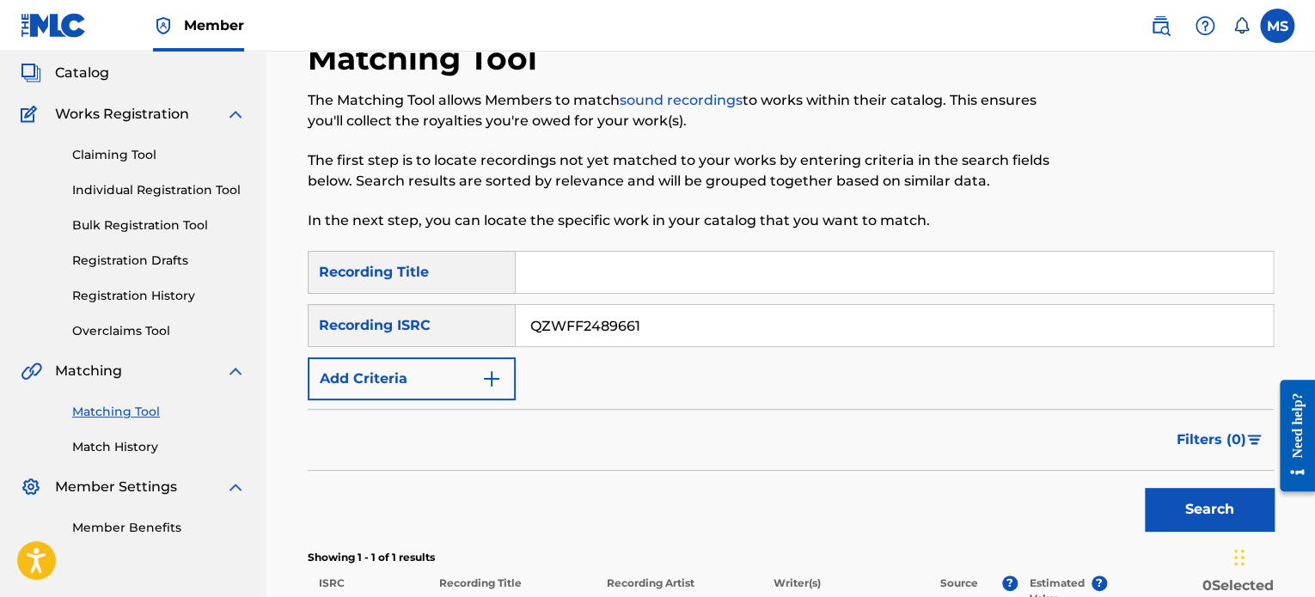
scroll to position [0, 0]
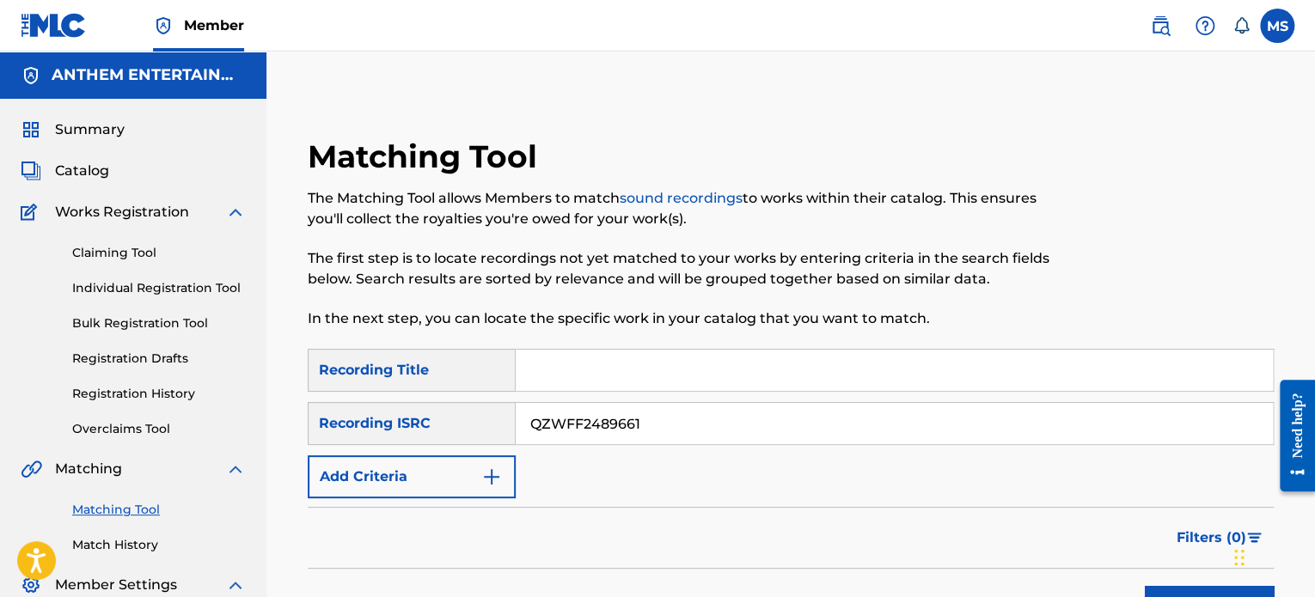
drag, startPoint x: 488, startPoint y: 419, endPoint x: 448, endPoint y: 419, distance: 40.4
click at [448, 419] on div "SearchWithCriteria9c8fc707-3c7c-4fbe-a42f-52d4ac034e78 Recording ISRC QZWFF2489…" at bounding box center [791, 423] width 966 height 43
paste input "QZRD92302747"
type input "QZRD92302747"
click at [1144, 586] on button "Search" at bounding box center [1208, 607] width 129 height 43
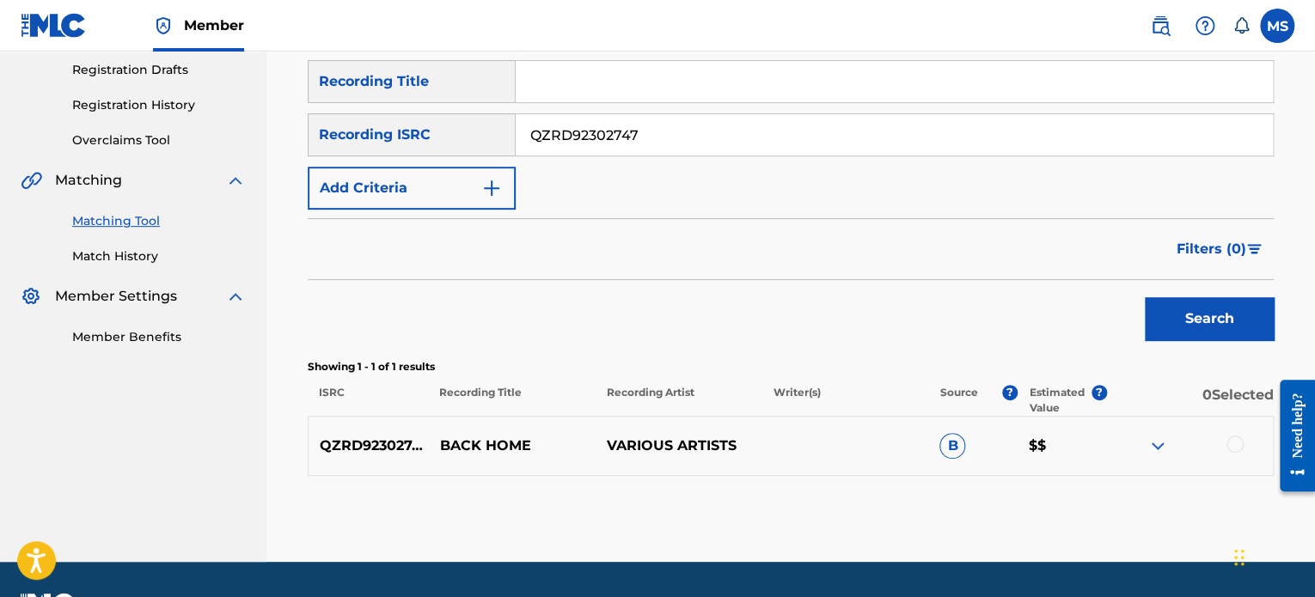
scroll to position [335, 0]
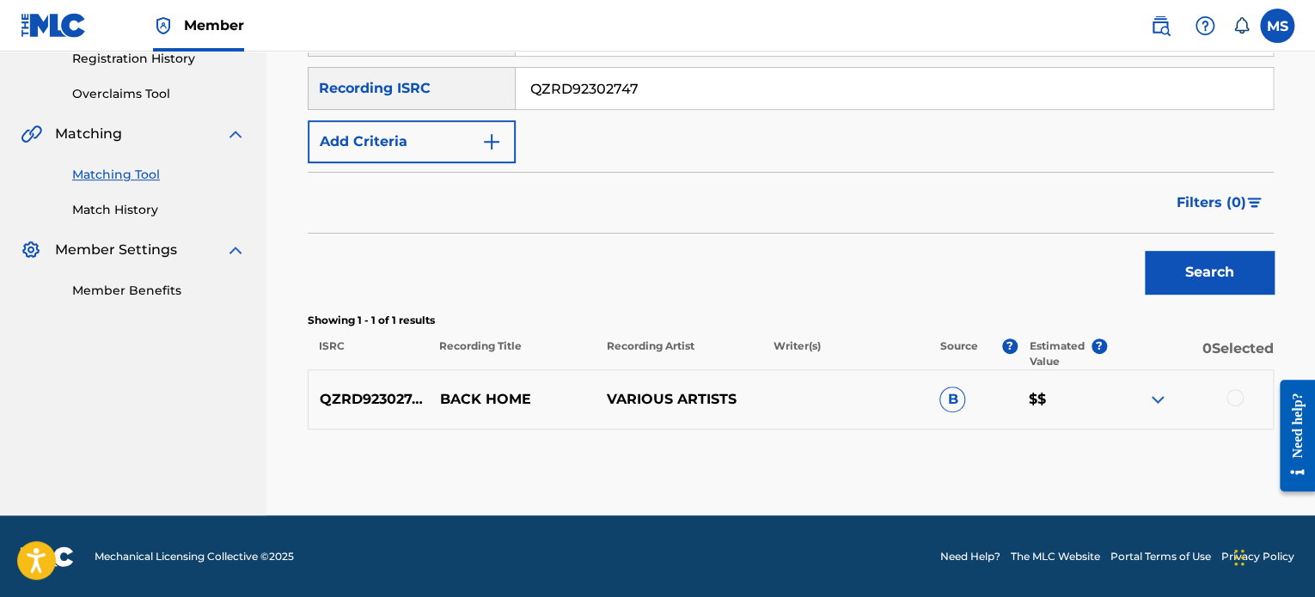
click at [1175, 264] on button "Search" at bounding box center [1208, 272] width 129 height 43
click at [1234, 397] on div at bounding box center [1234, 397] width 17 height 17
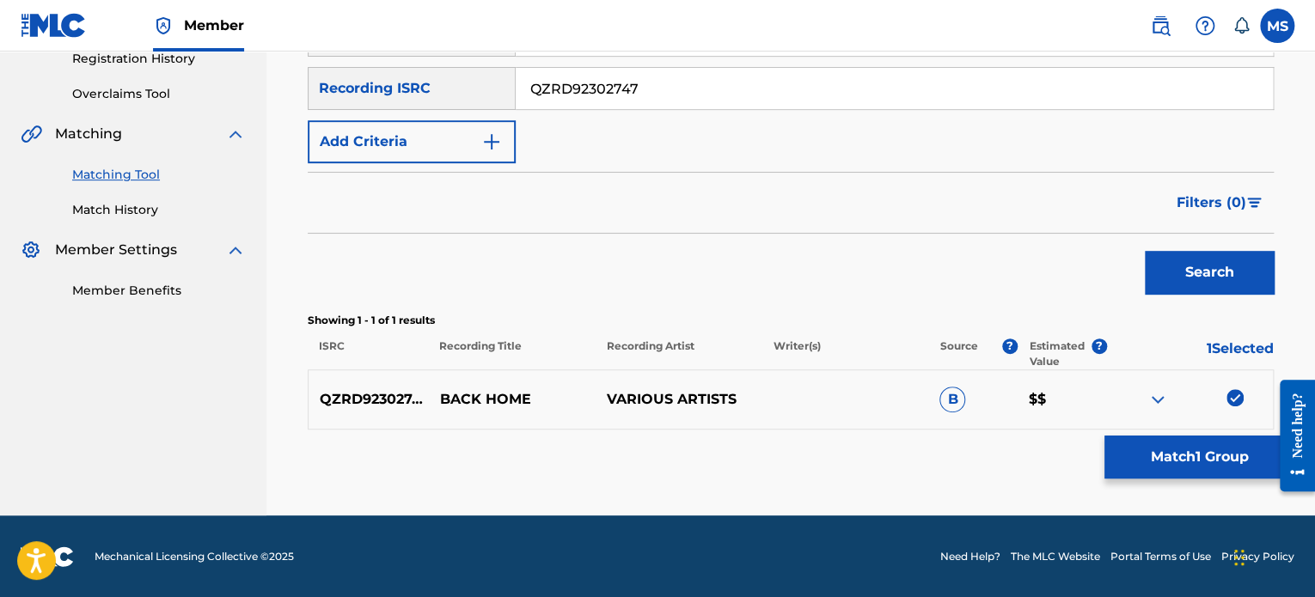
click at [1203, 445] on button "Match 1 Group" at bounding box center [1199, 457] width 190 height 43
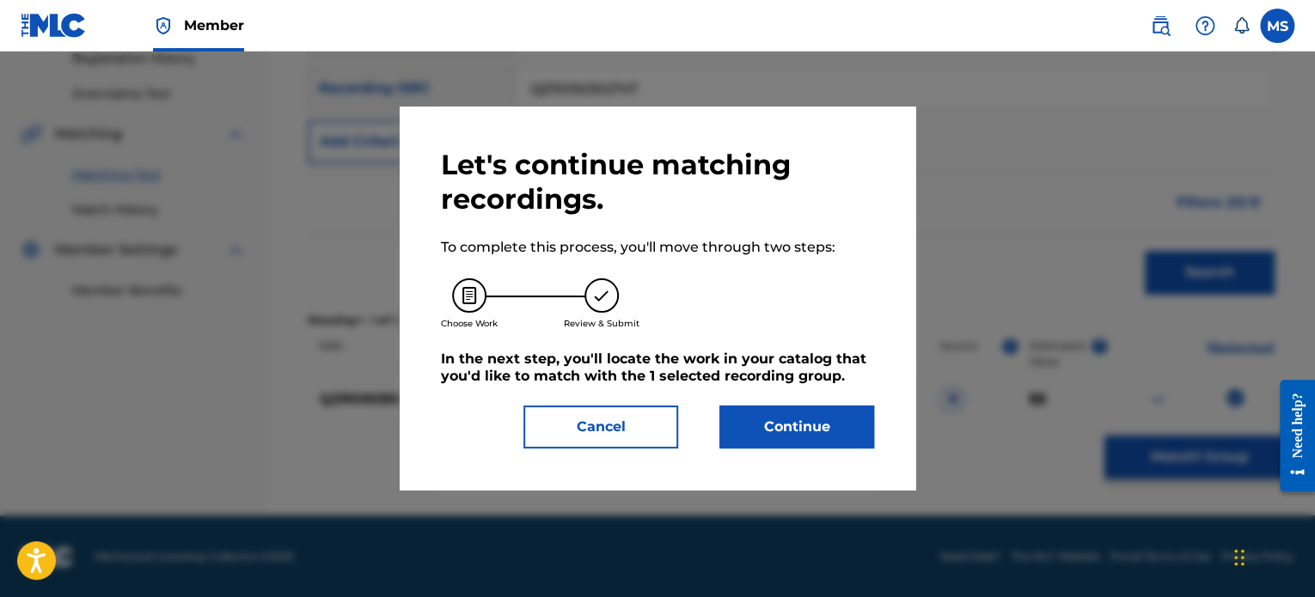
click at [845, 413] on button "Continue" at bounding box center [796, 427] width 155 height 43
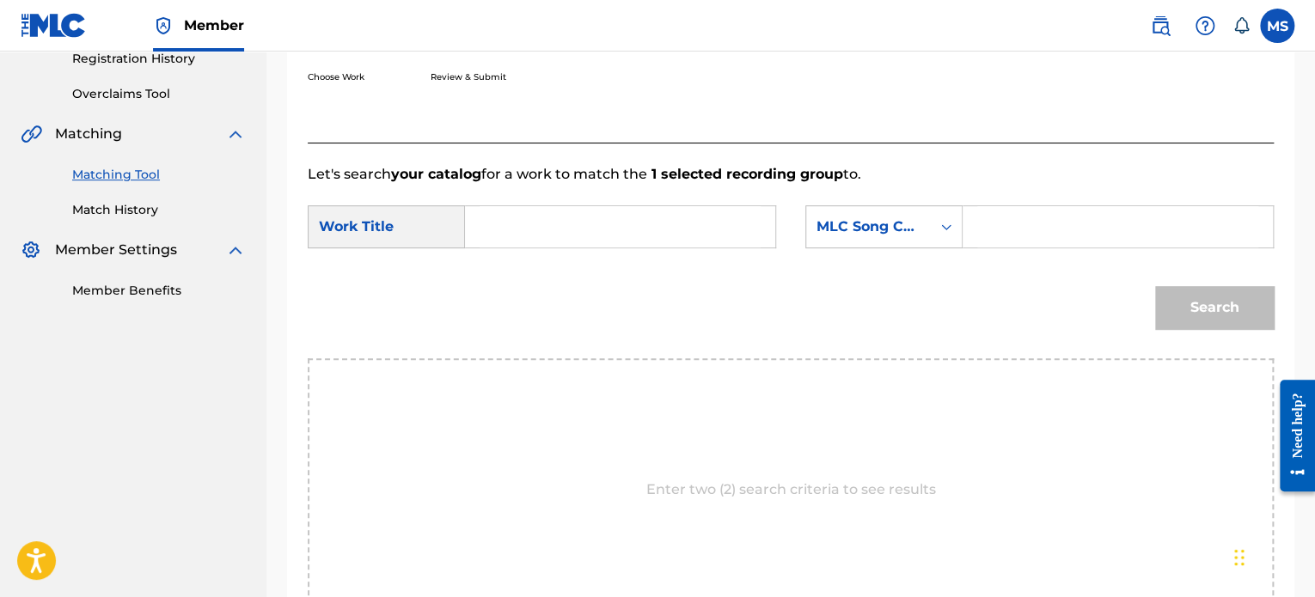
click at [546, 240] on input "Search Form" at bounding box center [619, 226] width 281 height 41
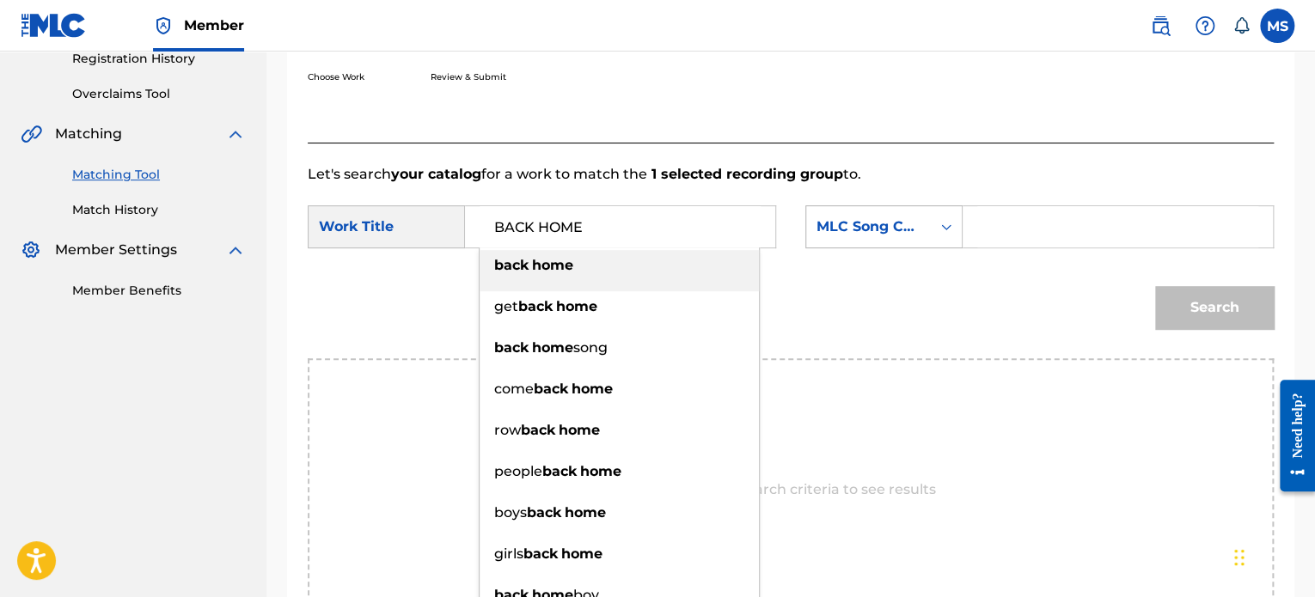
type input "BACK HOME"
click at [868, 229] on div "MLC Song Code" at bounding box center [868, 227] width 104 height 21
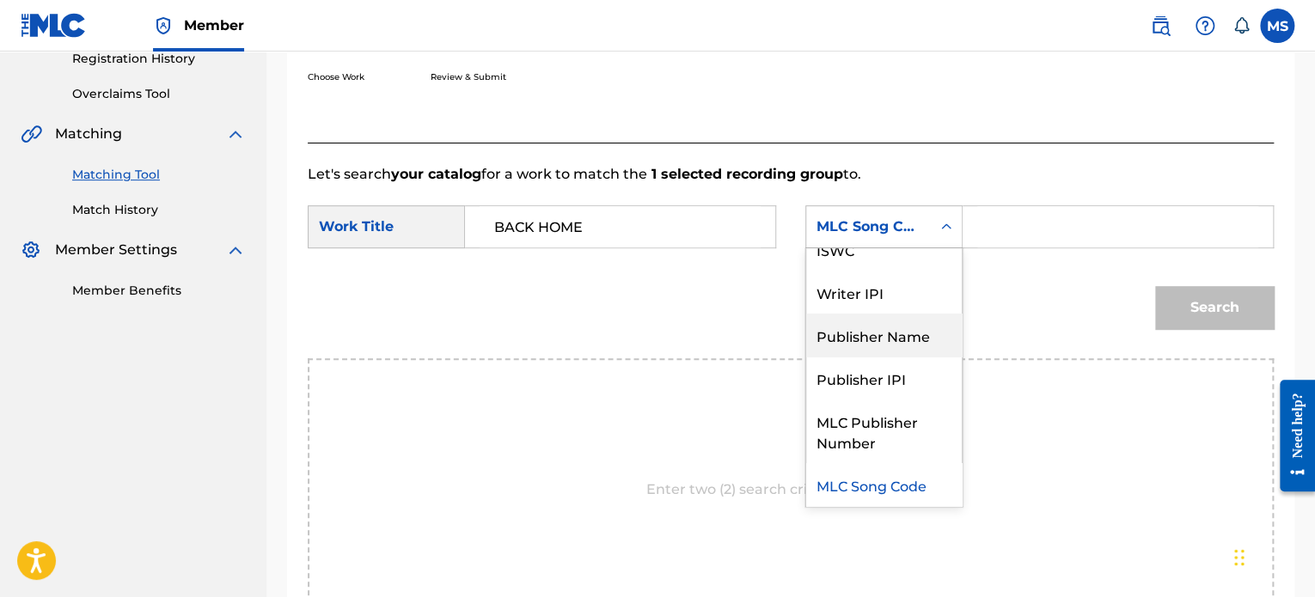
scroll to position [0, 0]
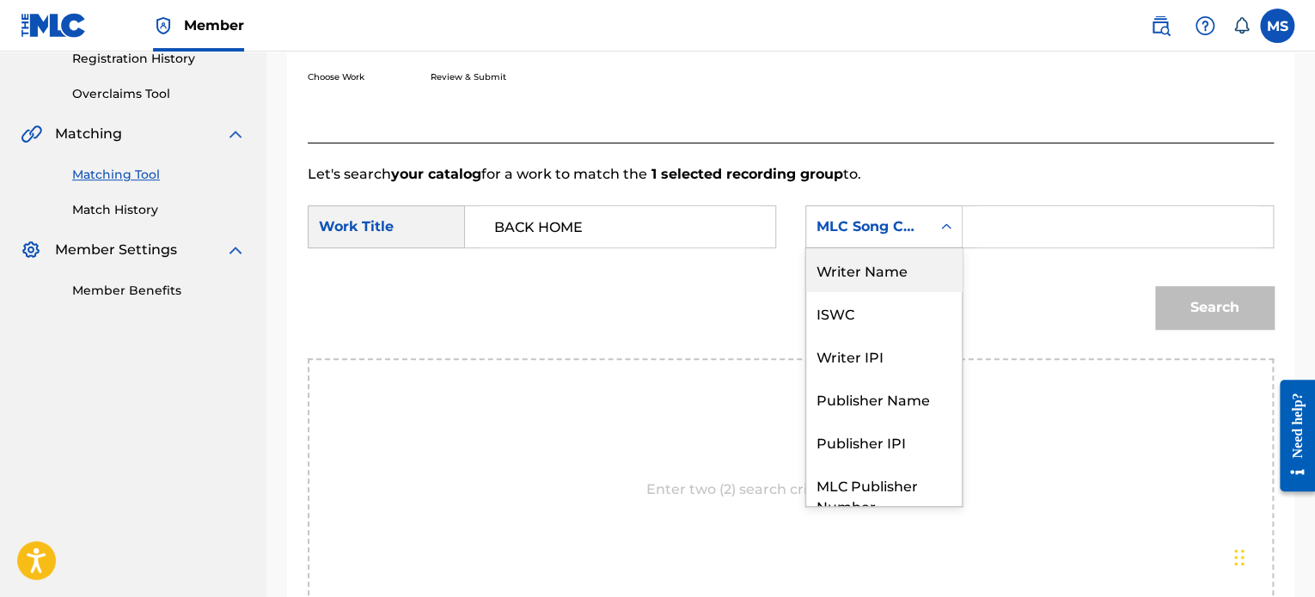
click at [880, 287] on div "Writer Name" at bounding box center [884, 269] width 156 height 43
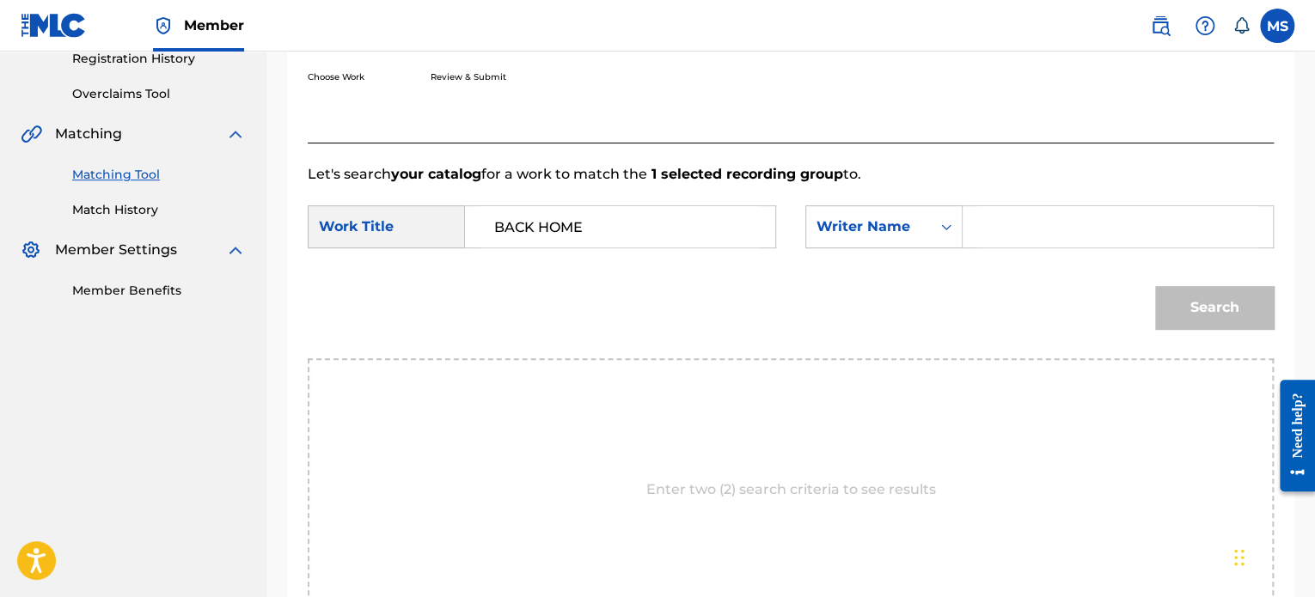
click at [1050, 223] on input "Search Form" at bounding box center [1117, 226] width 281 height 41
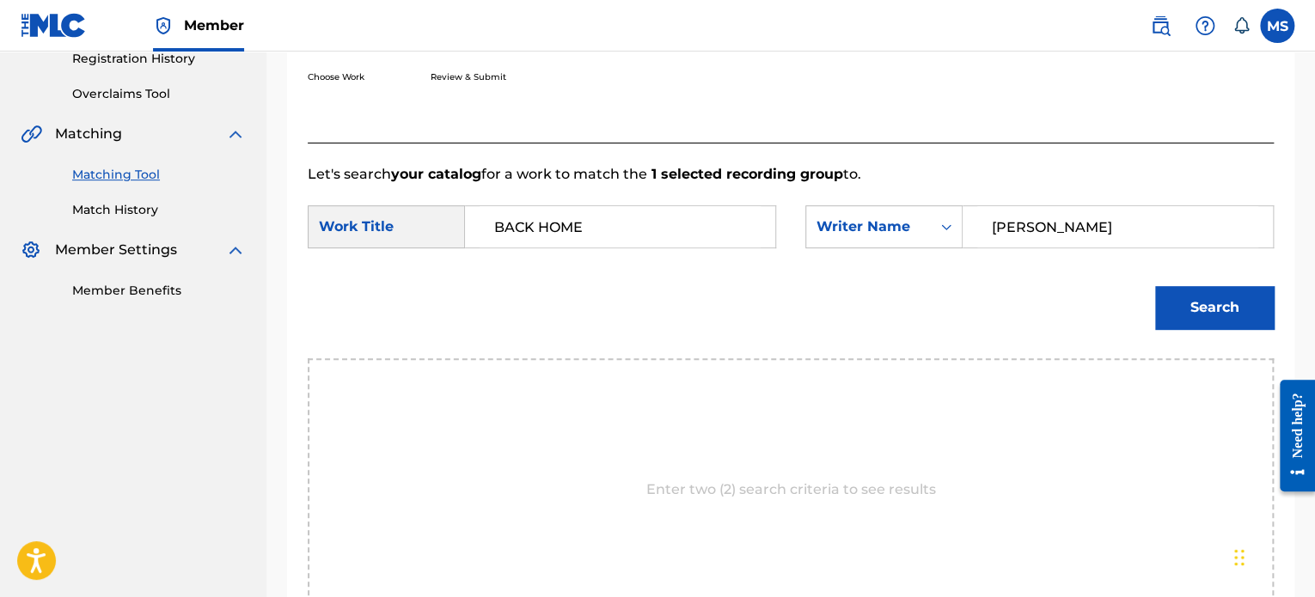
type input "[PERSON_NAME]"
click at [1155, 286] on button "Search" at bounding box center [1214, 307] width 119 height 43
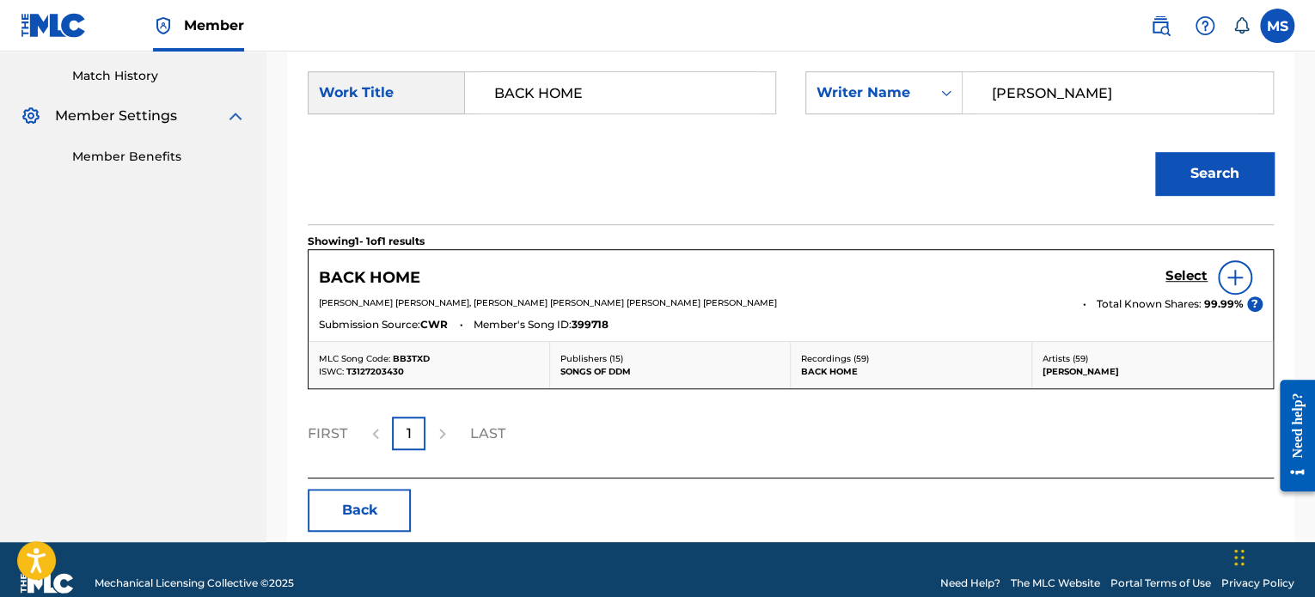
scroll to position [495, 0]
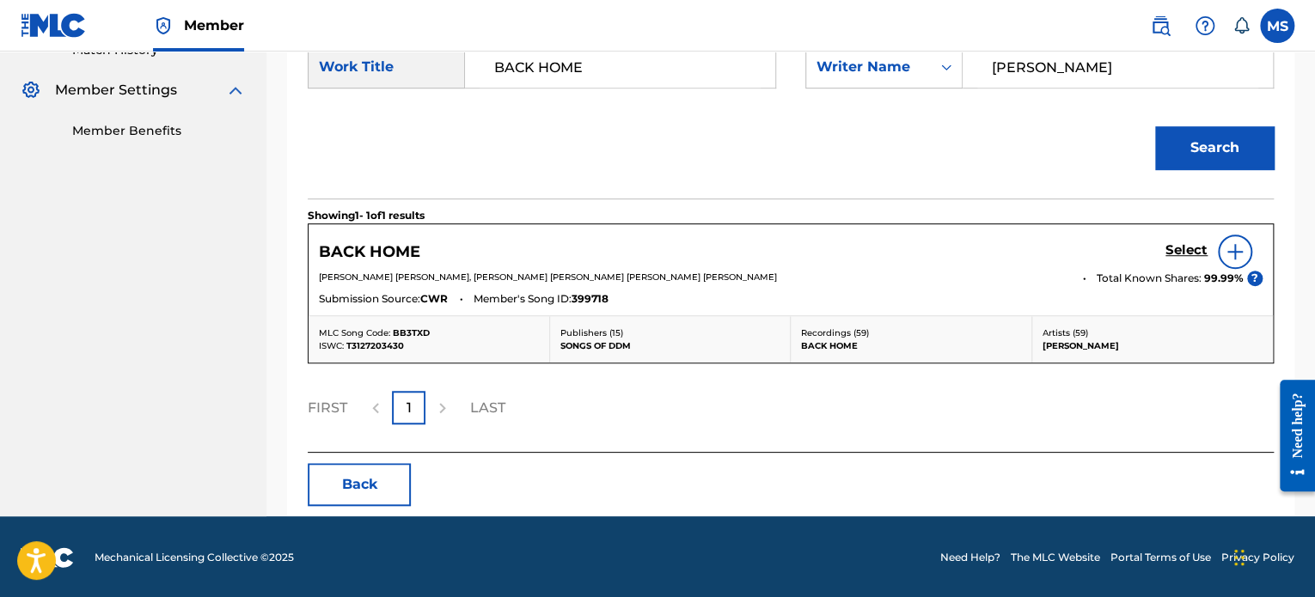
click at [1175, 243] on h5 "Select" at bounding box center [1186, 250] width 42 height 16
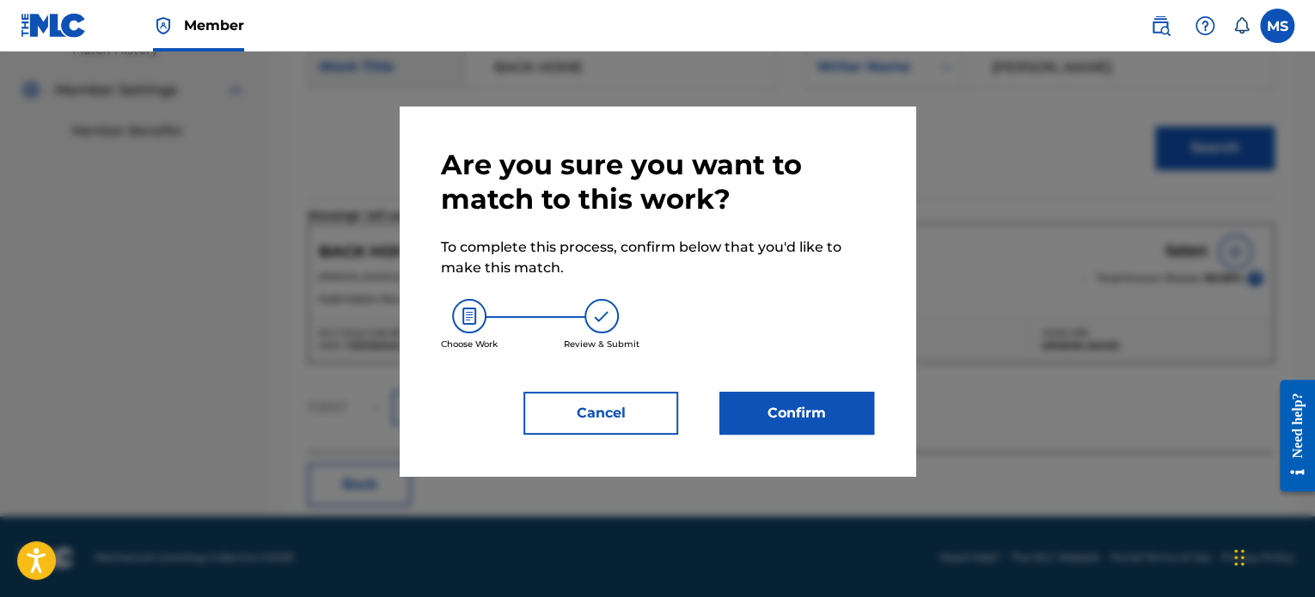
click at [824, 398] on button "Confirm" at bounding box center [796, 413] width 155 height 43
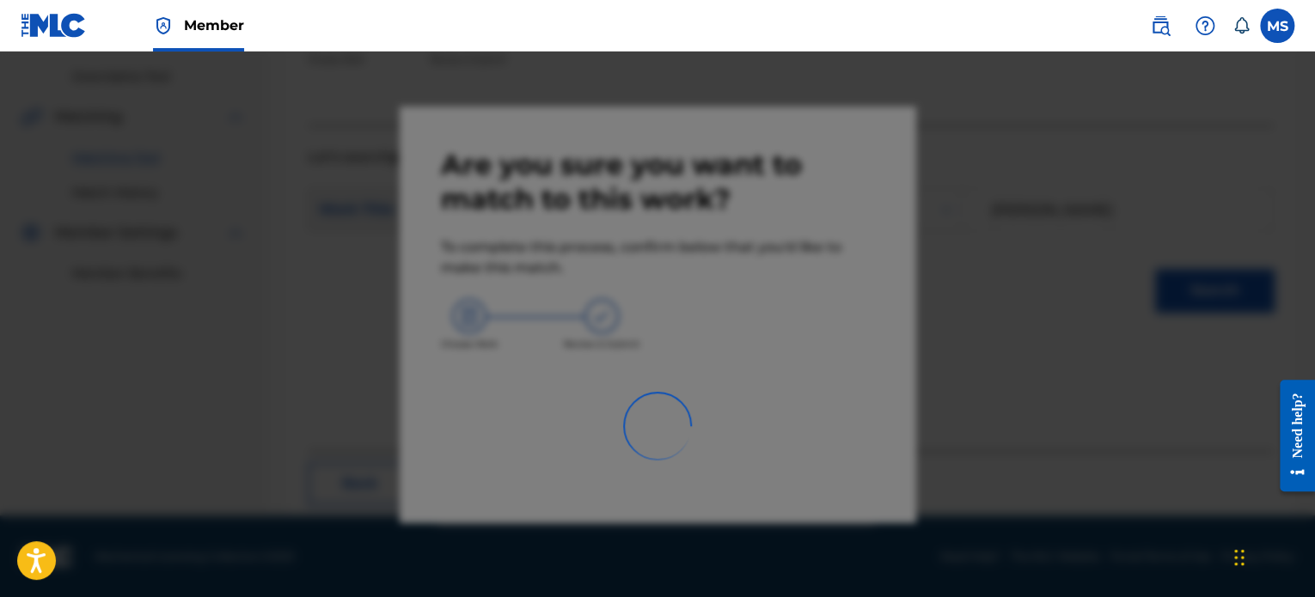
scroll to position [141, 0]
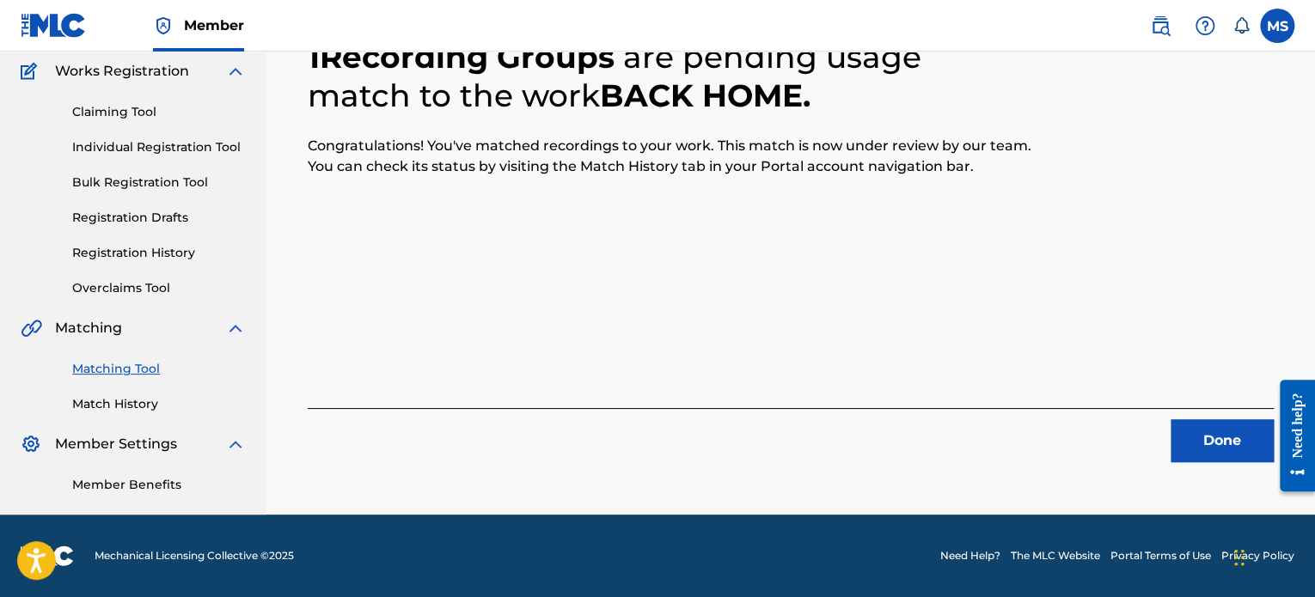
click at [1192, 443] on button "Done" at bounding box center [1221, 440] width 103 height 43
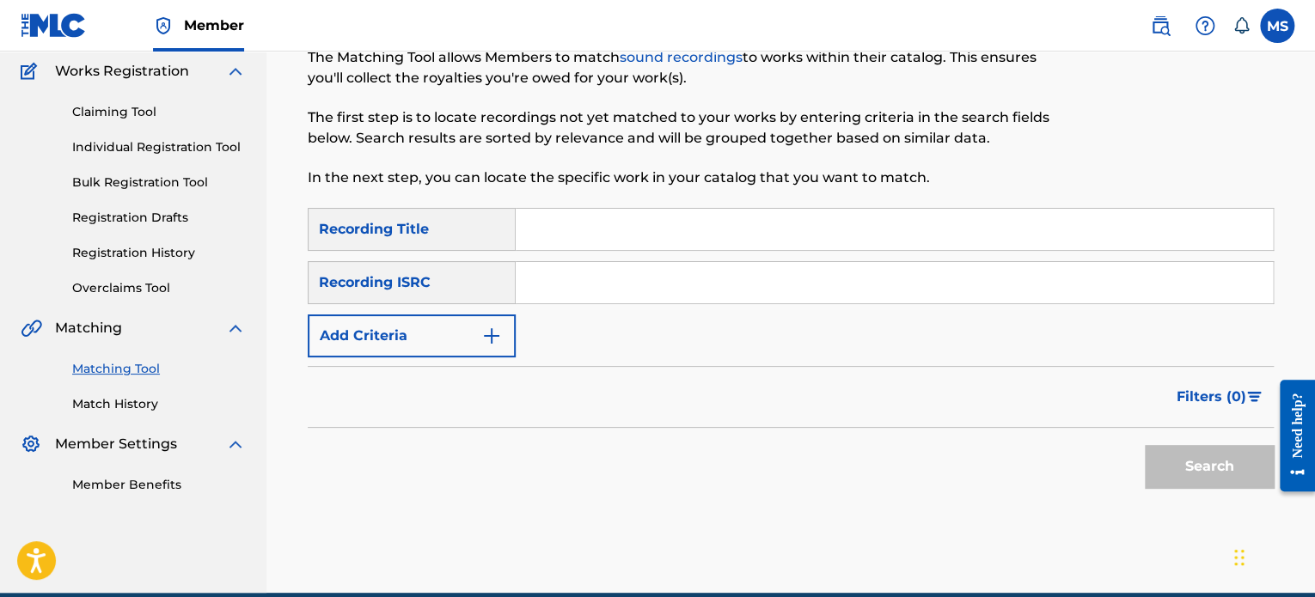
click at [632, 287] on input "Search Form" at bounding box center [894, 282] width 757 height 41
paste input "QMDPP1400099"
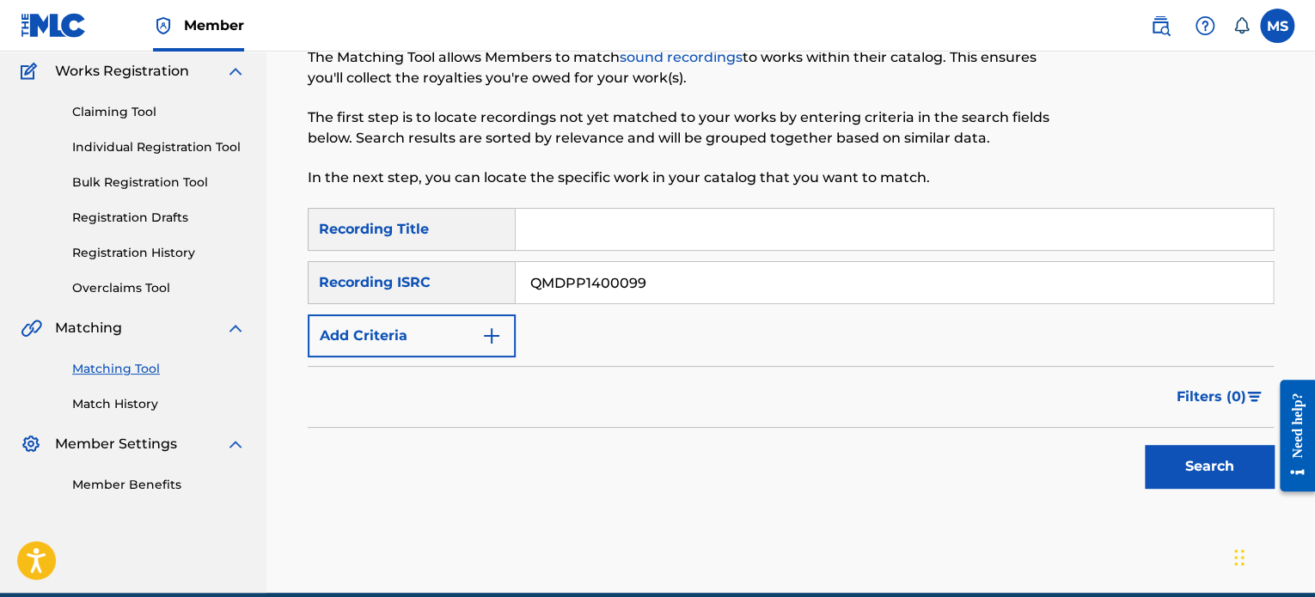
click at [1144, 445] on button "Search" at bounding box center [1208, 466] width 129 height 43
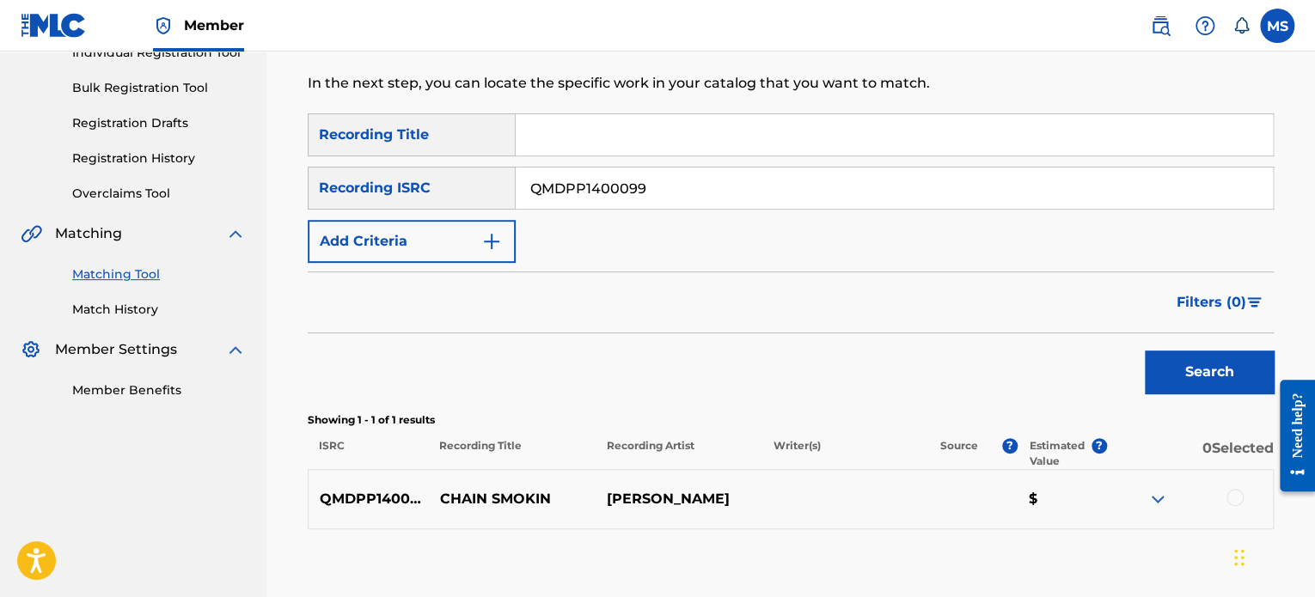
scroll to position [335, 0]
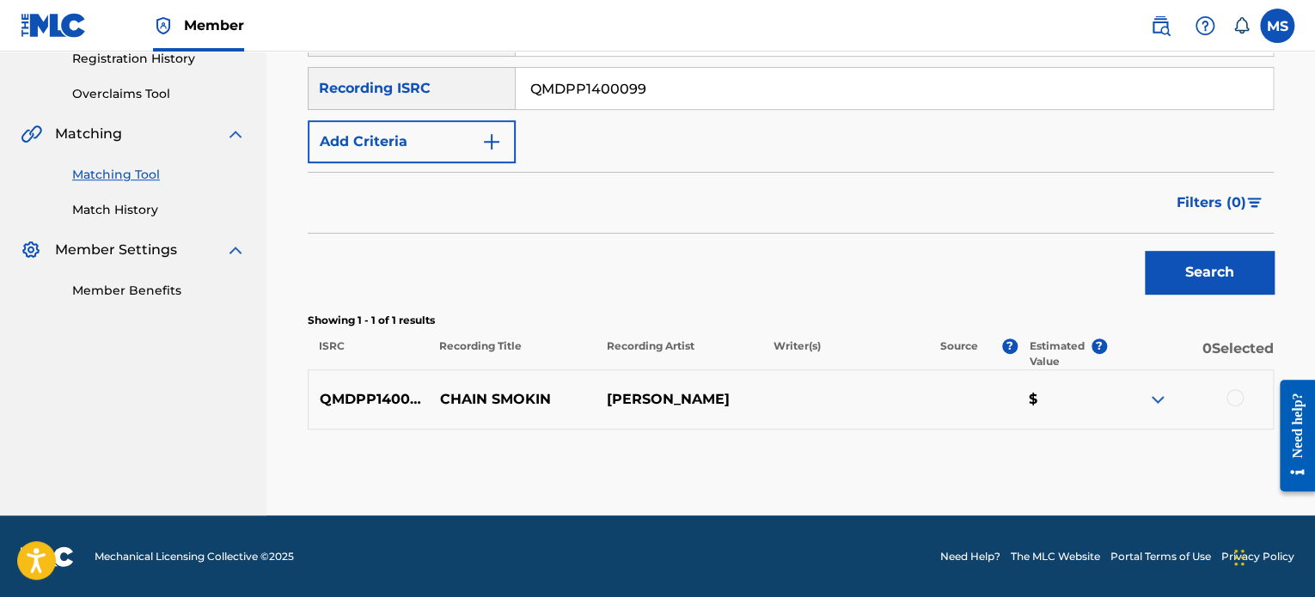
drag, startPoint x: 699, startPoint y: 88, endPoint x: 492, endPoint y: 92, distance: 207.1
click at [492, 92] on div "SearchWithCriteria9c8fc707-3c7c-4fbe-a42f-52d4ac034e78 Recording ISRC QMDPP1400…" at bounding box center [791, 88] width 966 height 43
paste input "QZGLS2400936"
click at [1144, 251] on button "Search" at bounding box center [1208, 272] width 129 height 43
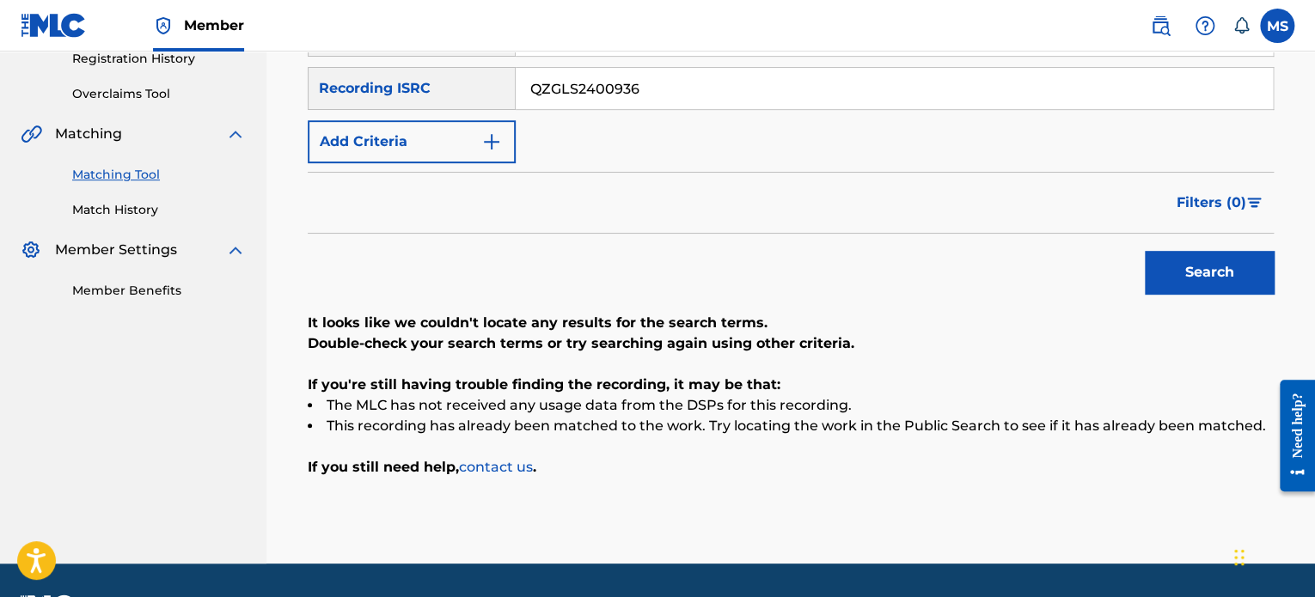
drag, startPoint x: 643, startPoint y: 87, endPoint x: 427, endPoint y: 87, distance: 215.7
click at [427, 87] on div "SearchWithCriteria9c8fc707-3c7c-4fbe-a42f-52d4ac034e78 Recording ISRC QZGLS2400…" at bounding box center [791, 88] width 966 height 43
paste input "USWB12402175"
type input "USWB12402175"
click at [1144, 251] on button "Search" at bounding box center [1208, 272] width 129 height 43
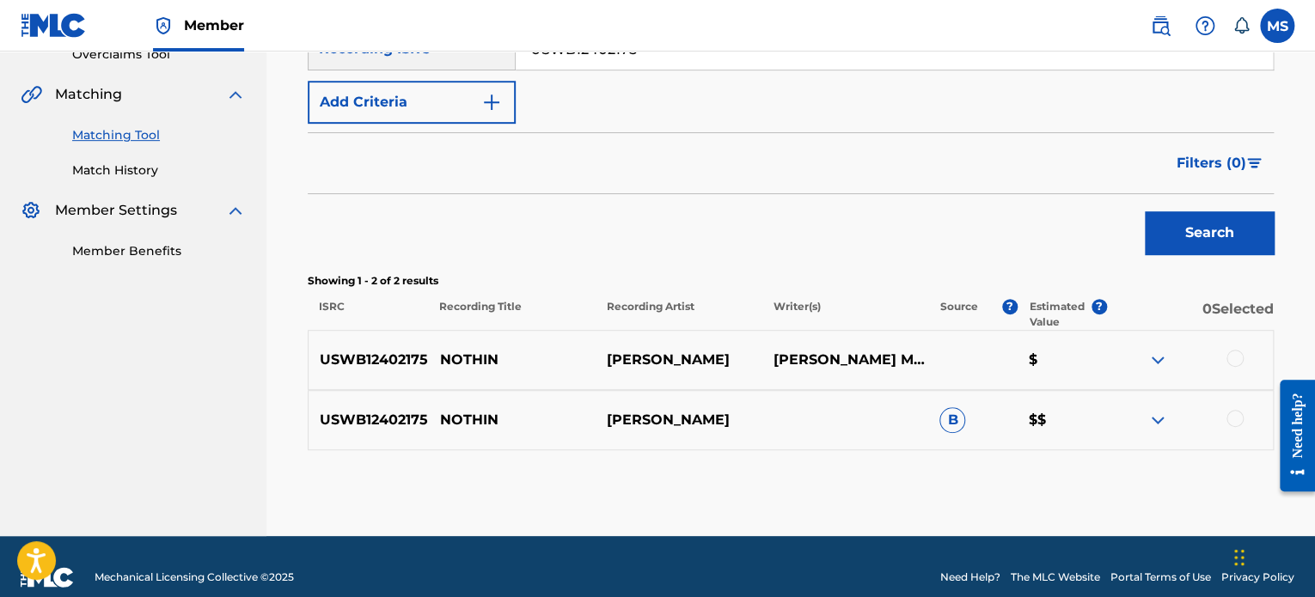
scroll to position [395, 0]
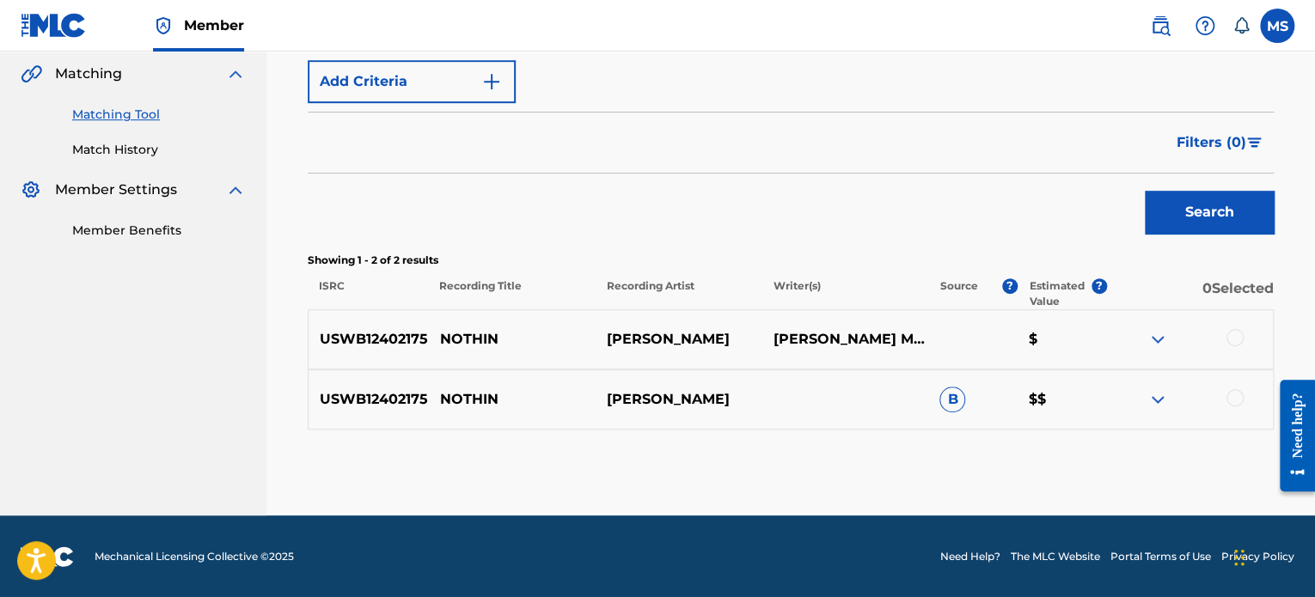
click at [1242, 395] on div at bounding box center [1234, 397] width 17 height 17
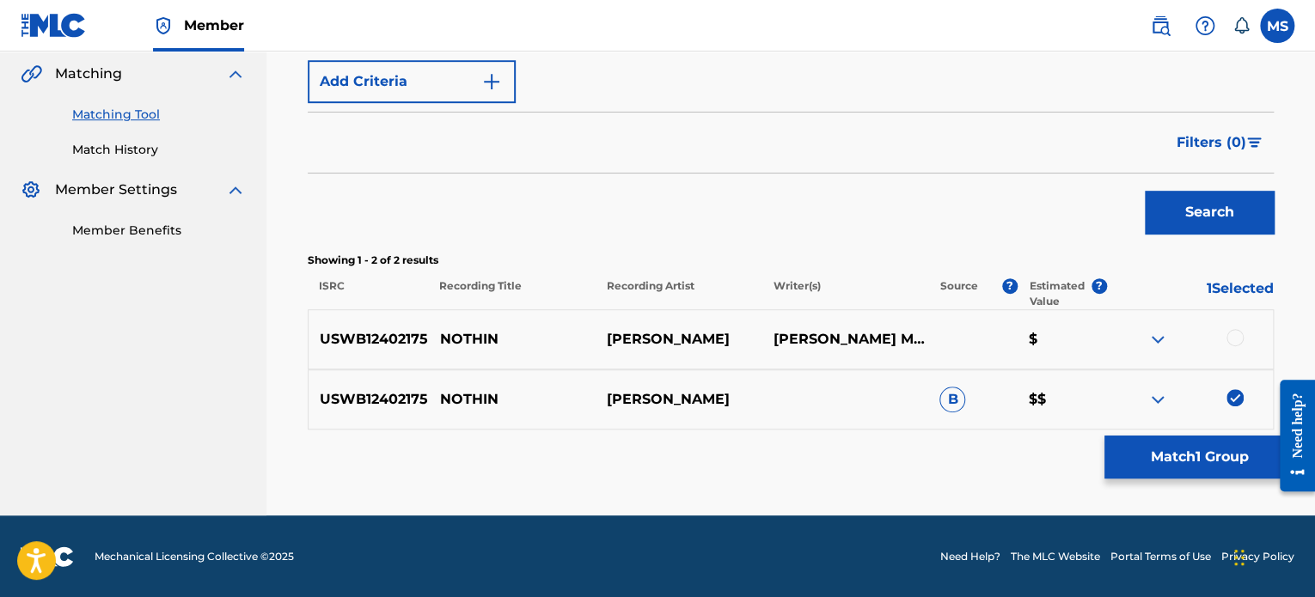
click at [1203, 461] on button "Match 1 Group" at bounding box center [1199, 457] width 190 height 43
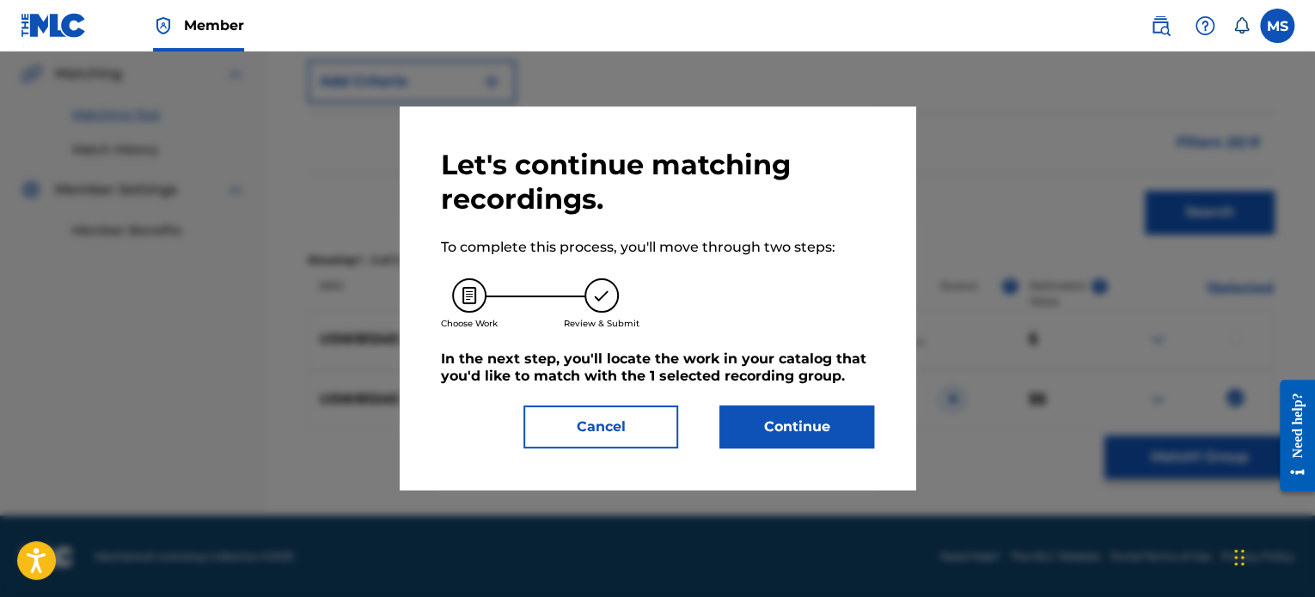
click at [773, 422] on button "Continue" at bounding box center [796, 427] width 155 height 43
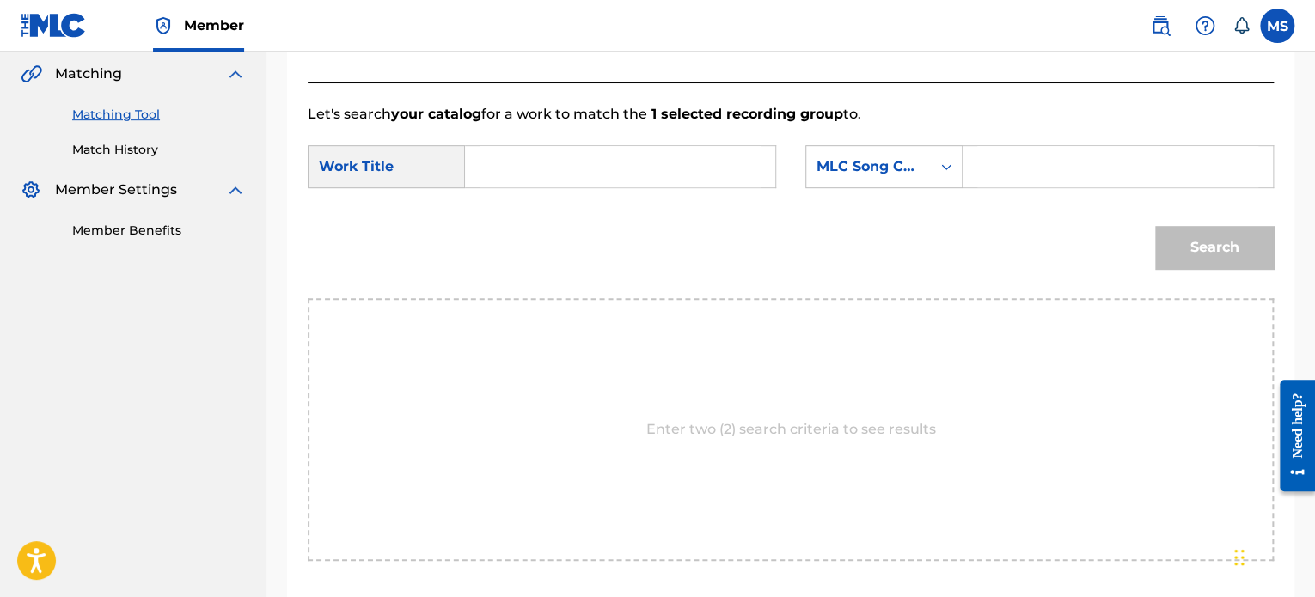
click at [595, 168] on input "Search Form" at bounding box center [619, 166] width 281 height 41
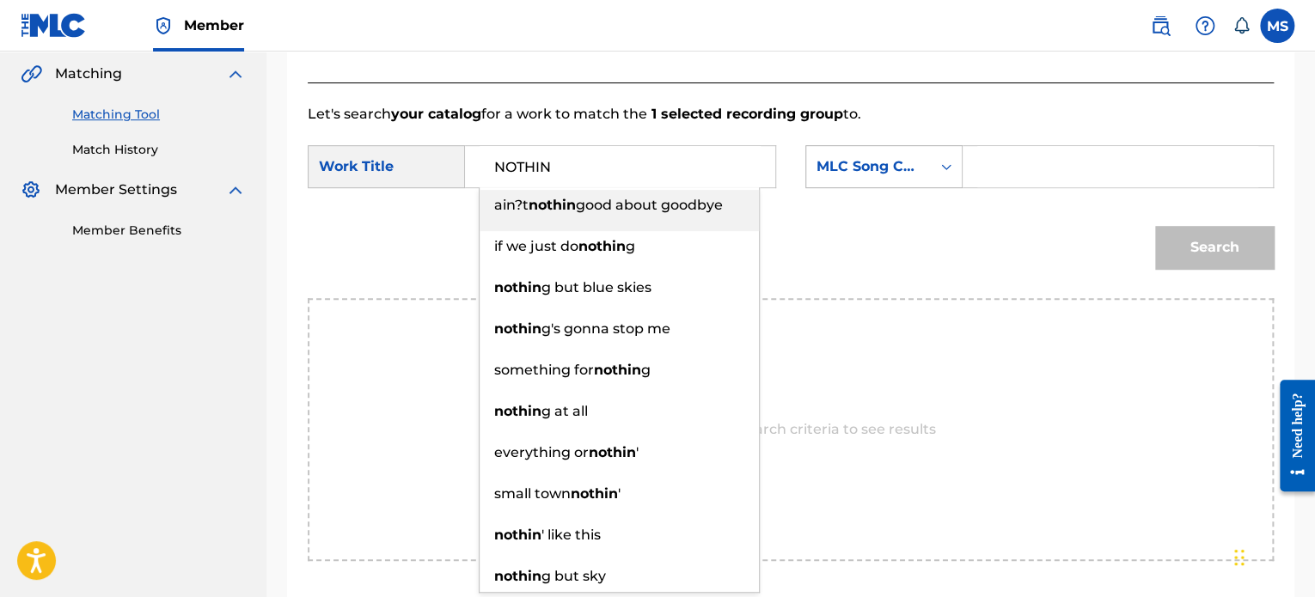
type input "NOTHIN"
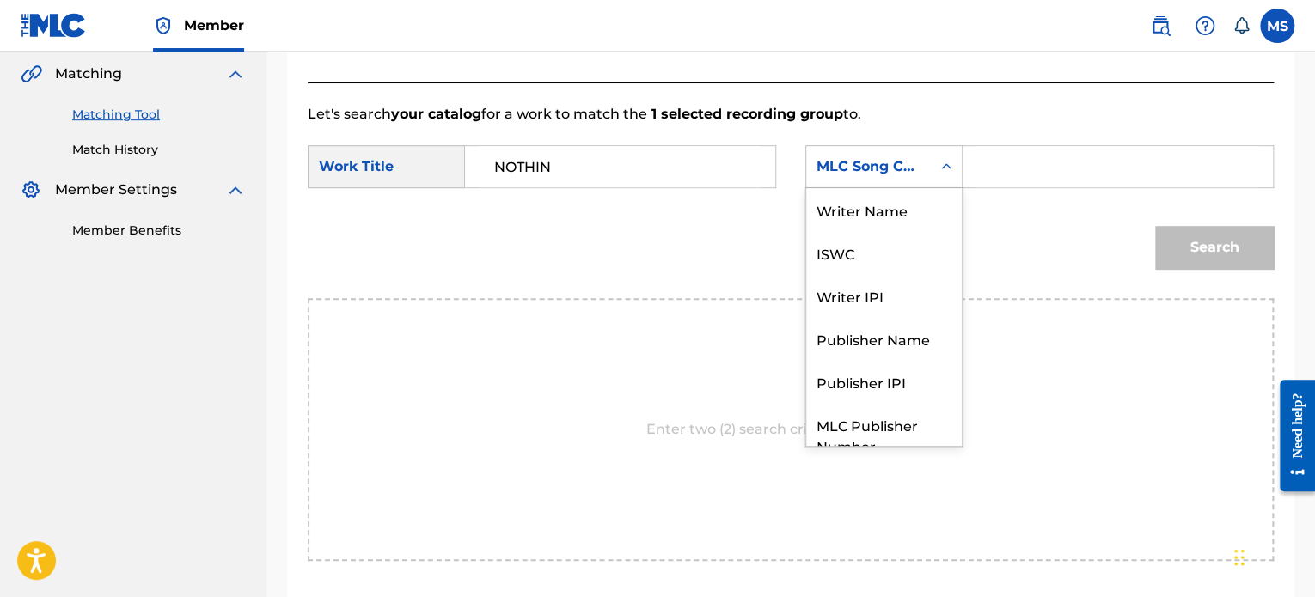
click at [890, 175] on div "MLC Song Code" at bounding box center [868, 166] width 104 height 21
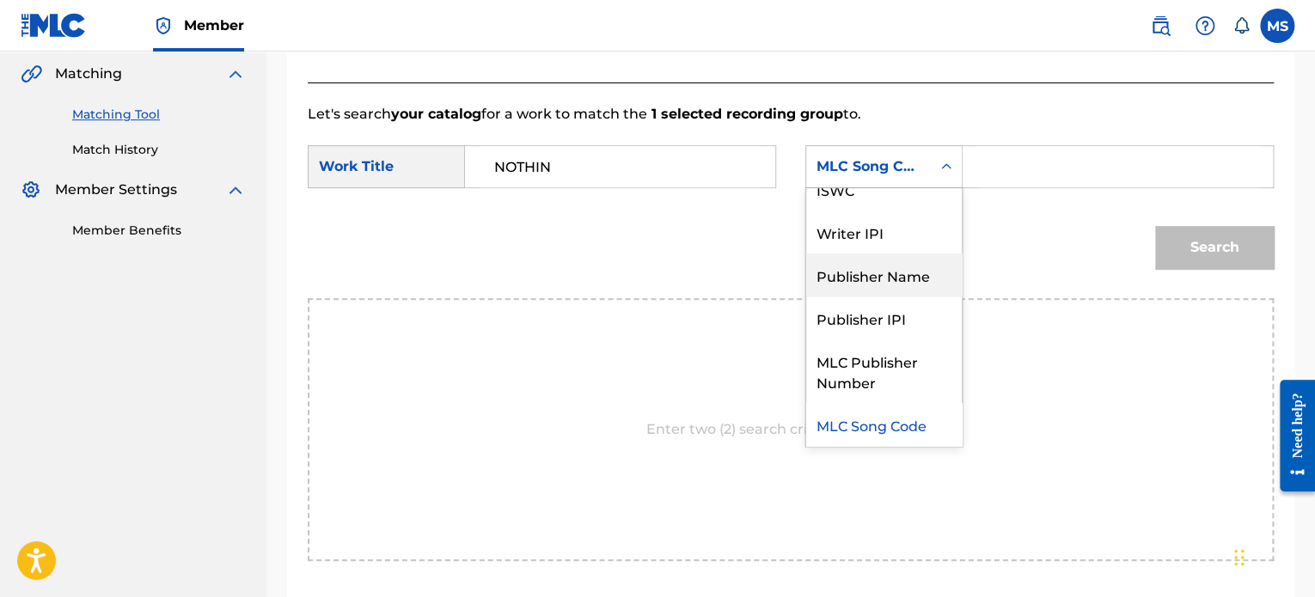
scroll to position [0, 0]
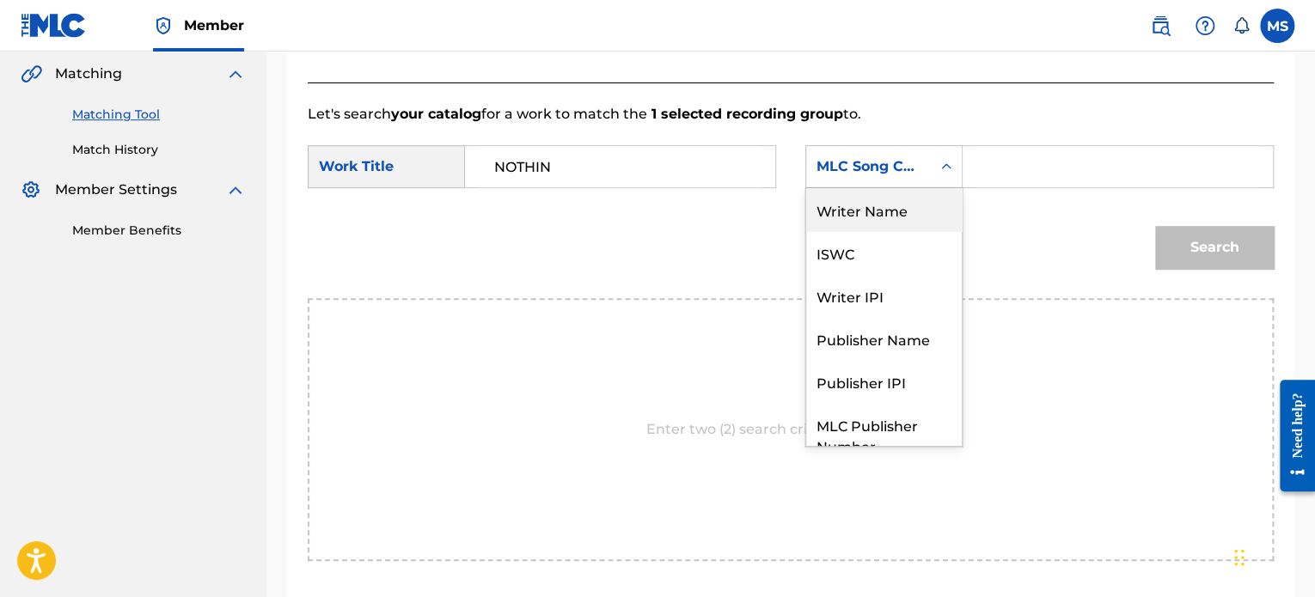
click at [889, 215] on div "Writer Name" at bounding box center [884, 209] width 156 height 43
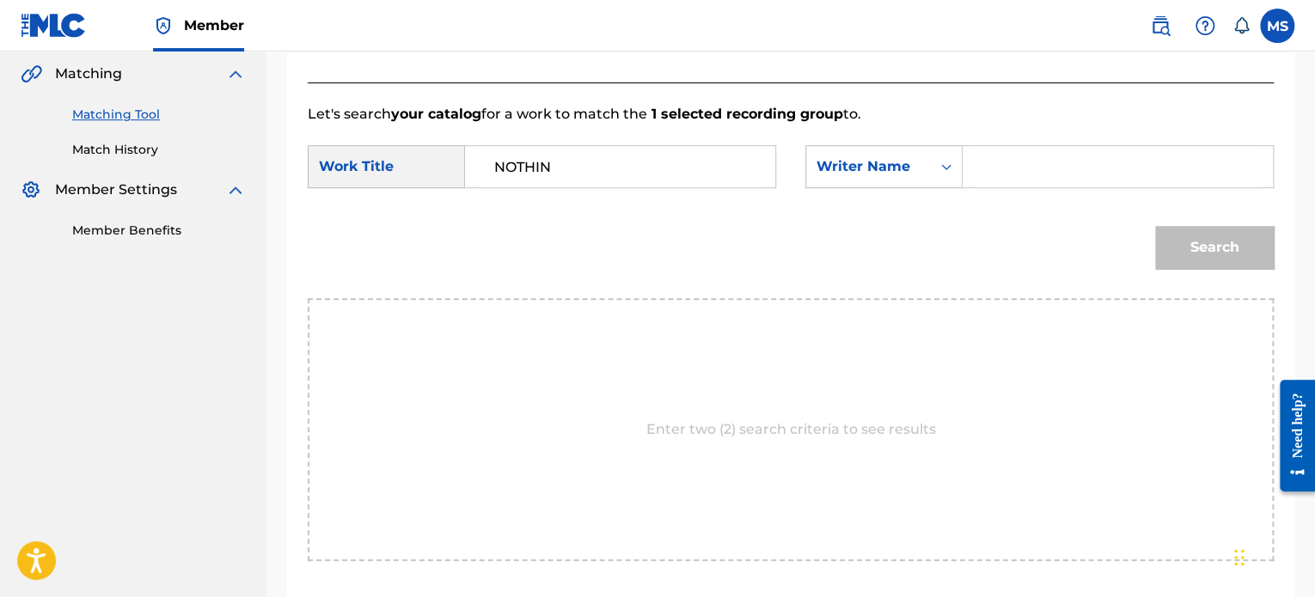
drag, startPoint x: 920, startPoint y: 197, endPoint x: 979, endPoint y: 164, distance: 66.9
click at [979, 164] on input "Search Form" at bounding box center [1117, 166] width 281 height 41
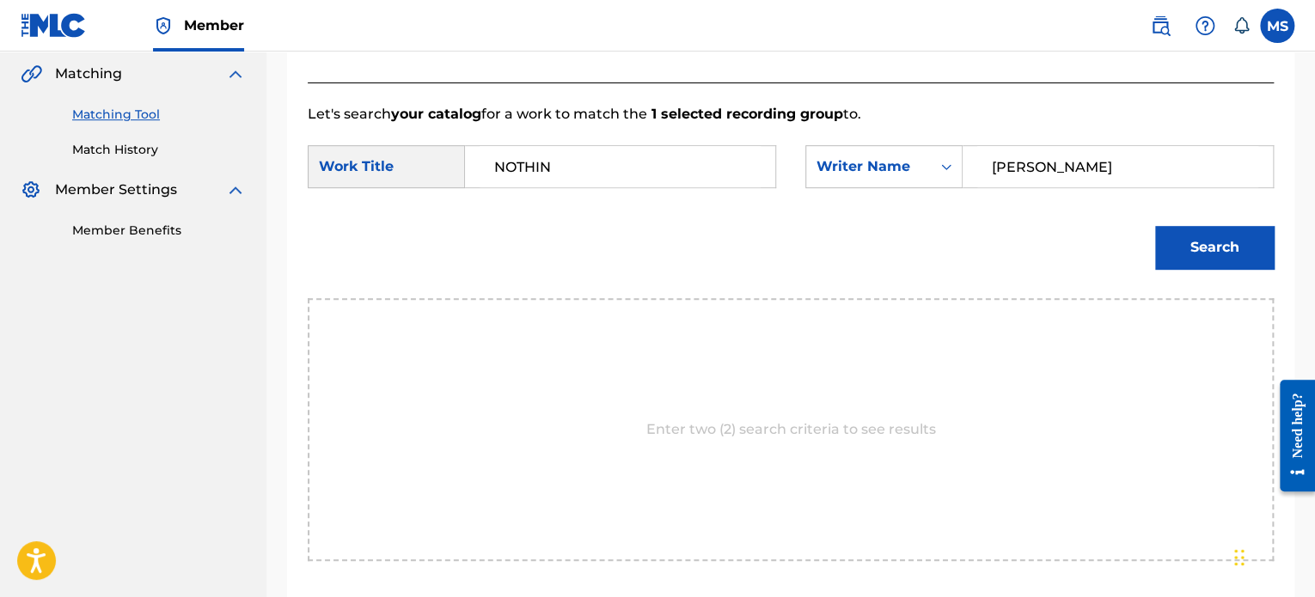
type input "[PERSON_NAME]"
click at [1155, 226] on button "Search" at bounding box center [1214, 247] width 119 height 43
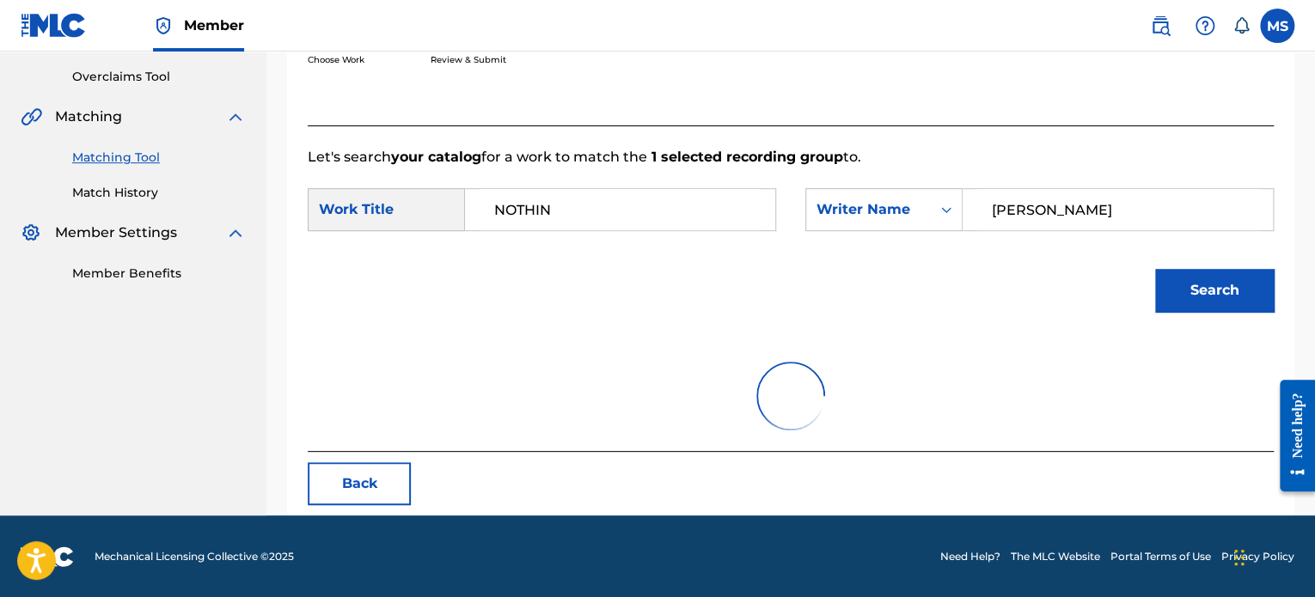
scroll to position [395, 0]
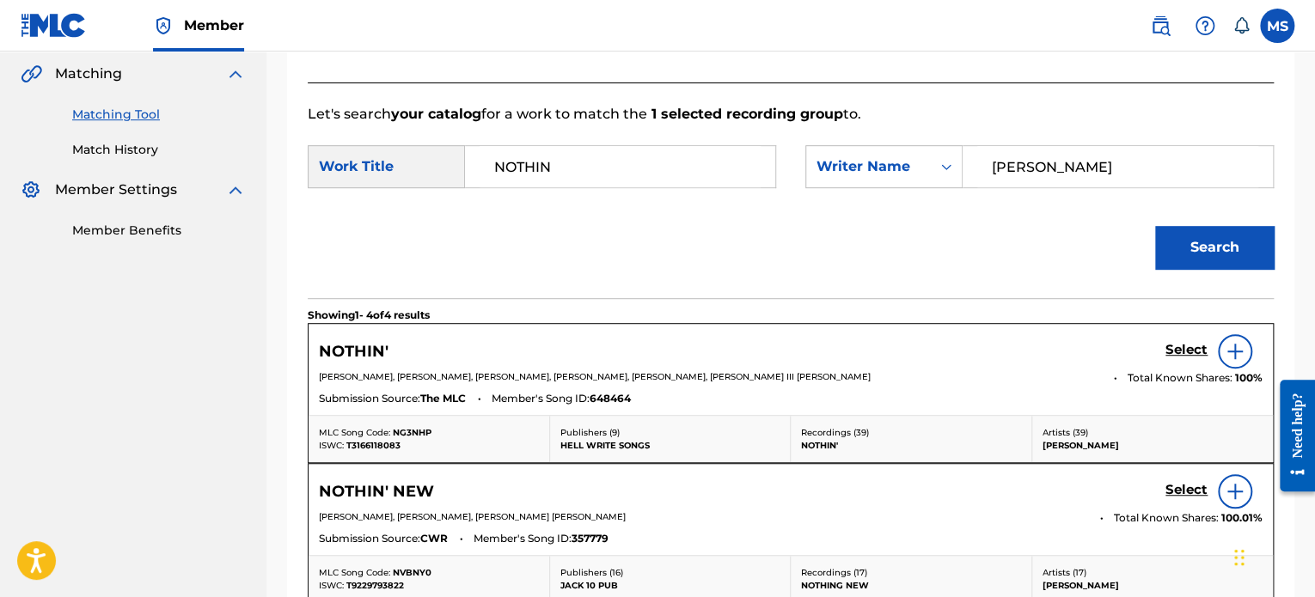
click at [1177, 346] on h5 "Select" at bounding box center [1186, 350] width 42 height 16
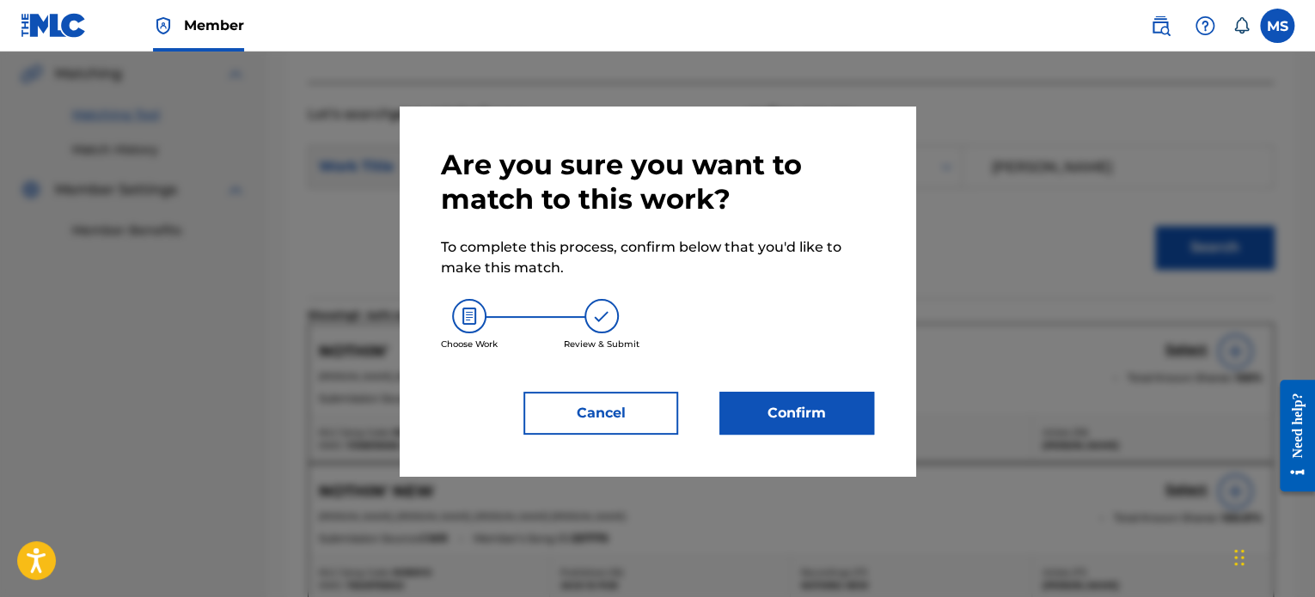
click at [861, 408] on button "Confirm" at bounding box center [796, 413] width 155 height 43
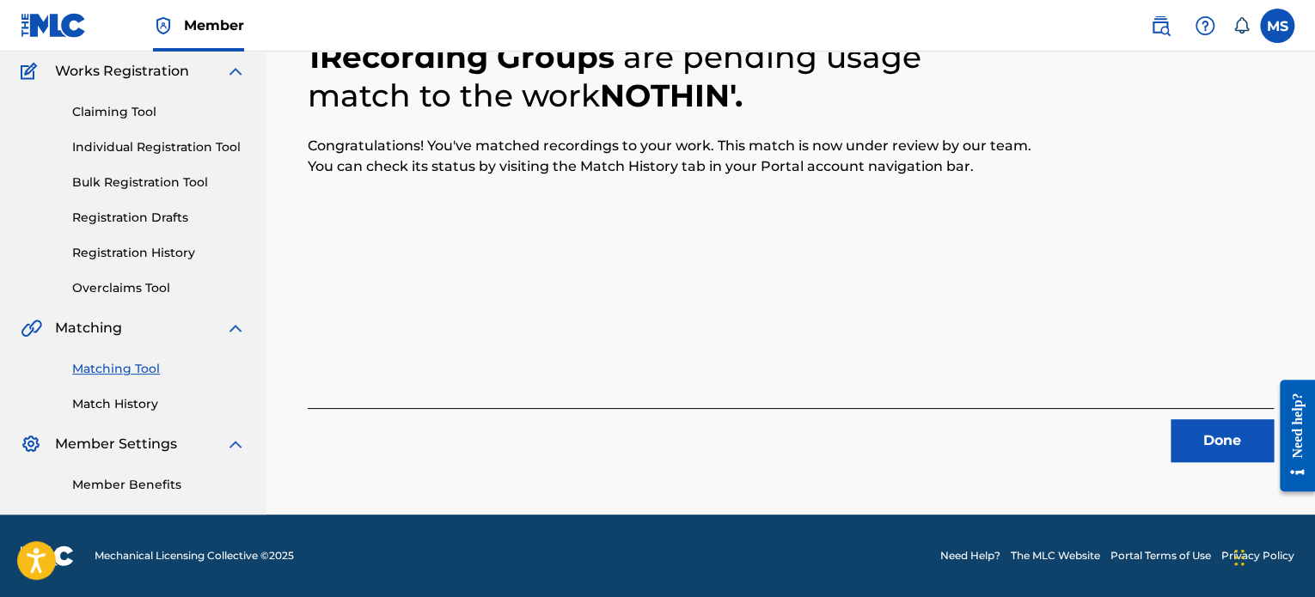
scroll to position [141, 0]
click at [1189, 436] on button "Done" at bounding box center [1221, 440] width 103 height 43
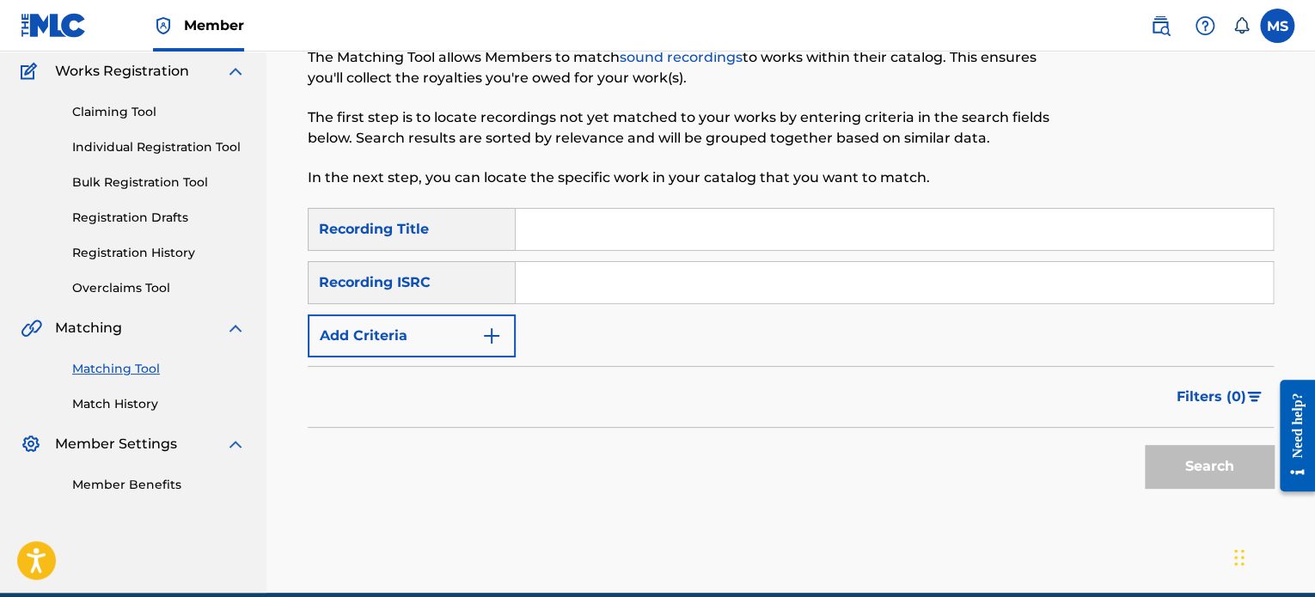
click at [571, 294] on input "Search Form" at bounding box center [894, 282] width 757 height 41
paste input "QZNJV2403351"
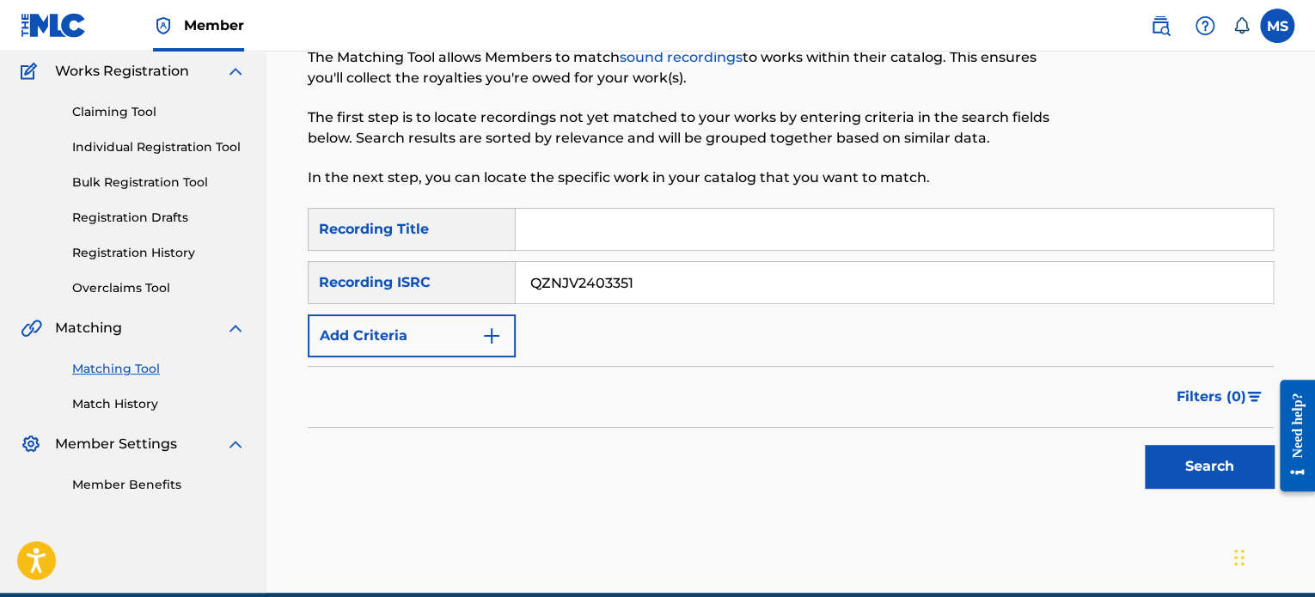
click at [1144, 445] on button "Search" at bounding box center [1208, 466] width 129 height 43
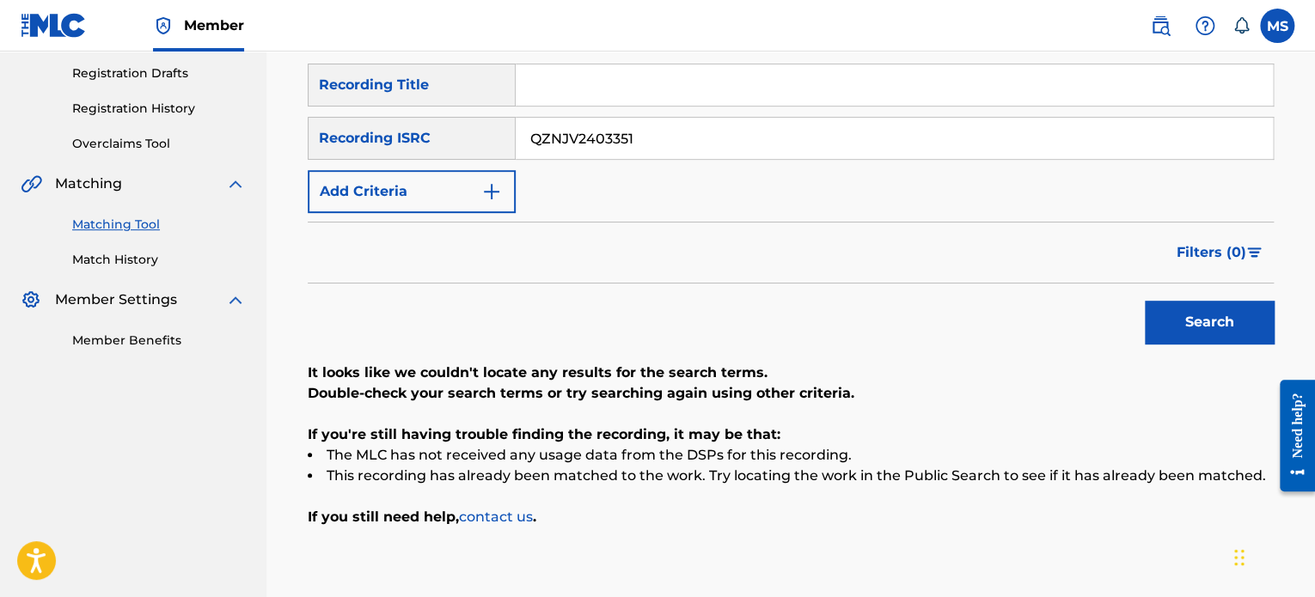
scroll to position [211, 0]
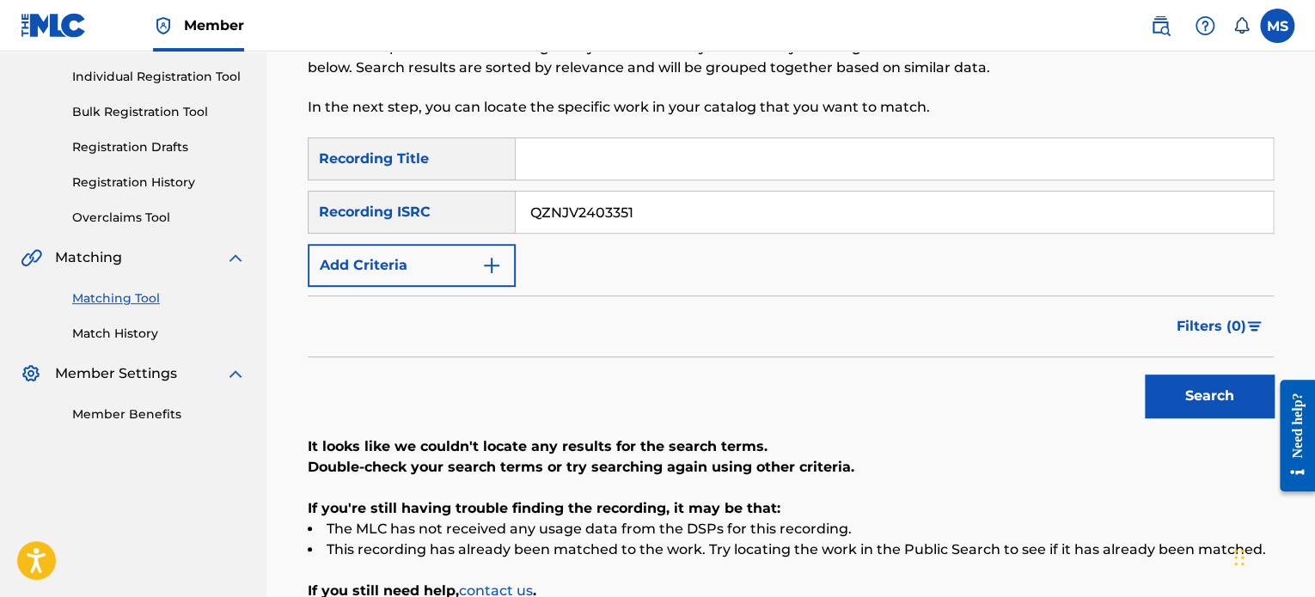
drag, startPoint x: 667, startPoint y: 201, endPoint x: 506, endPoint y: 208, distance: 160.8
click at [506, 208] on div "SearchWithCriteria9c8fc707-3c7c-4fbe-a42f-52d4ac034e78 Recording ISRC QZNJV2403…" at bounding box center [791, 212] width 966 height 43
paste input "CASA72300095"
click at [1144, 375] on button "Search" at bounding box center [1208, 396] width 129 height 43
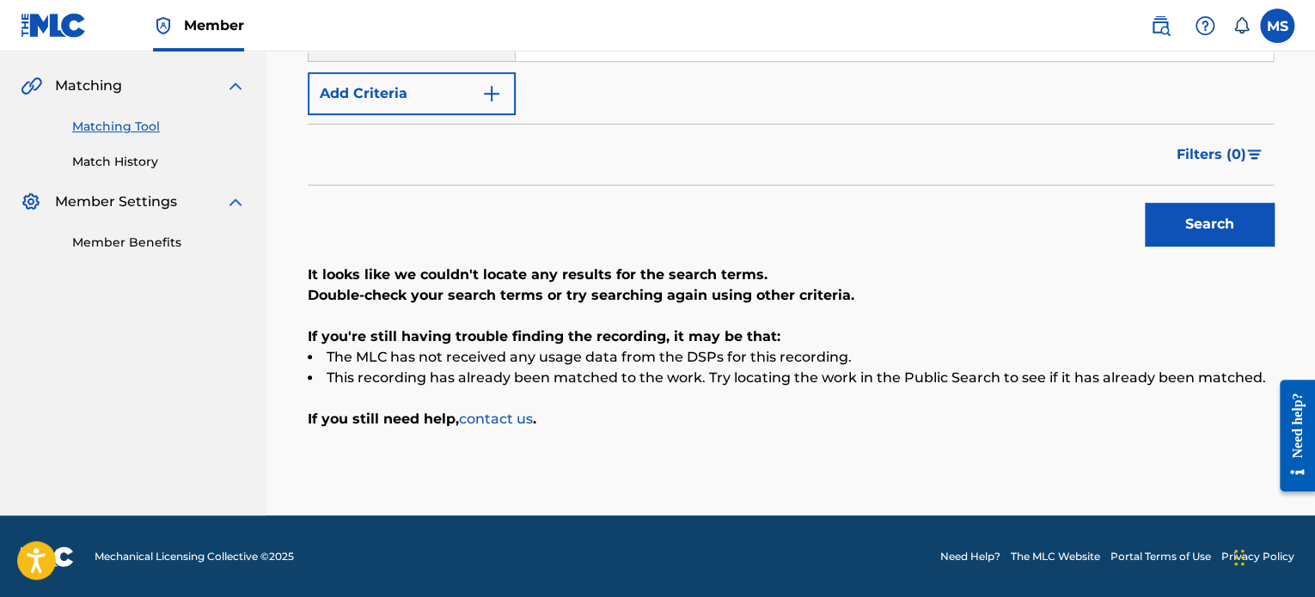
click at [1265, 240] on button "Search" at bounding box center [1208, 224] width 129 height 43
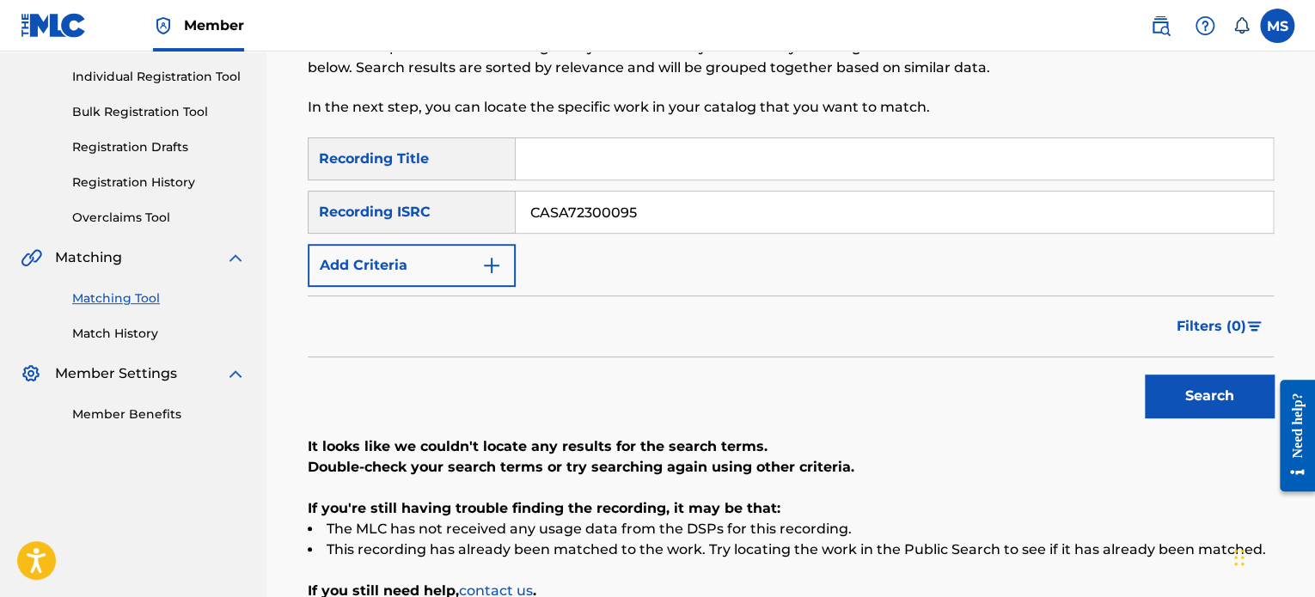
drag, startPoint x: 660, startPoint y: 215, endPoint x: 388, endPoint y: 215, distance: 271.5
click at [388, 215] on div "SearchWithCriteria9c8fc707-3c7c-4fbe-a42f-52d4ac034e78 Recording ISRC CASA72300…" at bounding box center [791, 212] width 966 height 43
paste input "USA2P2449176"
click at [1144, 375] on button "Search" at bounding box center [1208, 396] width 129 height 43
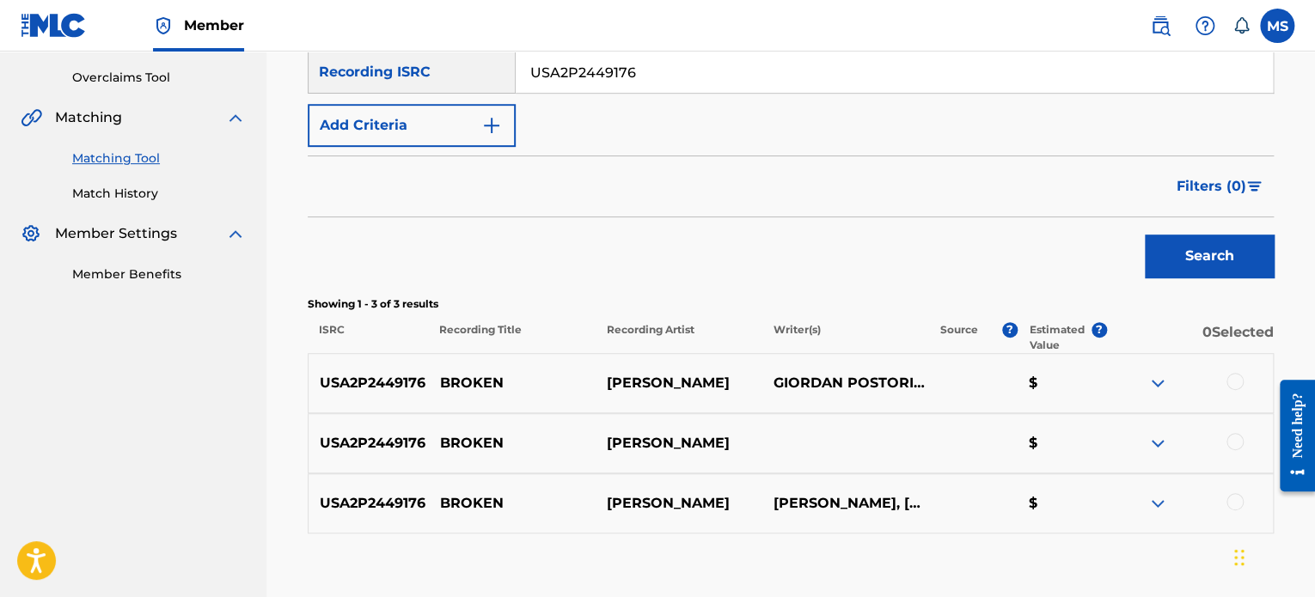
scroll to position [284, 0]
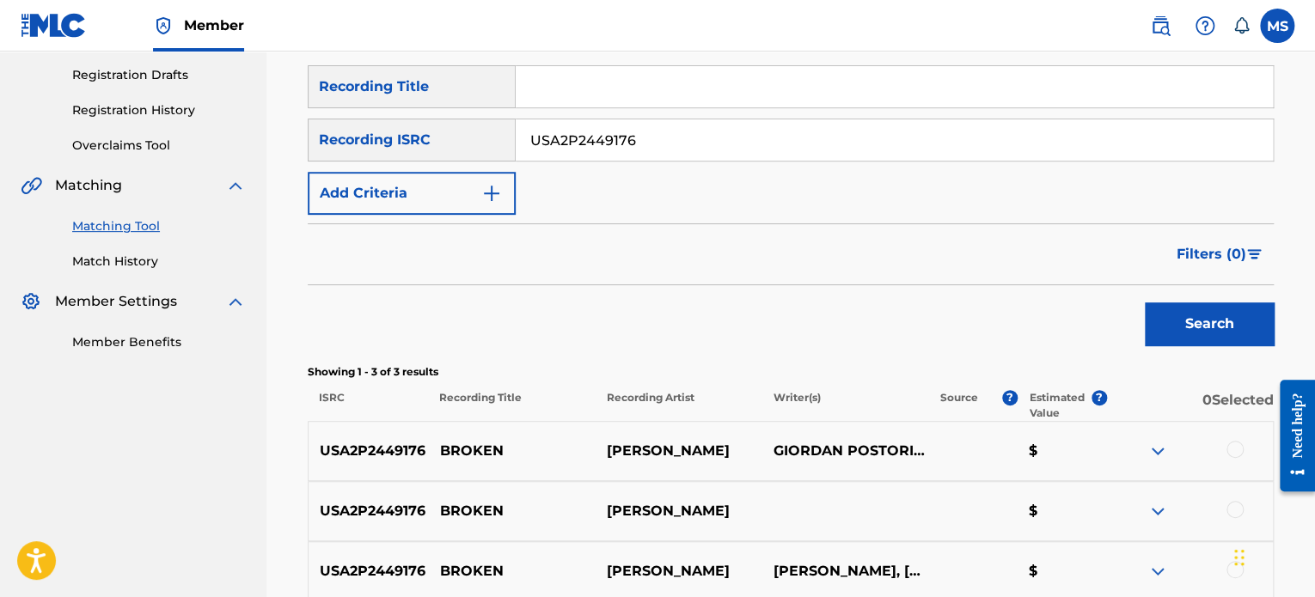
drag, startPoint x: 678, startPoint y: 147, endPoint x: 454, endPoint y: 147, distance: 224.3
click at [454, 147] on div "SearchWithCriteria9c8fc707-3c7c-4fbe-a42f-52d4ac034e78 Recording ISRC USA2P2449…" at bounding box center [791, 140] width 966 height 43
paste input "QZKH72400001"
click at [1144, 302] on button "Search" at bounding box center [1208, 323] width 129 height 43
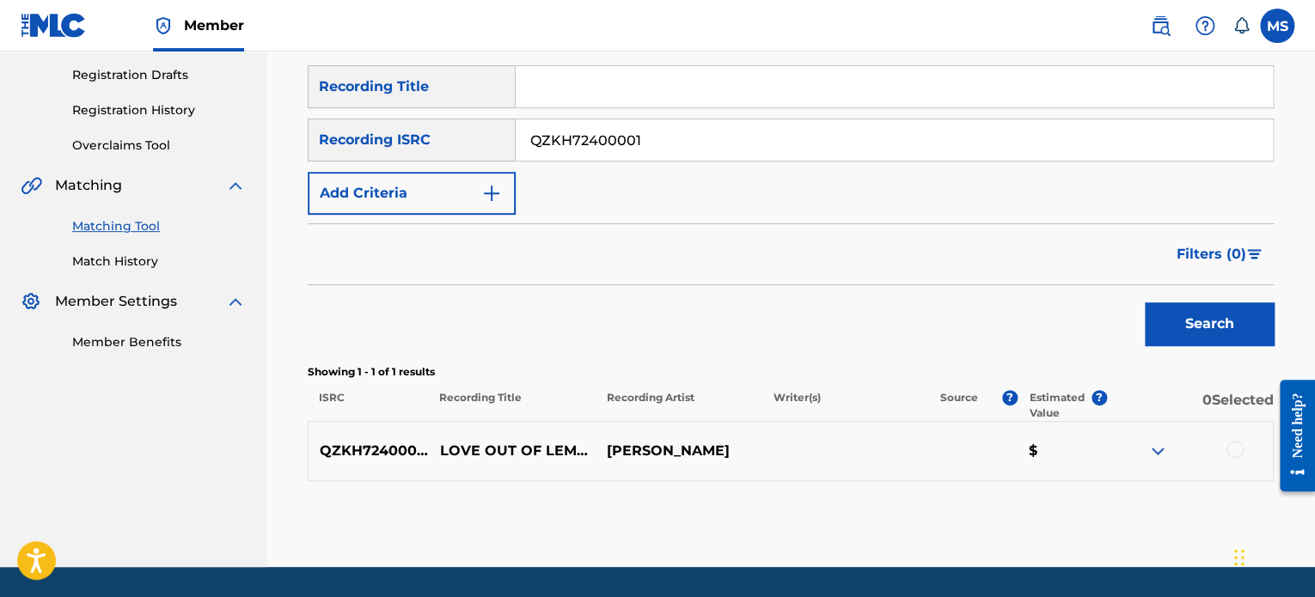
drag, startPoint x: 672, startPoint y: 150, endPoint x: 359, endPoint y: 121, distance: 314.0
click at [359, 121] on div "SearchWithCriteria9c8fc707-3c7c-4fbe-a42f-52d4ac034e78 Recording ISRC QZKH72400…" at bounding box center [791, 140] width 966 height 43
paste input "TCAHT2483750"
type input "TCAHT2483750"
click at [1144, 302] on button "Search" at bounding box center [1208, 323] width 129 height 43
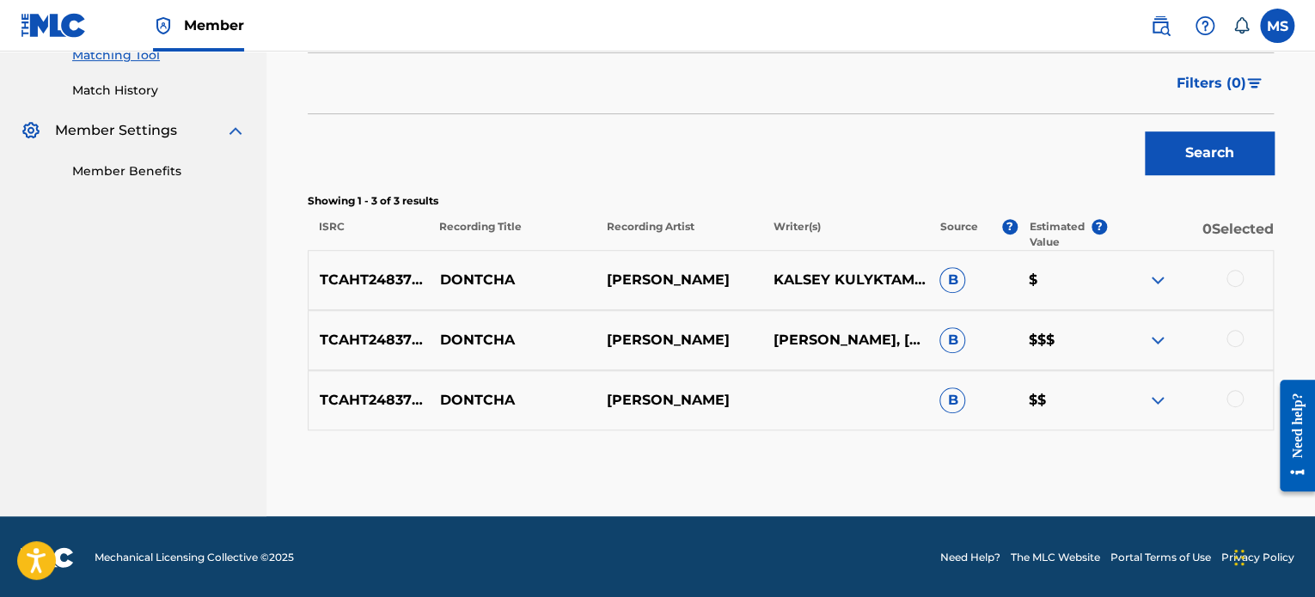
scroll to position [455, 0]
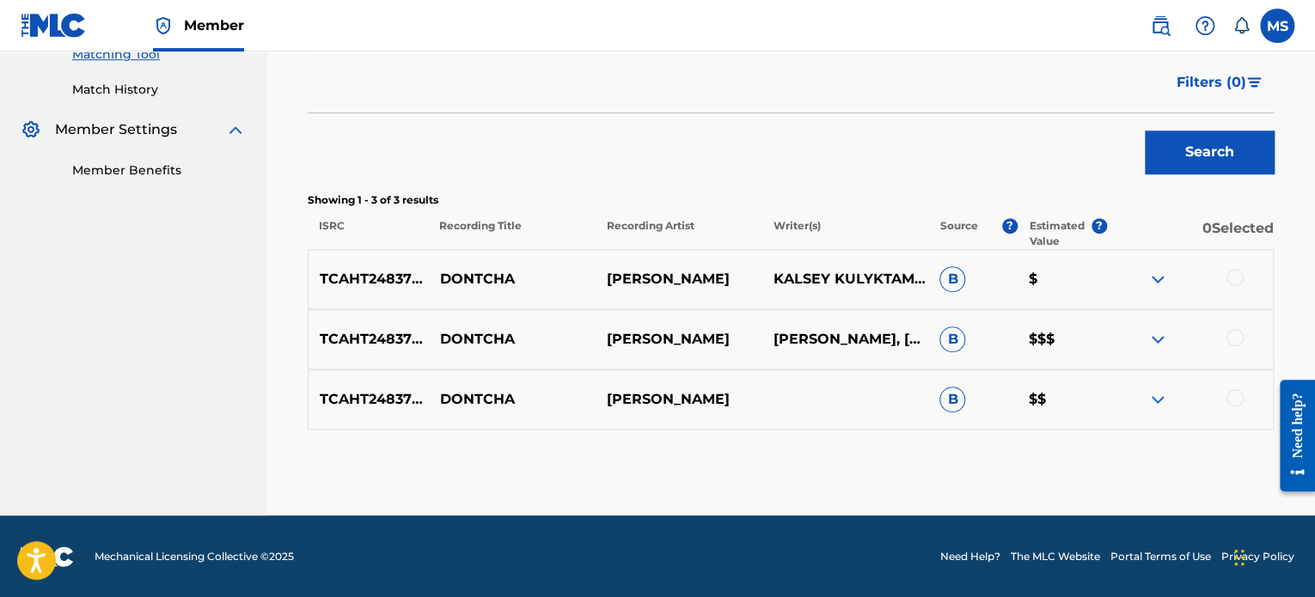
click at [1234, 397] on div at bounding box center [1234, 397] width 17 height 17
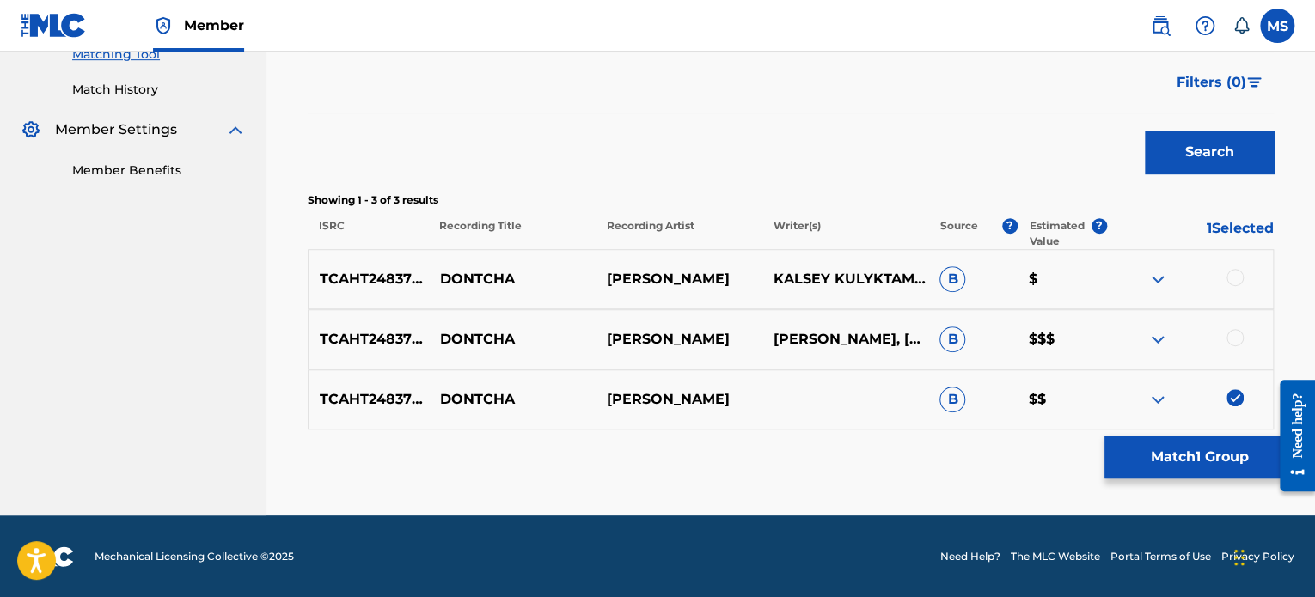
click at [1227, 333] on div at bounding box center [1234, 337] width 17 height 17
click at [1197, 465] on button "Match 2 Groups" at bounding box center [1199, 457] width 190 height 43
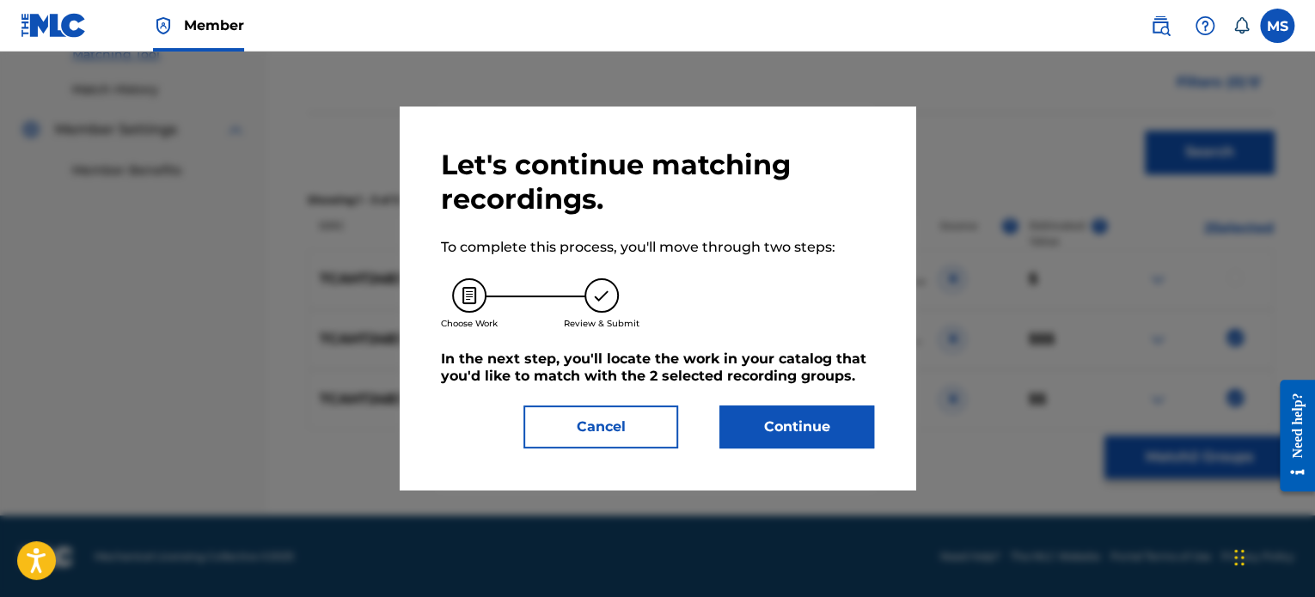
click at [828, 430] on button "Continue" at bounding box center [796, 427] width 155 height 43
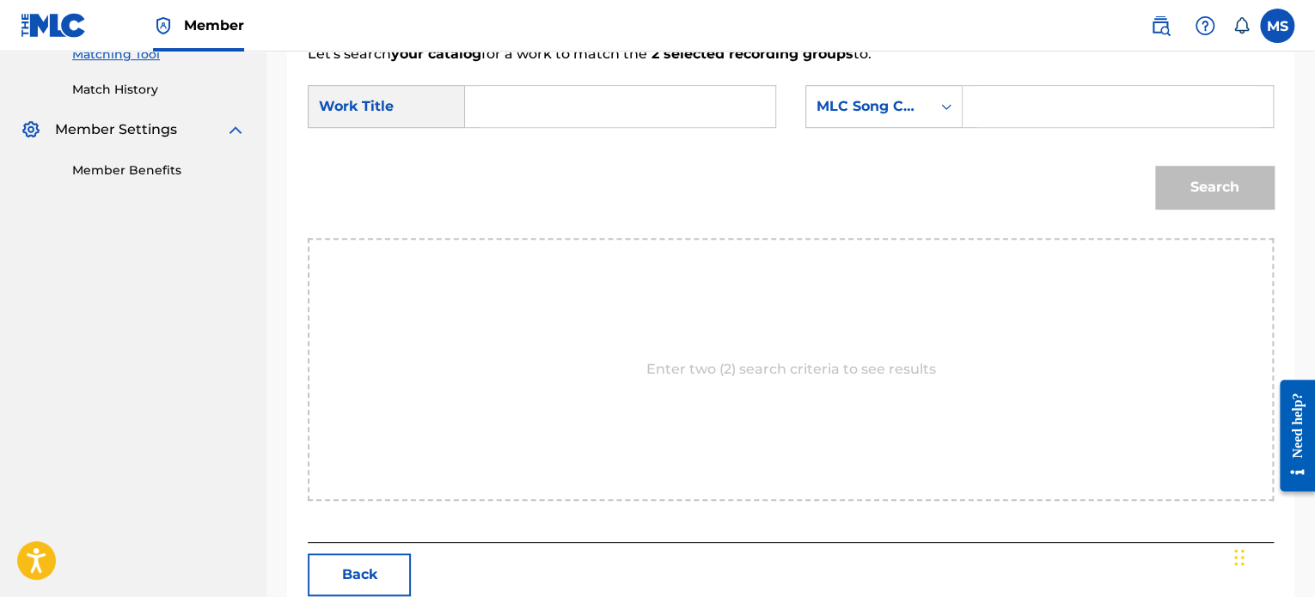
click at [656, 125] on input "Search Form" at bounding box center [619, 106] width 281 height 41
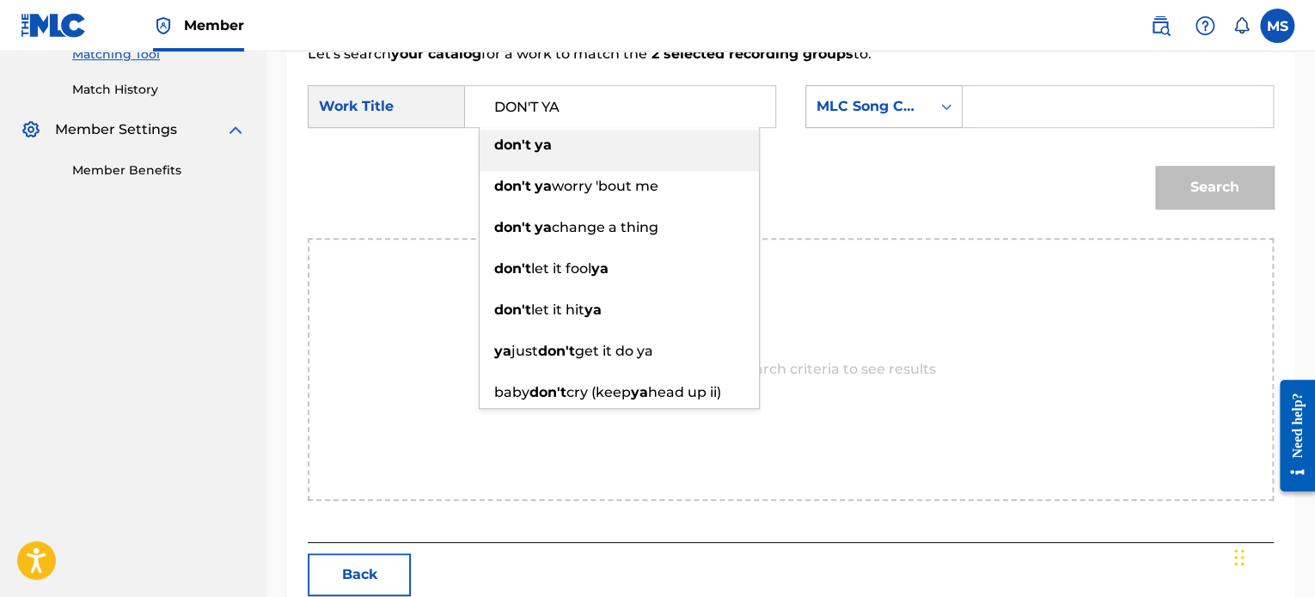
type input "DON'T YA"
click at [900, 105] on div "MLC Song Code" at bounding box center [868, 106] width 104 height 21
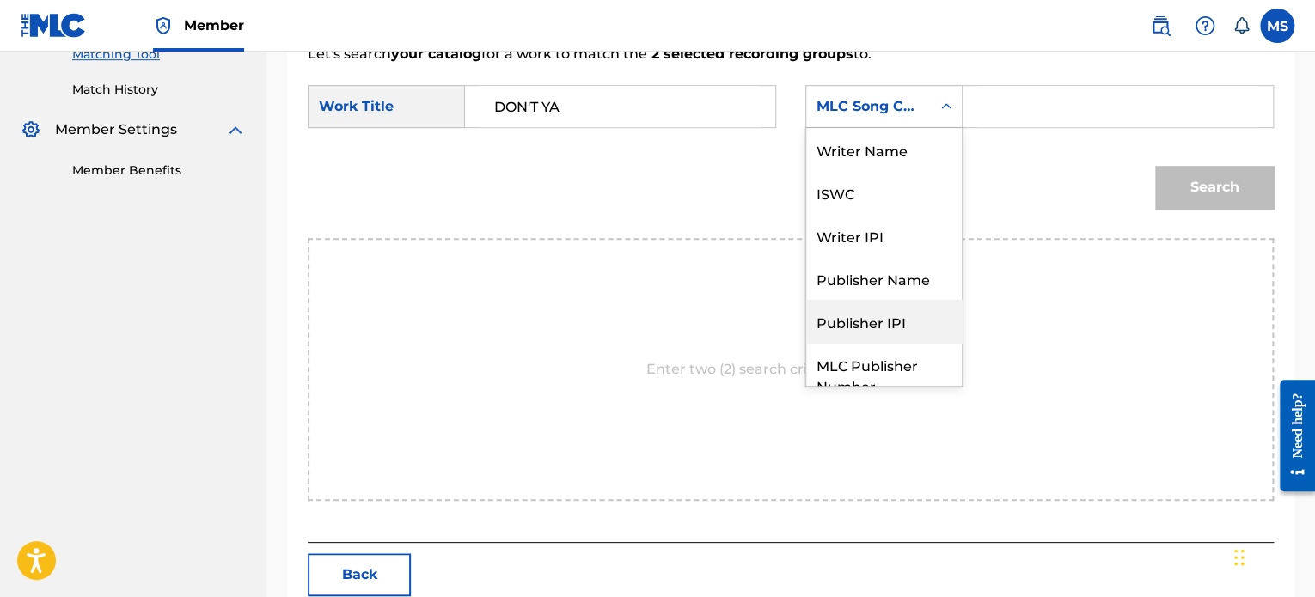
scroll to position [0, 0]
click at [870, 151] on div "Writer Name" at bounding box center [884, 149] width 156 height 43
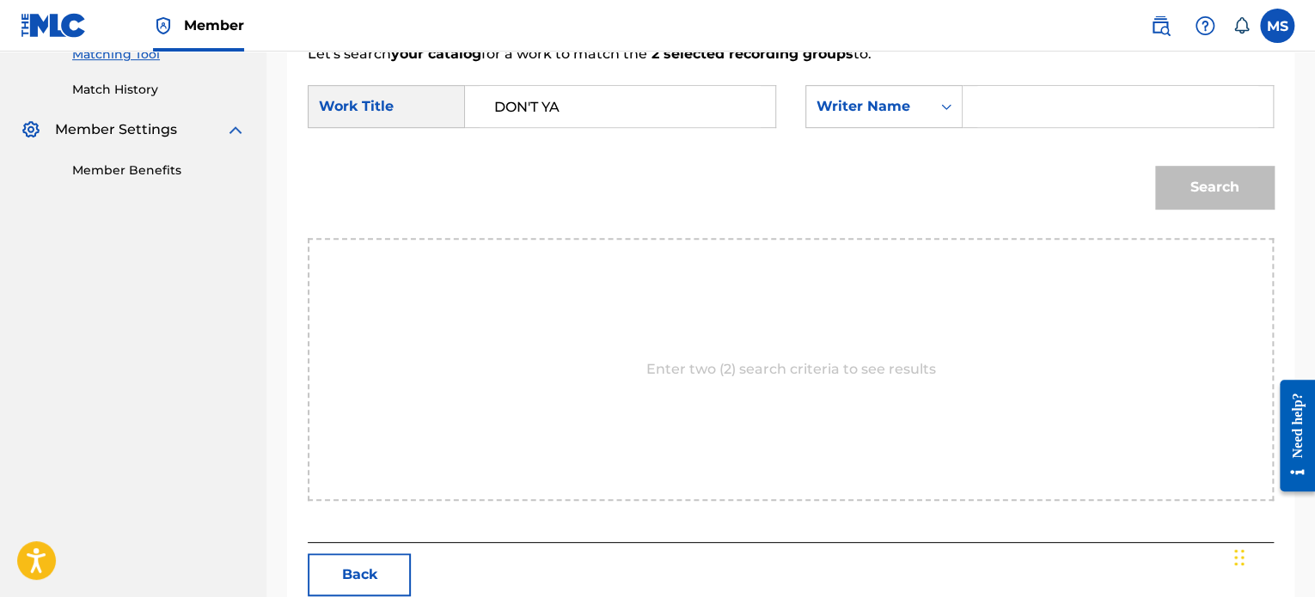
click at [1004, 108] on input "Search Form" at bounding box center [1117, 106] width 281 height 41
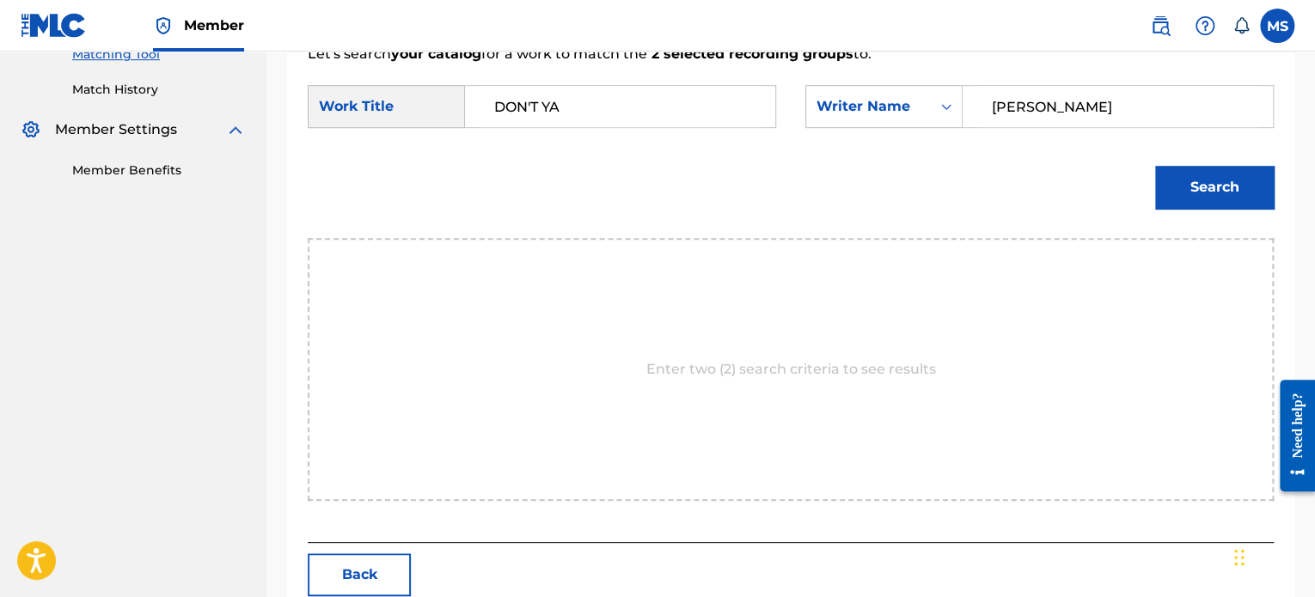
type input "[PERSON_NAME]"
click at [1155, 166] on button "Search" at bounding box center [1214, 187] width 119 height 43
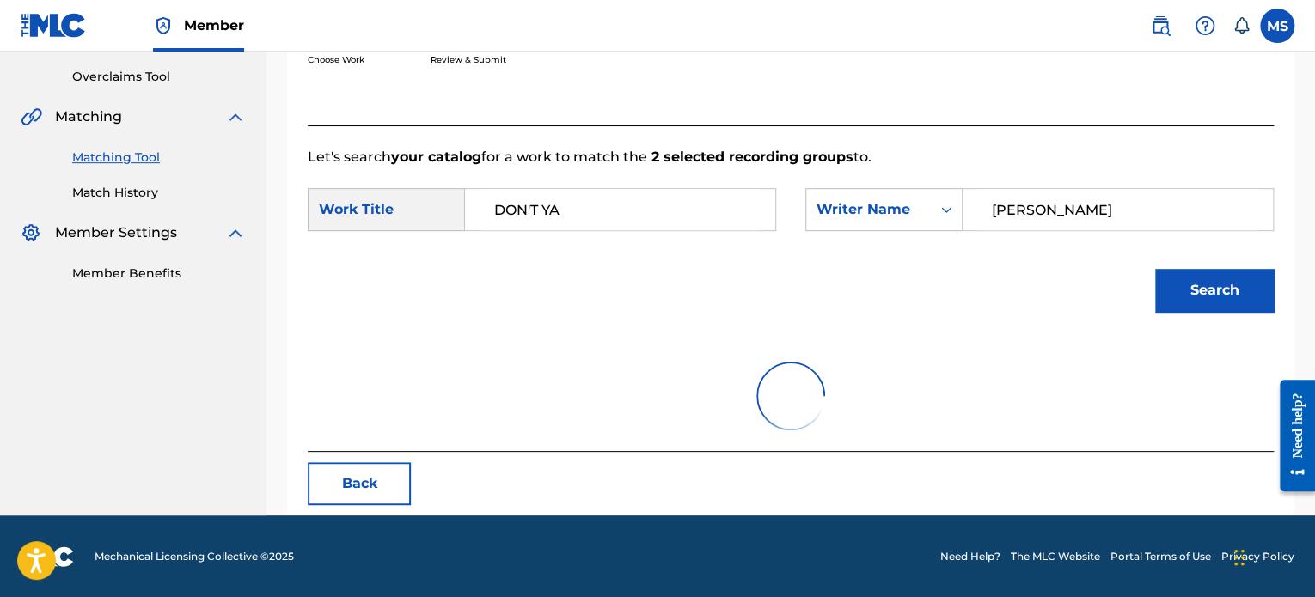
scroll to position [455, 0]
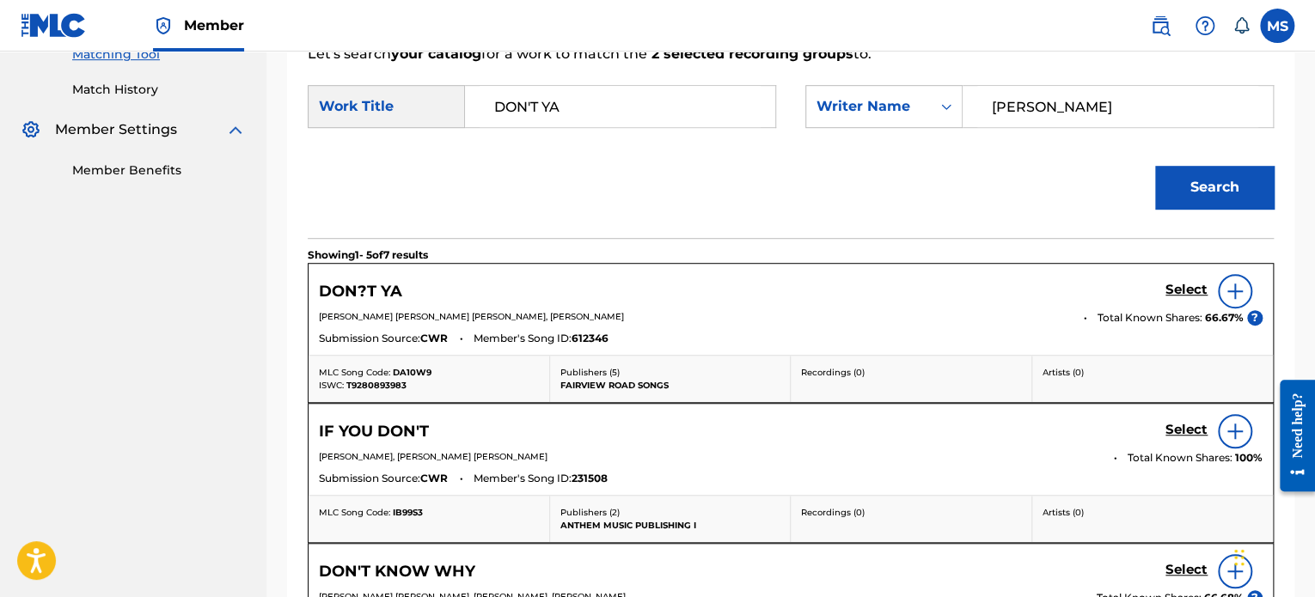
click at [1181, 283] on h5 "Select" at bounding box center [1186, 290] width 42 height 16
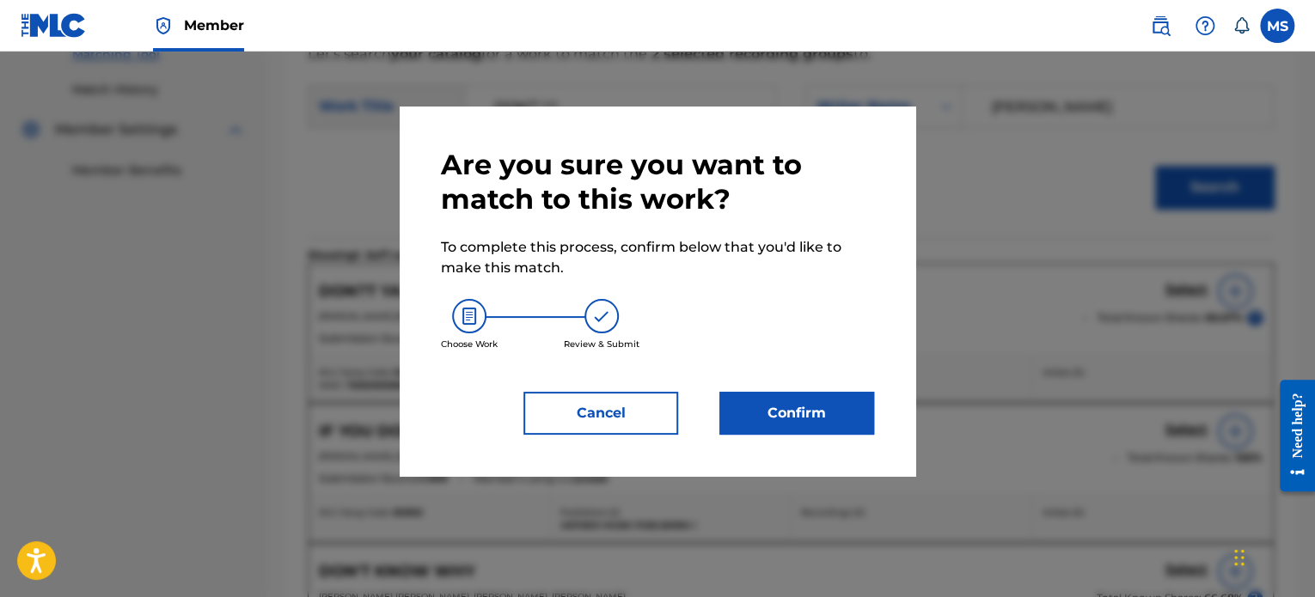
click at [824, 395] on button "Confirm" at bounding box center [796, 413] width 155 height 43
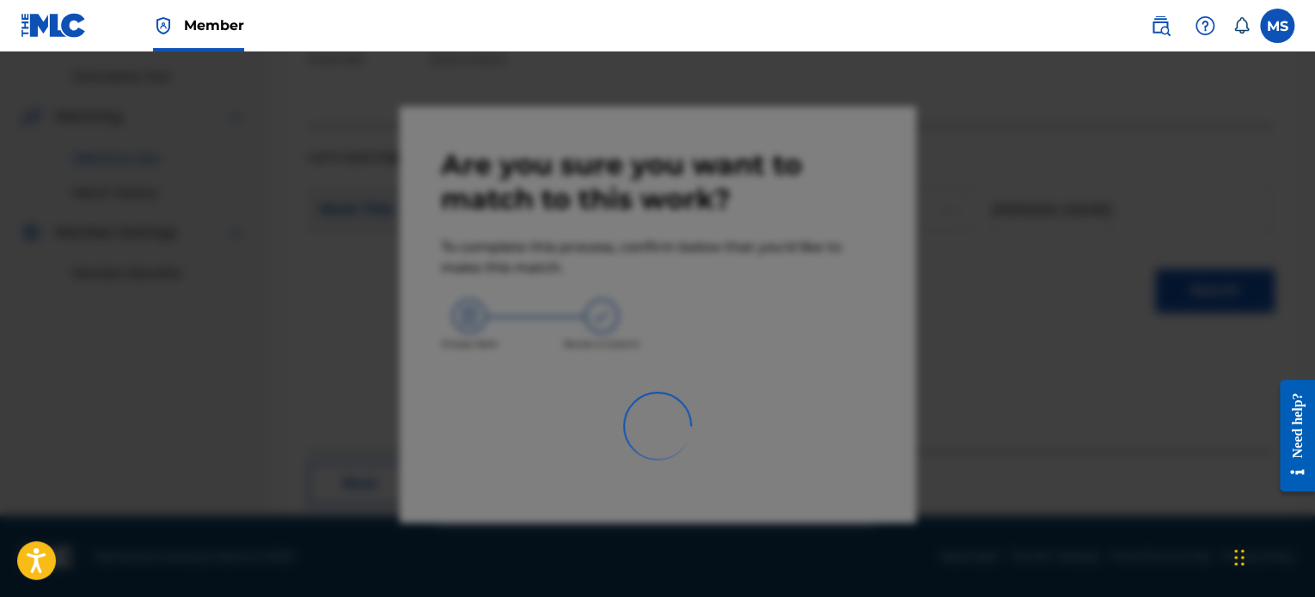
scroll to position [141, 0]
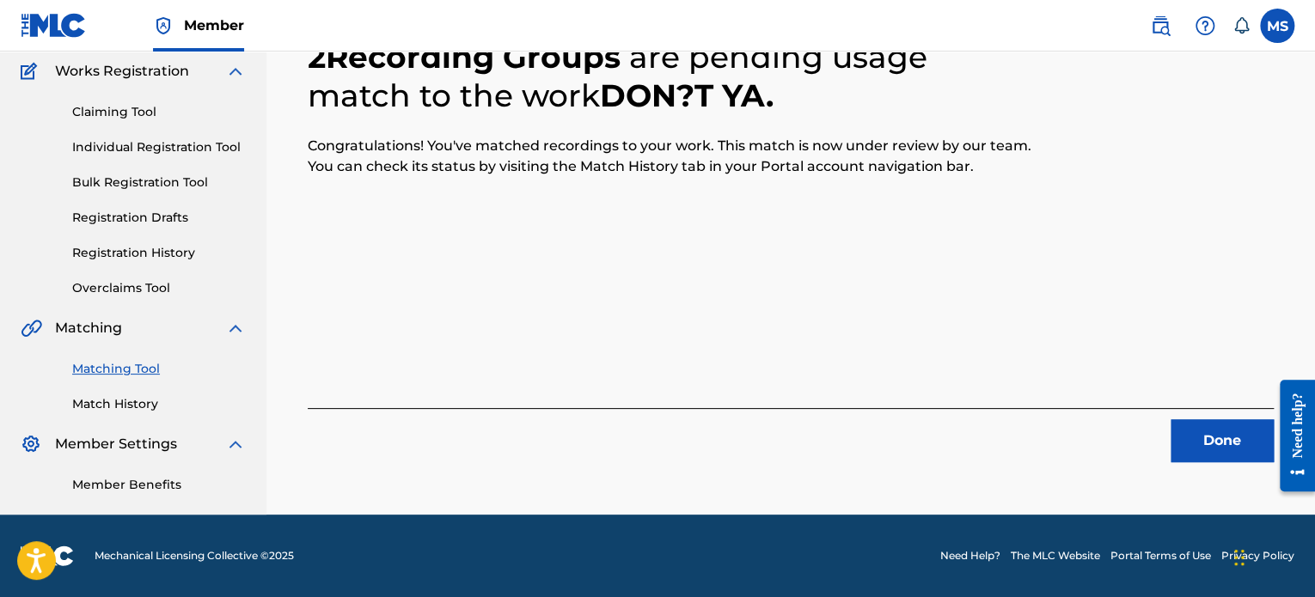
click at [1200, 439] on button "Done" at bounding box center [1221, 440] width 103 height 43
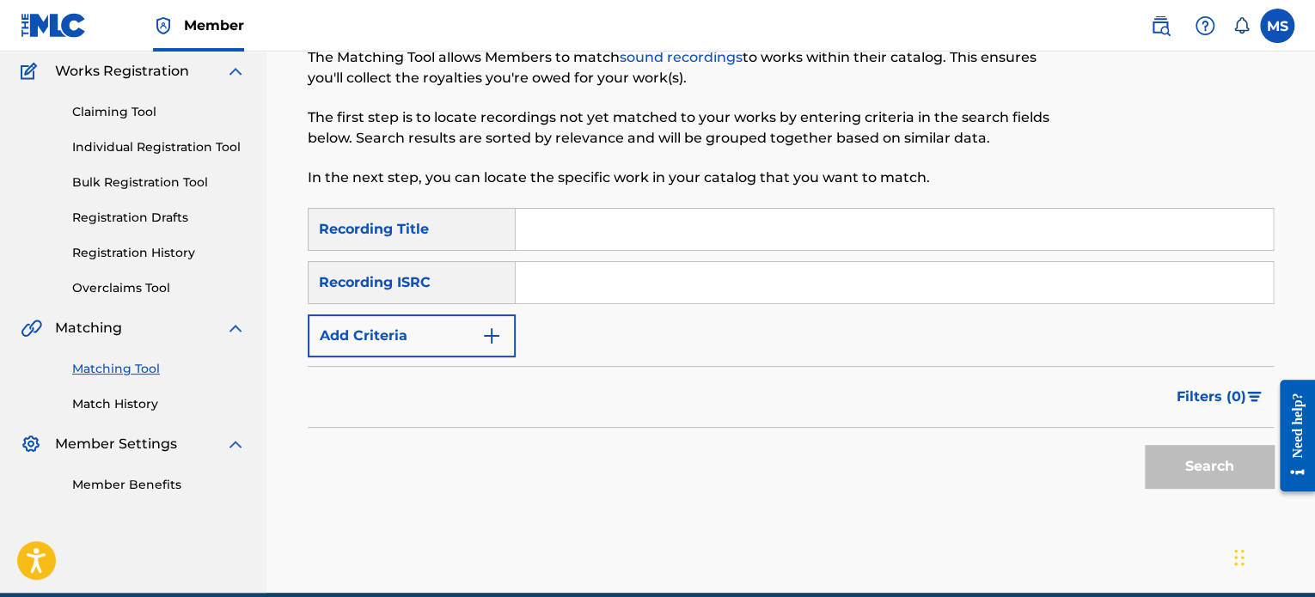
click at [567, 281] on input "Search Form" at bounding box center [894, 282] width 757 height 41
paste input "QZQAY2493481"
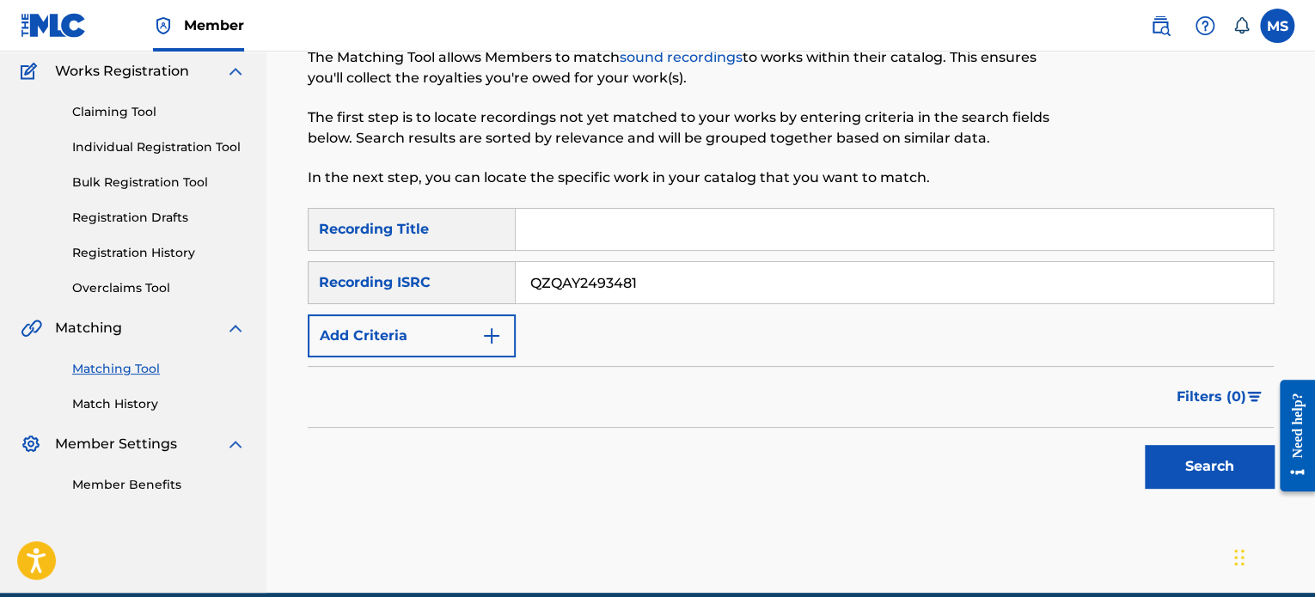
type input "QZQAY2493481"
click at [1144, 445] on button "Search" at bounding box center [1208, 466] width 129 height 43
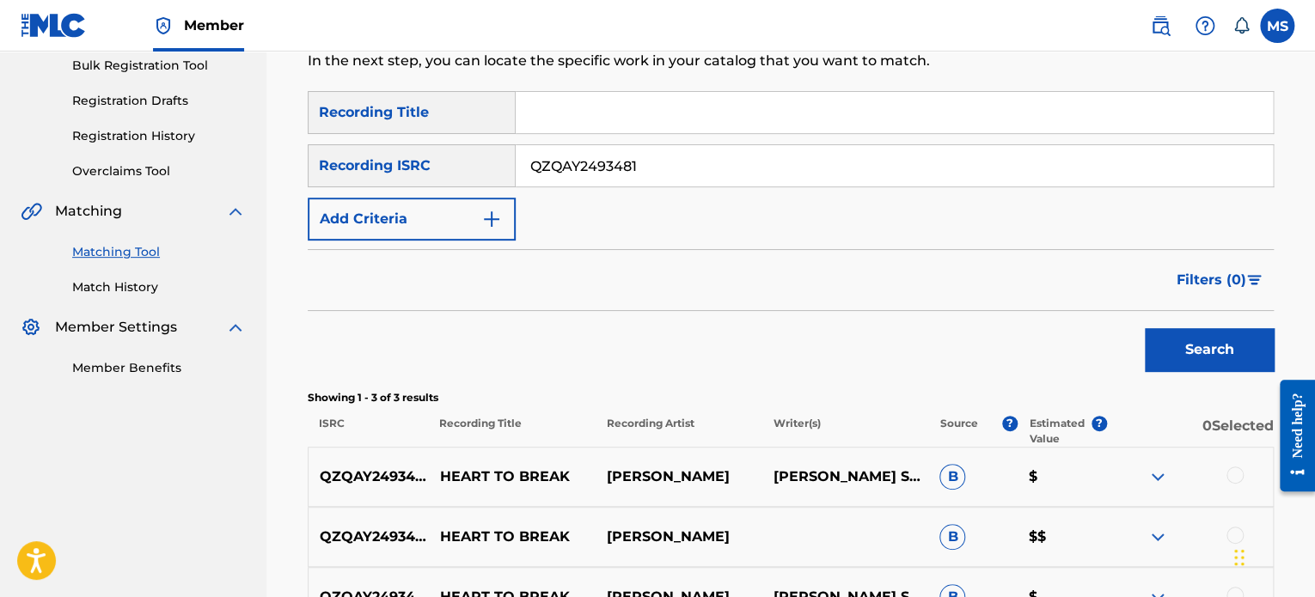
scroll to position [455, 0]
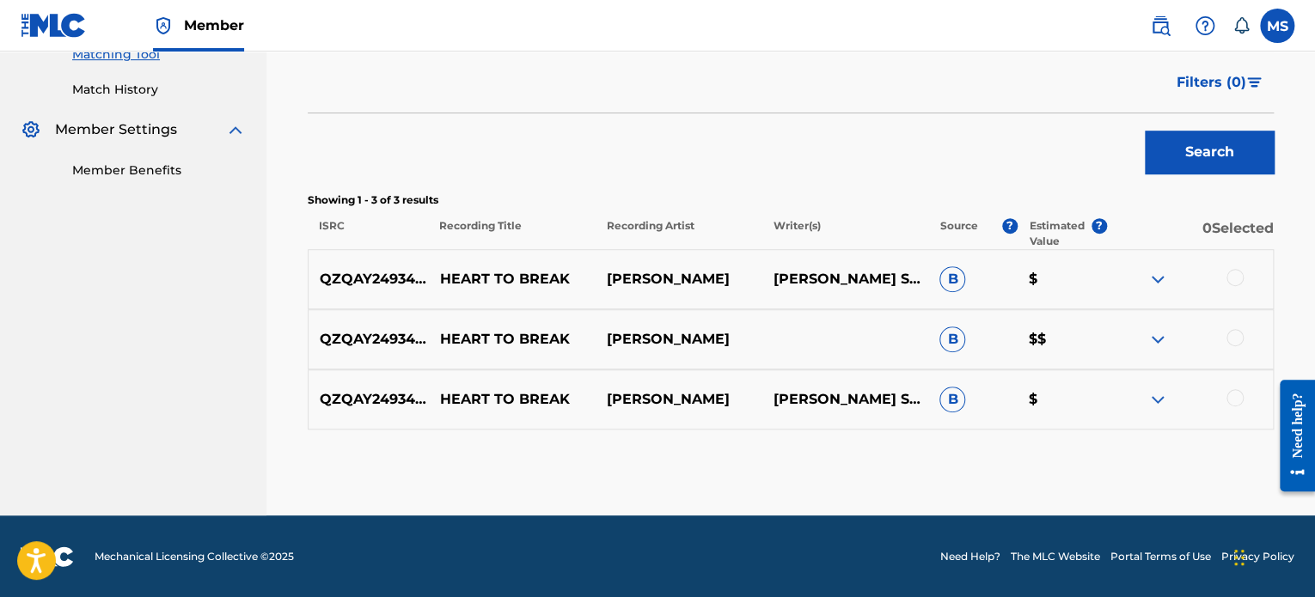
click at [1234, 338] on div at bounding box center [1234, 337] width 17 height 17
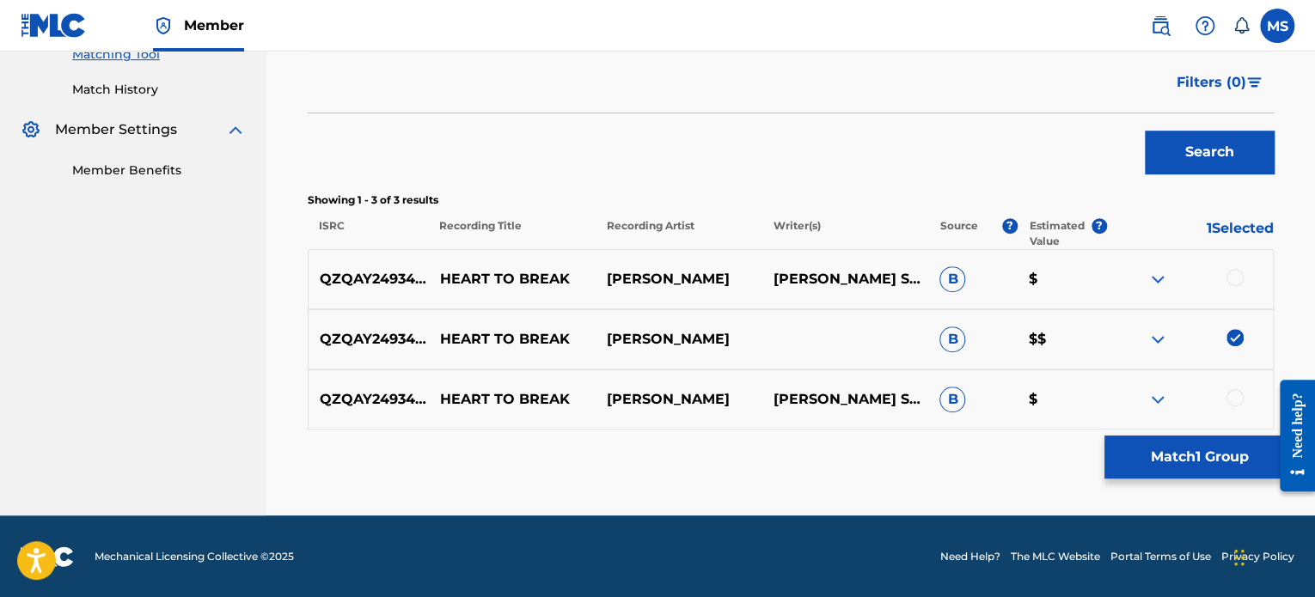
click at [1175, 456] on button "Match 1 Group" at bounding box center [1199, 457] width 190 height 43
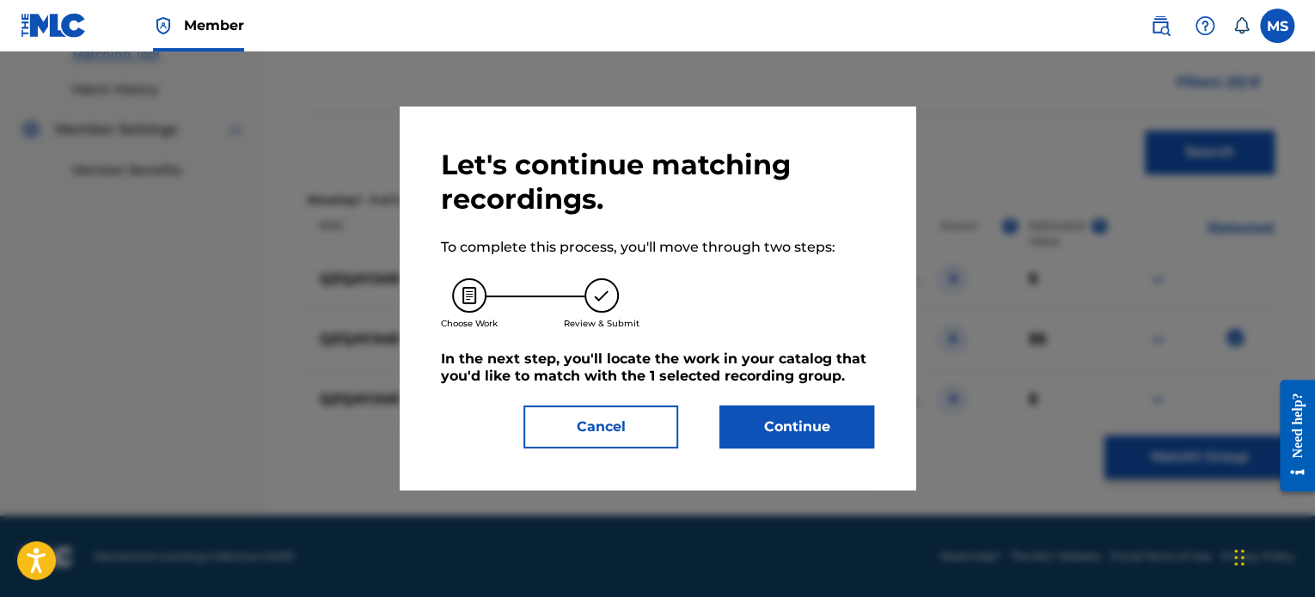
click at [761, 418] on button "Continue" at bounding box center [796, 427] width 155 height 43
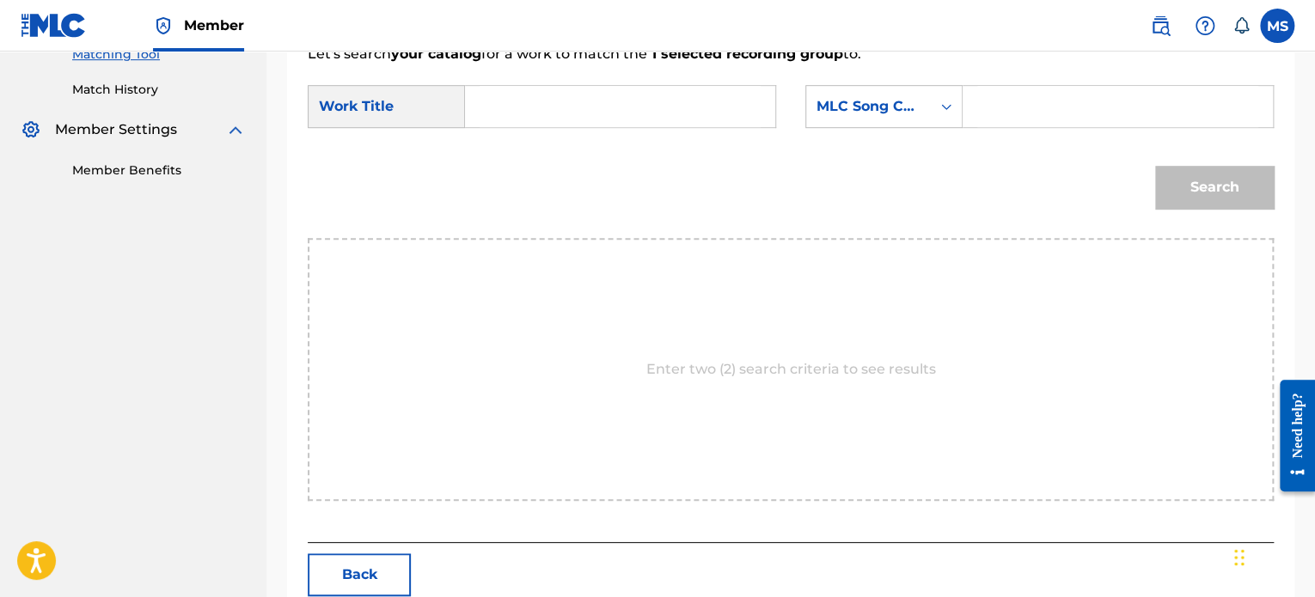
click at [555, 113] on input "Search Form" at bounding box center [619, 106] width 281 height 41
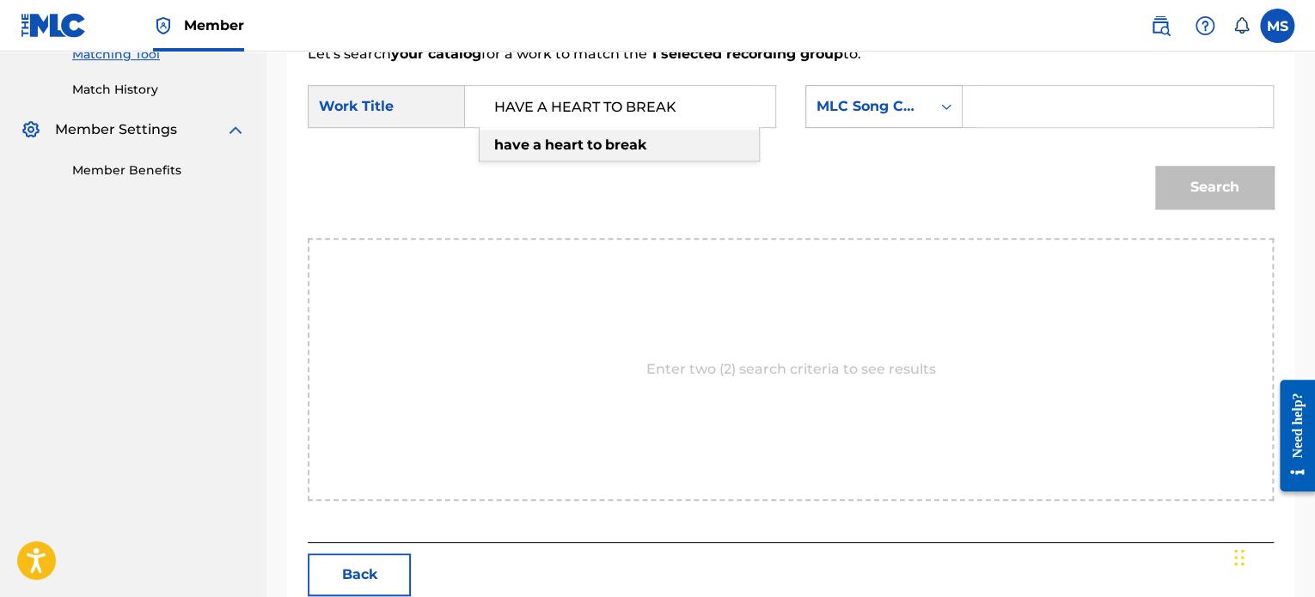
type input "HAVE A HEART TO BREAK"
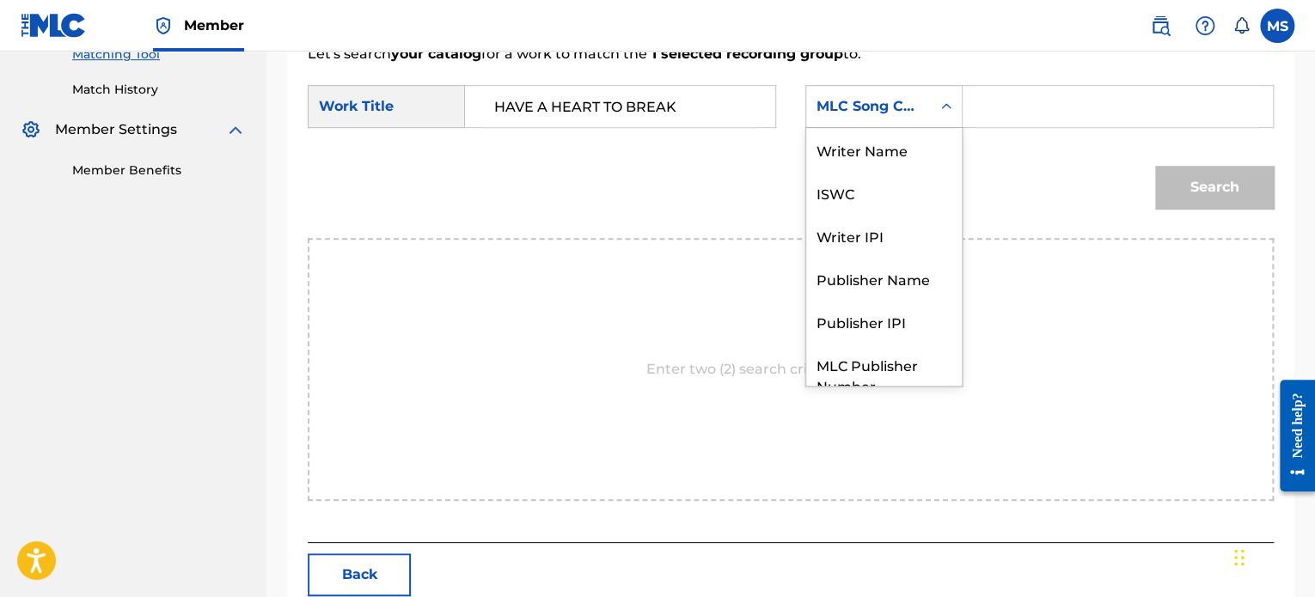
scroll to position [64, 0]
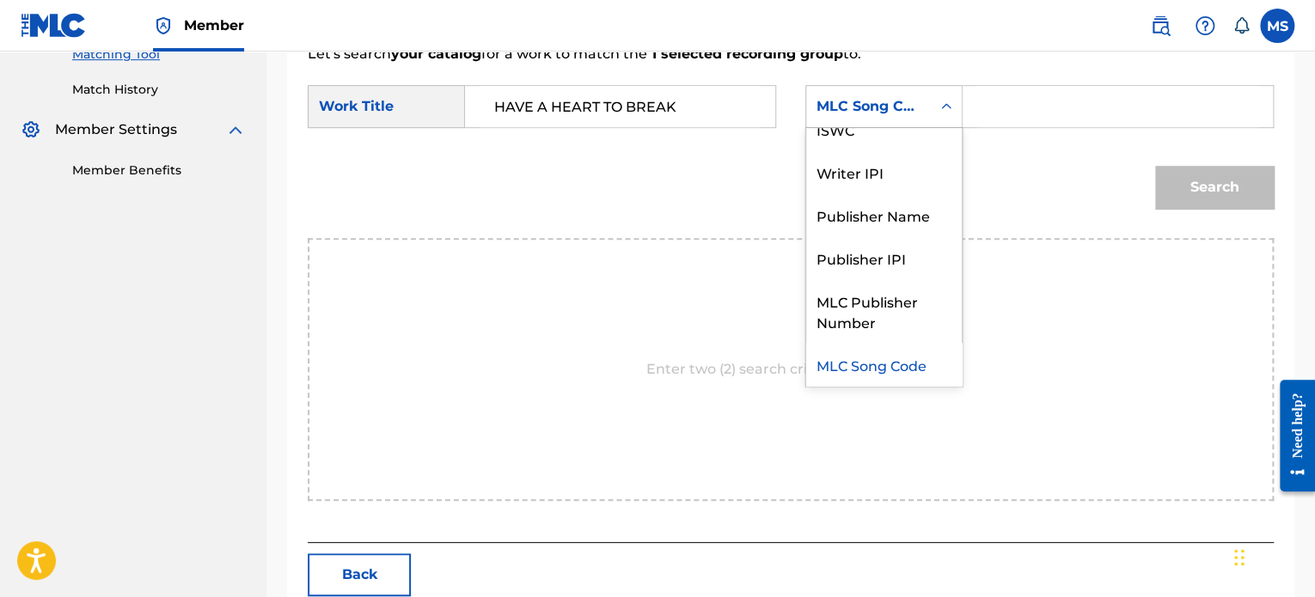
click at [811, 94] on div "MLC Song Code" at bounding box center [868, 106] width 125 height 33
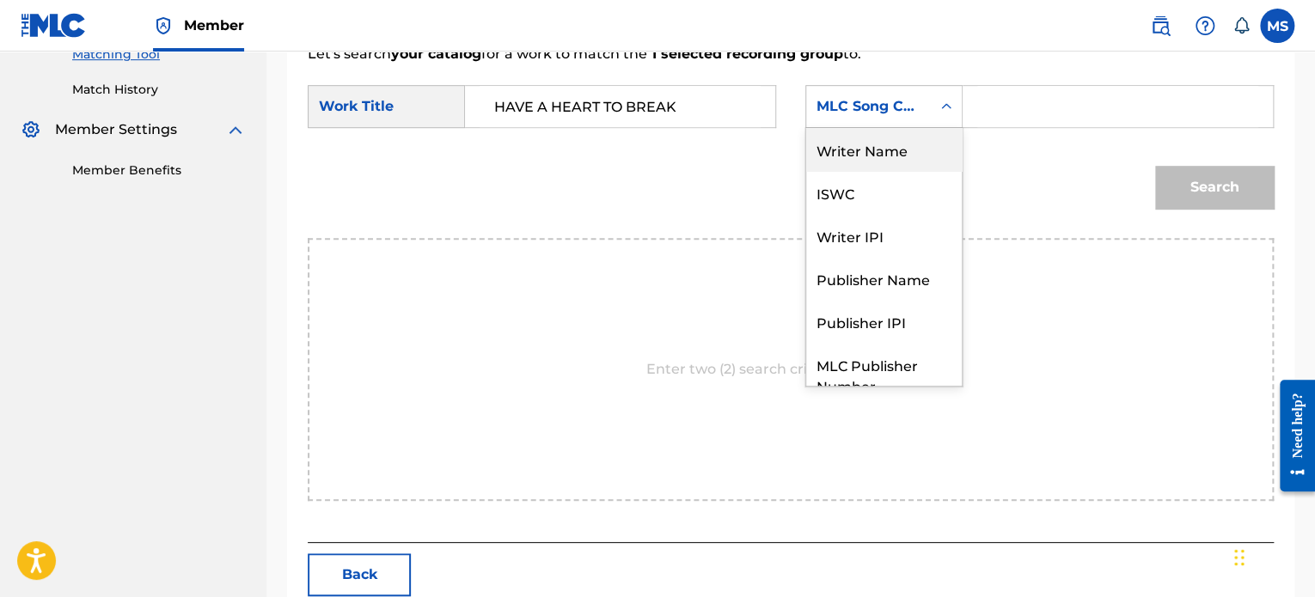
drag, startPoint x: 880, startPoint y: 155, endPoint x: 959, endPoint y: 106, distance: 93.0
click at [959, 106] on div "7 results available. Use Up and Down to choose options, press Enter to select t…" at bounding box center [883, 106] width 157 height 43
click at [920, 155] on div "Writer Name" at bounding box center [884, 149] width 156 height 43
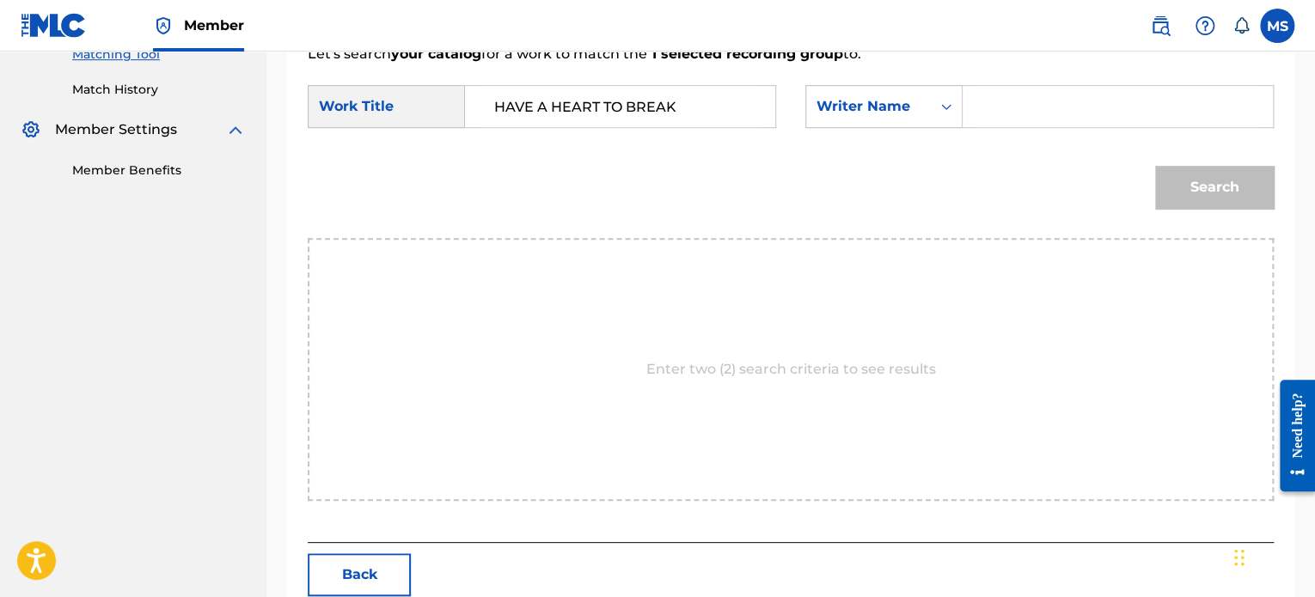
click at [1010, 95] on input "Search Form" at bounding box center [1117, 106] width 281 height 41
type input "L"
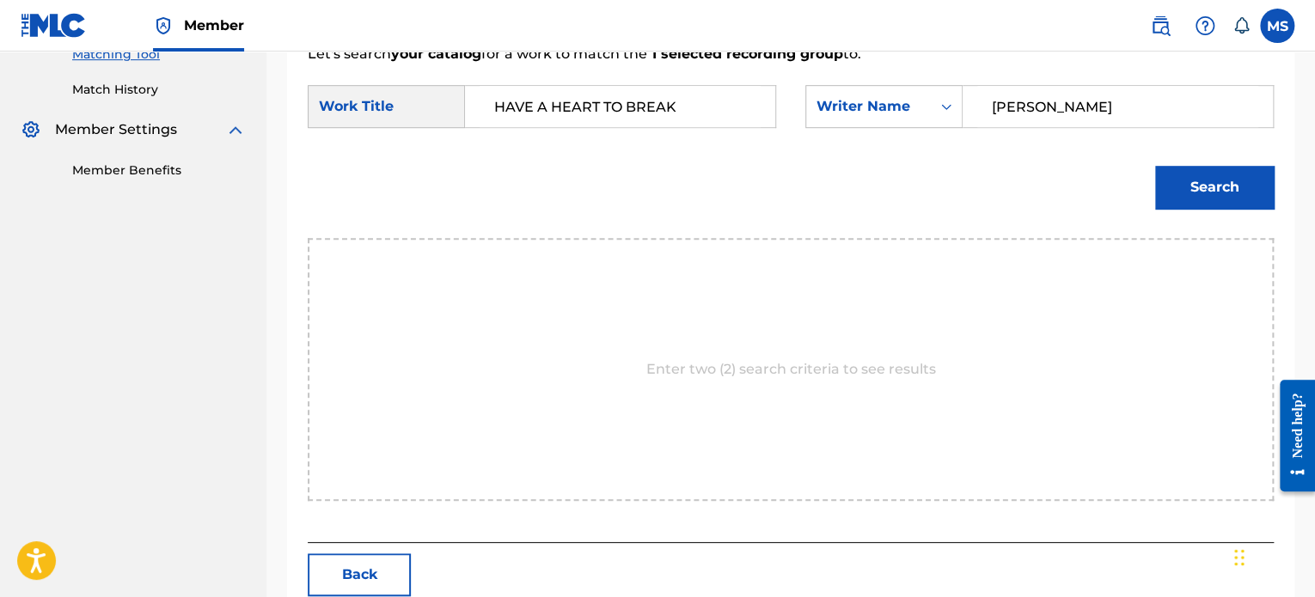
type input "[PERSON_NAME]"
click at [1155, 166] on button "Search" at bounding box center [1214, 187] width 119 height 43
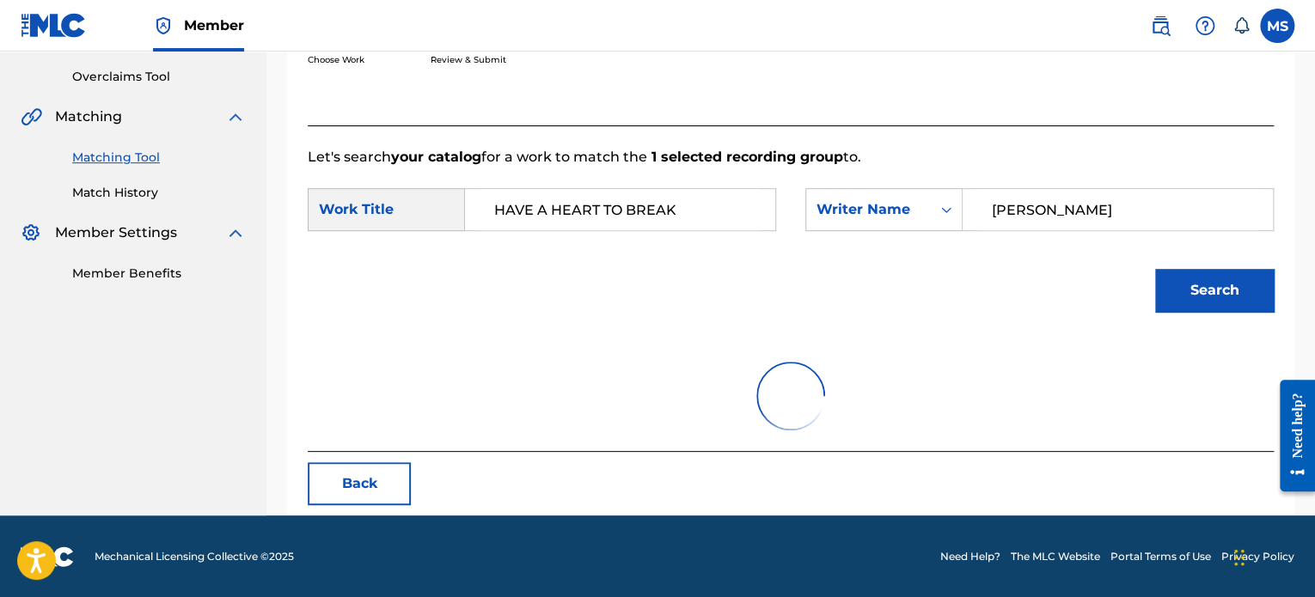
scroll to position [455, 0]
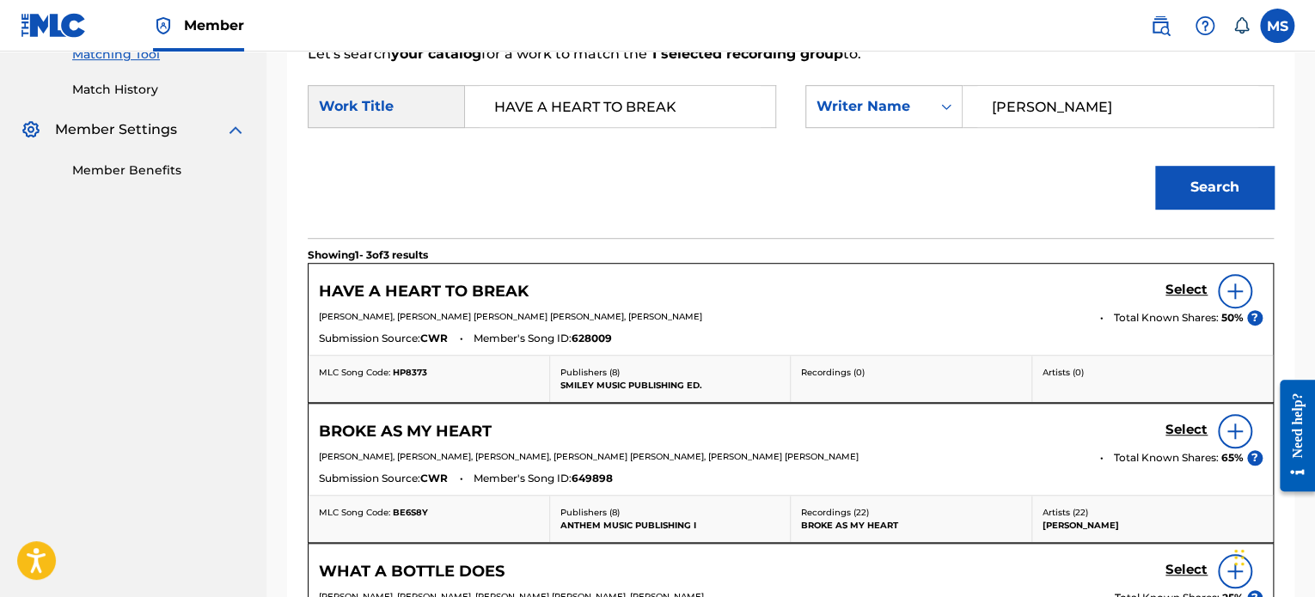
click at [1183, 289] on h5 "Select" at bounding box center [1186, 290] width 42 height 16
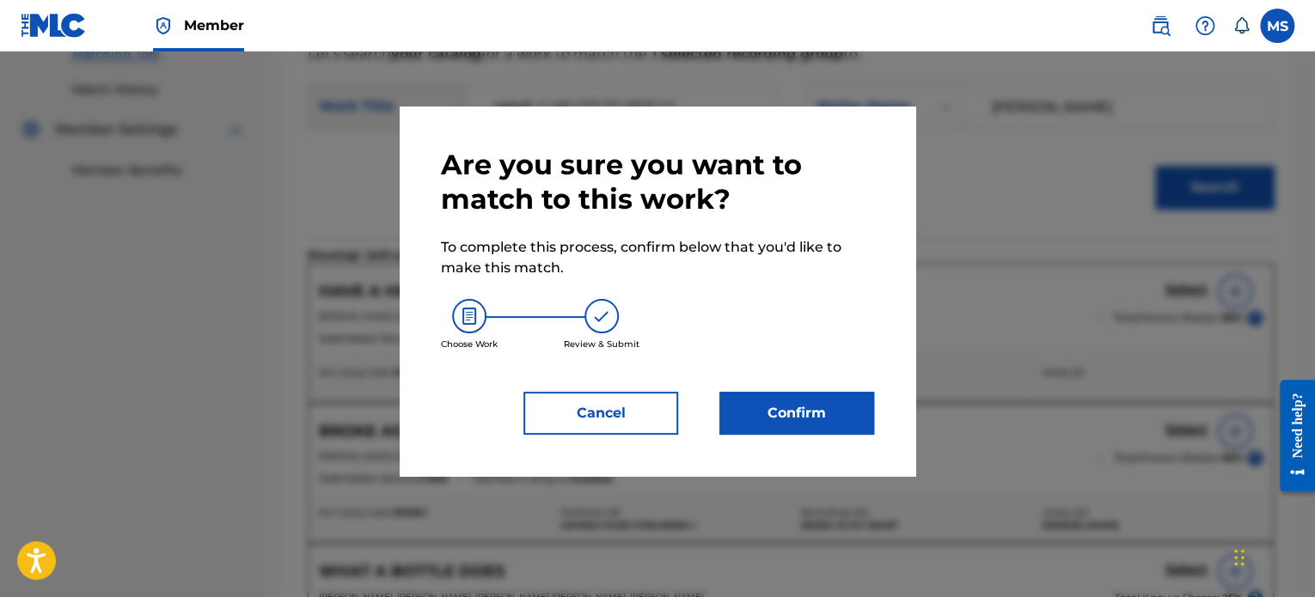
click at [760, 396] on button "Confirm" at bounding box center [796, 413] width 155 height 43
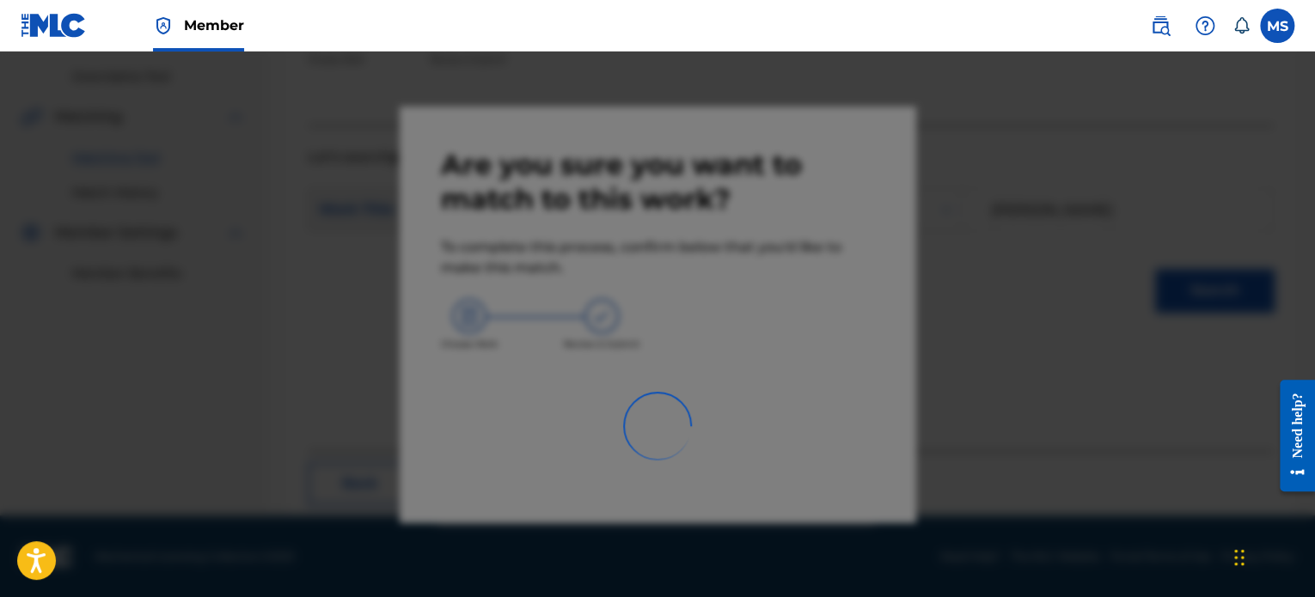
scroll to position [141, 0]
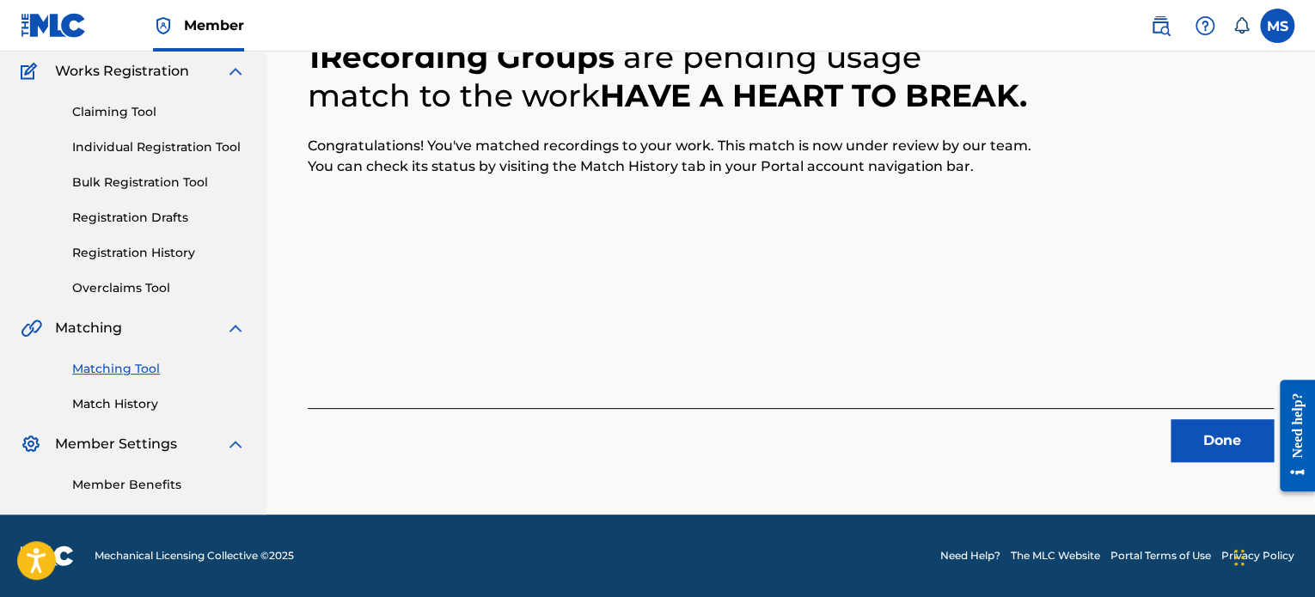
click at [1193, 433] on button "Done" at bounding box center [1221, 440] width 103 height 43
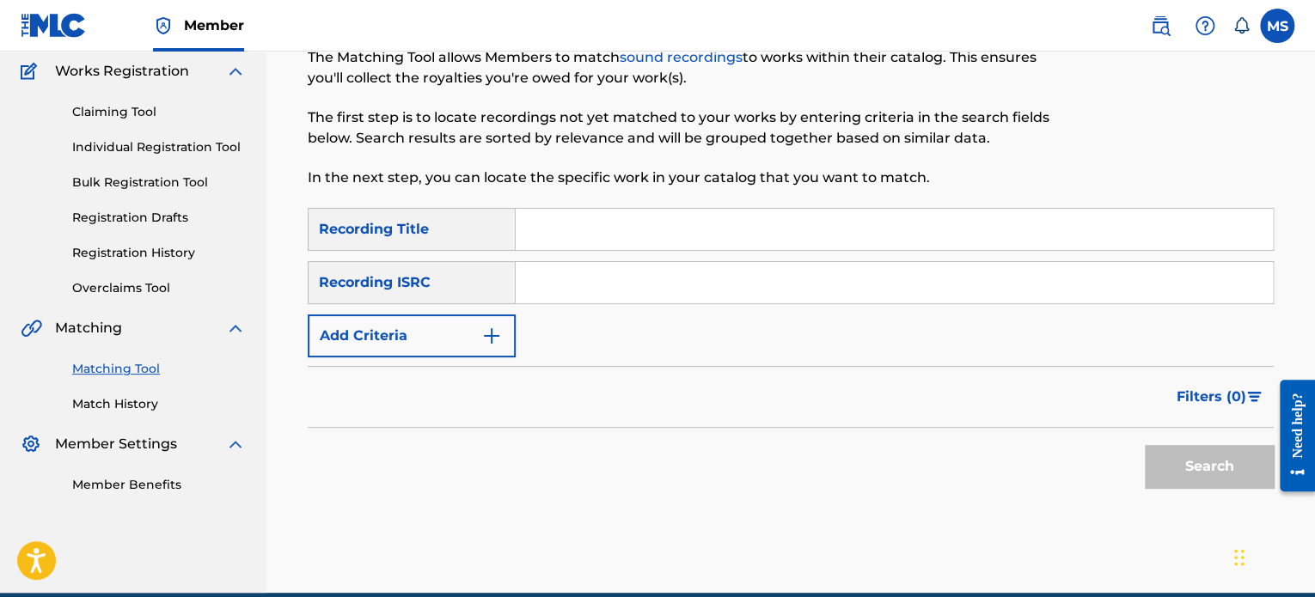
click at [538, 265] on input "Search Form" at bounding box center [894, 282] width 757 height 41
paste input "USA2P2346197"
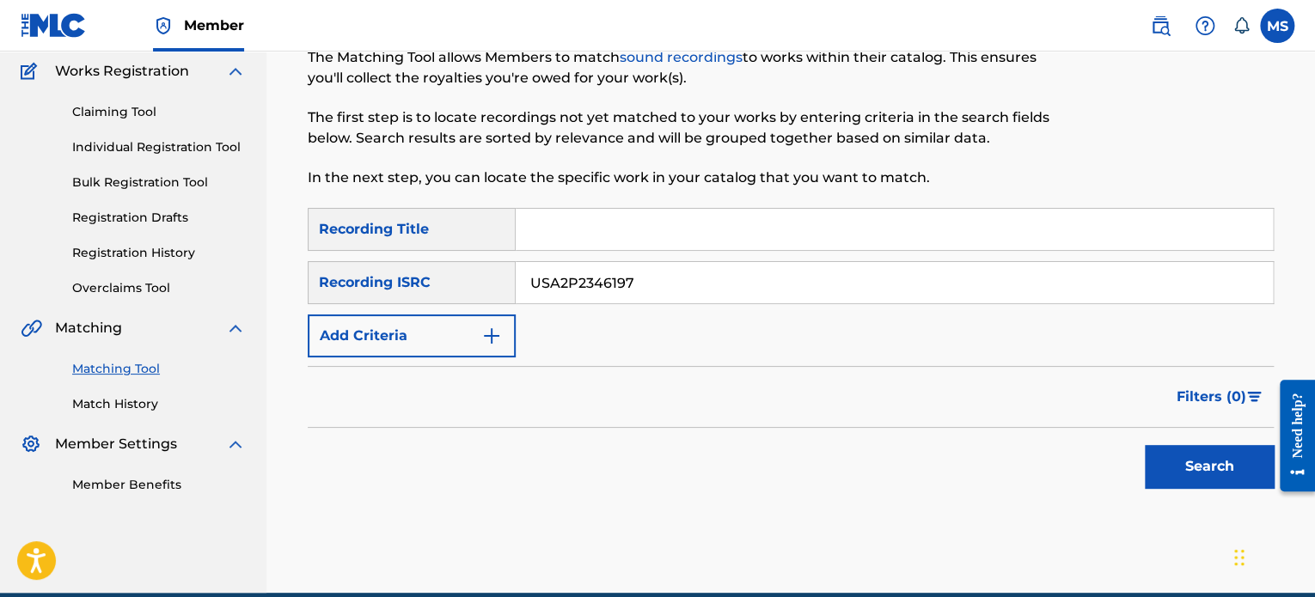
type input "USA2P2346197"
click at [1144, 445] on button "Search" at bounding box center [1208, 466] width 129 height 43
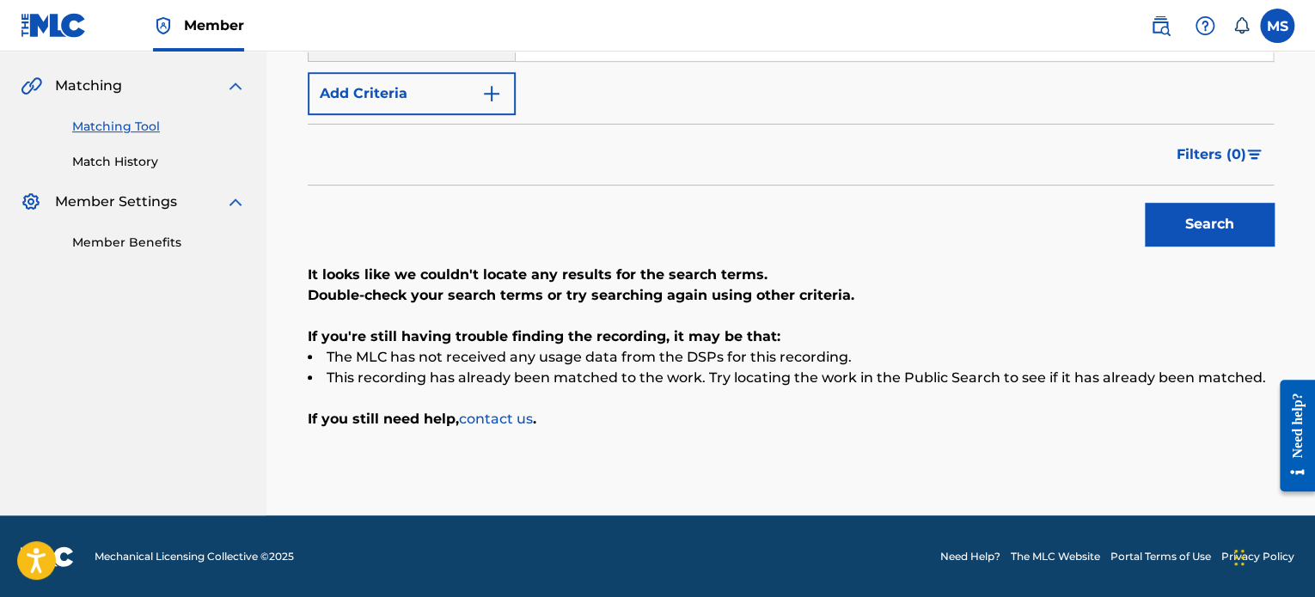
click at [1213, 226] on button "Search" at bounding box center [1208, 224] width 129 height 43
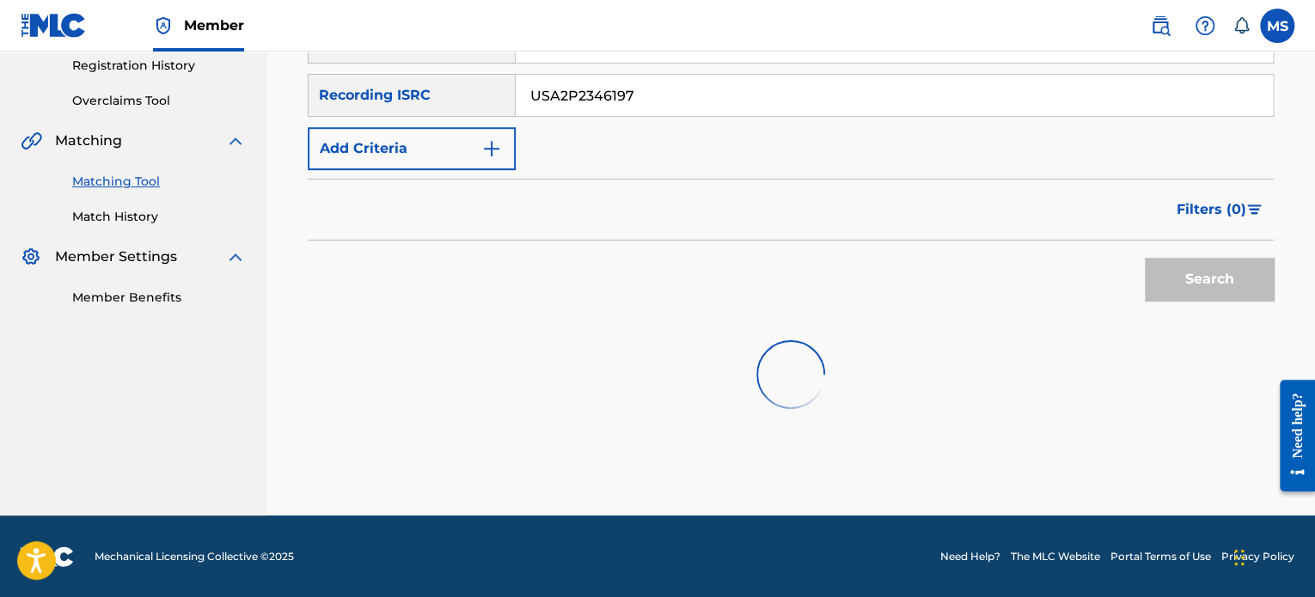
scroll to position [383, 0]
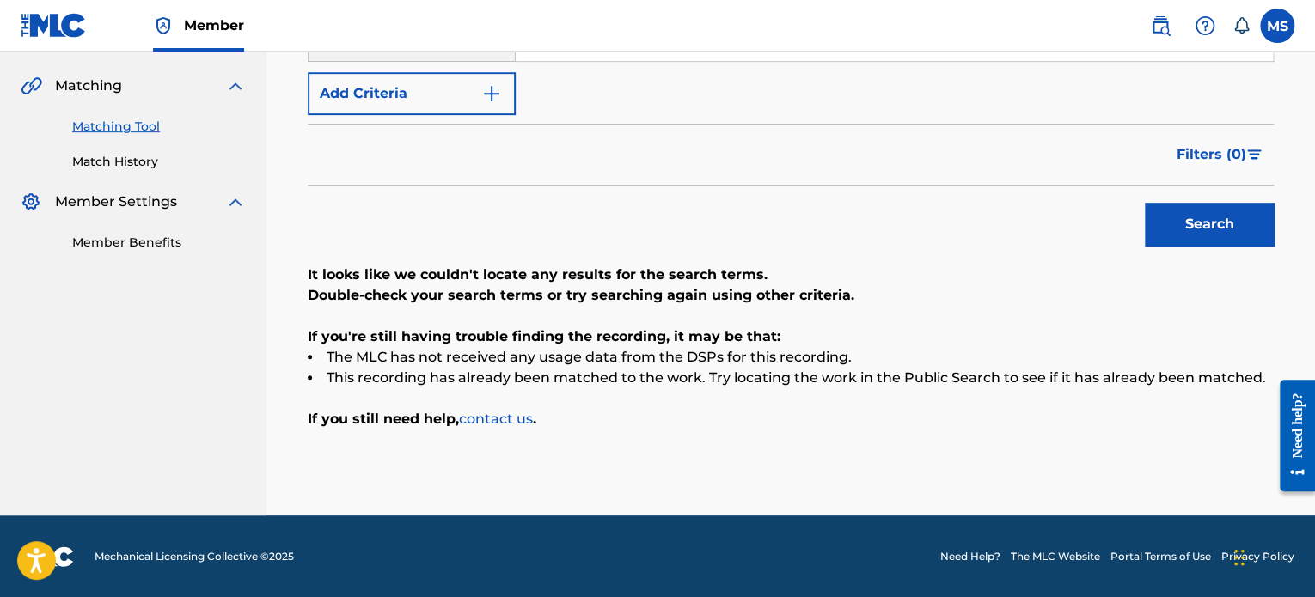
click at [773, 274] on p "It looks like we couldn't locate any results for the search terms." at bounding box center [791, 275] width 966 height 21
